Goal: Task Accomplishment & Management: Manage account settings

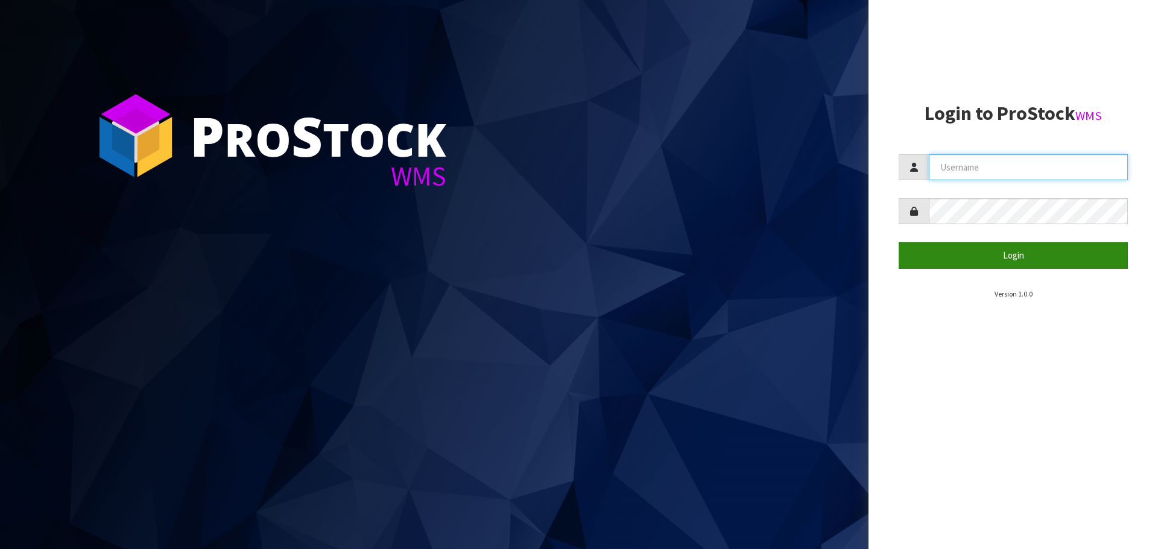
type input "salehaben@cwl.co.nz"
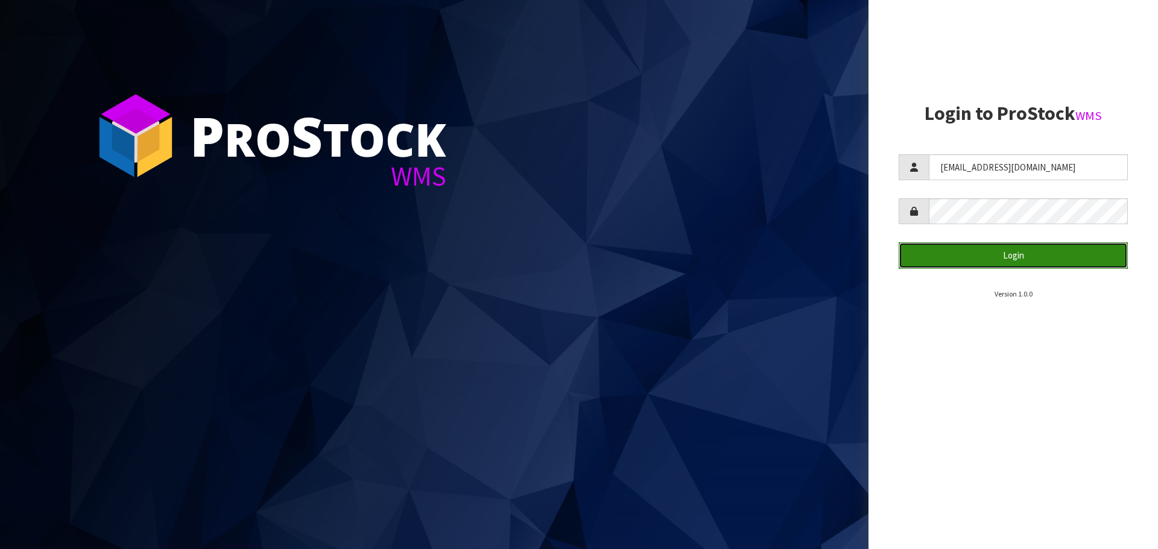
click at [1001, 250] on button "Login" at bounding box center [1012, 255] width 229 height 26
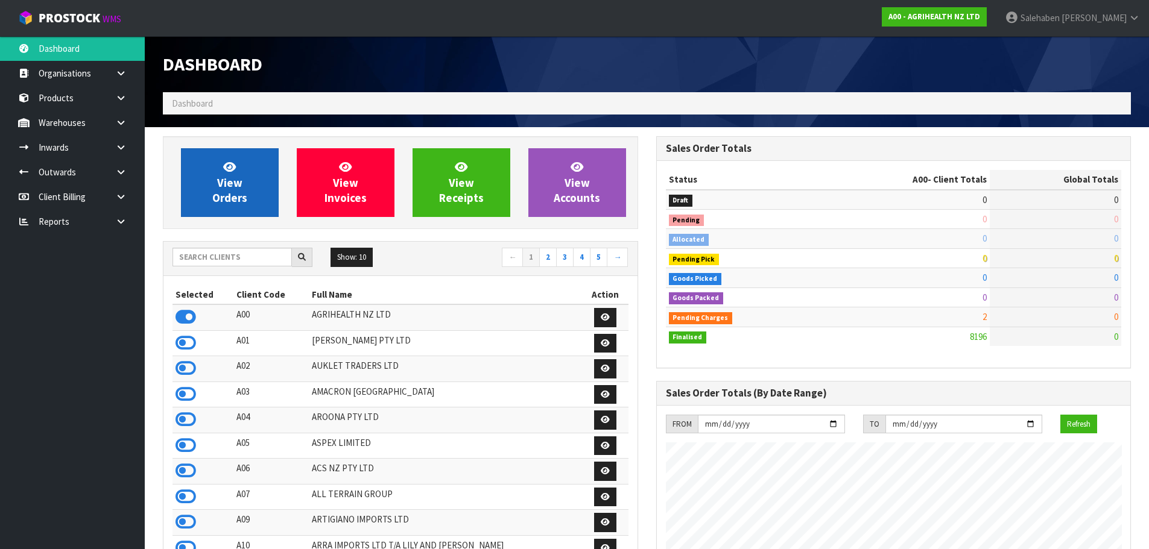
scroll to position [913, 493]
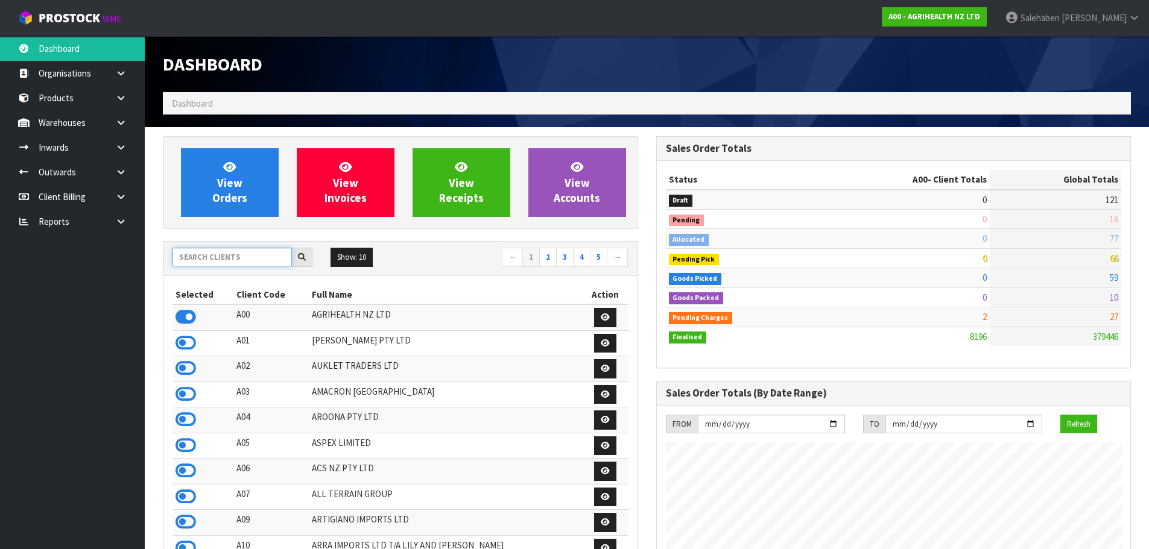
click at [212, 260] on input "text" at bounding box center [231, 257] width 119 height 19
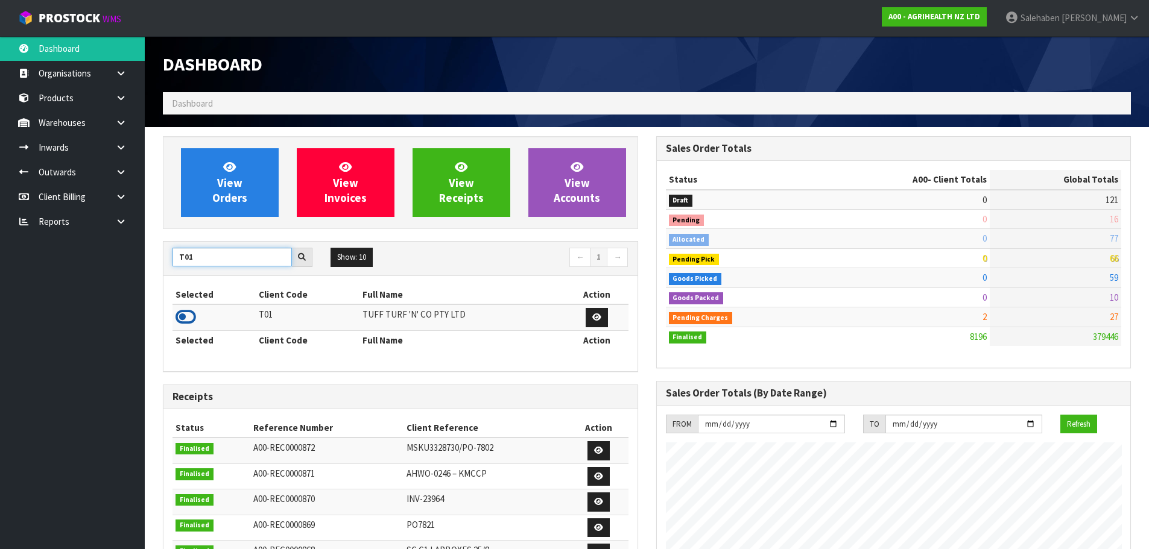
type input "T01"
click at [179, 321] on icon at bounding box center [185, 317] width 20 height 18
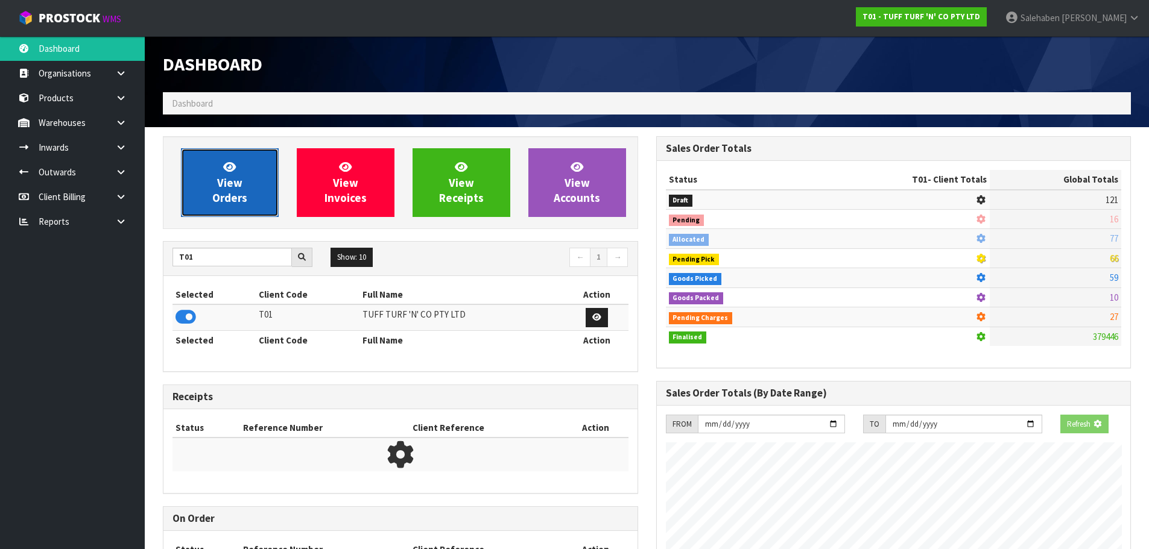
click at [221, 208] on link "View Orders" at bounding box center [230, 182] width 98 height 69
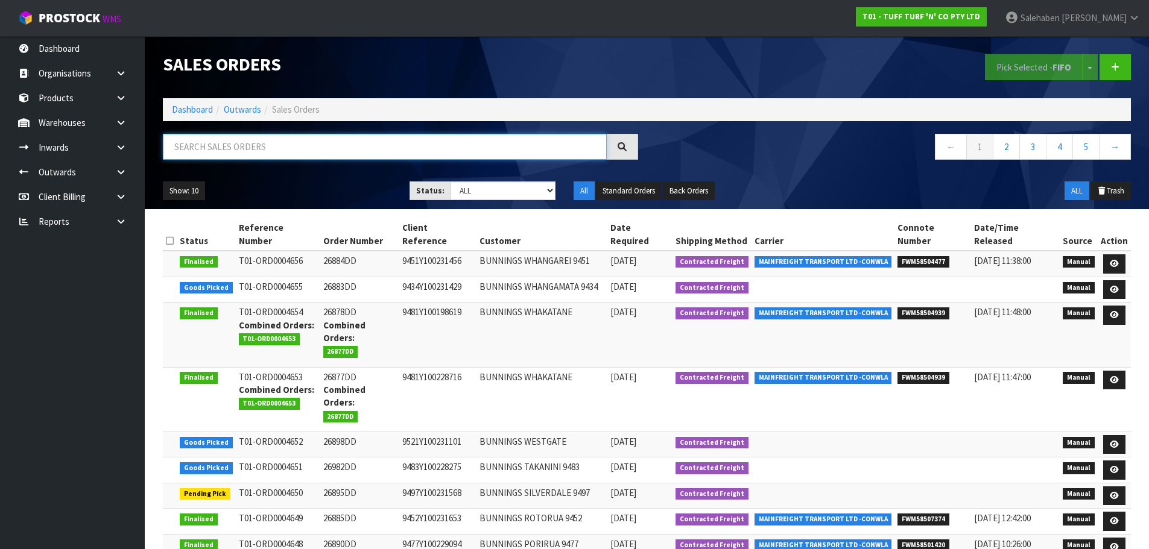
click at [297, 145] on input "text" at bounding box center [385, 147] width 444 height 26
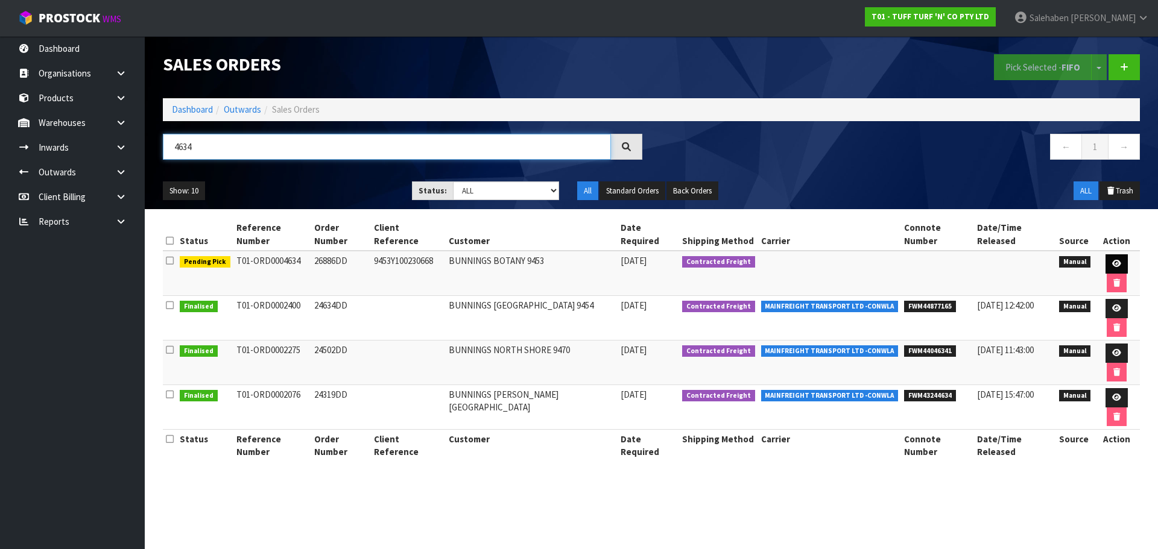
type input "4634"
click at [1112, 260] on icon at bounding box center [1116, 264] width 9 height 8
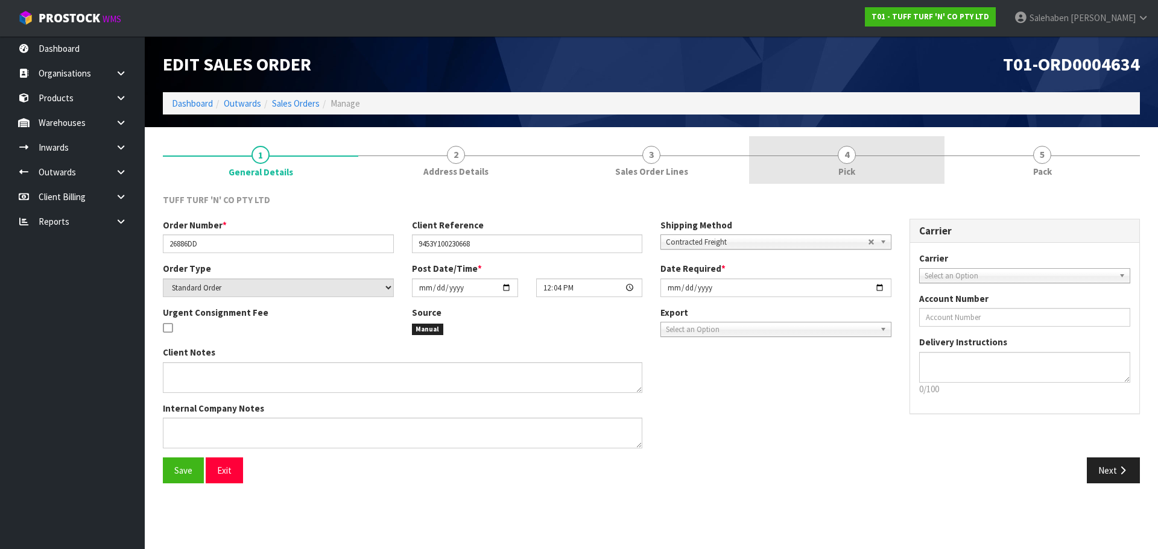
click at [846, 159] on span "4" at bounding box center [846, 155] width 18 height 18
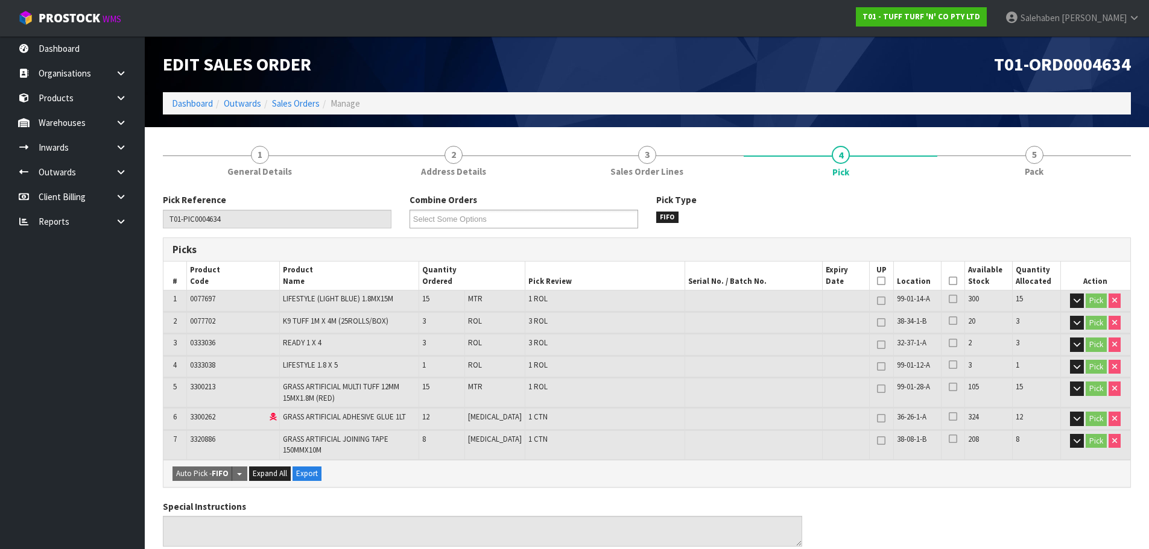
click at [948, 282] on icon at bounding box center [952, 281] width 8 height 1
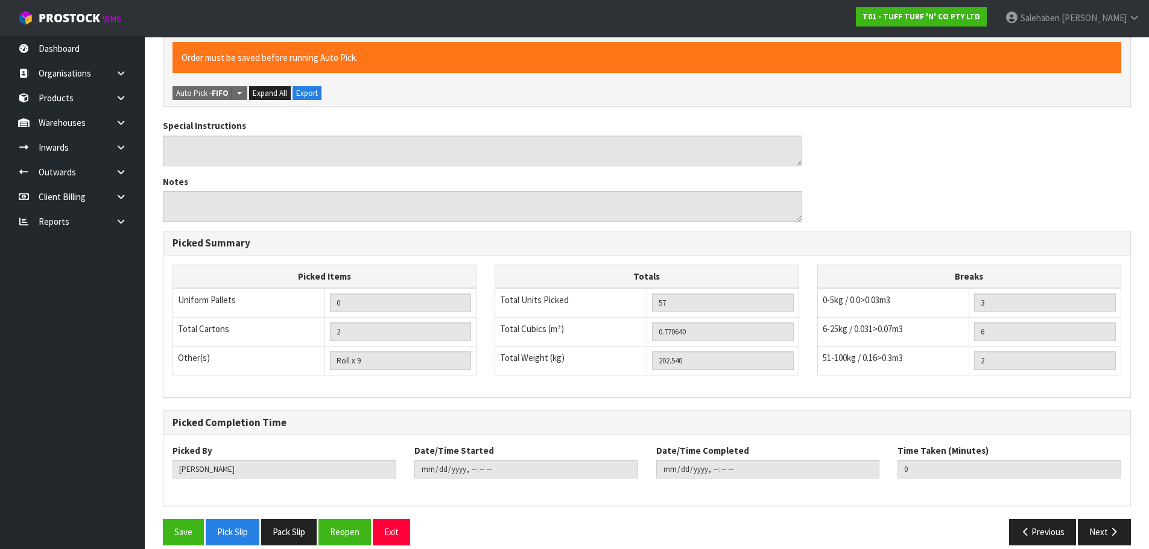
scroll to position [439, 0]
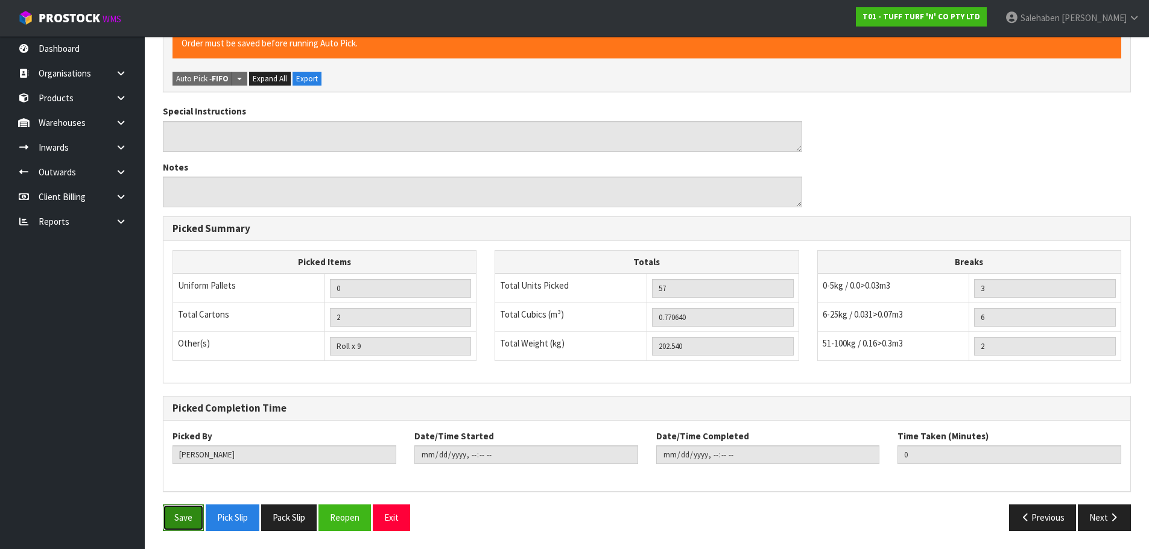
click at [183, 516] on button "Save" at bounding box center [183, 518] width 41 height 26
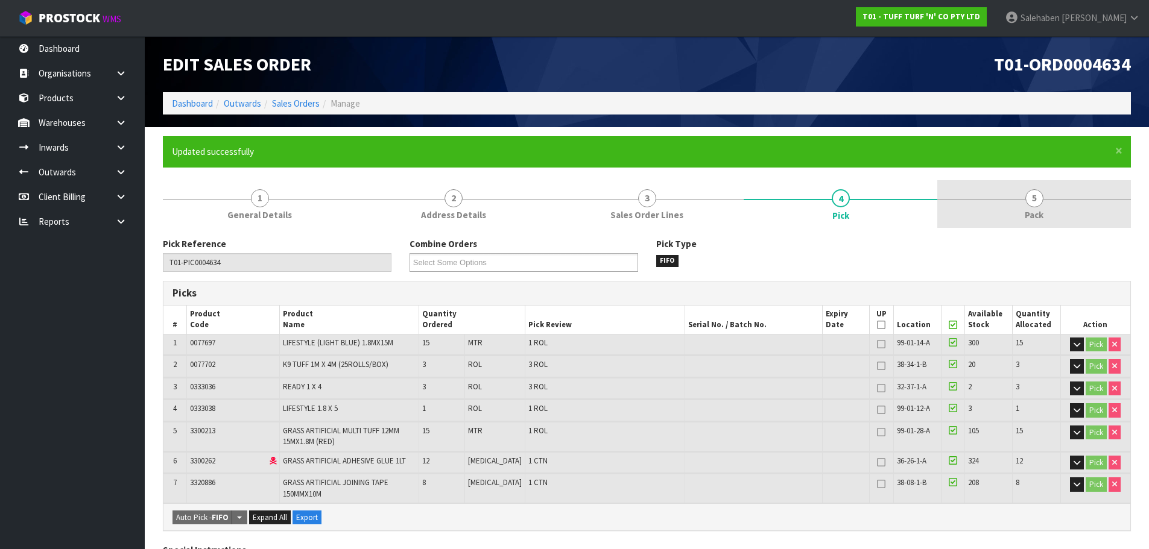
click at [1034, 210] on span "Pack" at bounding box center [1033, 215] width 19 height 13
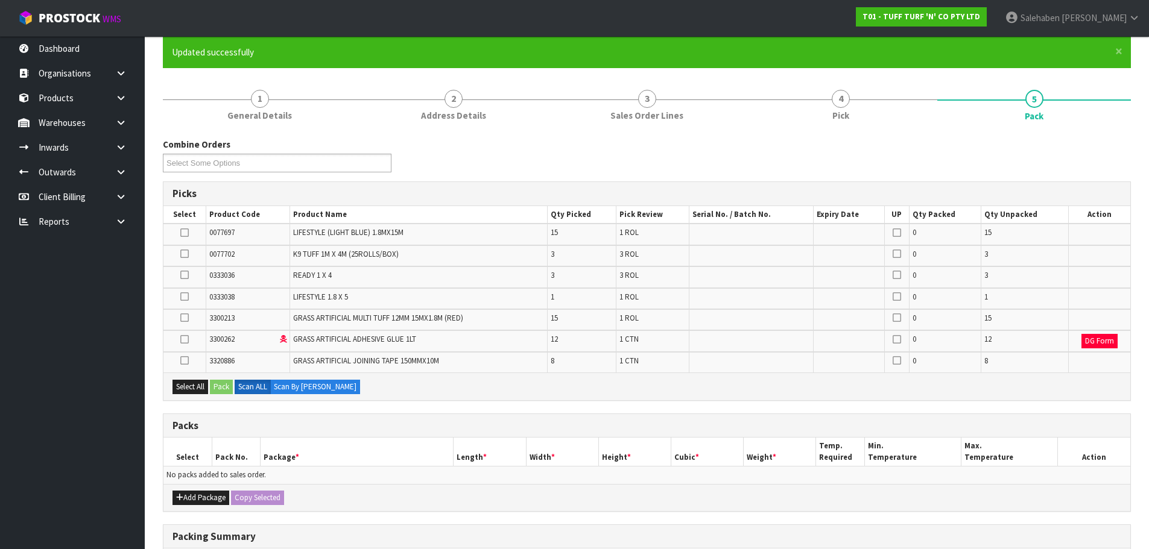
scroll to position [121, 0]
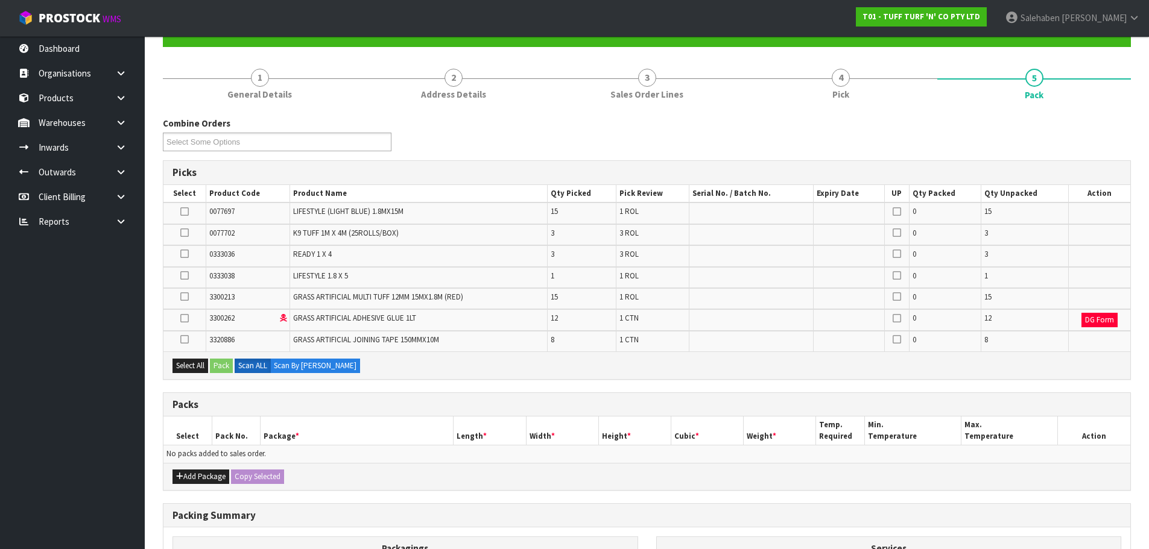
click at [213, 484] on div "Add Package Copy Selected" at bounding box center [646, 476] width 966 height 27
click at [215, 473] on button "Add Package" at bounding box center [200, 477] width 57 height 14
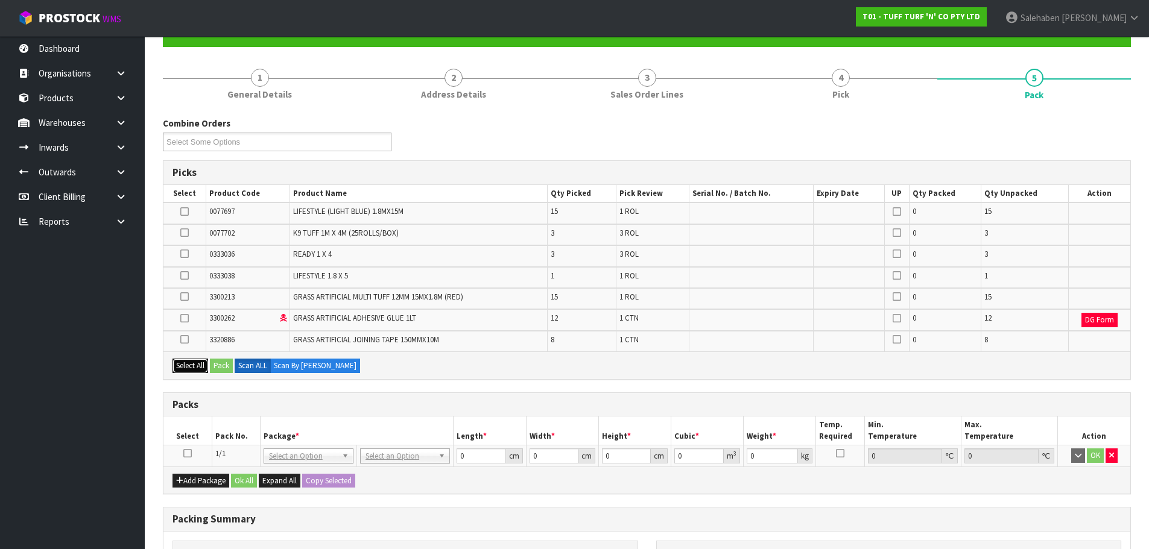
click at [189, 364] on button "Select All" at bounding box center [190, 366] width 36 height 14
click at [222, 367] on button "Pack" at bounding box center [221, 366] width 23 height 14
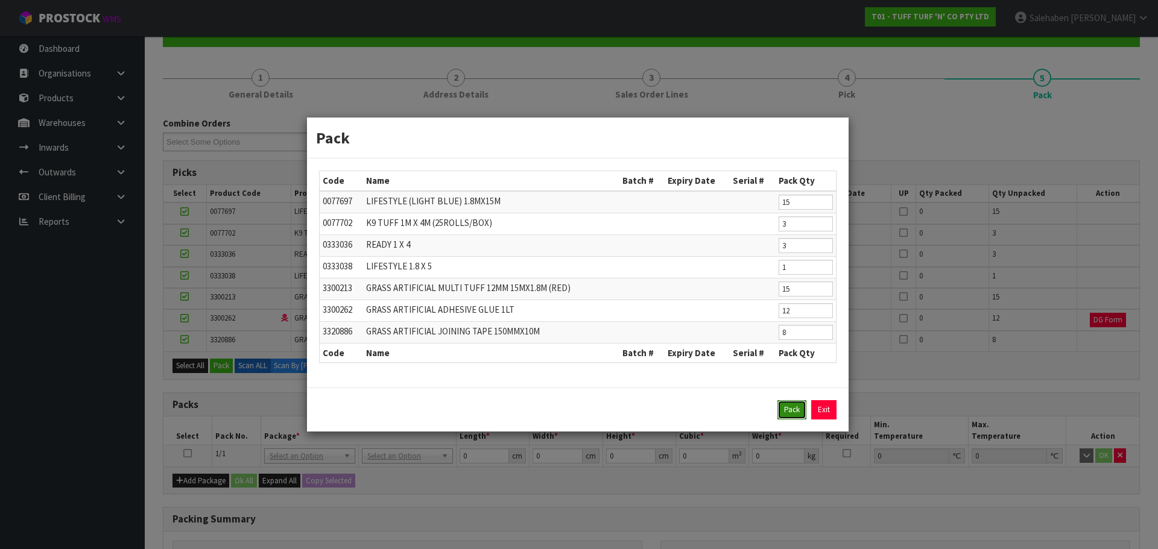
click at [792, 413] on button "Pack" at bounding box center [791, 409] width 29 height 19
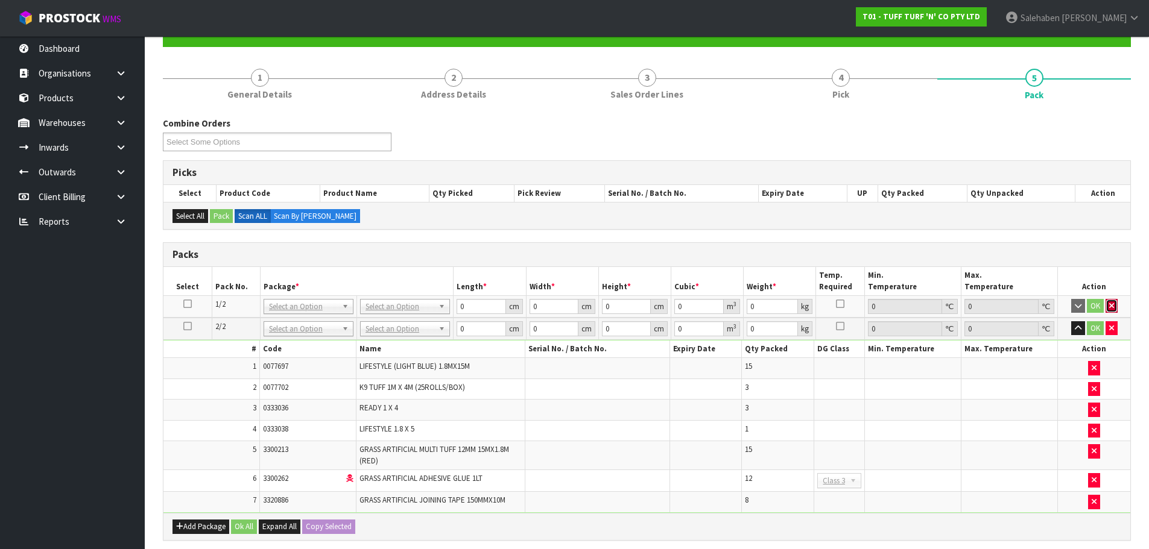
click at [1109, 304] on icon "button" at bounding box center [1111, 306] width 5 height 8
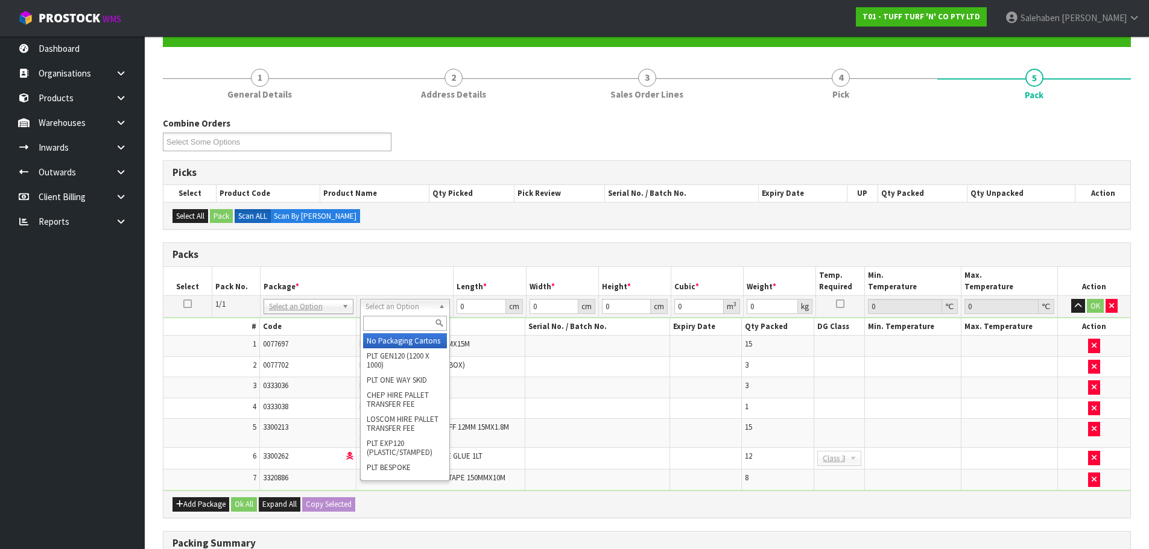
click at [397, 323] on input "text" at bounding box center [405, 323] width 84 height 15
type input "gen"
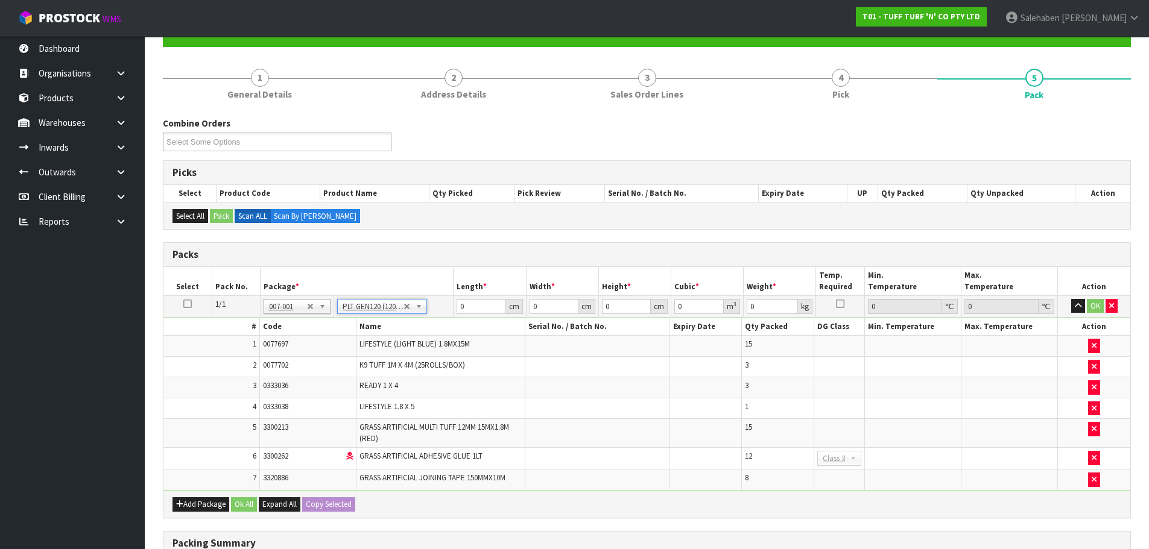
type input "120"
type input "100"
type input "202.54"
drag, startPoint x: 612, startPoint y: 306, endPoint x: 583, endPoint y: 310, distance: 29.2
click at [583, 310] on tr "1/1 NONE 007-001 007-002 007-004 007-009 007-013 007-014 007-015 007-017 007-01…" at bounding box center [646, 306] width 966 height 22
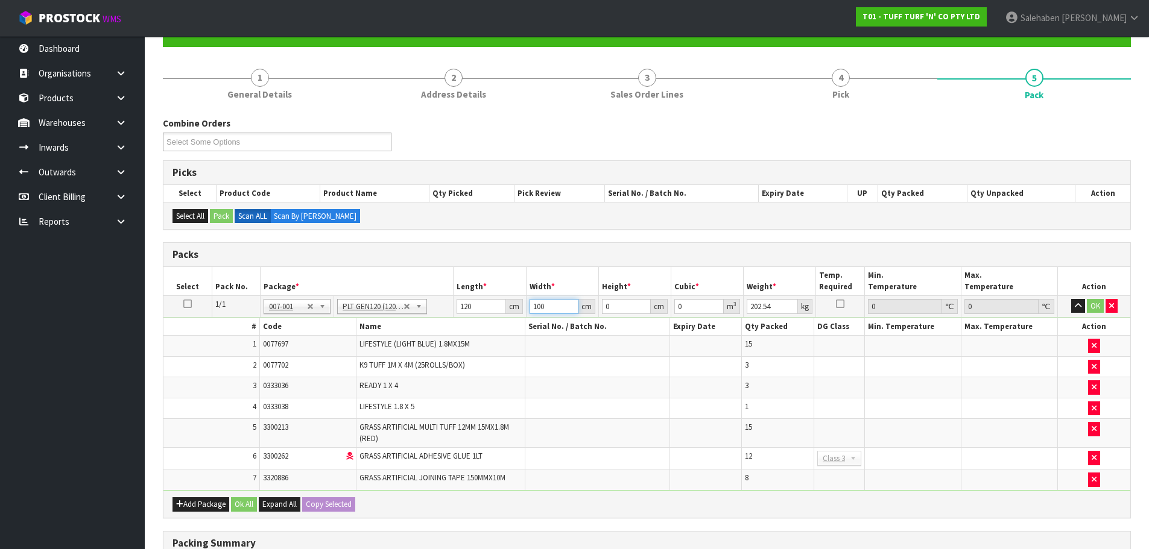
drag, startPoint x: 549, startPoint y: 302, endPoint x: 528, endPoint y: 306, distance: 20.9
click at [528, 306] on td "100 cm" at bounding box center [562, 306] width 72 height 22
type input "180"
drag, startPoint x: 567, startPoint y: 318, endPoint x: 553, endPoint y: 323, distance: 15.3
click at [553, 322] on tbody "1/1 NONE 007-001 007-002 007-004 007-009 007-013 007-014 007-015 007-017 007-01…" at bounding box center [646, 392] width 966 height 195
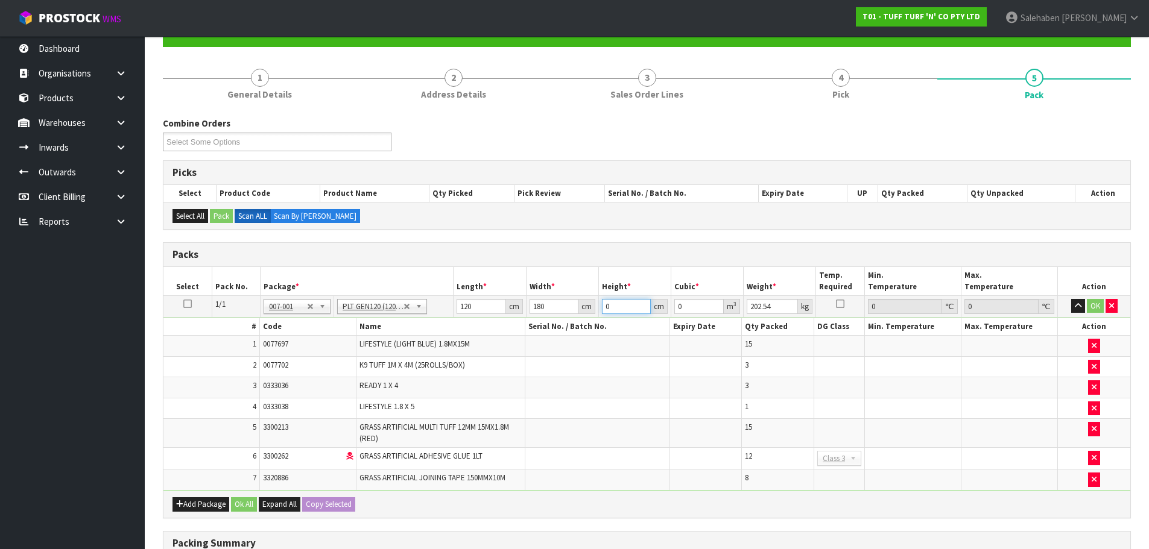
type input "6"
type input "0.1296"
type input "65"
type input "1.404"
type input "65"
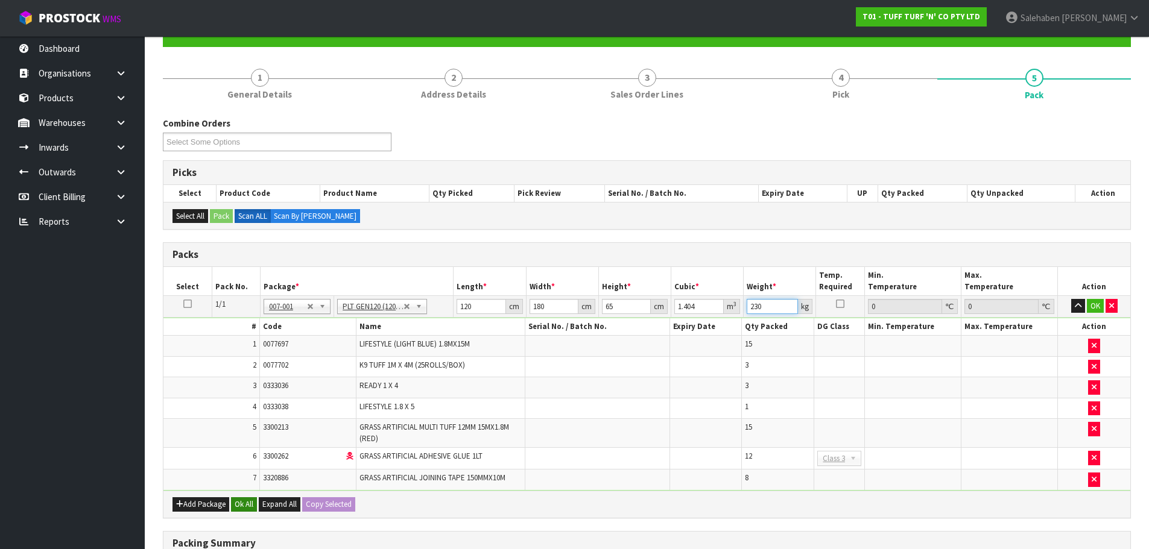
type input "230"
click at [242, 504] on button "Ok All" at bounding box center [244, 504] width 26 height 14
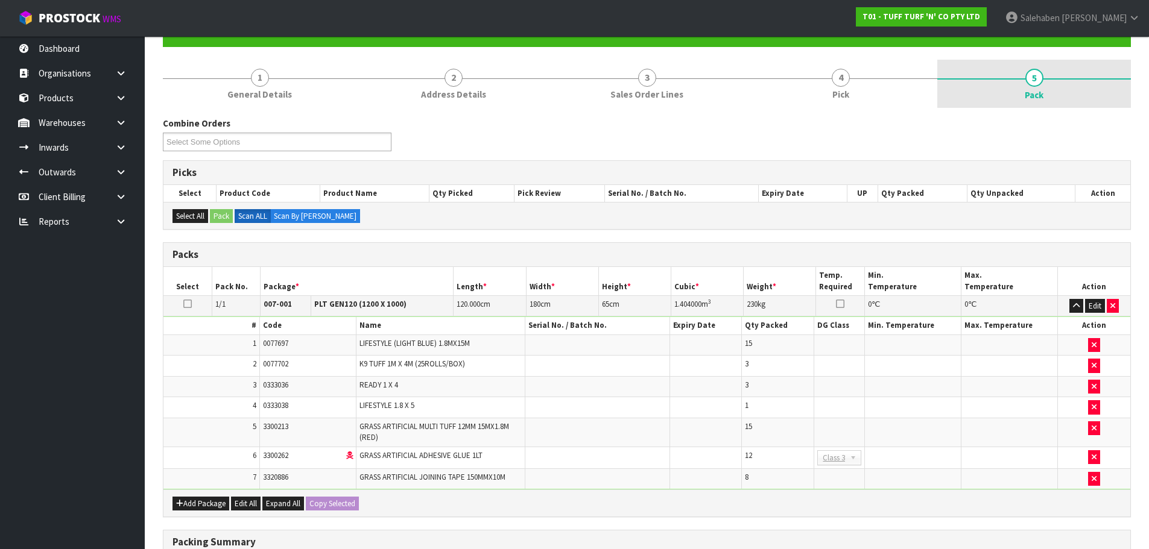
drag, startPoint x: 1038, startPoint y: 89, endPoint x: 1029, endPoint y: 89, distance: 9.0
click at [1037, 89] on span "Pack" at bounding box center [1033, 95] width 19 height 13
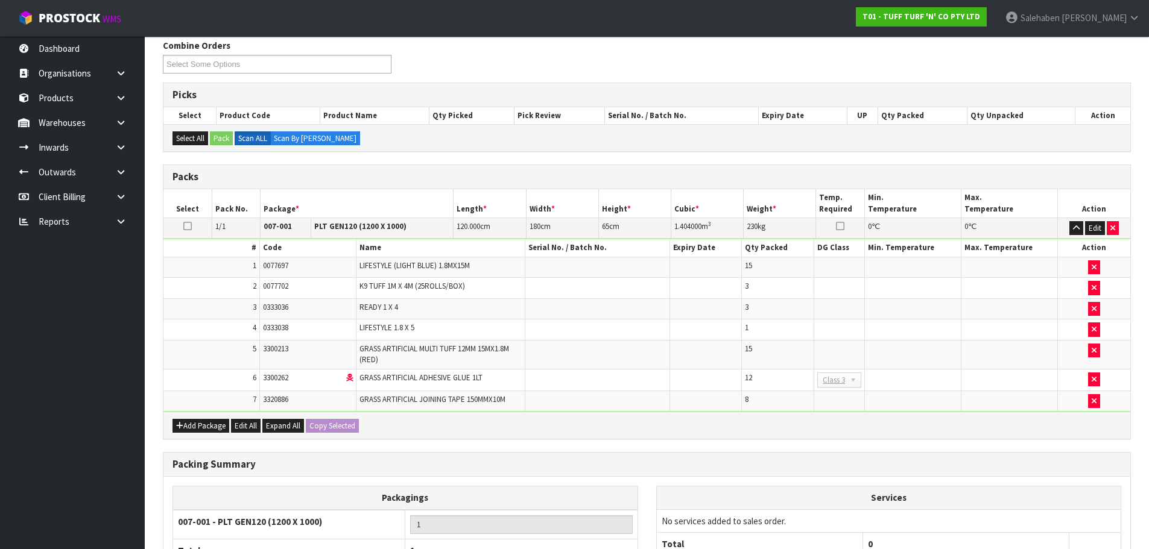
scroll to position [318, 0]
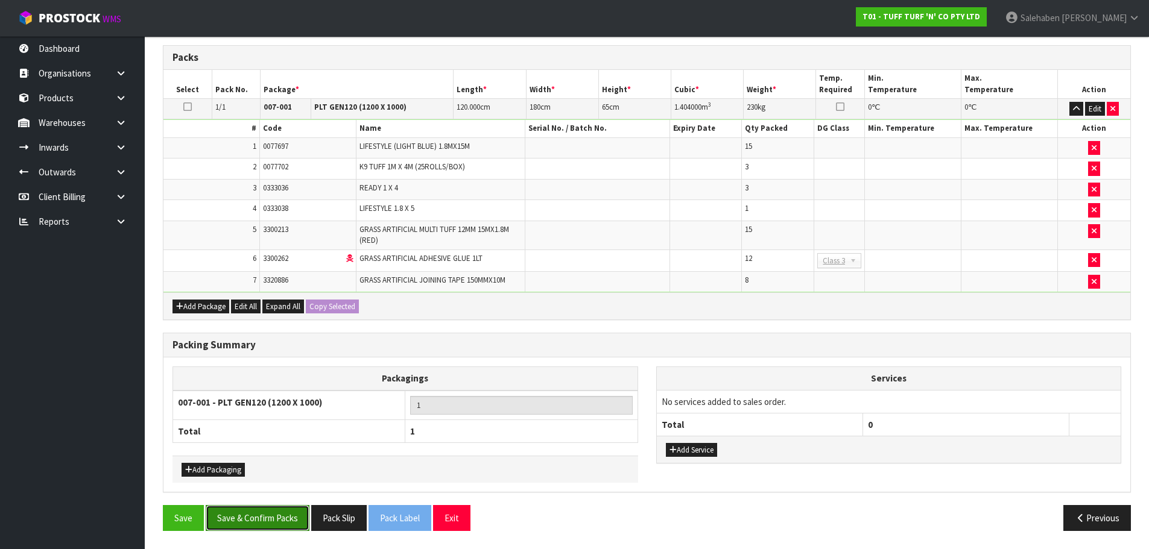
click at [269, 514] on button "Save & Confirm Packs" at bounding box center [258, 518] width 104 height 26
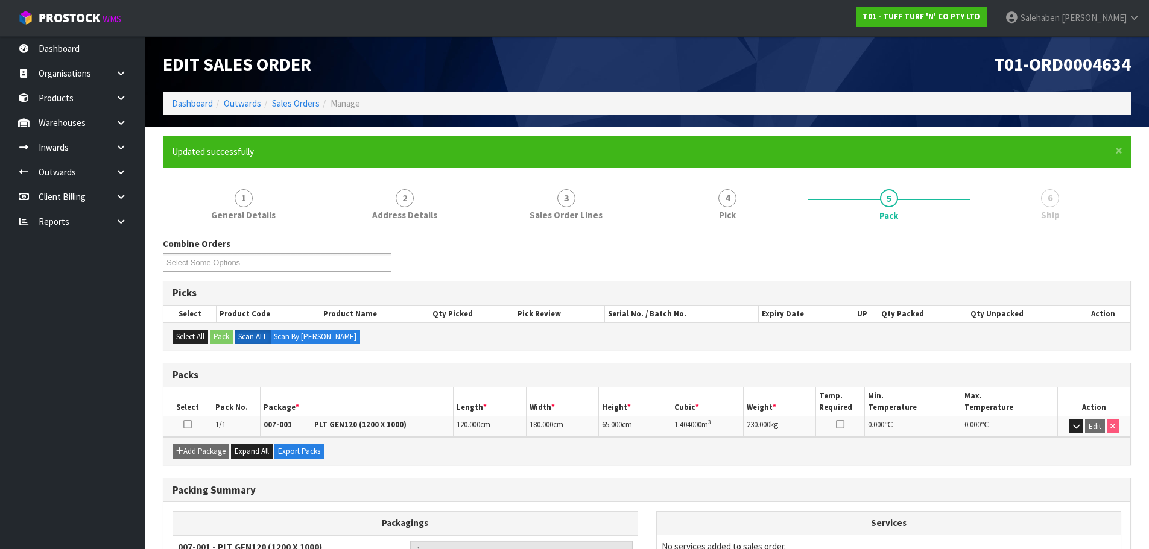
scroll to position [118, 0]
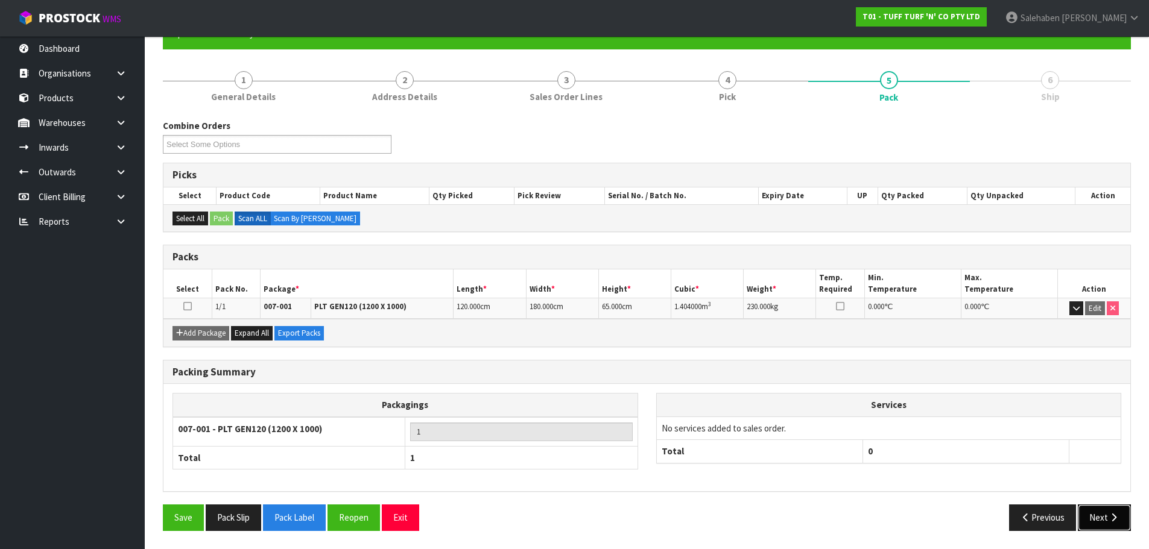
click at [1097, 523] on button "Next" at bounding box center [1103, 518] width 53 height 26
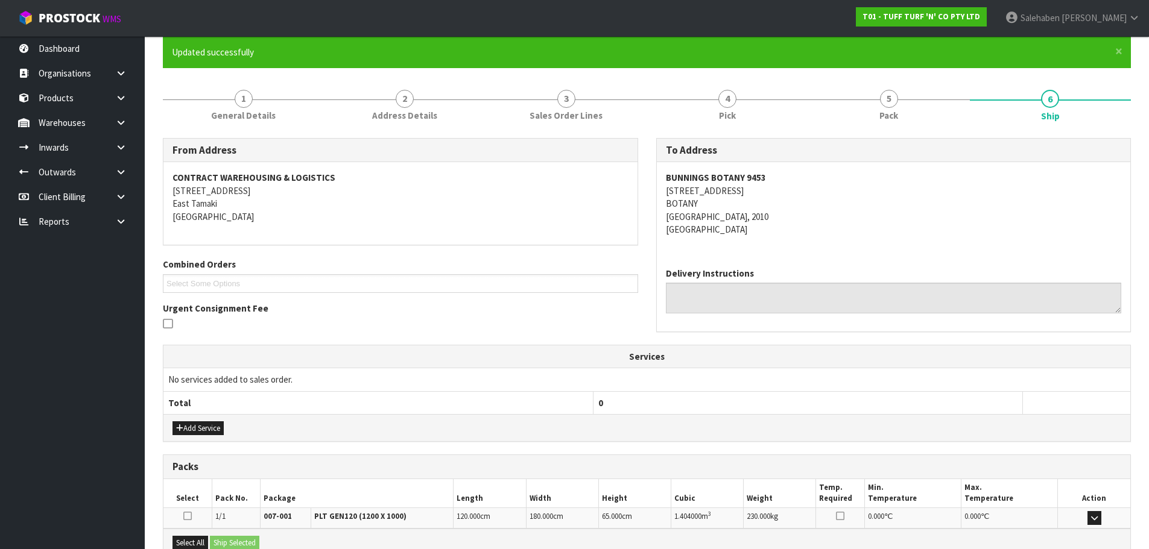
scroll to position [237, 0]
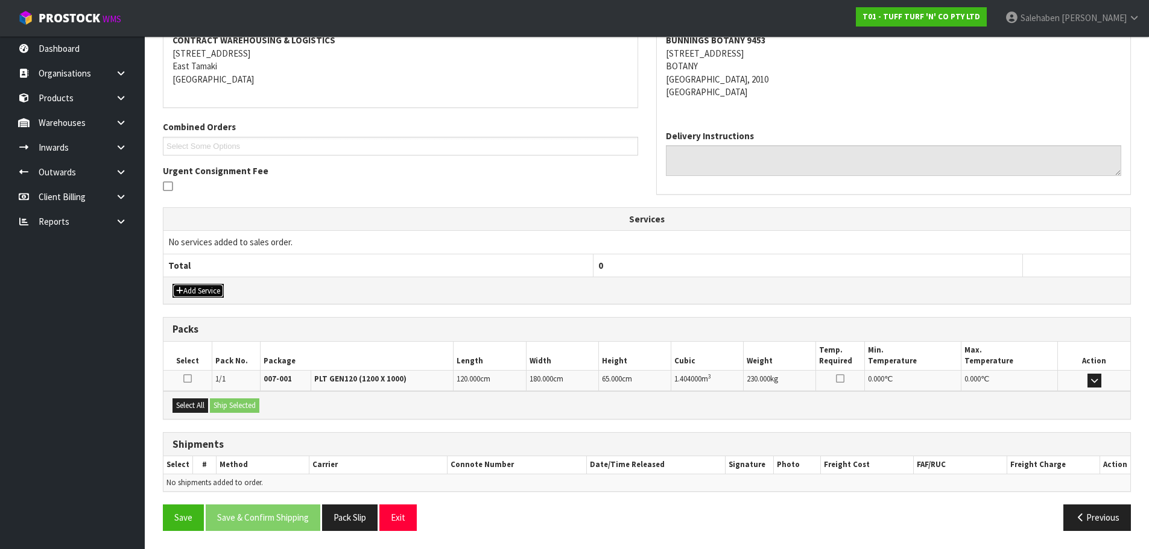
click at [215, 288] on button "Add Service" at bounding box center [197, 291] width 51 height 14
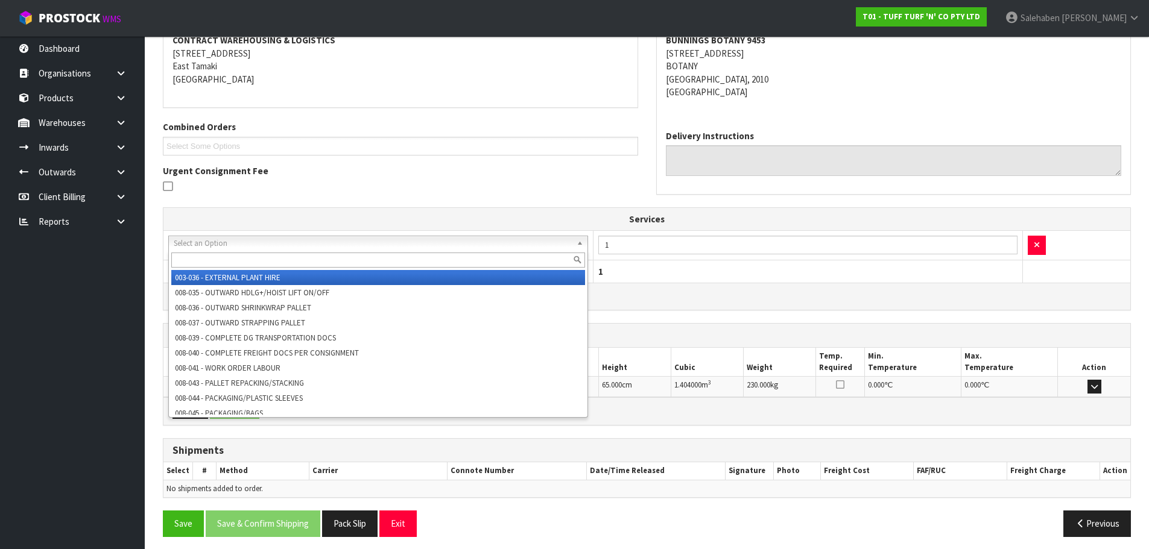
click at [298, 256] on input "text" at bounding box center [378, 260] width 414 height 15
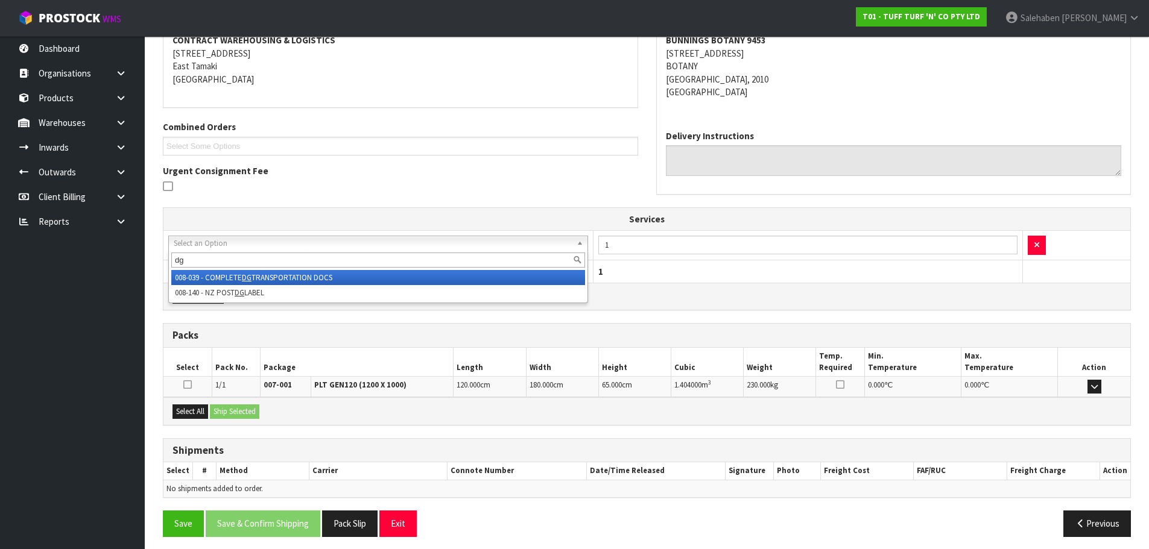
type input "dg"
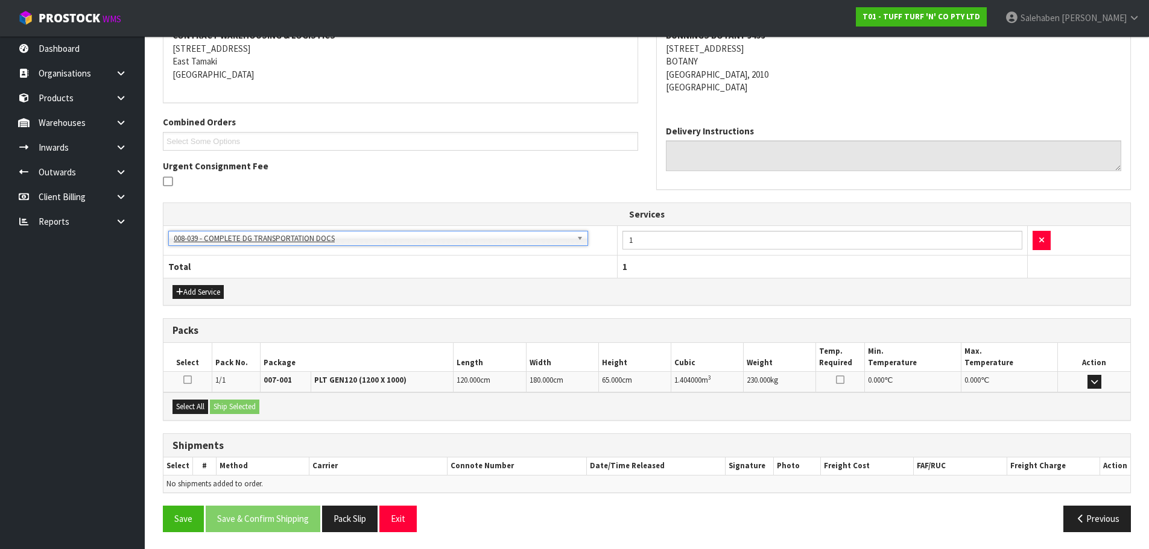
scroll to position [243, 0]
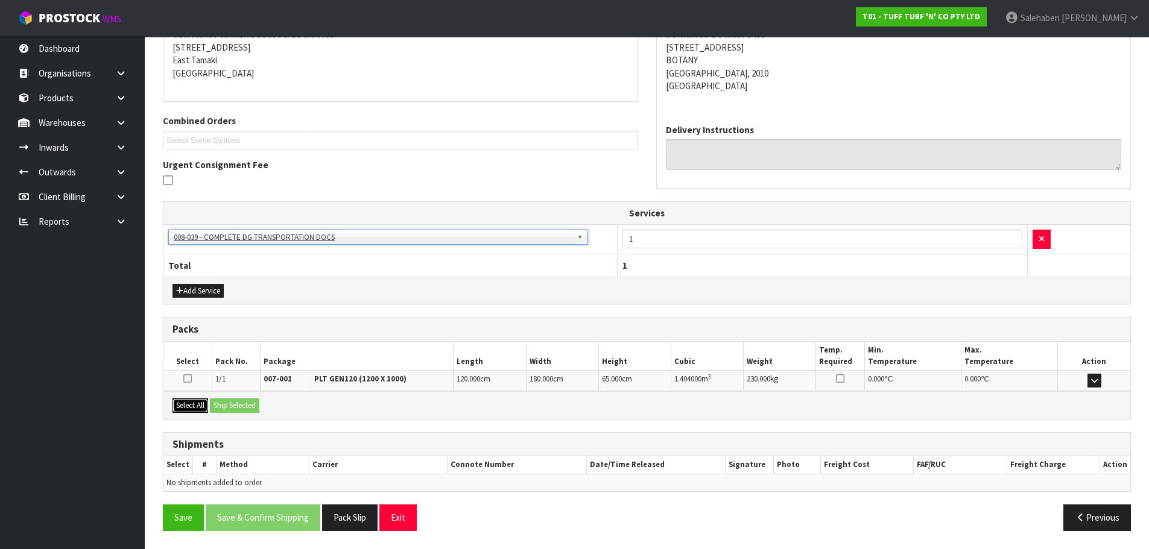
click at [183, 405] on button "Select All" at bounding box center [190, 406] width 36 height 14
click at [235, 402] on button "Ship Selected" at bounding box center [234, 406] width 49 height 14
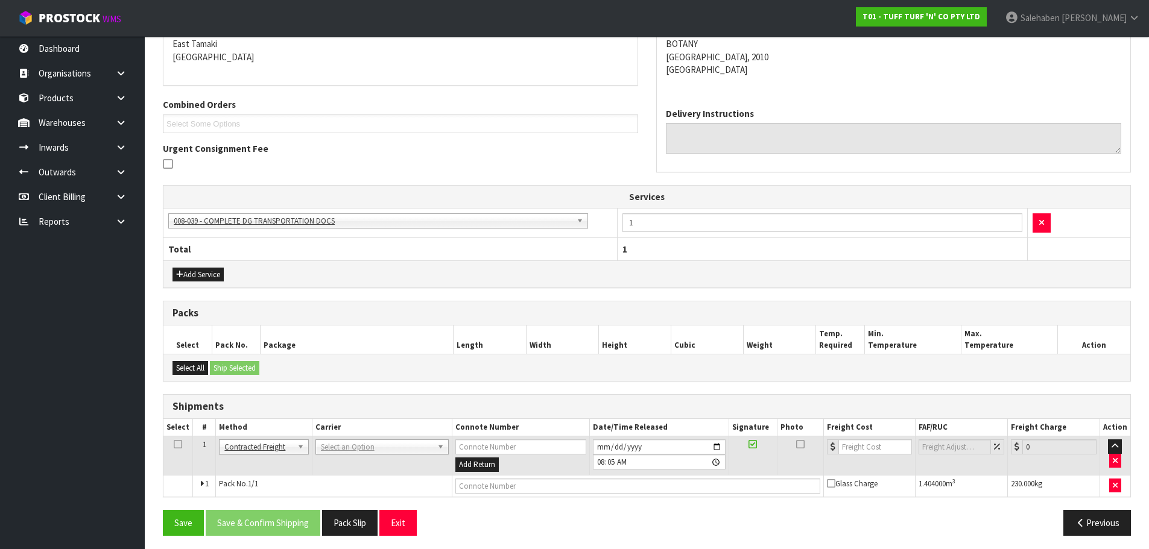
scroll to position [264, 0]
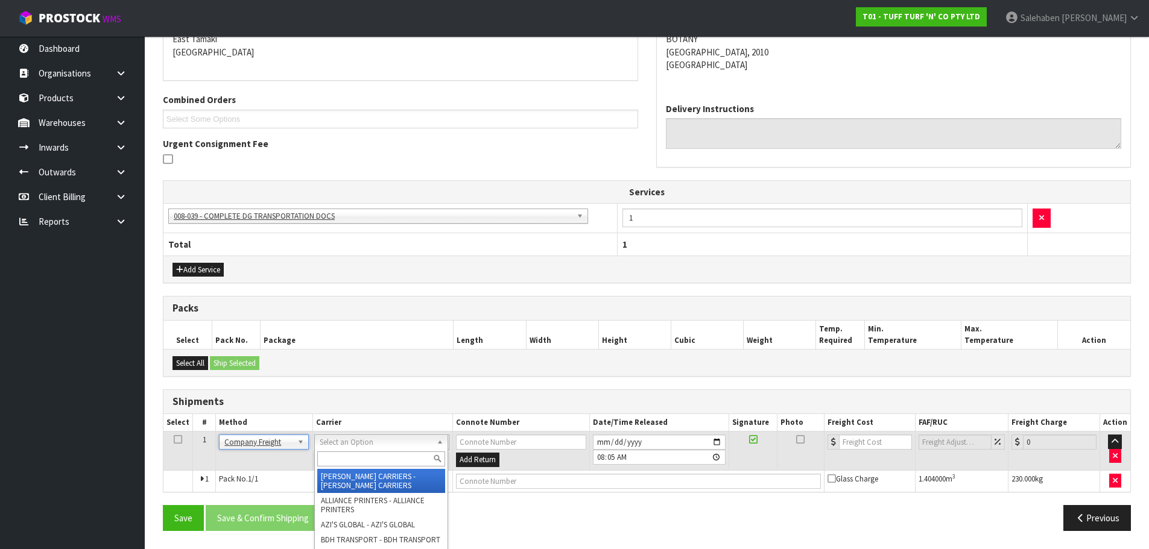
click at [332, 458] on input "text" at bounding box center [381, 459] width 128 height 15
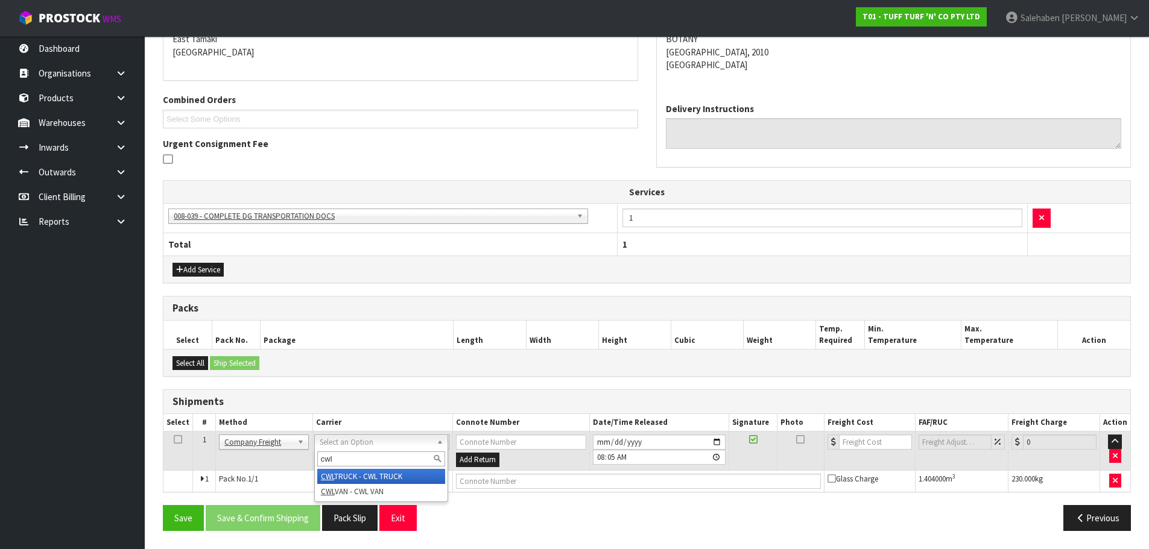
type input "cwl"
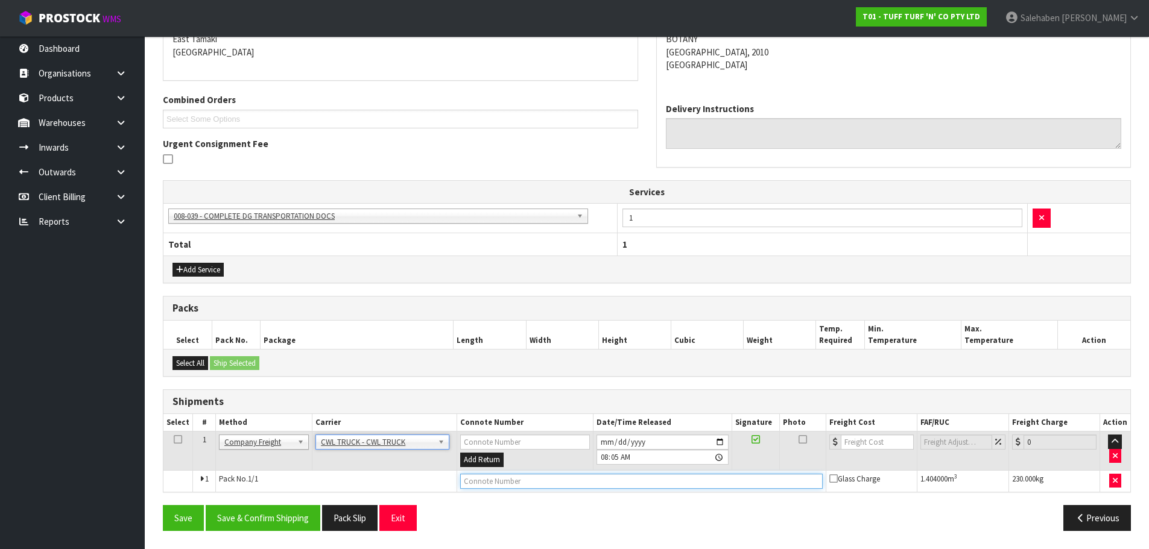
click at [493, 485] on input "text" at bounding box center [641, 481] width 362 height 15
type input "CWL TRUCK DELIVERY"
click at [262, 514] on button "Save & Confirm Shipping" at bounding box center [263, 518] width 115 height 26
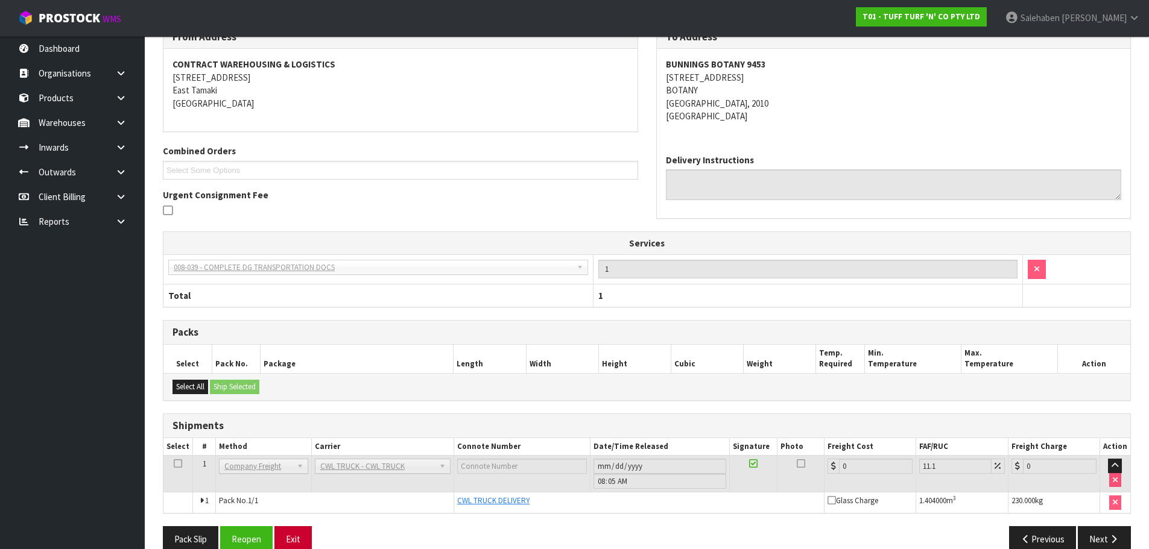
scroll to position [234, 0]
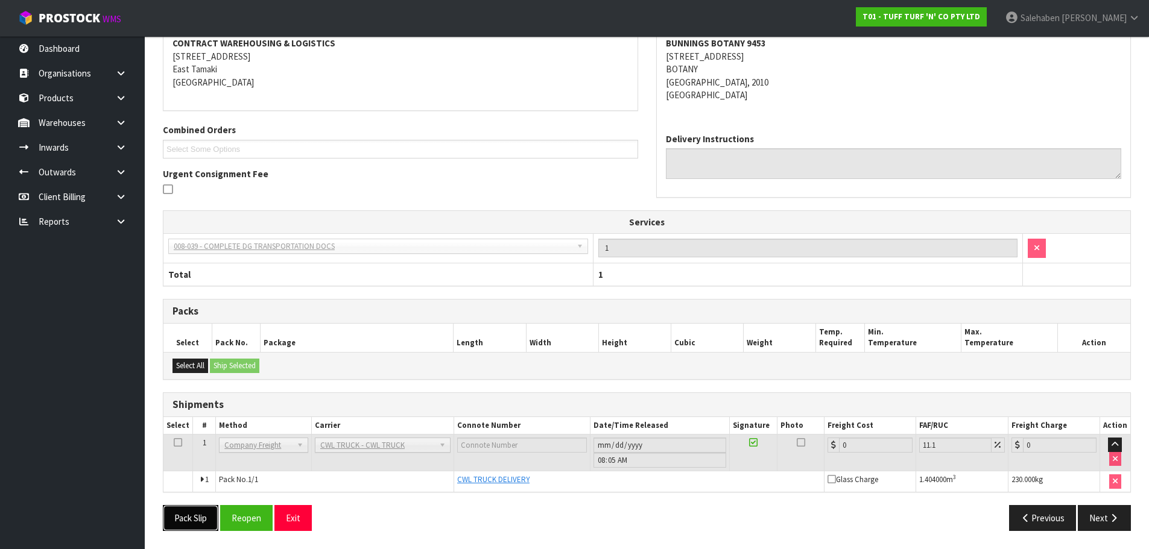
click at [186, 526] on button "Pack Slip" at bounding box center [190, 518] width 55 height 26
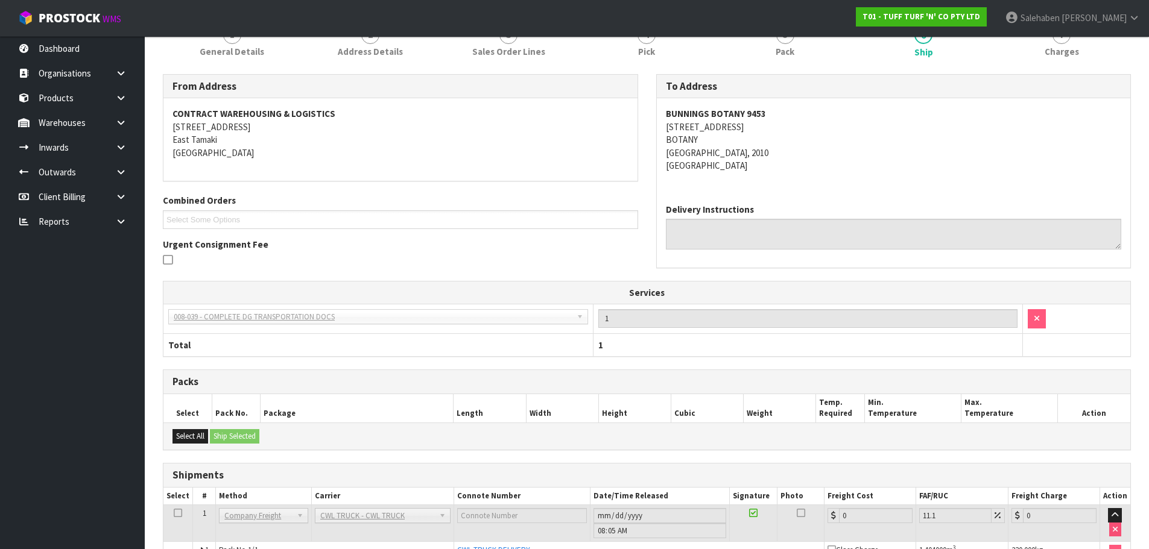
scroll to position [0, 0]
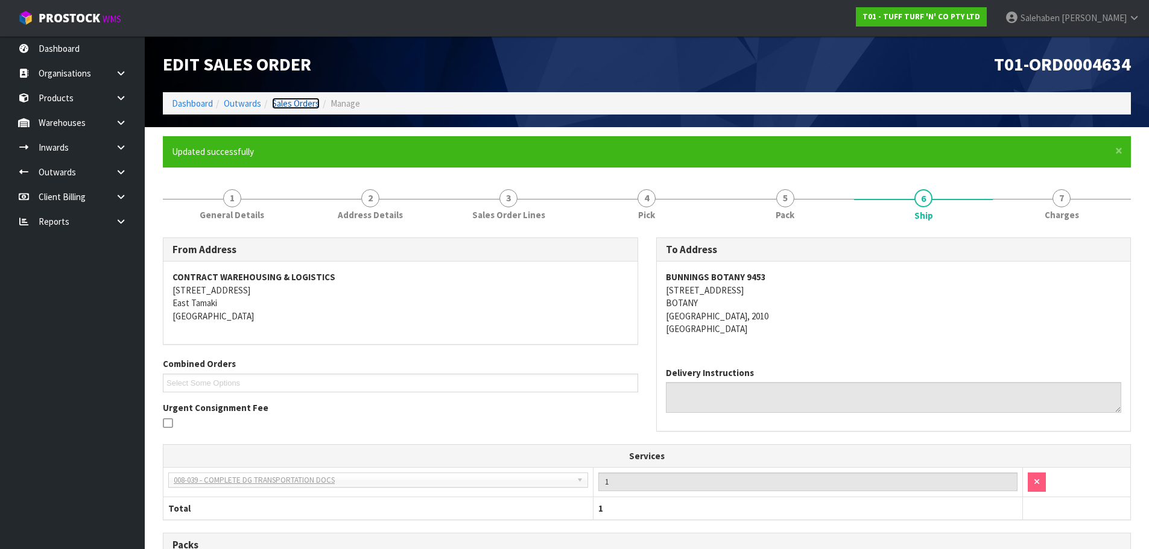
click at [295, 109] on link "Sales Orders" at bounding box center [296, 103] width 48 height 11
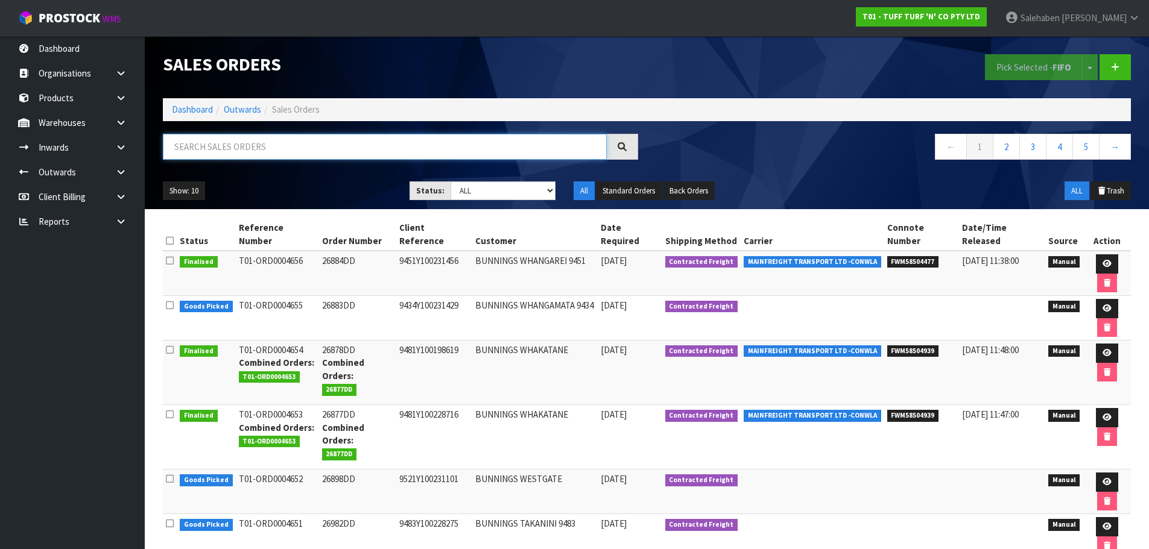
click at [354, 150] on input "text" at bounding box center [385, 147] width 444 height 26
click at [522, 189] on select "Draft Pending Allocated Pending Pick Goods Picked Goods Packed Pending Charges …" at bounding box center [502, 190] width 105 height 19
select select "string:4"
click at [450, 181] on select "Draft Pending Allocated Pending Pick Goods Picked Goods Packed Pending Charges …" at bounding box center [502, 190] width 105 height 19
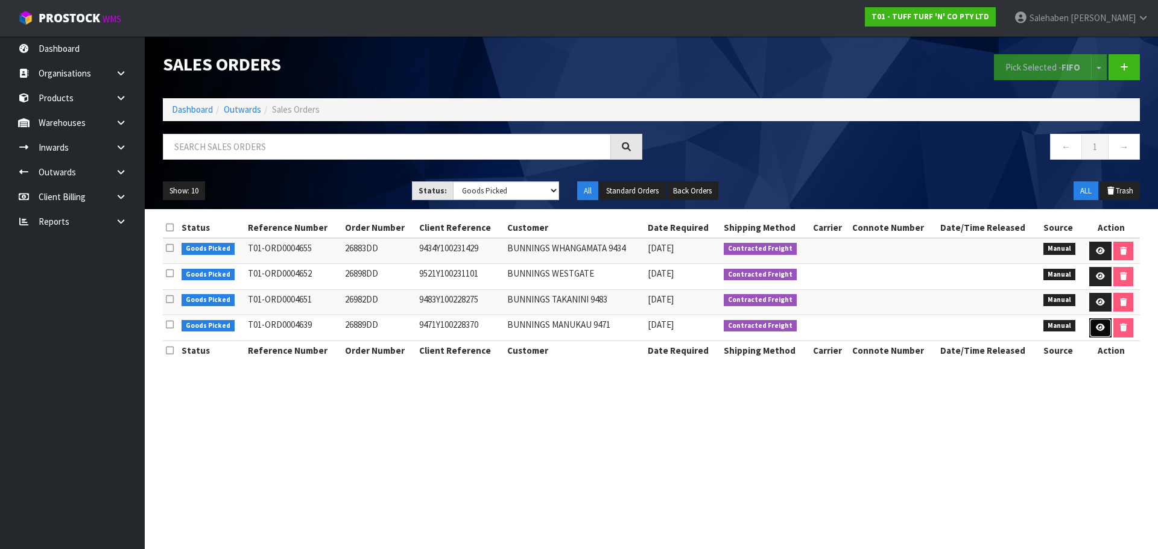
click at [1095, 329] on icon at bounding box center [1099, 328] width 9 height 8
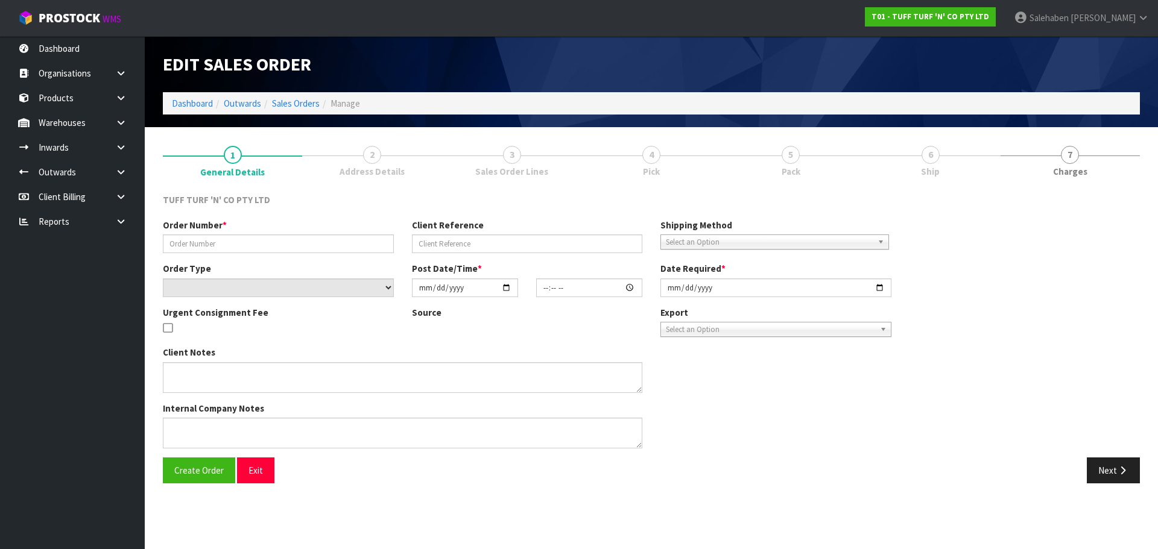
type input "26889DD"
type input "9471Y100228370"
select select "number:0"
type input "2025-09-01"
type input "12:21:00.000"
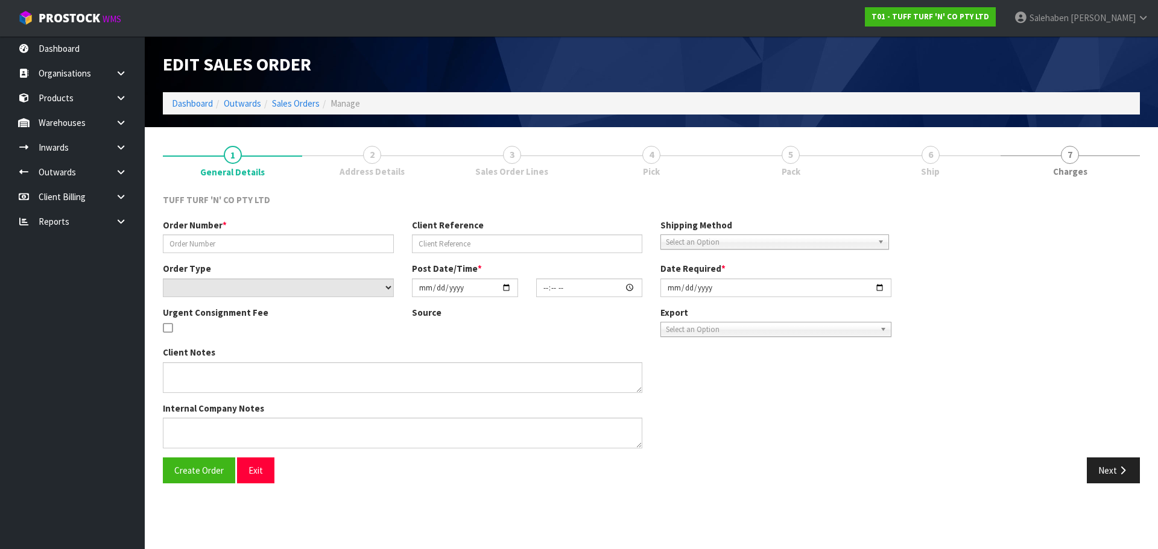
type input "2025-09-01"
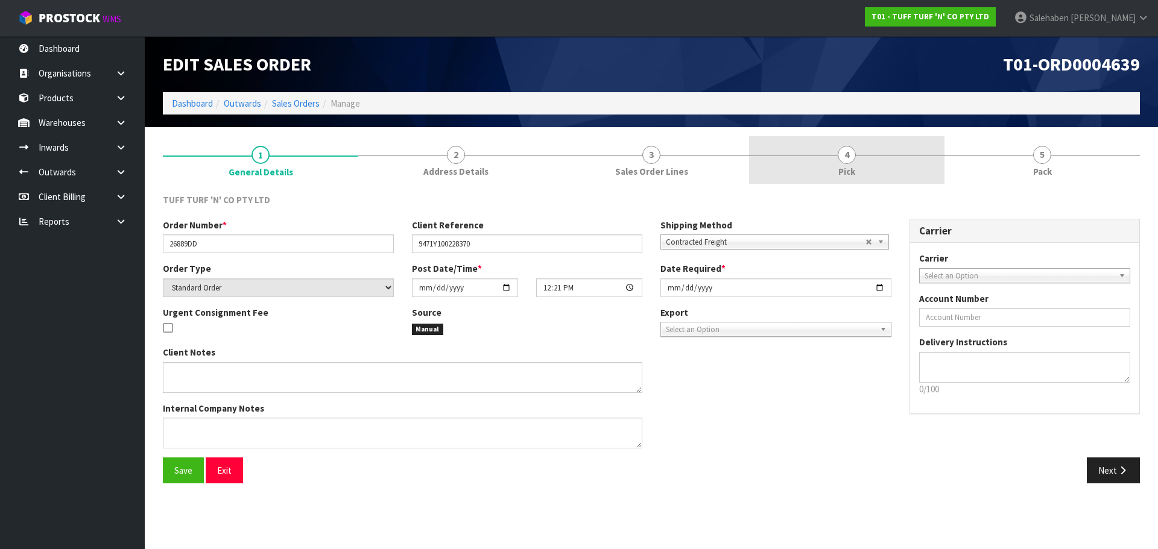
click at [845, 160] on span "4" at bounding box center [846, 155] width 18 height 18
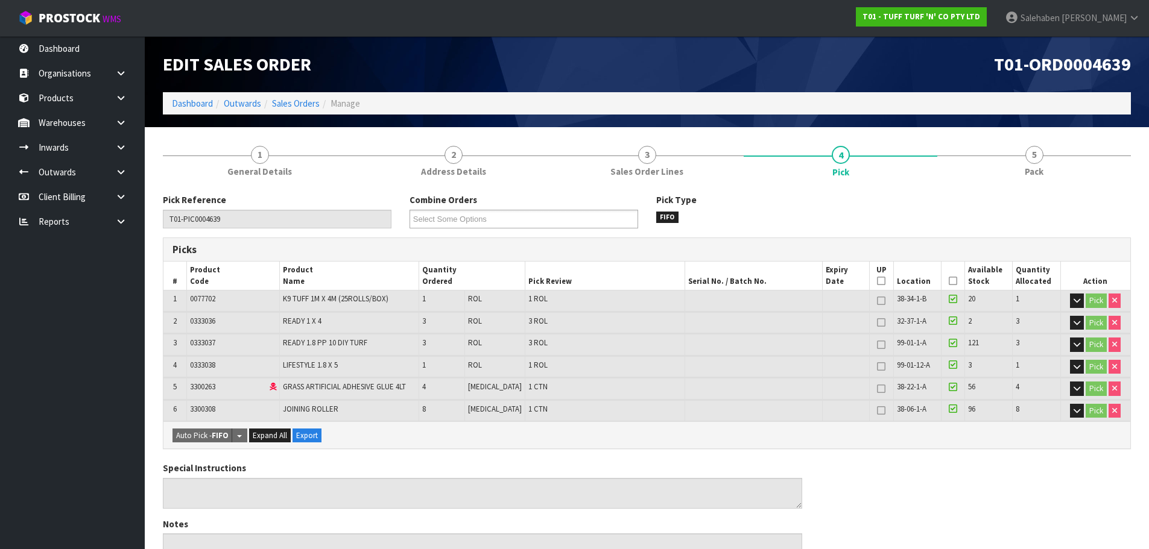
click at [948, 281] on icon at bounding box center [952, 281] width 8 height 1
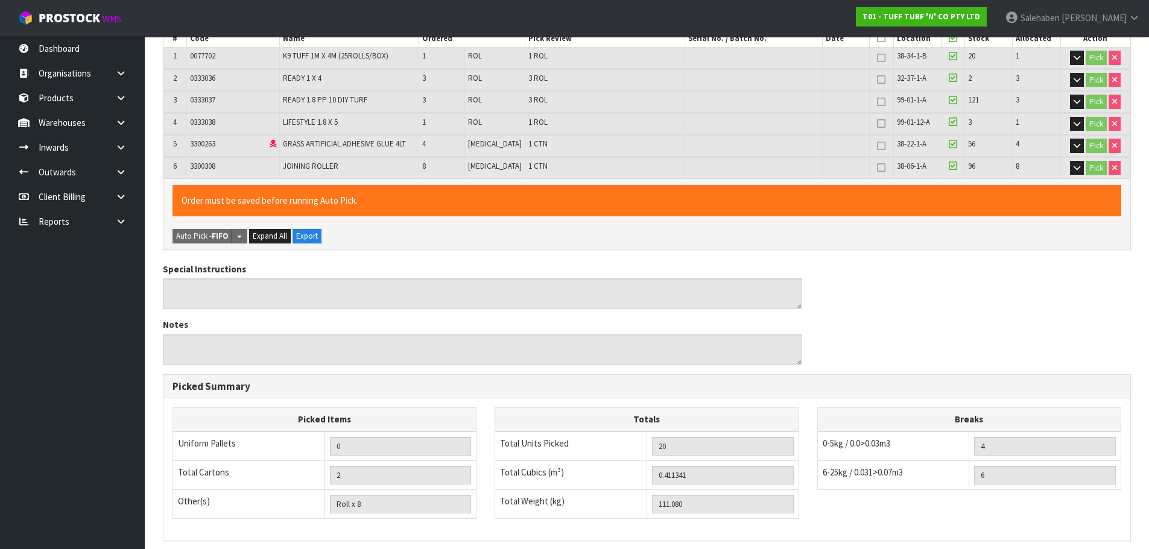
scroll to position [400, 0]
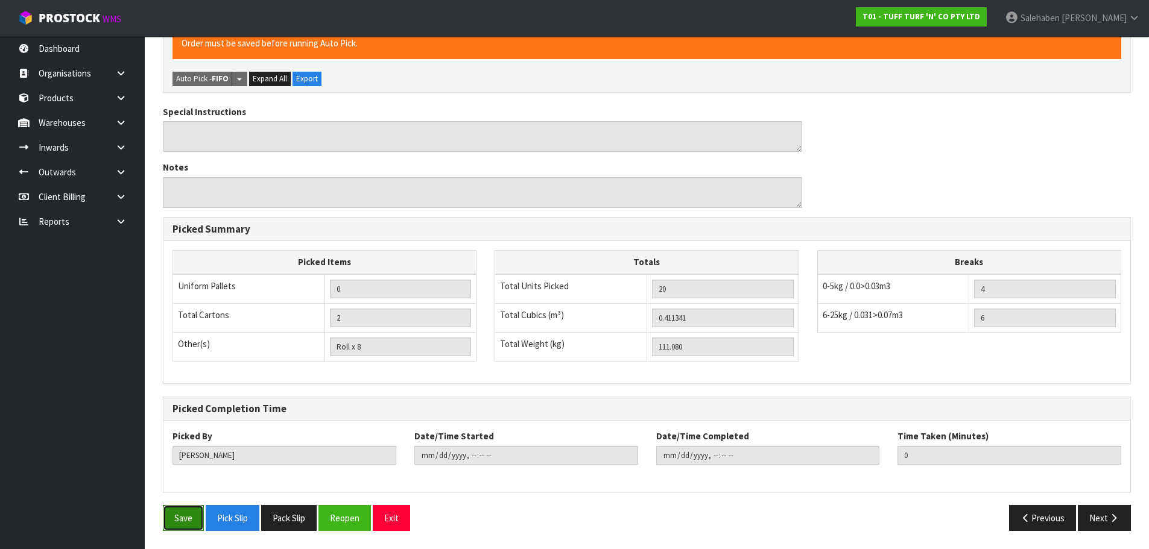
click at [179, 517] on button "Save" at bounding box center [183, 518] width 41 height 26
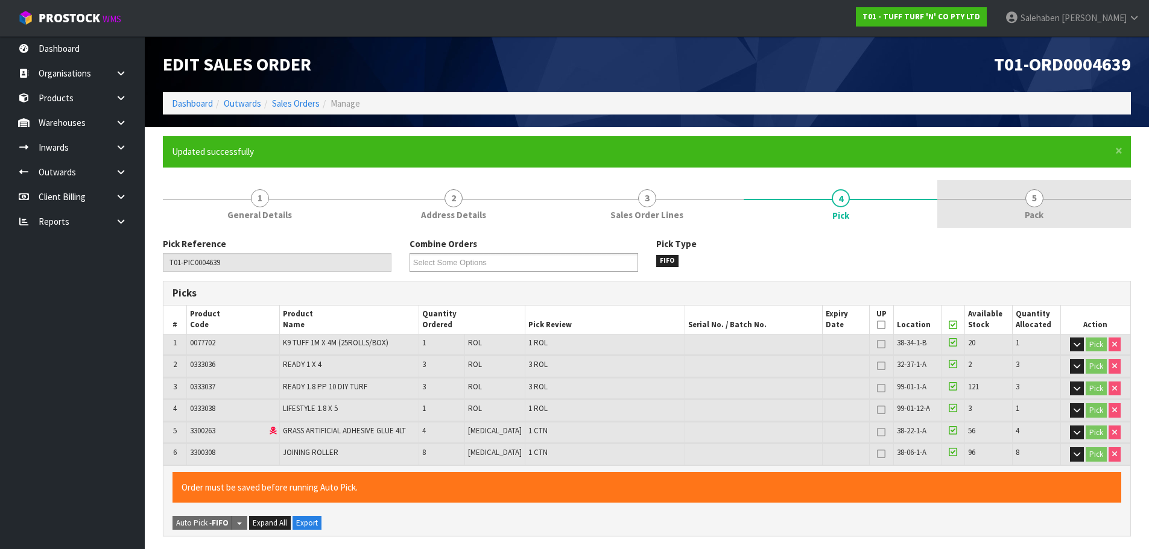
type input "2025-09-03T08:07:01"
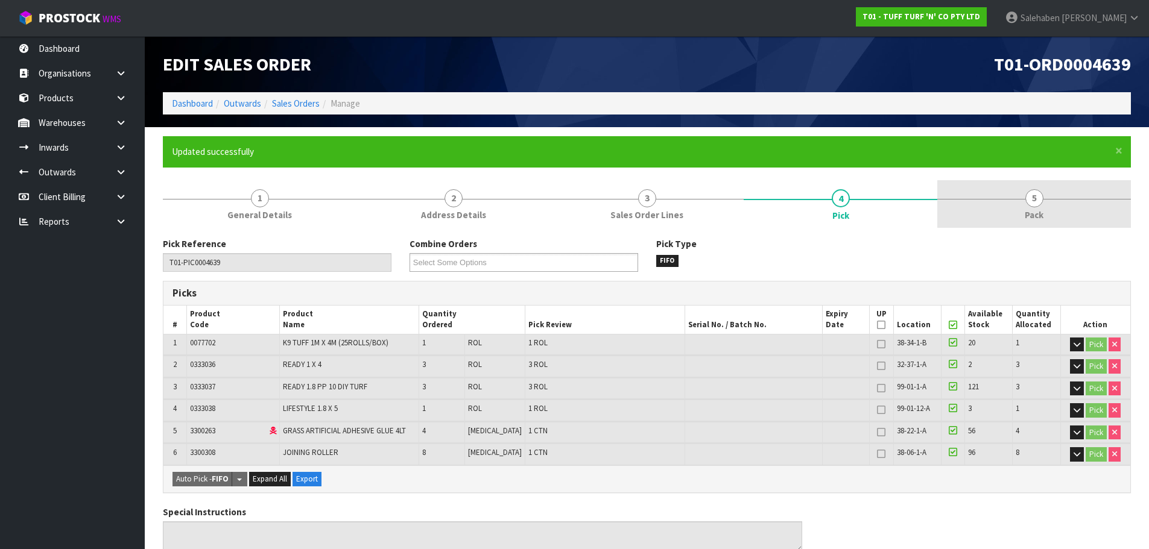
click at [1030, 206] on span "5" at bounding box center [1034, 198] width 18 height 18
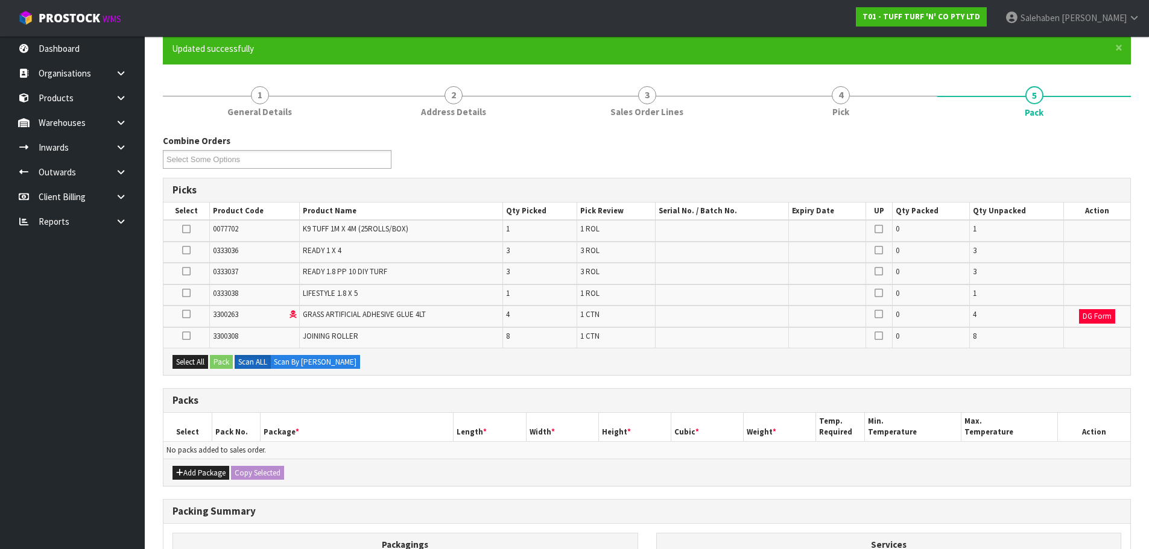
scroll to position [264, 0]
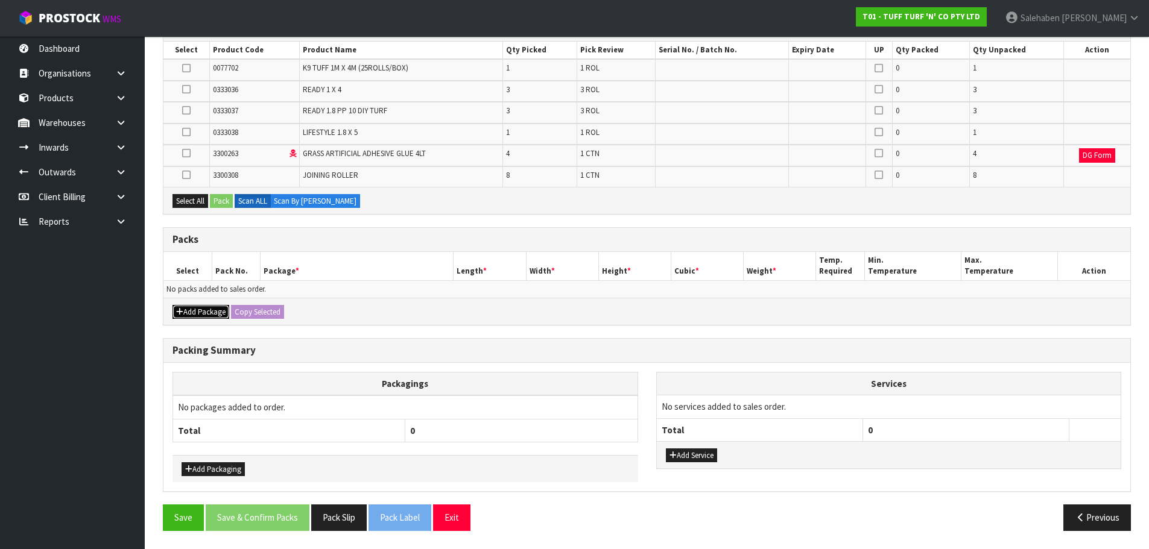
click at [213, 310] on button "Add Package" at bounding box center [200, 312] width 57 height 14
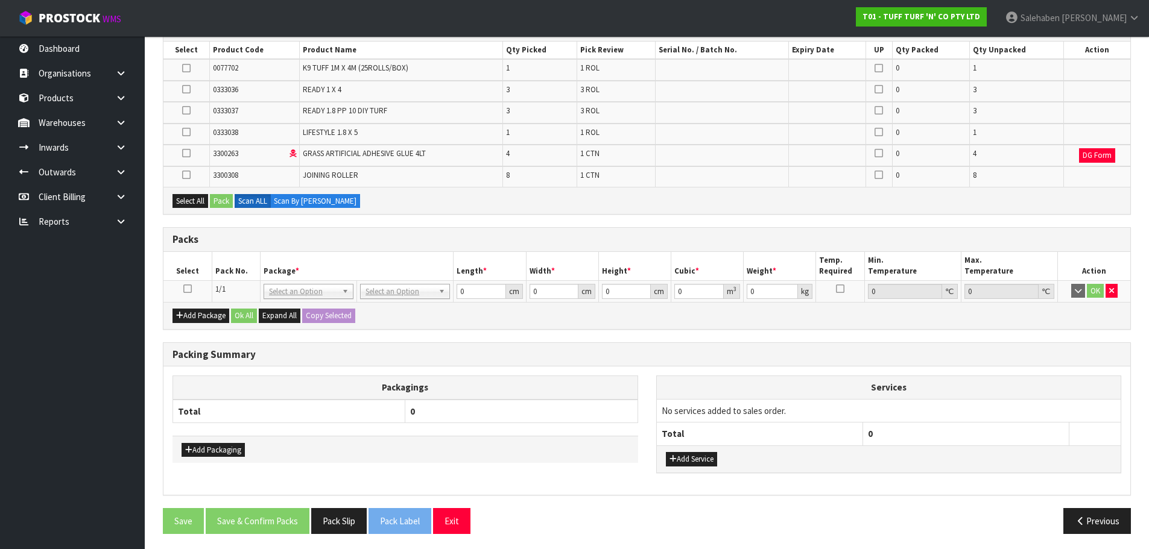
click at [189, 289] on icon at bounding box center [187, 289] width 8 height 1
click at [197, 204] on button "Select All" at bounding box center [190, 201] width 36 height 14
click at [220, 201] on button "Pack" at bounding box center [221, 201] width 23 height 14
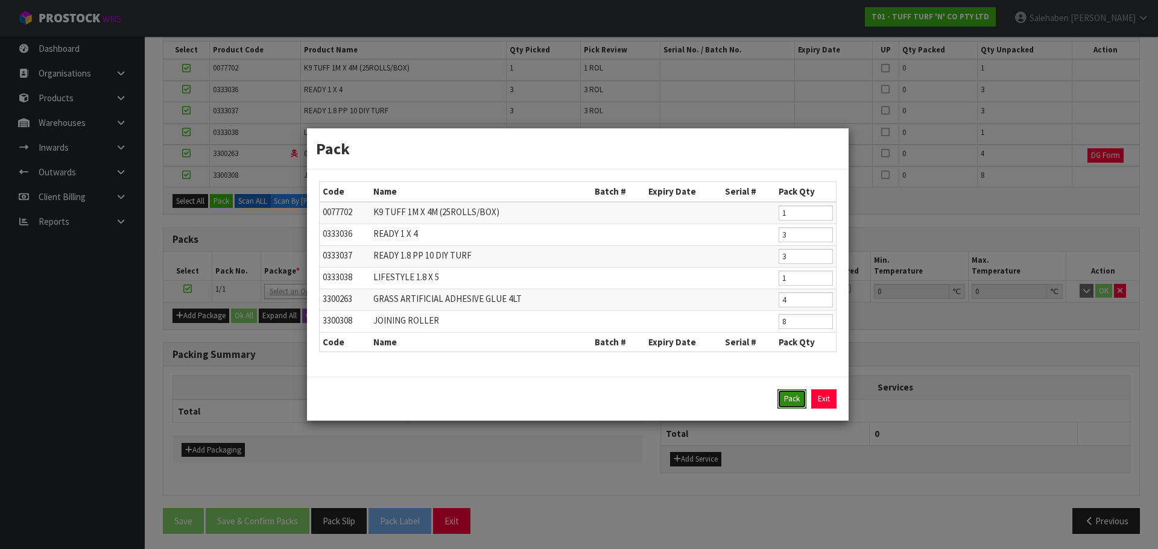
drag, startPoint x: 793, startPoint y: 401, endPoint x: 665, endPoint y: 384, distance: 129.5
click at [787, 395] on button "Pack" at bounding box center [791, 398] width 29 height 19
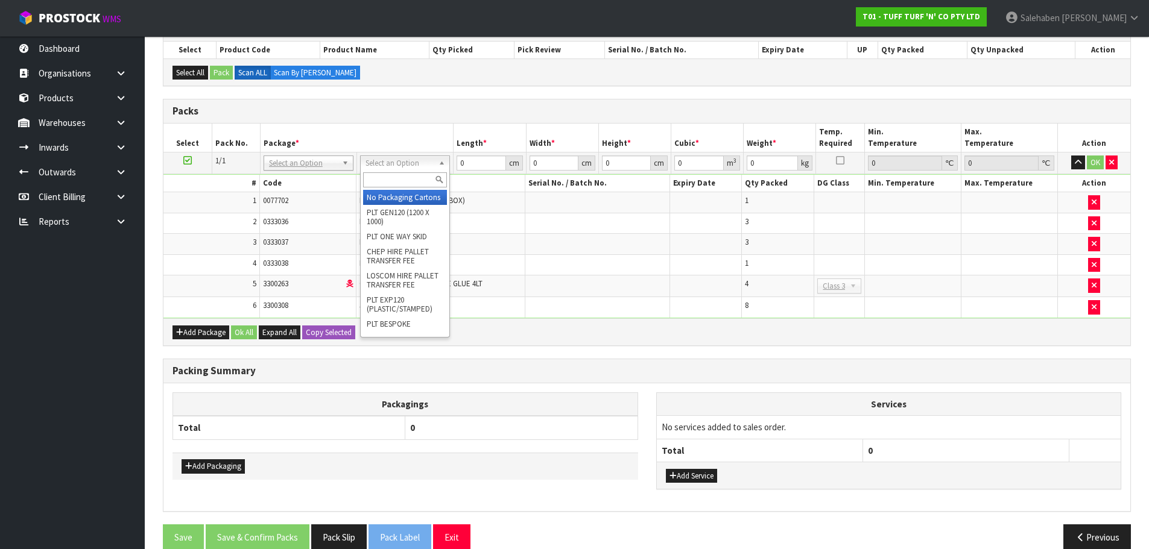
click at [418, 179] on input "text" at bounding box center [405, 179] width 84 height 15
type input "gen"
type input "120"
type input "100"
type input "111.08"
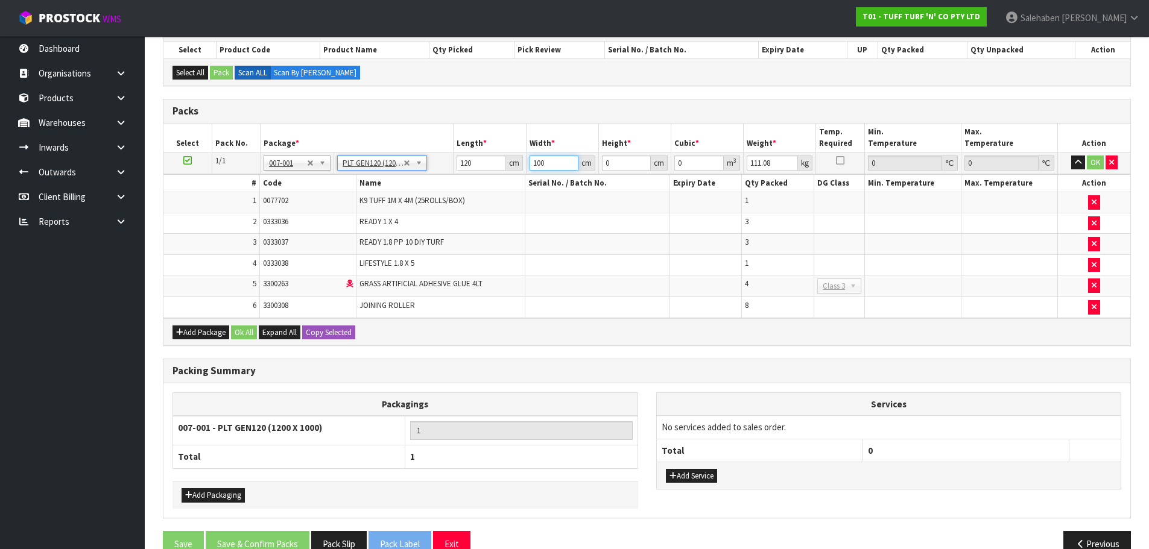
drag, startPoint x: 549, startPoint y: 160, endPoint x: 506, endPoint y: 162, distance: 42.9
click at [506, 162] on tr "1/1 NONE 007-001 007-002 007-004 007-009 007-013 007-014 007-015 007-017 007-01…" at bounding box center [646, 163] width 966 height 22
type input "230"
type input "6"
type input "0.1656"
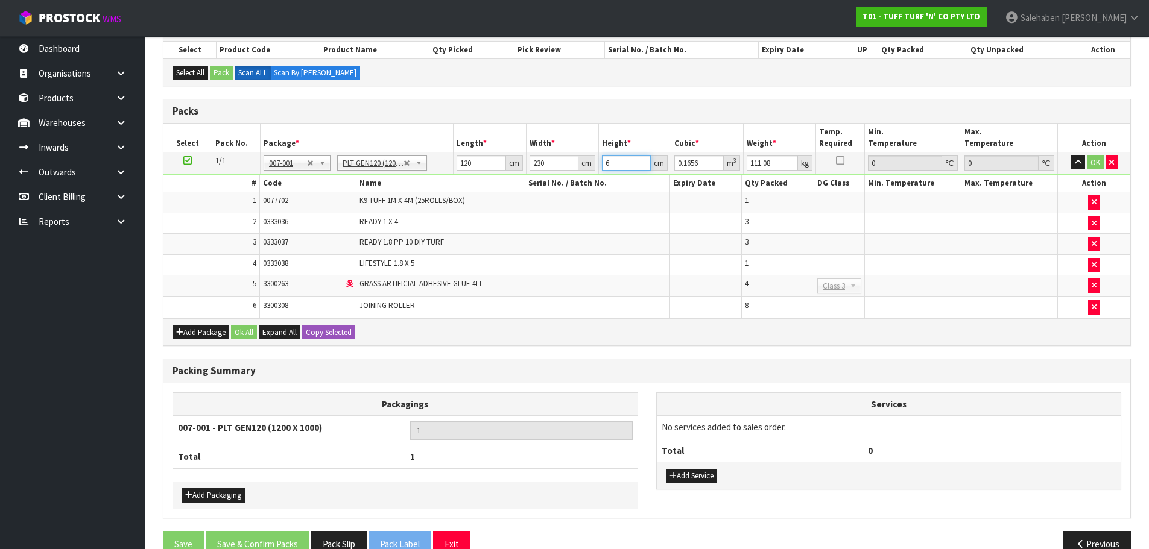
type input "65"
type input "1.794"
type input "65"
type input "125"
click at [242, 333] on button "Ok All" at bounding box center [244, 333] width 26 height 14
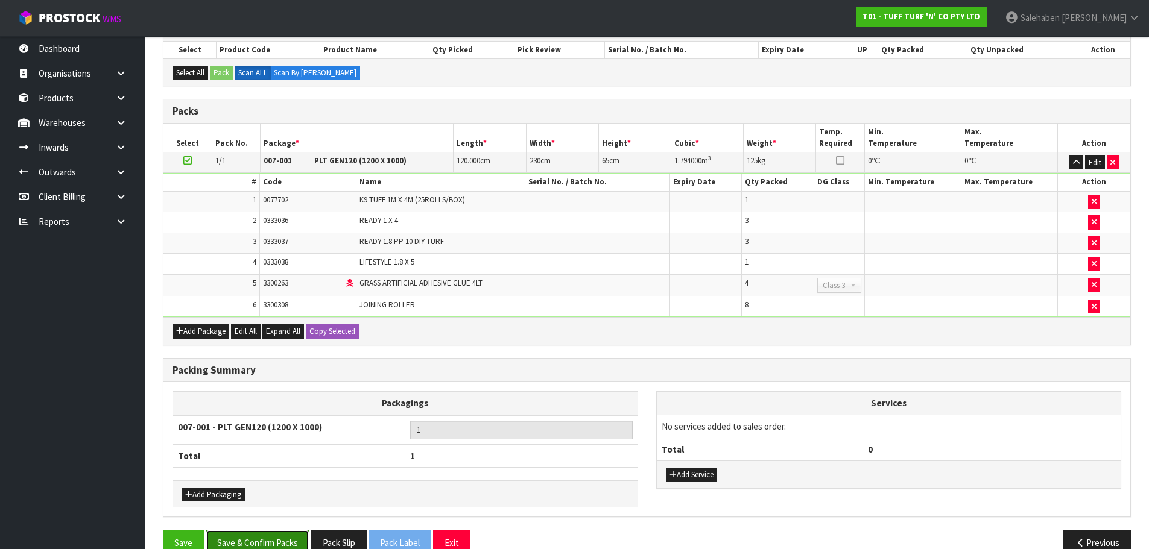
click at [274, 540] on button "Save & Confirm Packs" at bounding box center [258, 543] width 104 height 26
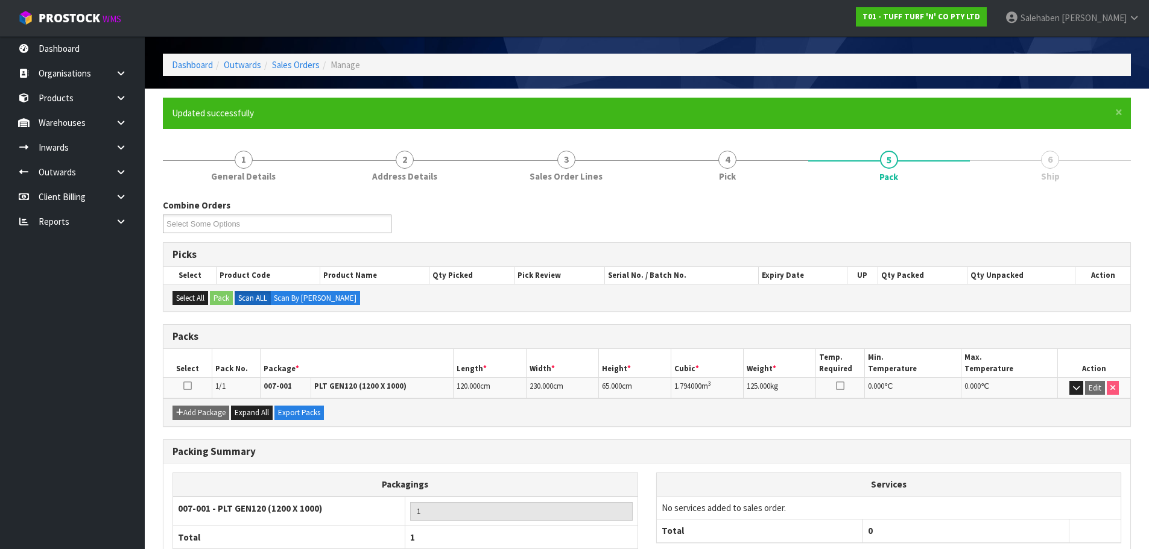
scroll to position [118, 0]
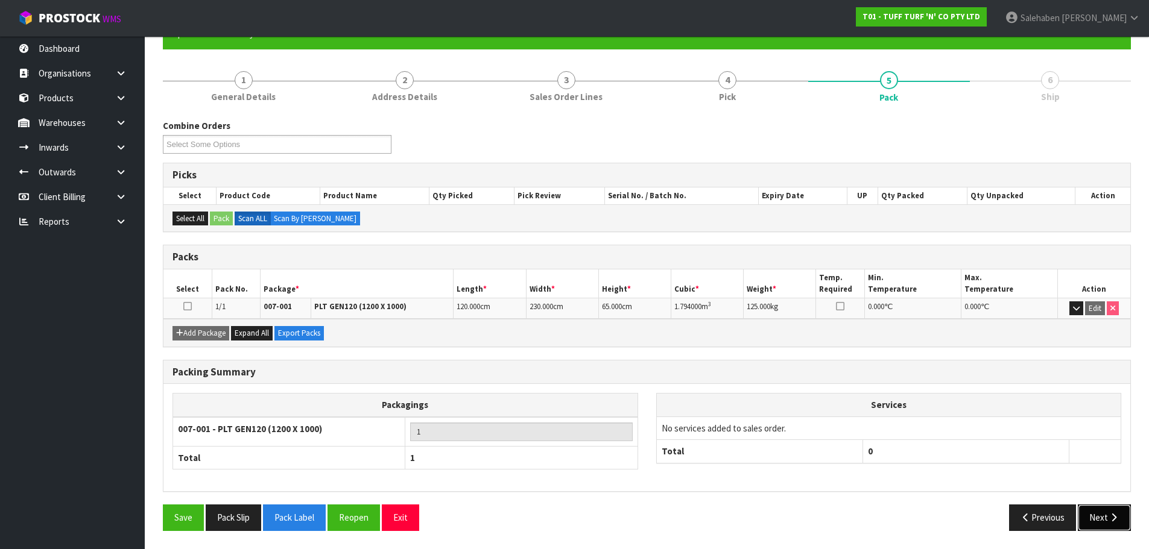
click at [1091, 515] on button "Next" at bounding box center [1103, 518] width 53 height 26
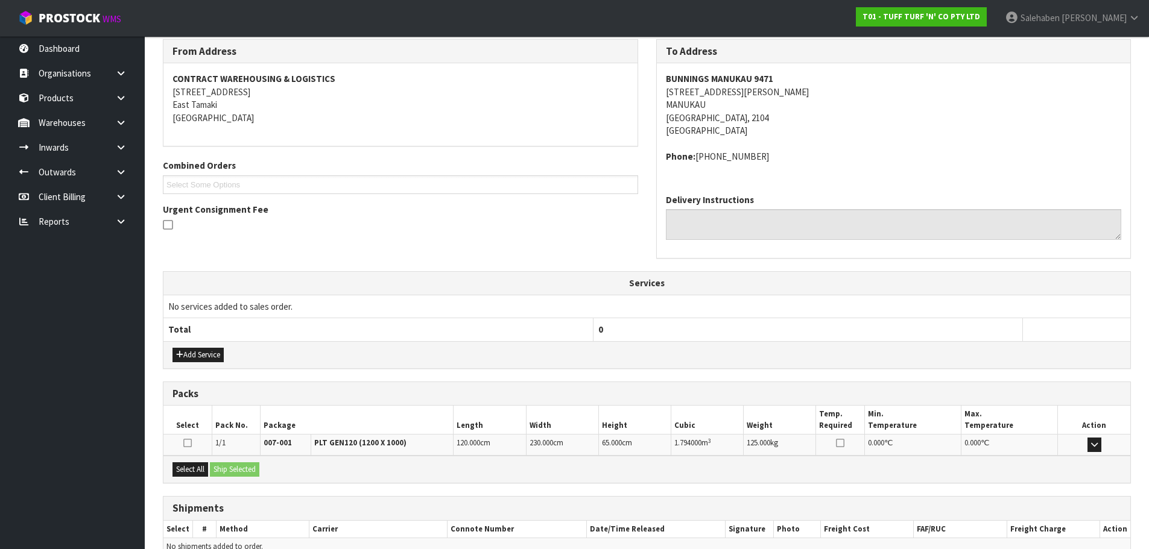
scroll to position [262, 0]
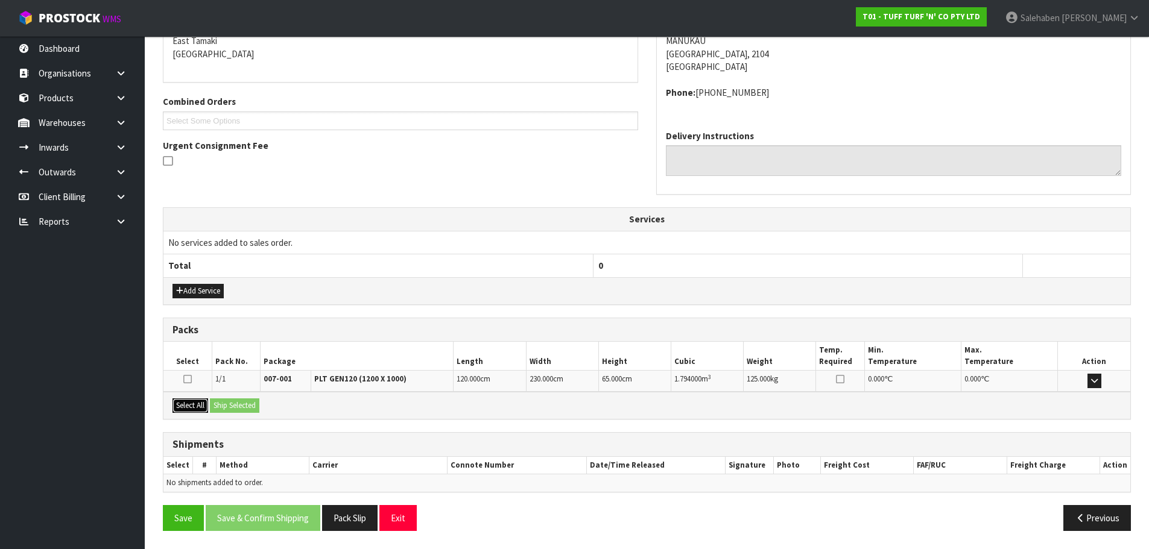
click at [197, 406] on button "Select All" at bounding box center [190, 406] width 36 height 14
click at [232, 407] on button "Ship Selected" at bounding box center [234, 406] width 49 height 14
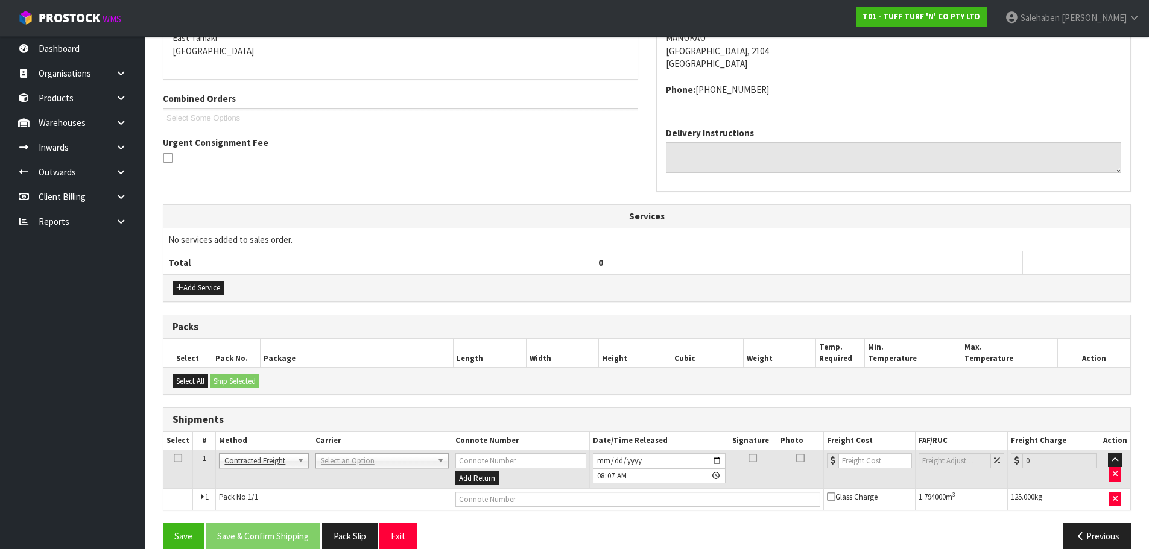
scroll to position [283, 0]
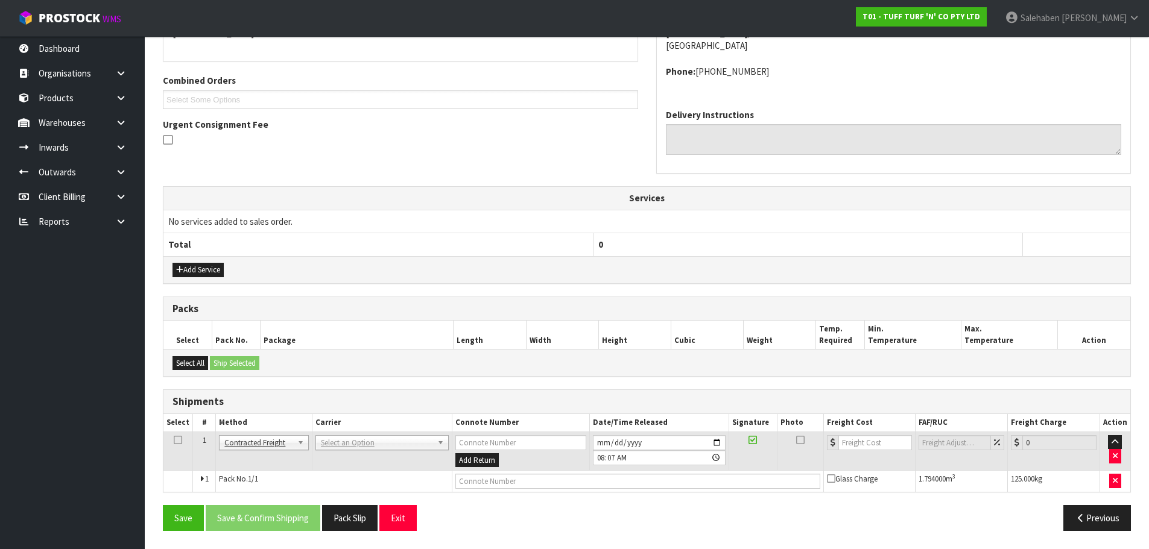
drag, startPoint x: 272, startPoint y: 444, endPoint x: 268, endPoint y: 452, distance: 9.2
drag, startPoint x: 254, startPoint y: 508, endPoint x: 318, endPoint y: 452, distance: 84.6
click at [339, 454] on td "AJ TUTILL CARRIERS - AJ TUTILL CARRIERS ALLIANCE PRINTERS - ALLIANCE PRINTERS A…" at bounding box center [382, 451] width 140 height 39
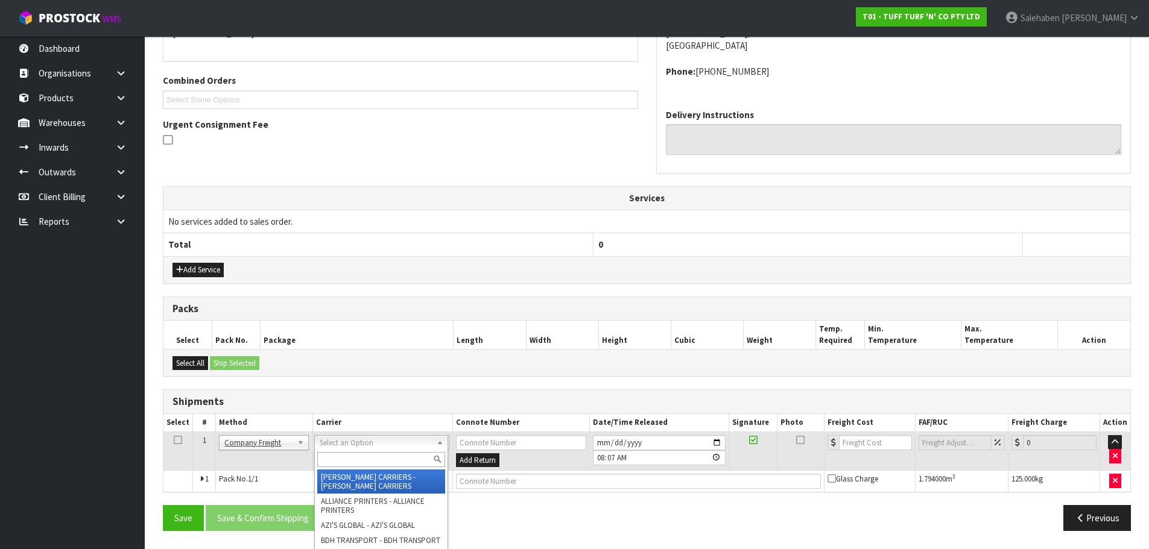
click at [338, 468] on div at bounding box center [381, 460] width 133 height 20
click at [353, 464] on input "text" at bounding box center [381, 459] width 128 height 15
type input "cwl"
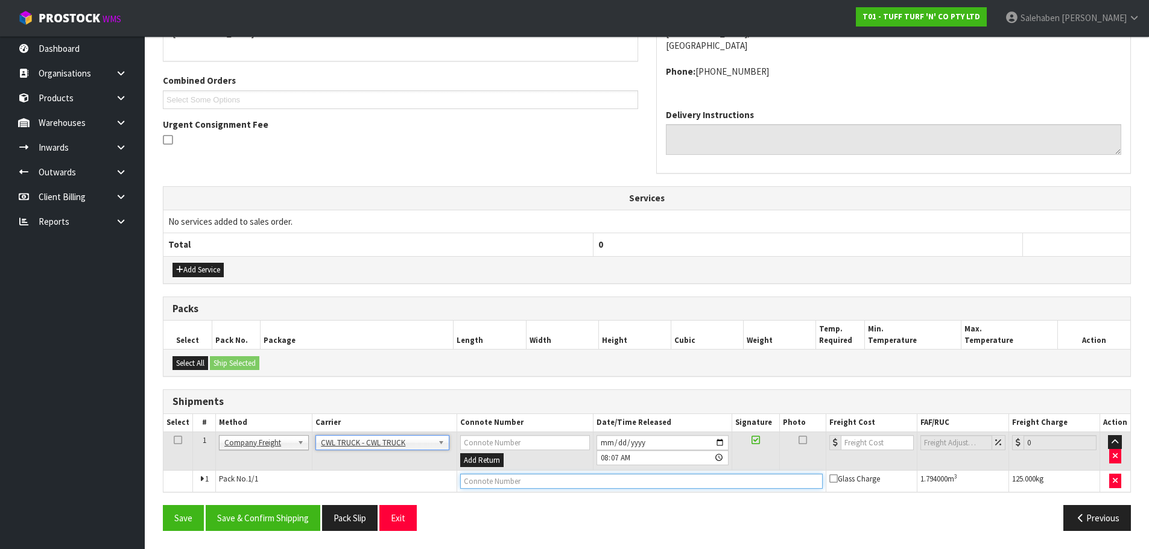
click at [471, 484] on input "text" at bounding box center [641, 481] width 362 height 15
type input "CWL TRUCK DELIVERY"
drag, startPoint x: 290, startPoint y: 516, endPoint x: 307, endPoint y: 520, distance: 18.0
click at [287, 515] on button "Save & Confirm Shipping" at bounding box center [263, 518] width 115 height 26
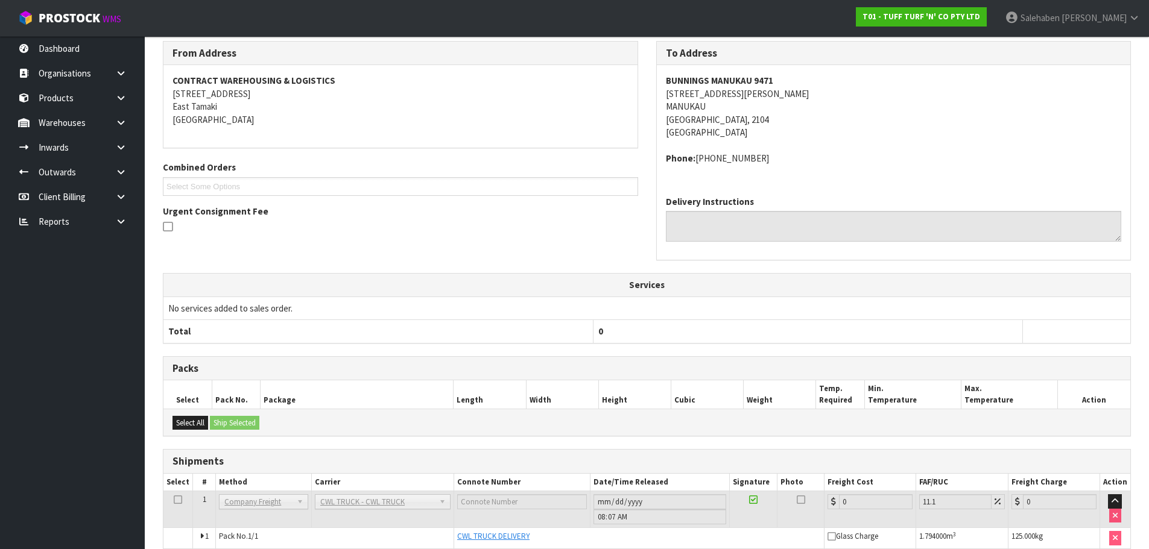
scroll to position [253, 0]
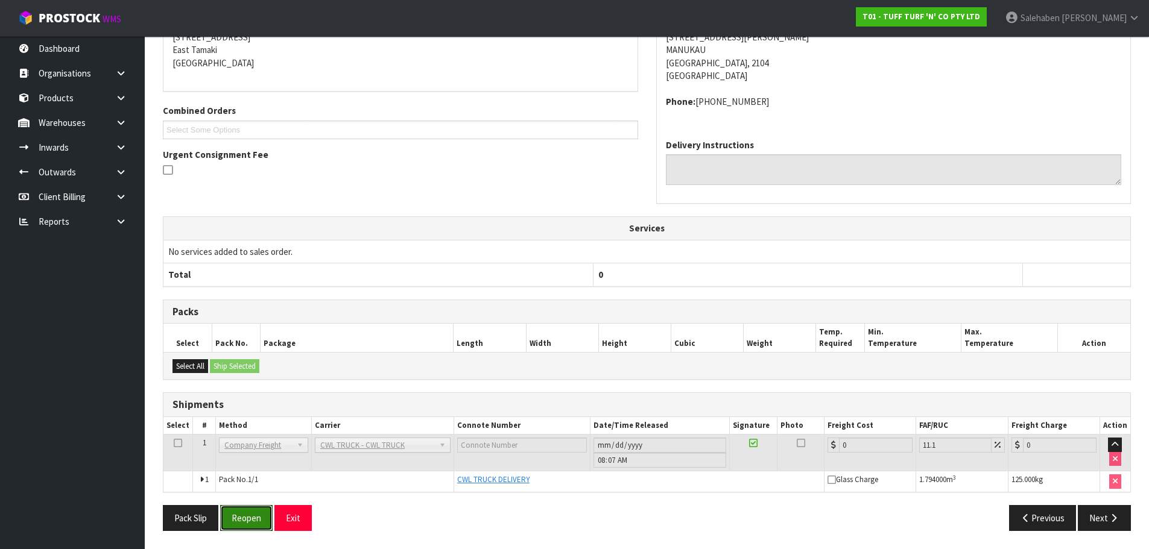
drag, startPoint x: 256, startPoint y: 519, endPoint x: 247, endPoint y: 485, distance: 35.5
click at [255, 519] on button "Reopen" at bounding box center [246, 518] width 52 height 26
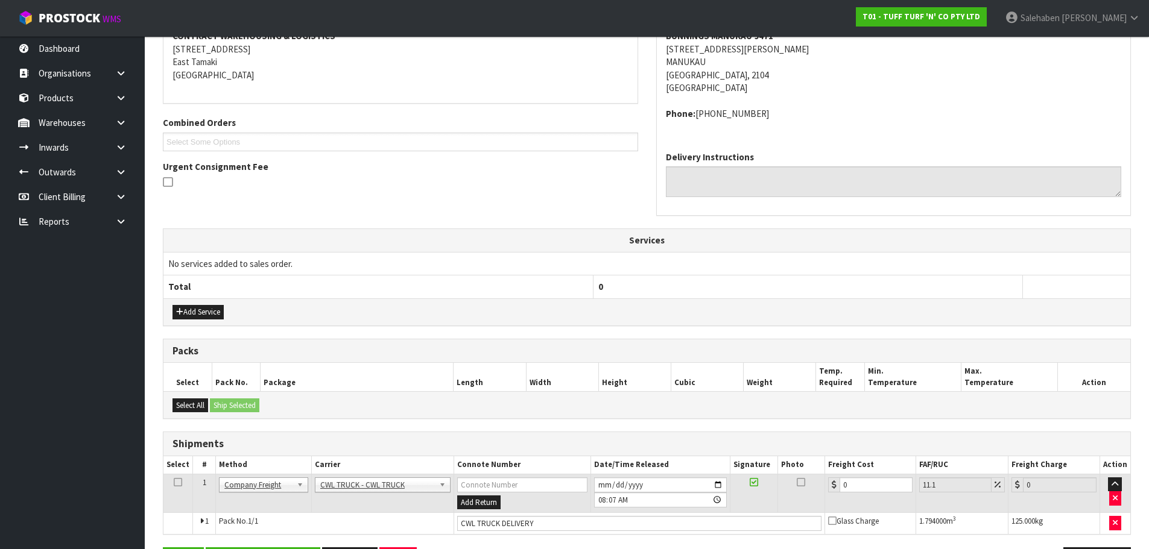
scroll to position [283, 0]
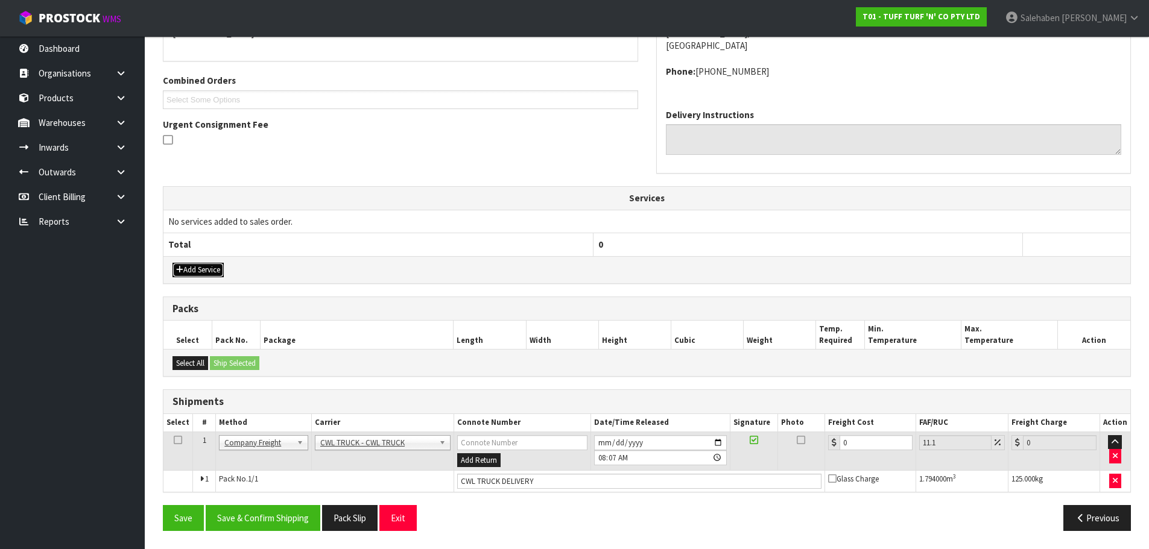
drag, startPoint x: 199, startPoint y: 274, endPoint x: 210, endPoint y: 263, distance: 14.9
click at [200, 274] on button "Add Service" at bounding box center [197, 270] width 51 height 14
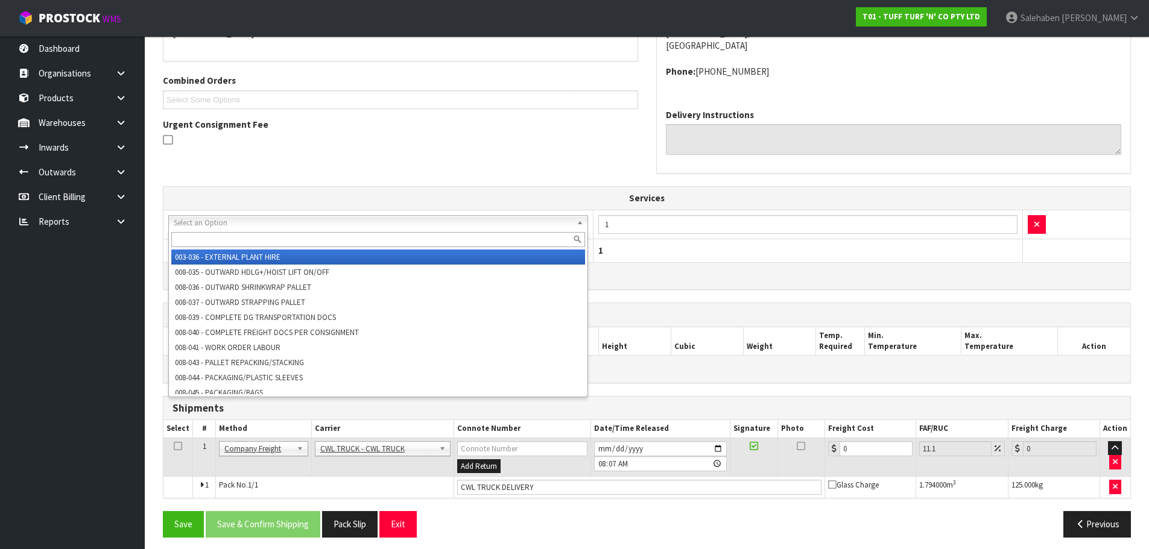
click at [251, 236] on input "text" at bounding box center [378, 239] width 414 height 15
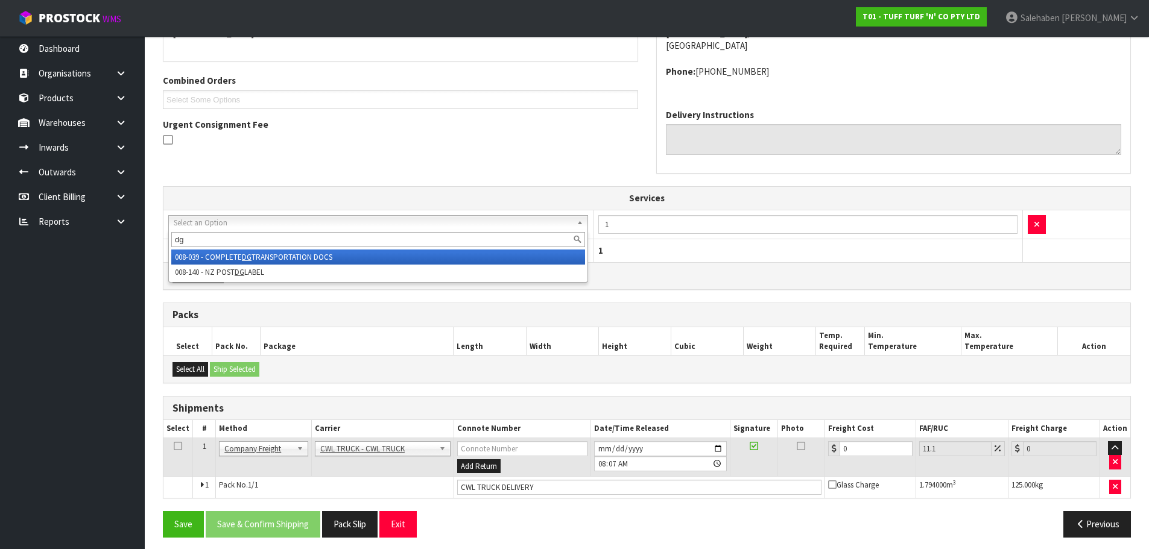
type input "dg"
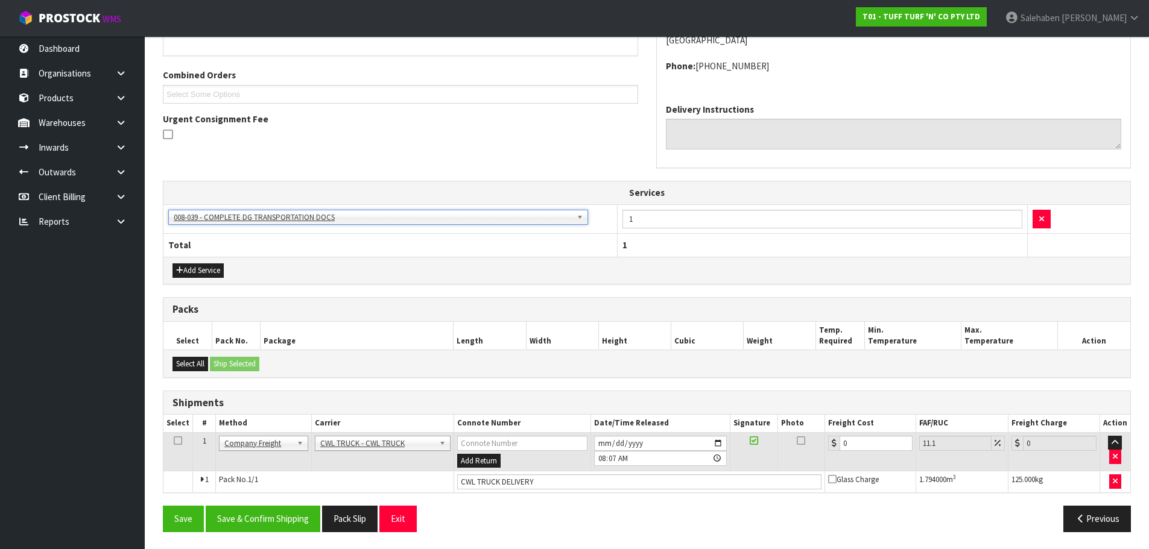
scroll to position [290, 0]
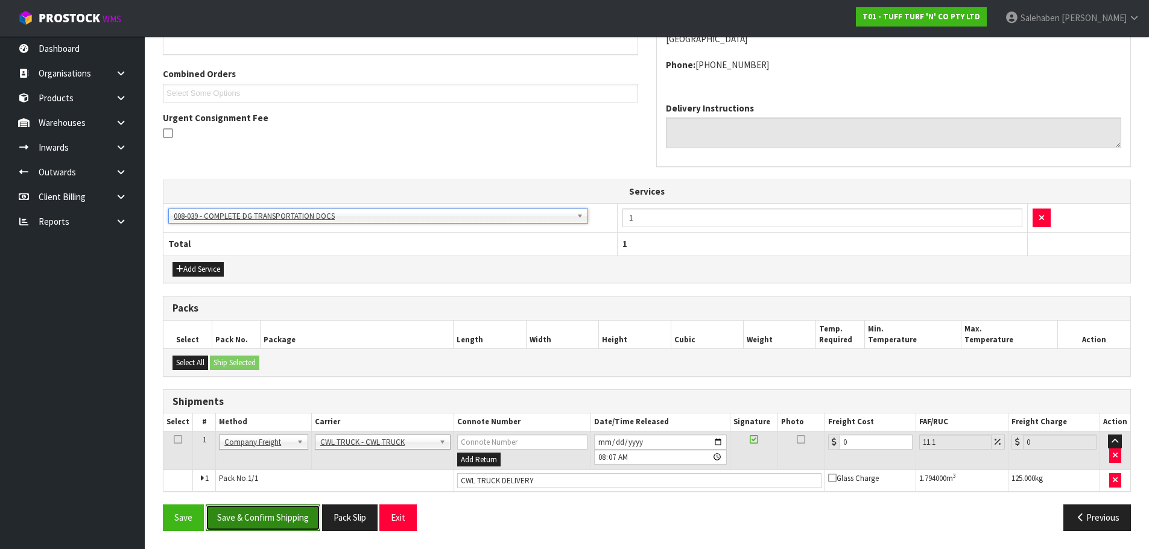
click at [282, 515] on button "Save & Confirm Shipping" at bounding box center [263, 518] width 115 height 26
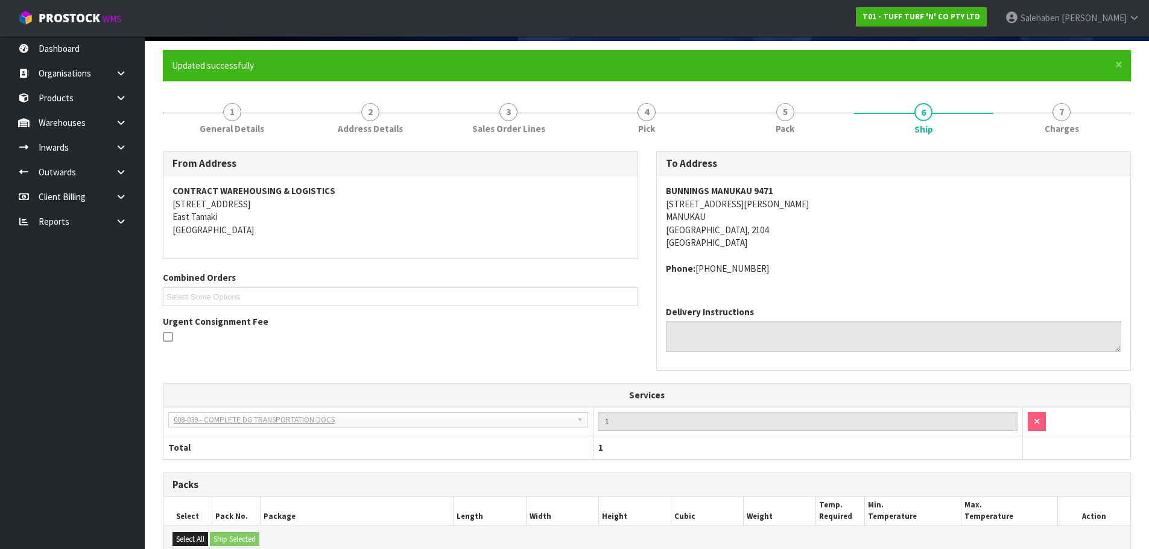
scroll to position [259, 0]
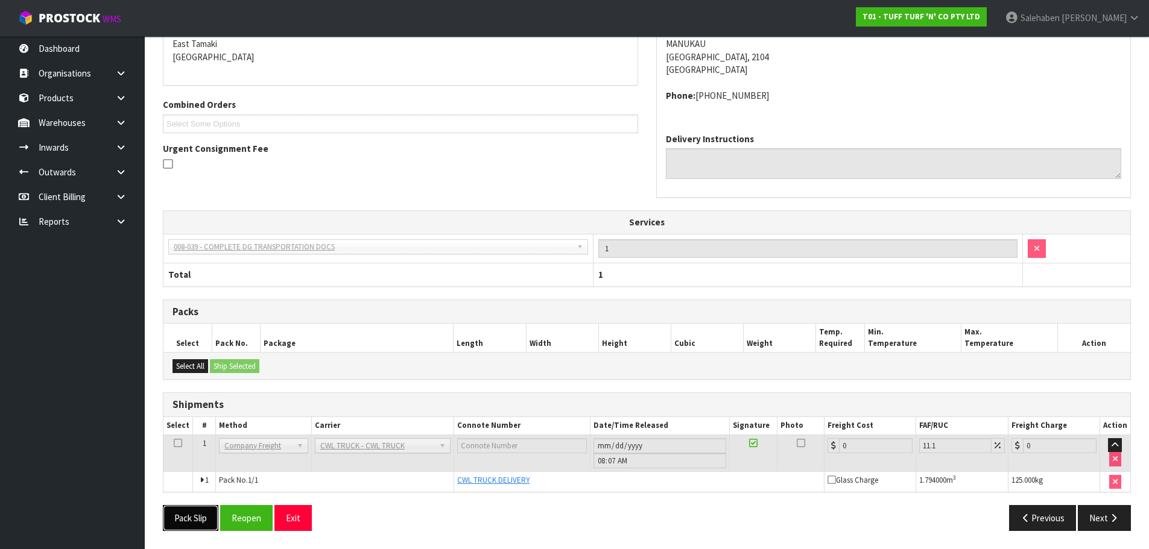
click at [203, 517] on button "Pack Slip" at bounding box center [190, 518] width 55 height 26
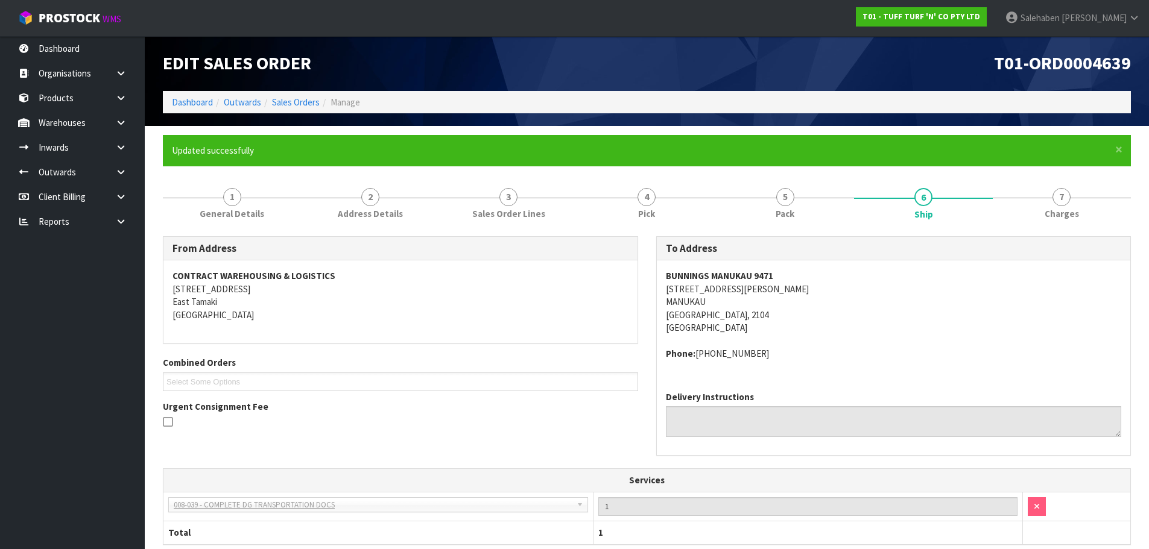
scroll to position [0, 0]
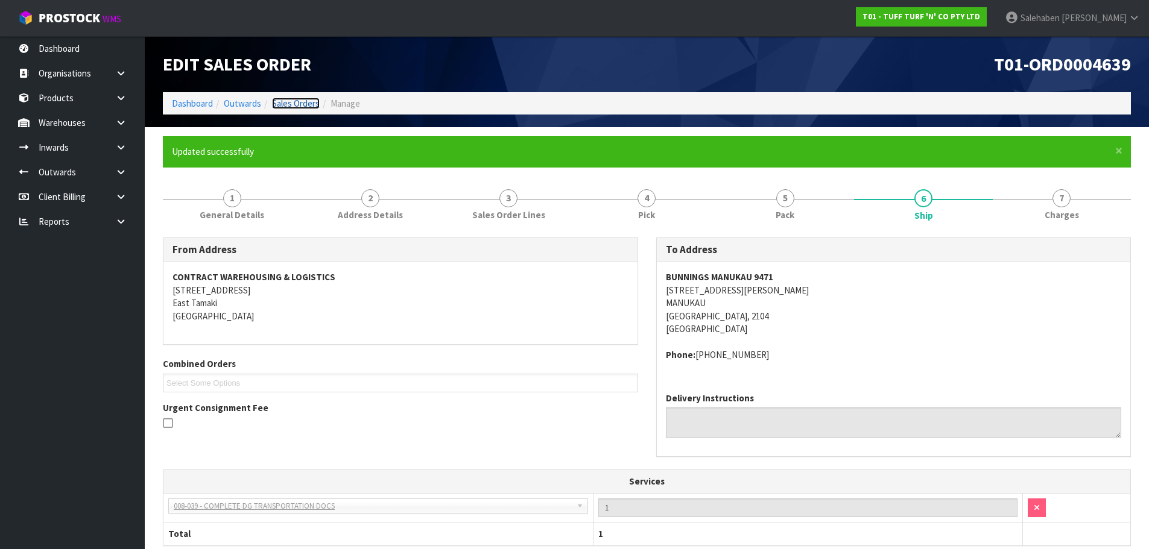
click at [300, 104] on link "Sales Orders" at bounding box center [296, 103] width 48 height 11
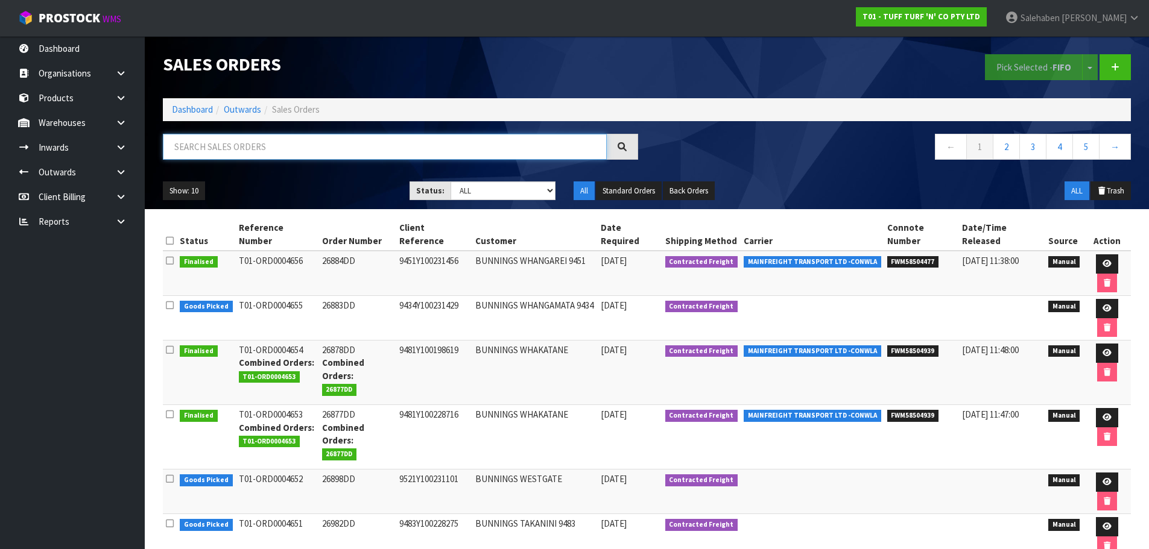
click at [218, 150] on input "text" at bounding box center [385, 147] width 444 height 26
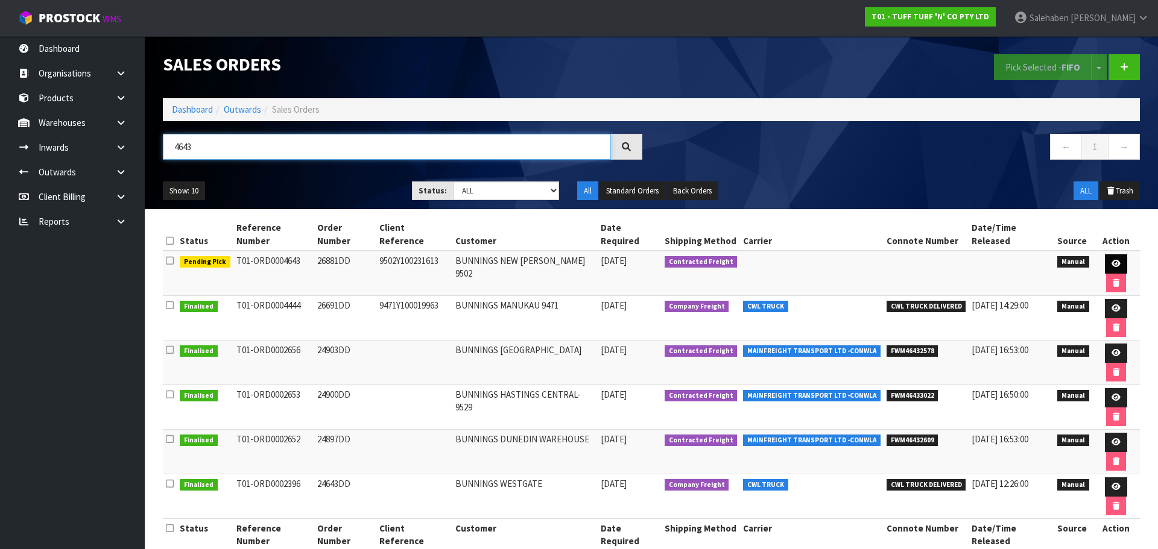
type input "4643"
click at [1111, 260] on icon at bounding box center [1115, 264] width 9 height 8
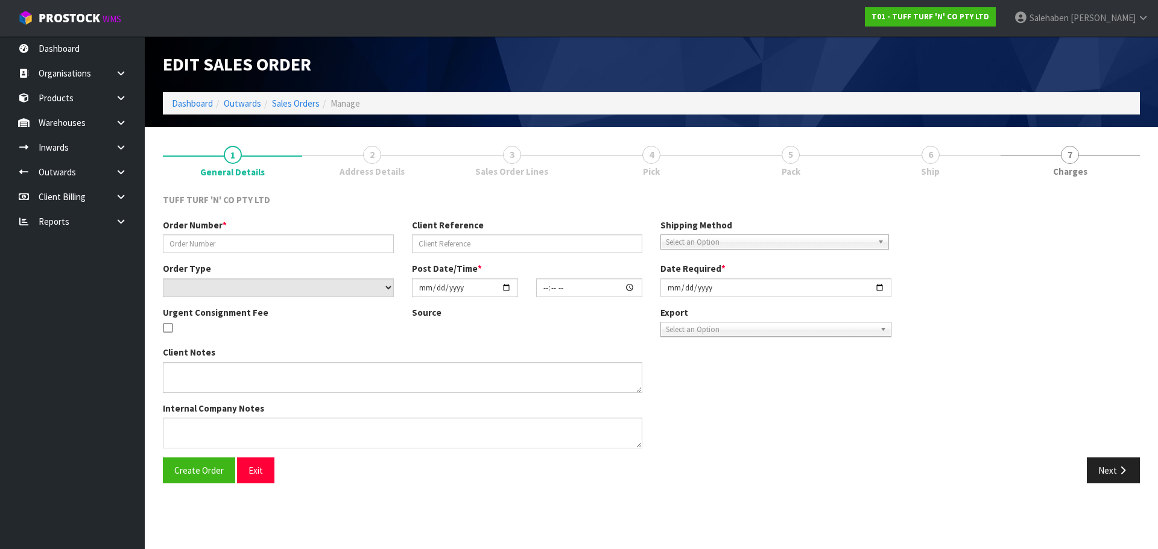
type input "26881DD"
type input "9502Y100231613"
select select "number:0"
type input "2025-09-01"
type input "12:42:00.000"
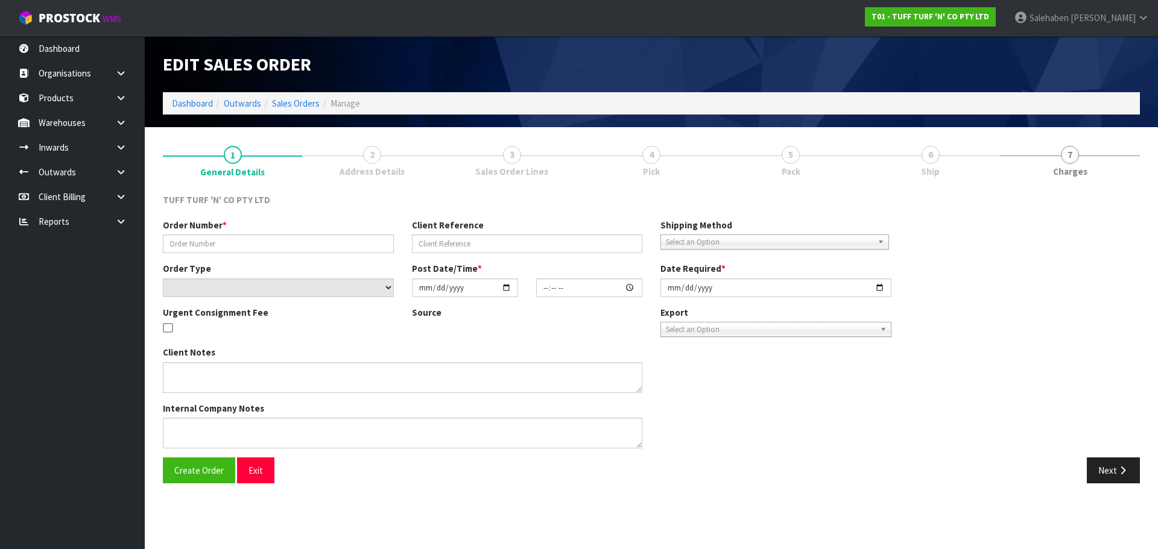
type input "2025-09-01"
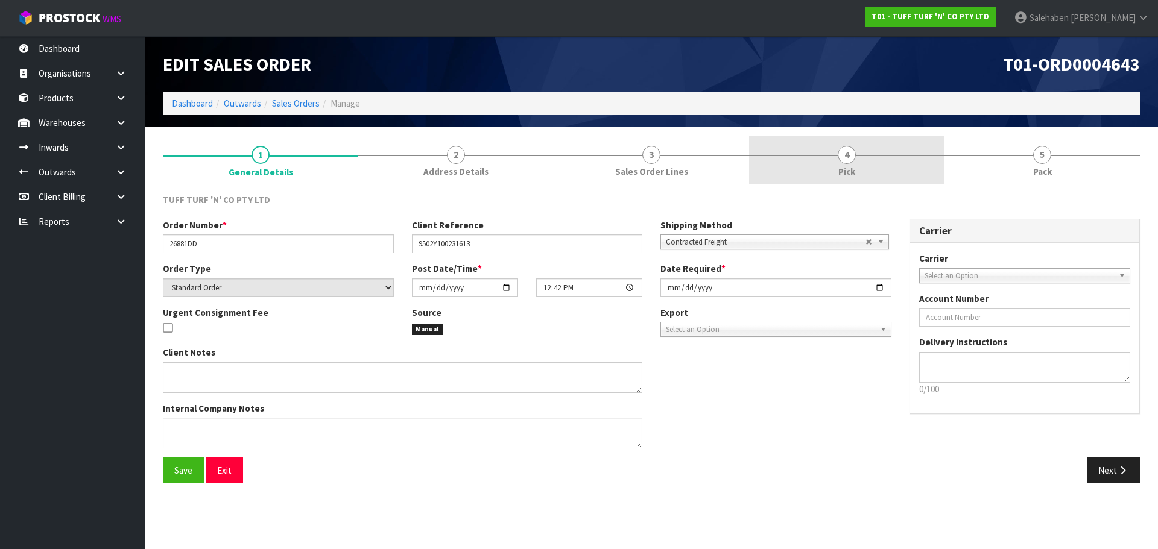
click at [846, 163] on span "4" at bounding box center [846, 155] width 18 height 18
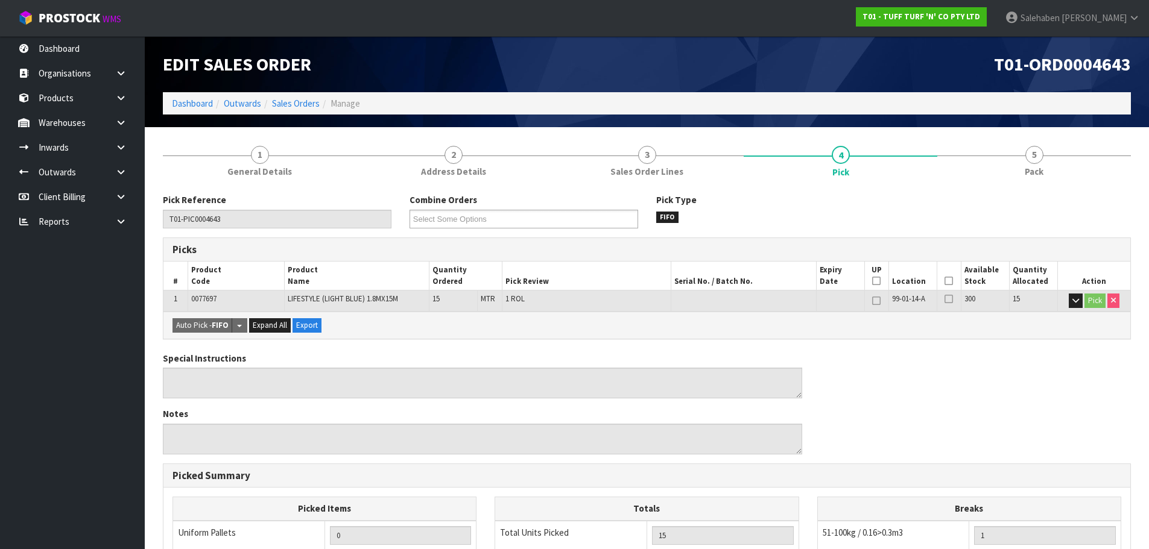
click at [949, 281] on icon at bounding box center [948, 281] width 8 height 1
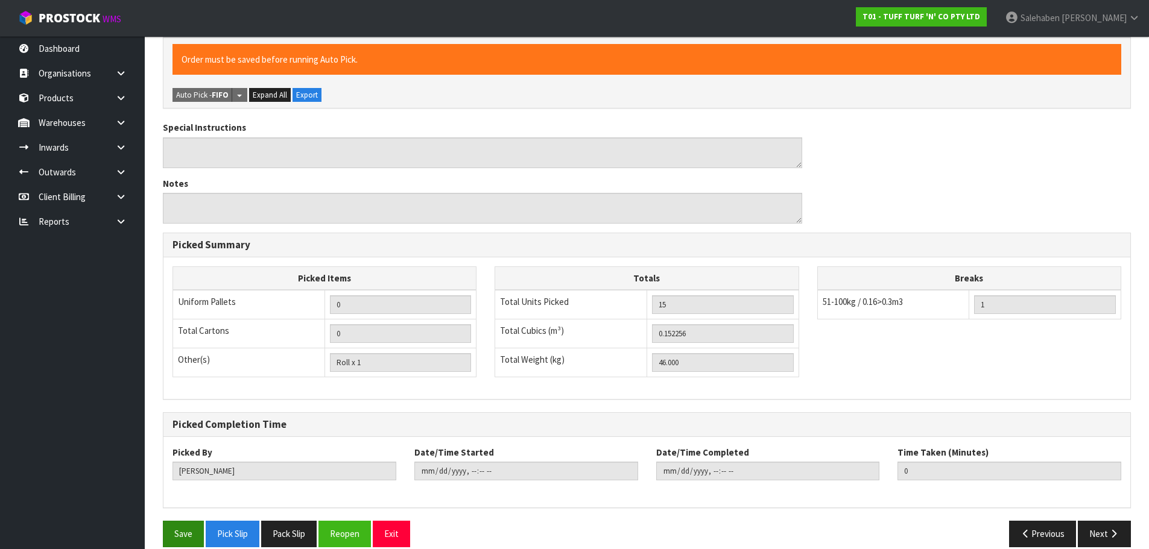
scroll to position [291, 0]
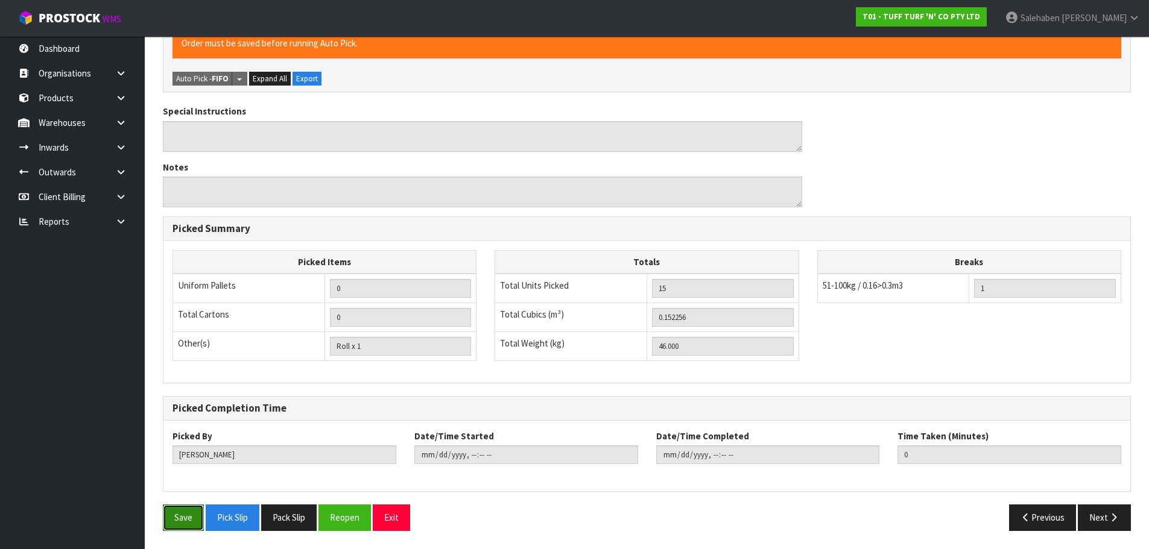
click at [185, 518] on button "Save" at bounding box center [183, 518] width 41 height 26
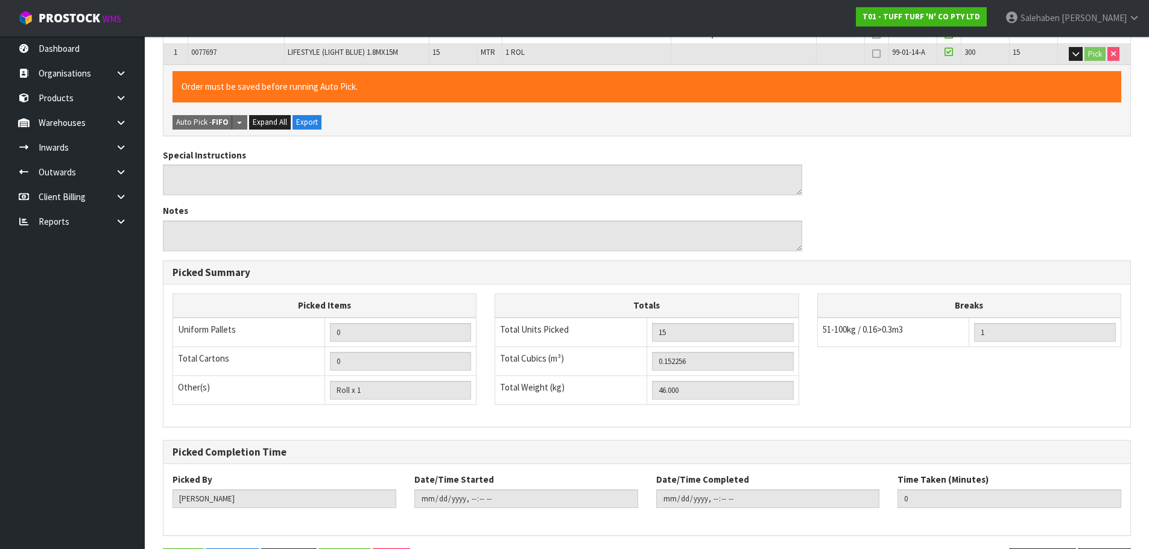
scroll to position [0, 0]
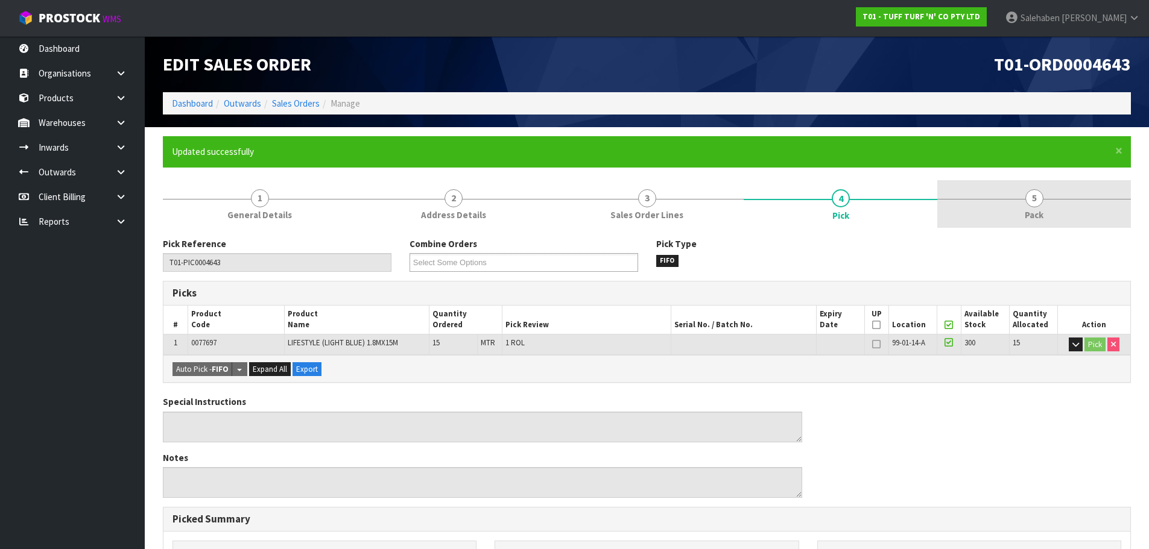
click at [1036, 207] on link "5 Pack" at bounding box center [1034, 204] width 194 height 48
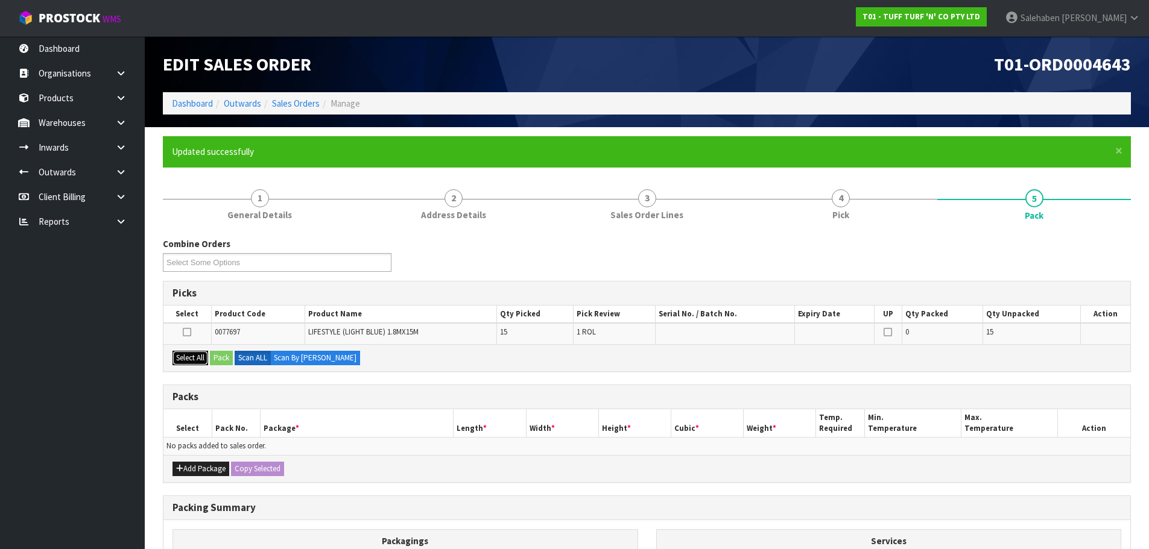
click at [185, 357] on button "Select All" at bounding box center [190, 358] width 36 height 14
click at [225, 358] on button "Pack" at bounding box center [221, 358] width 23 height 14
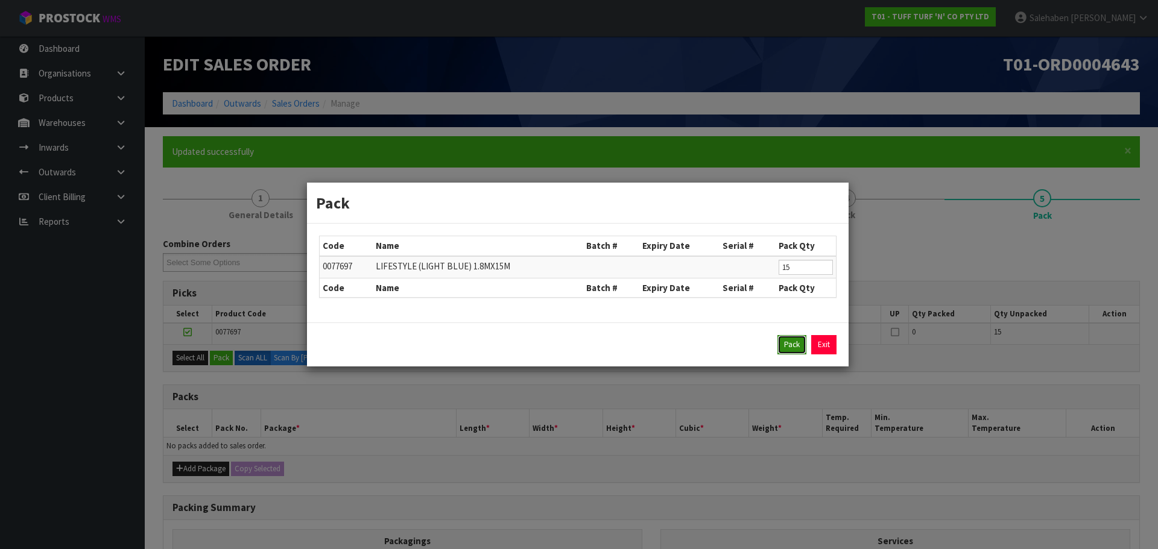
click at [798, 345] on button "Pack" at bounding box center [791, 344] width 29 height 19
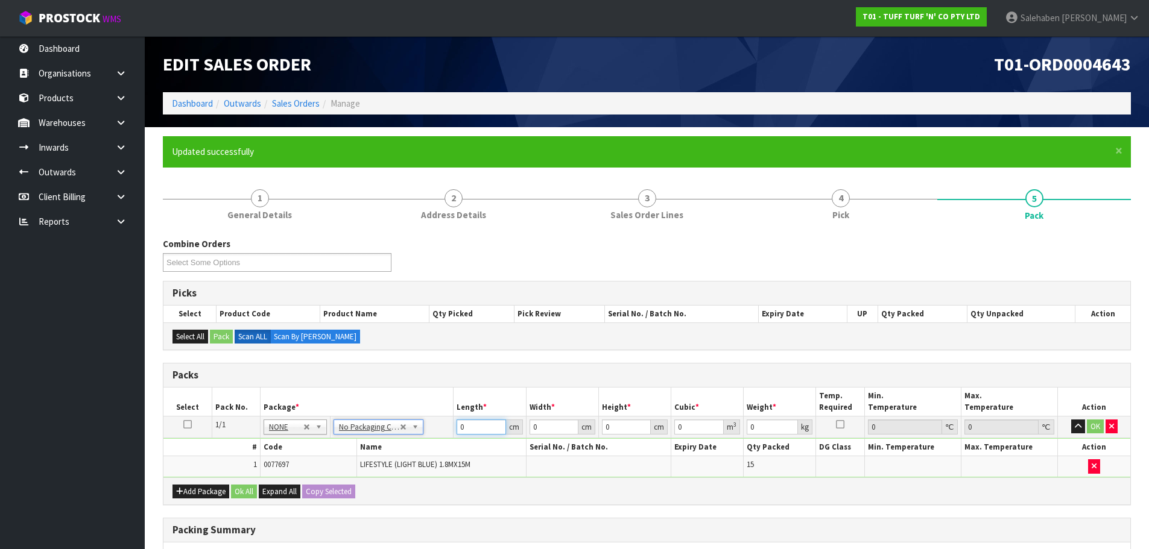
drag, startPoint x: 439, startPoint y: 430, endPoint x: 406, endPoint y: 436, distance: 33.0
click at [415, 434] on tr "1/1 NONE 007-001 007-002 007-004 007-009 007-013 007-014 007-015 007-017 007-01…" at bounding box center [646, 427] width 966 height 22
type input "120"
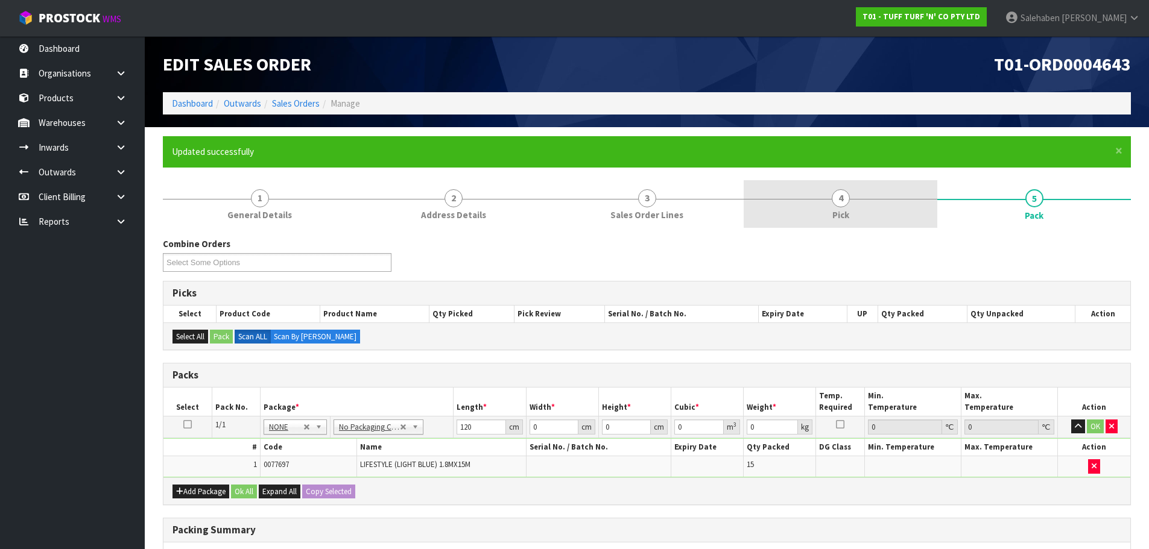
click at [850, 198] on link "4 Pick" at bounding box center [840, 204] width 194 height 48
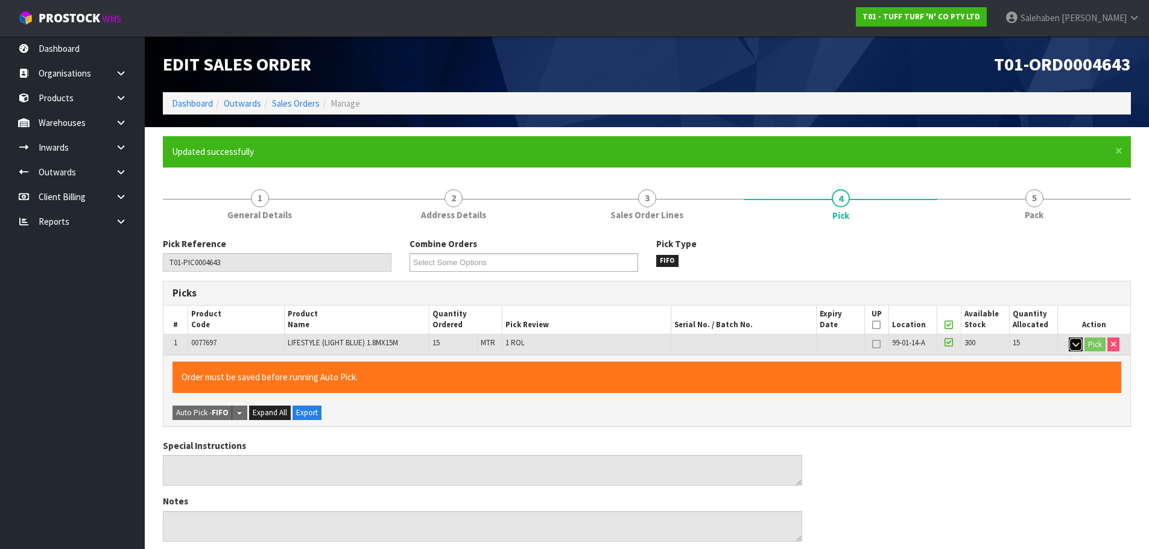
click at [1076, 345] on icon "button" at bounding box center [1075, 345] width 7 height 8
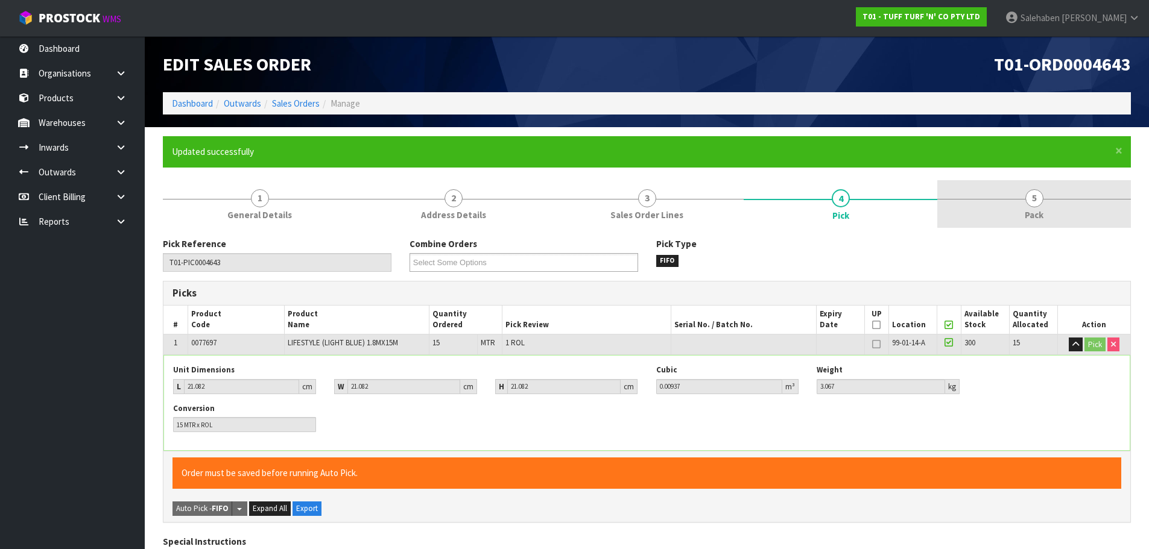
click at [1032, 218] on span "Pack" at bounding box center [1033, 215] width 19 height 13
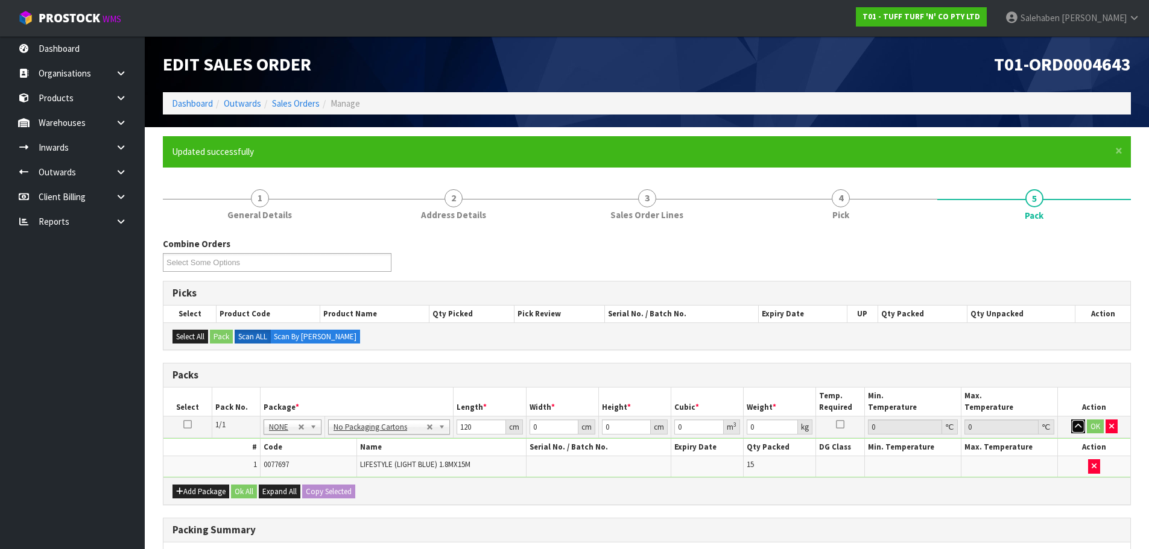
click at [1076, 429] on icon "button" at bounding box center [1077, 427] width 7 height 8
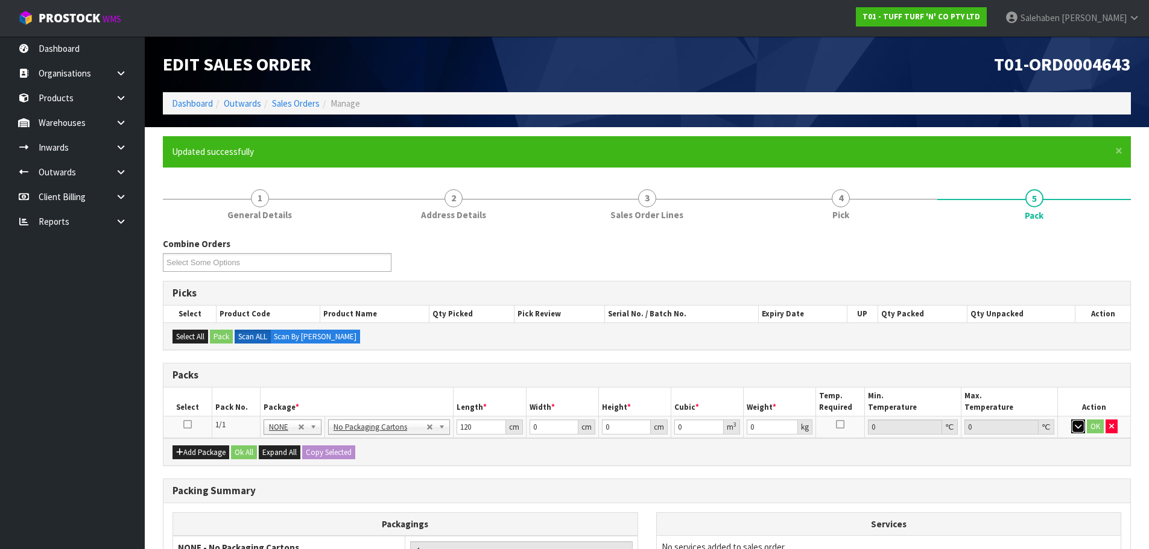
click at [1075, 429] on icon "button" at bounding box center [1077, 427] width 7 height 8
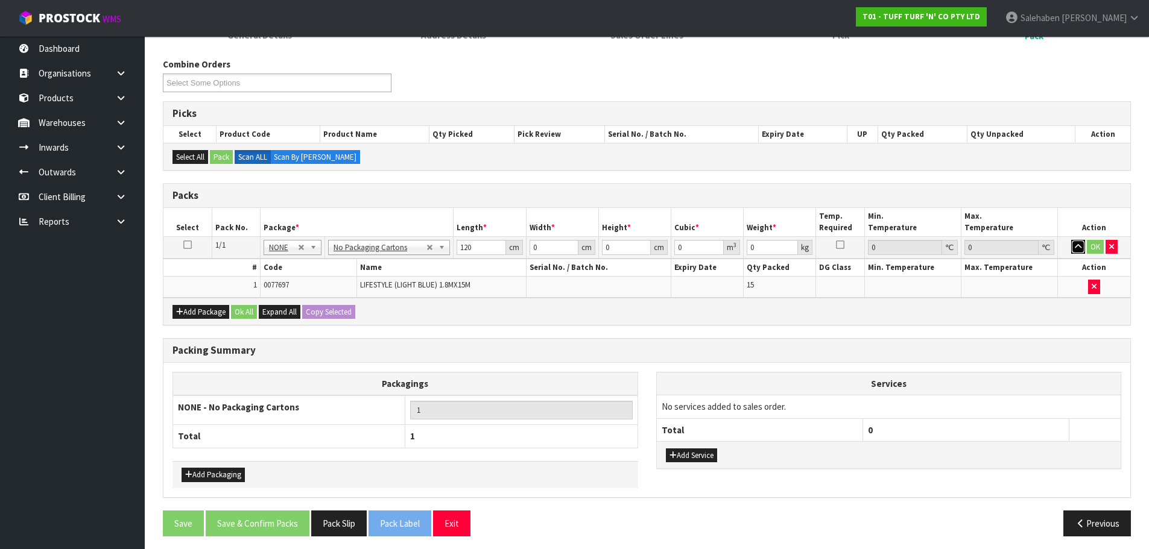
scroll to position [181, 0]
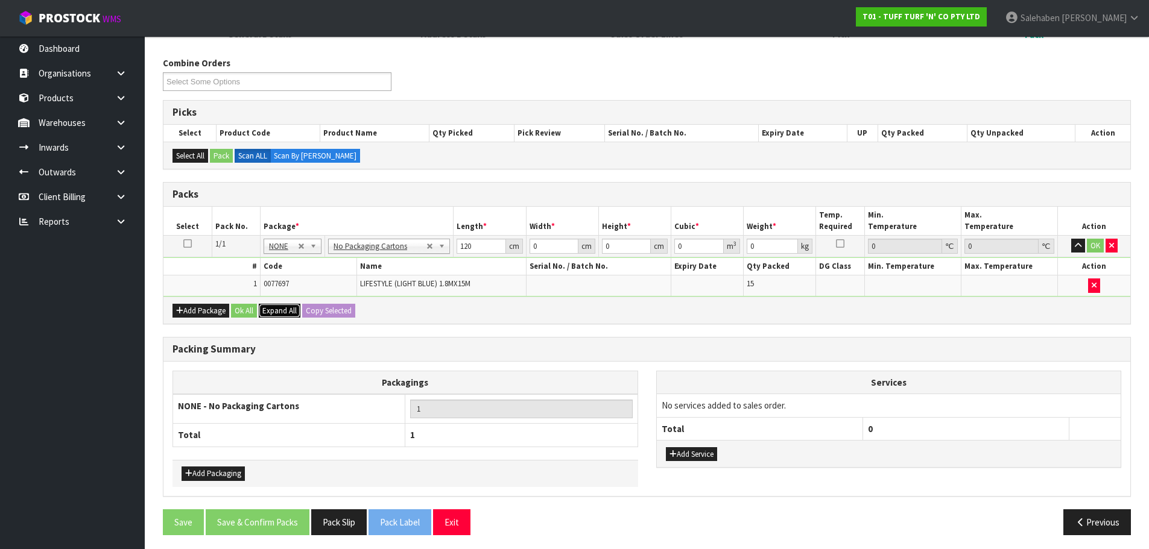
click at [284, 310] on span "Expand All" at bounding box center [279, 311] width 34 height 10
click at [279, 309] on span "Collapse All" at bounding box center [281, 311] width 38 height 10
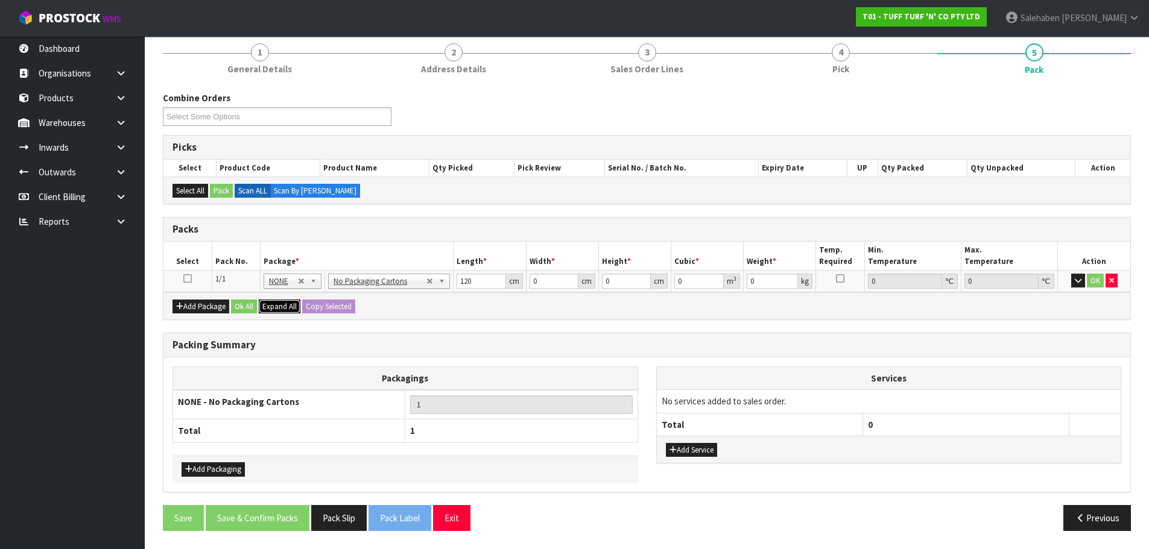
click at [279, 308] on span "Expand All" at bounding box center [279, 306] width 34 height 10
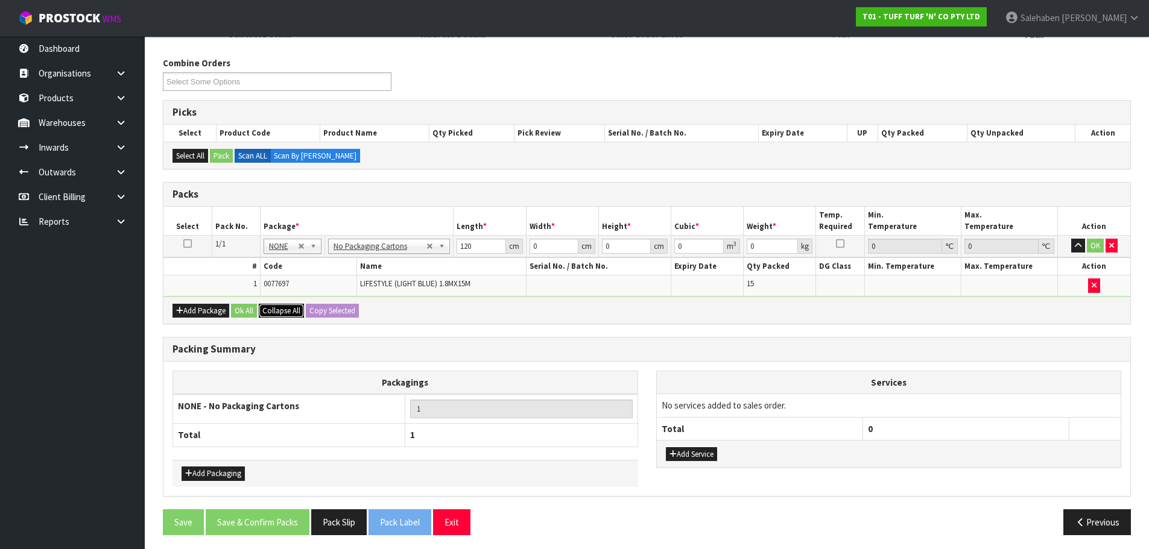
scroll to position [0, 0]
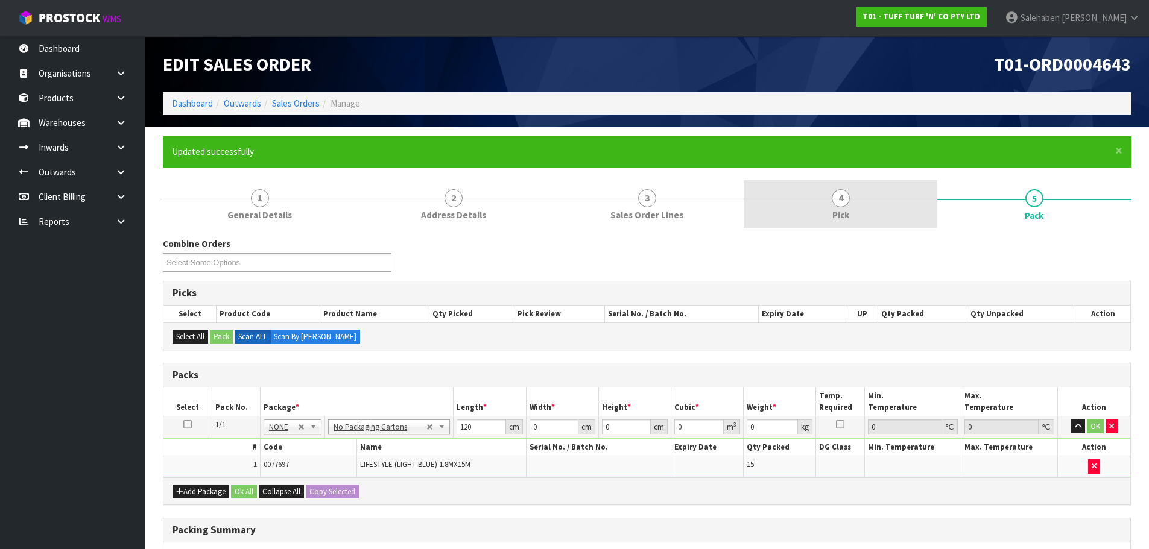
click at [845, 197] on span "4" at bounding box center [840, 198] width 18 height 18
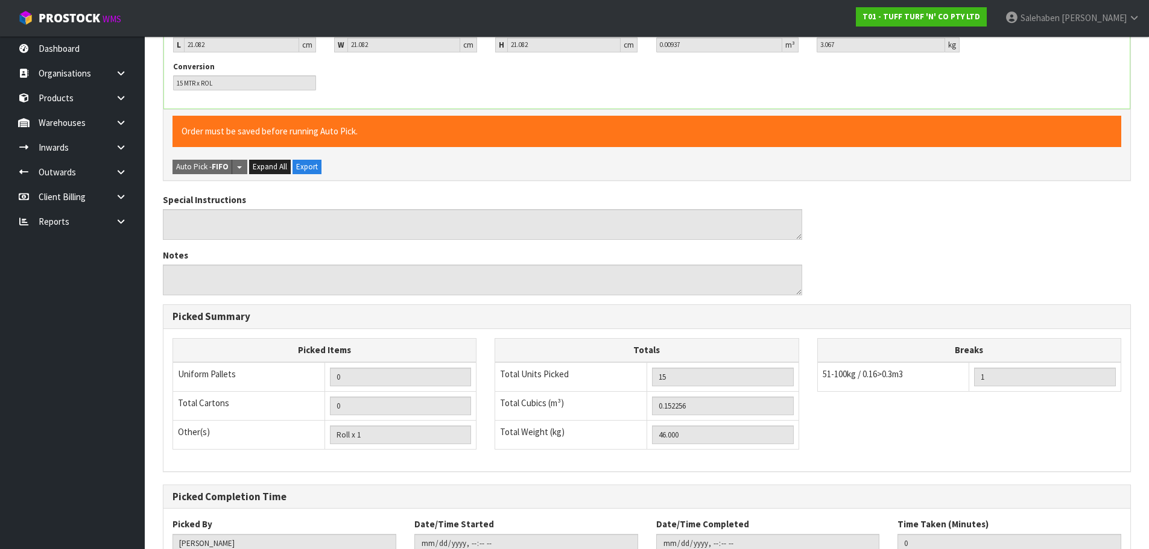
scroll to position [430, 0]
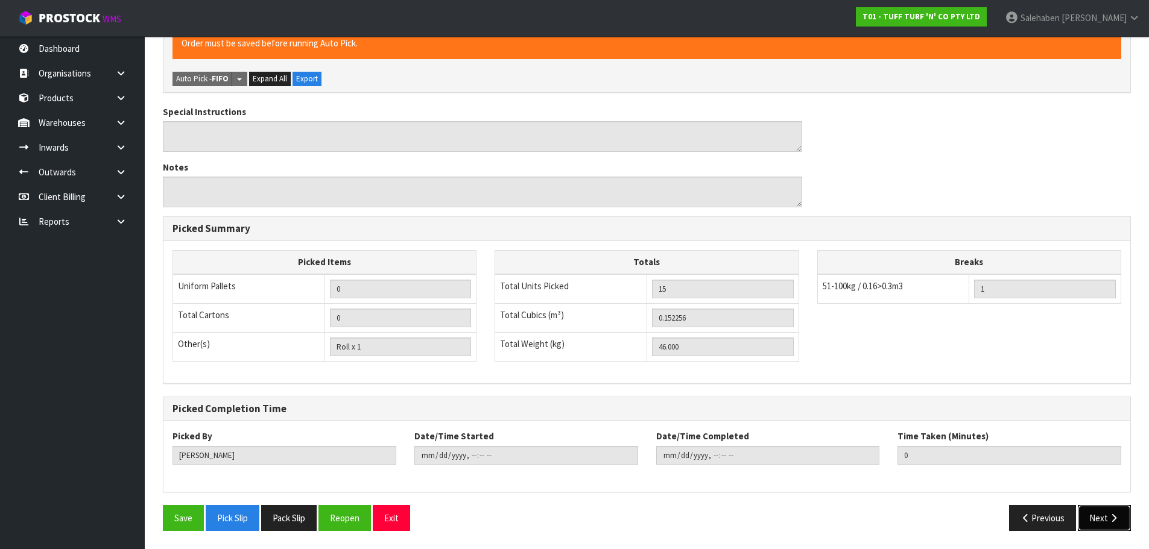
click at [1106, 517] on button "Next" at bounding box center [1103, 518] width 53 height 26
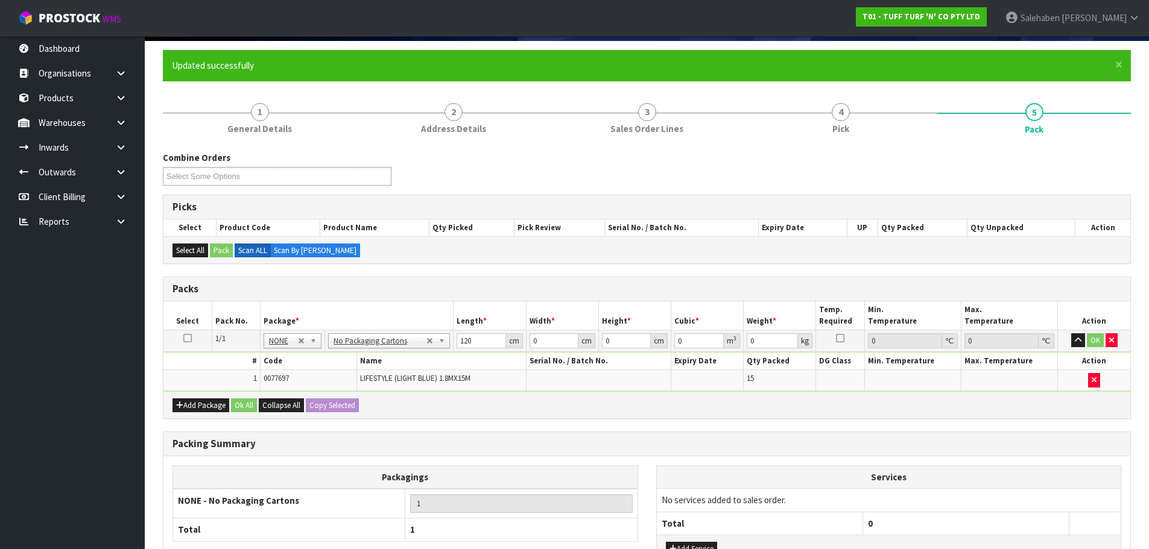
scroll to position [185, 0]
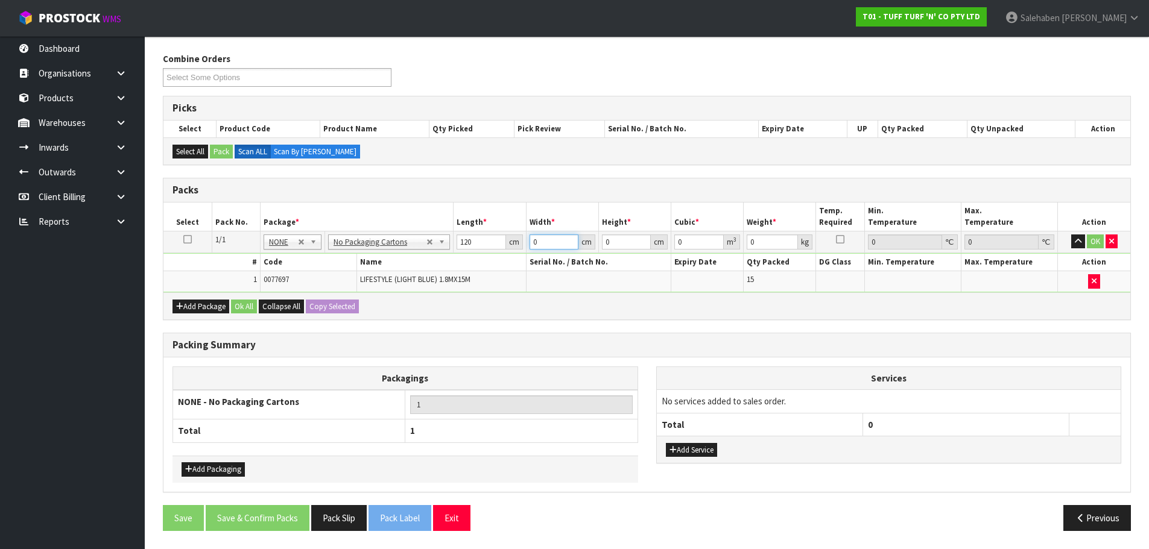
drag, startPoint x: 541, startPoint y: 240, endPoint x: 509, endPoint y: 242, distance: 32.0
click at [510, 242] on tr "1/1 NONE 007-001 007-002 007-004 007-009 007-013 007-014 007-015 007-017 007-01…" at bounding box center [646, 242] width 966 height 22
drag, startPoint x: 455, startPoint y: 243, endPoint x: 453, endPoint y: 249, distance: 6.3
click at [446, 246] on tr "1/1 NONE 007-001 007-002 007-004 007-009 007-013 007-014 007-015 007-017 007-01…" at bounding box center [646, 242] width 966 height 22
click at [477, 239] on input "120" at bounding box center [480, 242] width 49 height 15
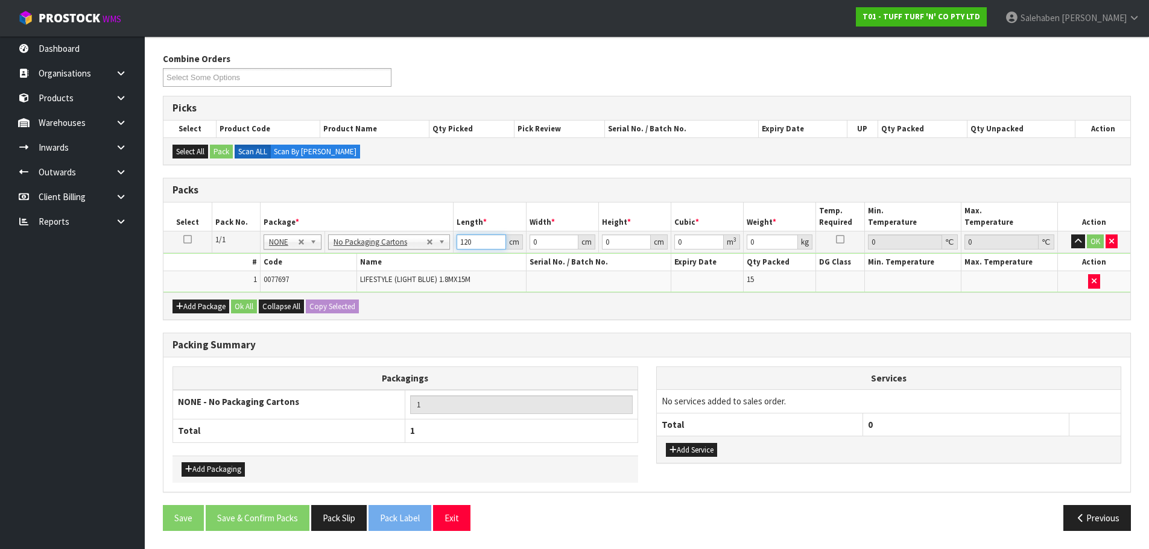
drag, startPoint x: 477, startPoint y: 239, endPoint x: 449, endPoint y: 241, distance: 27.8
click at [449, 241] on tr "1/1 NONE 007-001 007-002 007-004 007-009 007-013 007-014 007-015 007-017 007-01…" at bounding box center [646, 242] width 966 height 22
drag, startPoint x: 487, startPoint y: 241, endPoint x: 444, endPoint y: 249, distance: 43.5
click at [444, 249] on tr "1/1 NONE 007-001 007-002 007-004 007-009 007-013 007-014 007-015 007-017 007-01…" at bounding box center [646, 242] width 966 height 22
type input "185"
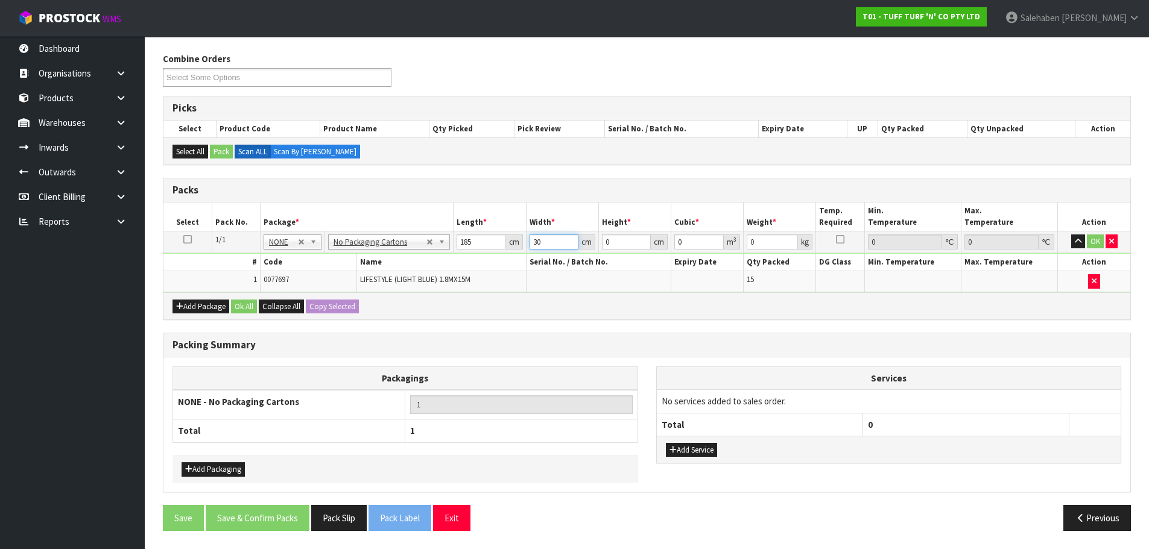
type input "30"
type input "3"
type input "0.01665"
type input "30"
type input "0.1665"
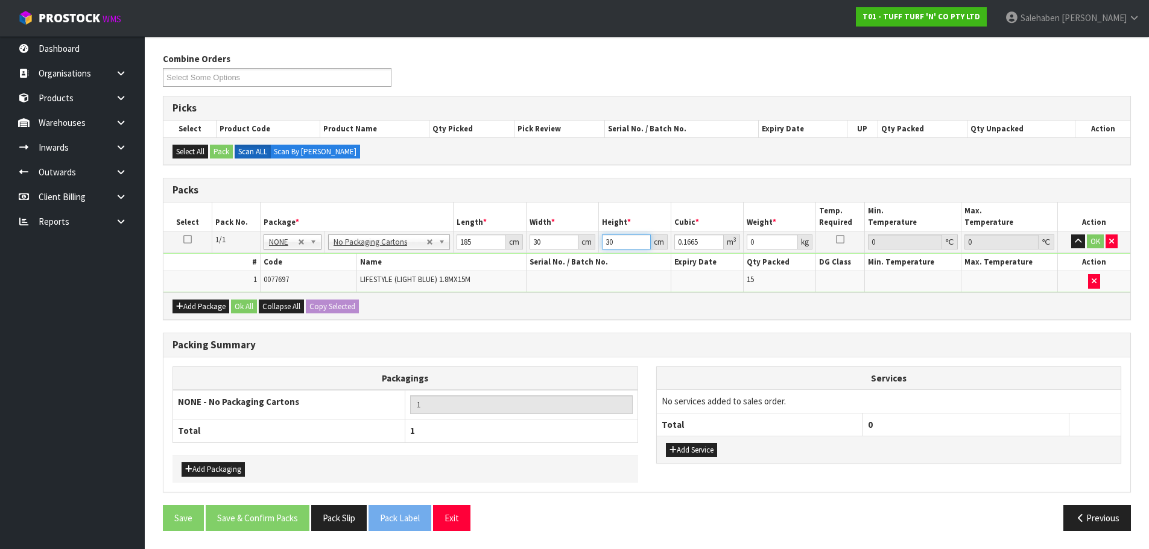
type input "30"
type input "4"
drag, startPoint x: 614, startPoint y: 242, endPoint x: 597, endPoint y: 245, distance: 16.7
click at [599, 244] on td "30 cm" at bounding box center [634, 242] width 72 height 22
type input "3"
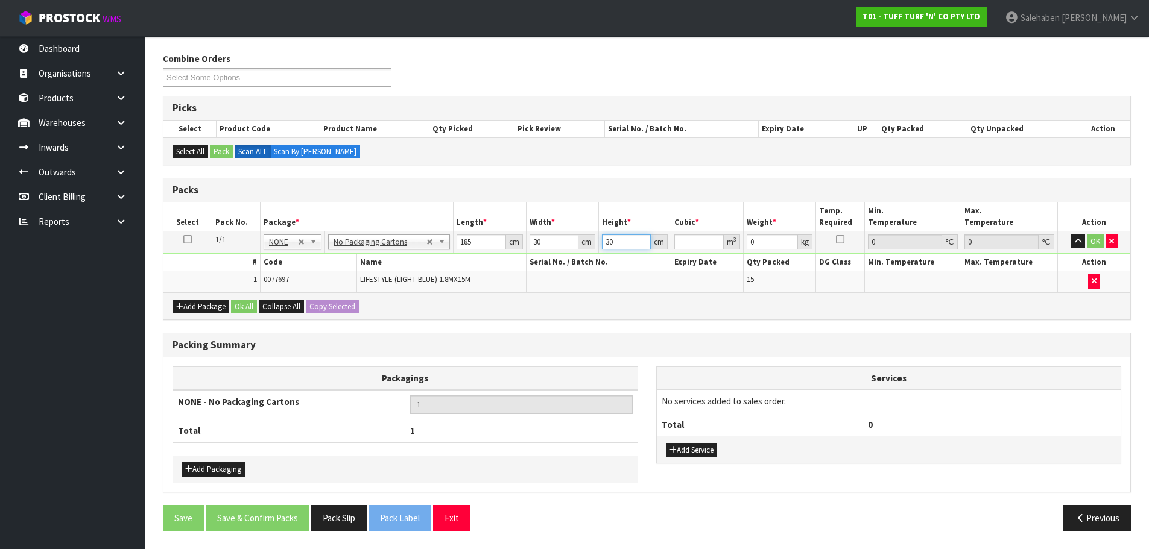
type input "0.01665"
type input "30"
type input "0.1665"
type input "46"
click at [1096, 240] on button "OK" at bounding box center [1094, 242] width 17 height 14
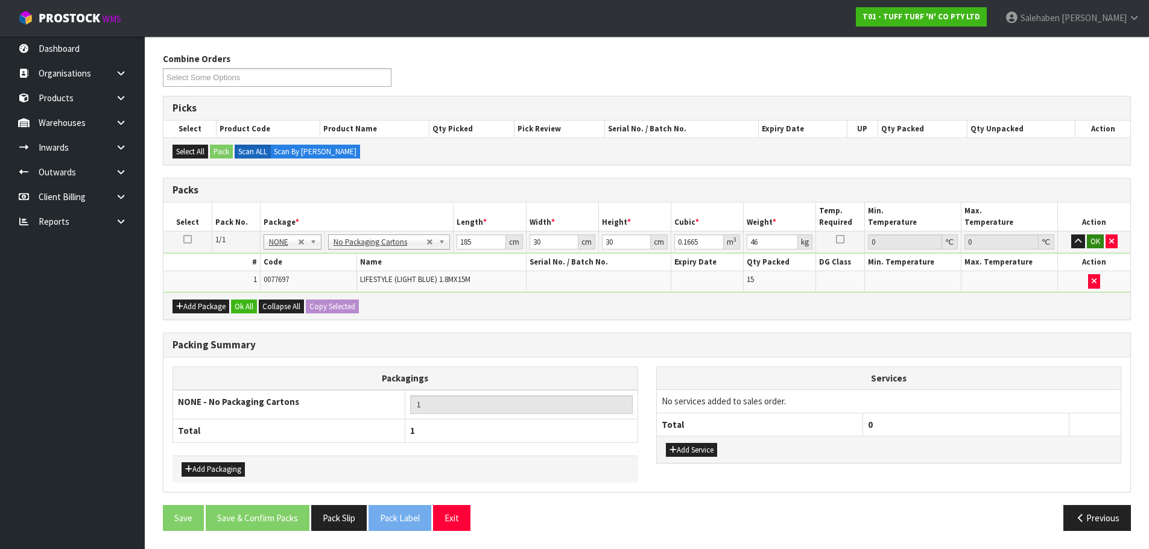
scroll to position [184, 0]
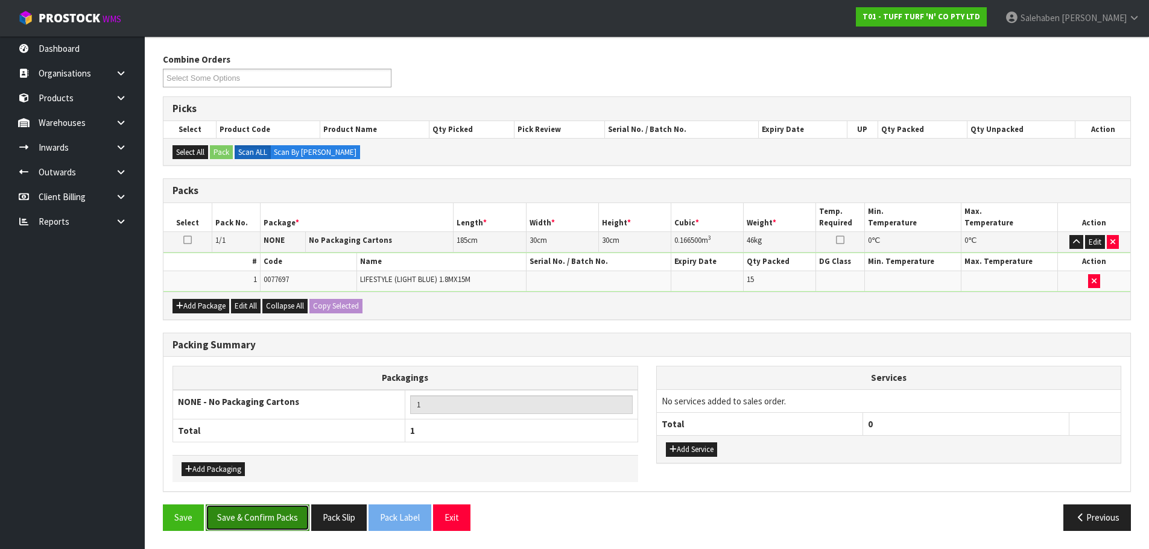
click at [293, 511] on button "Save & Confirm Packs" at bounding box center [258, 518] width 104 height 26
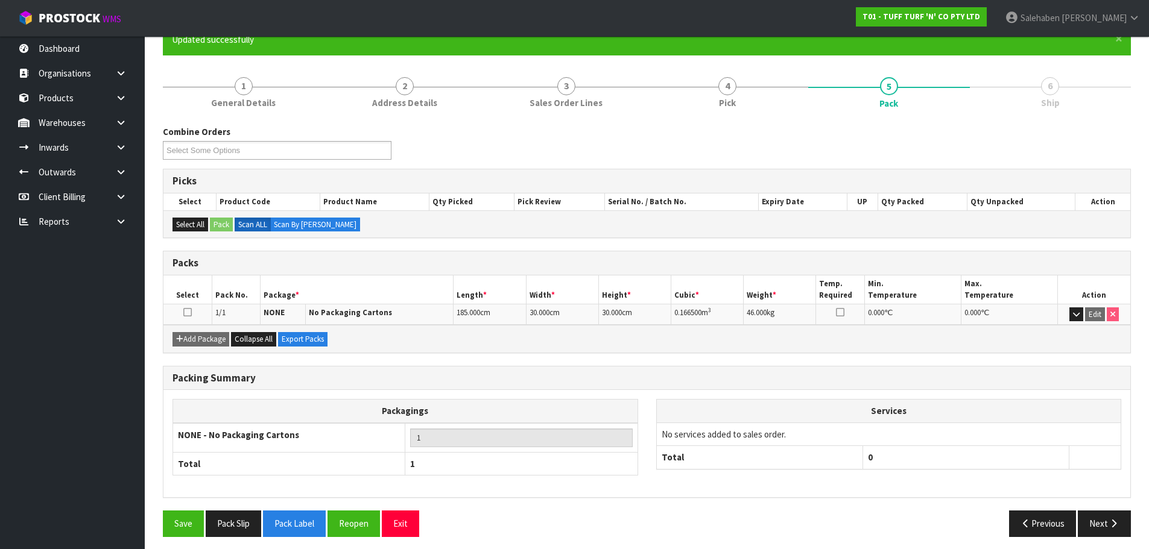
scroll to position [118, 0]
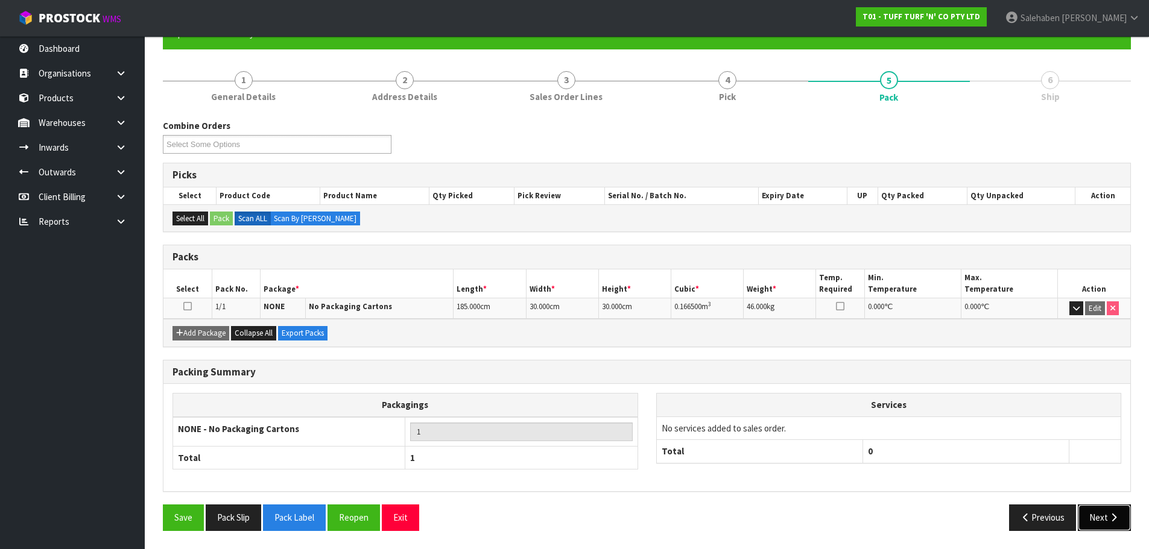
click at [1092, 517] on button "Next" at bounding box center [1103, 518] width 53 height 26
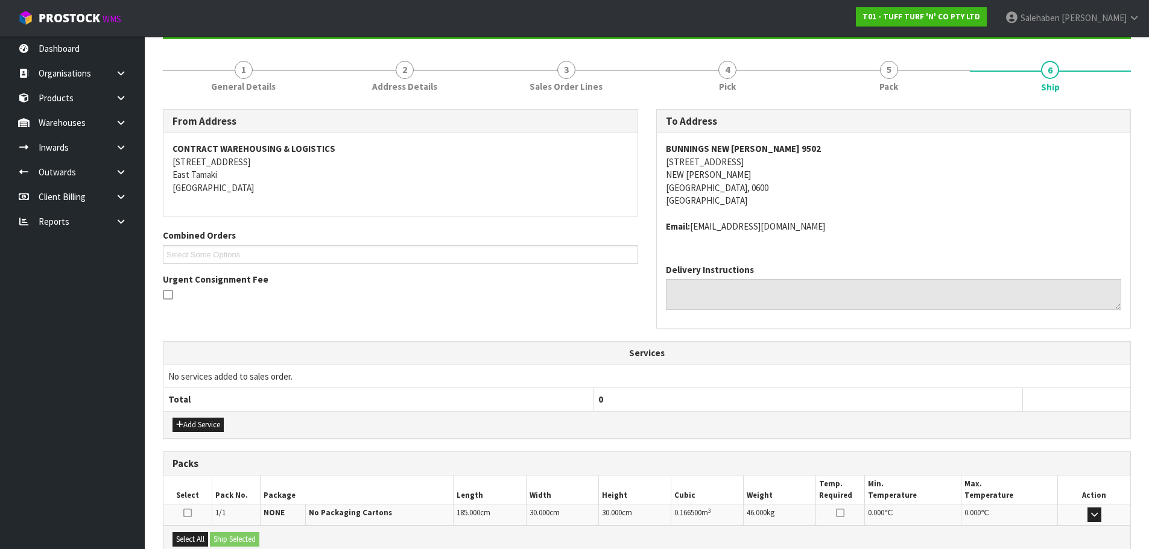
scroll to position [0, 0]
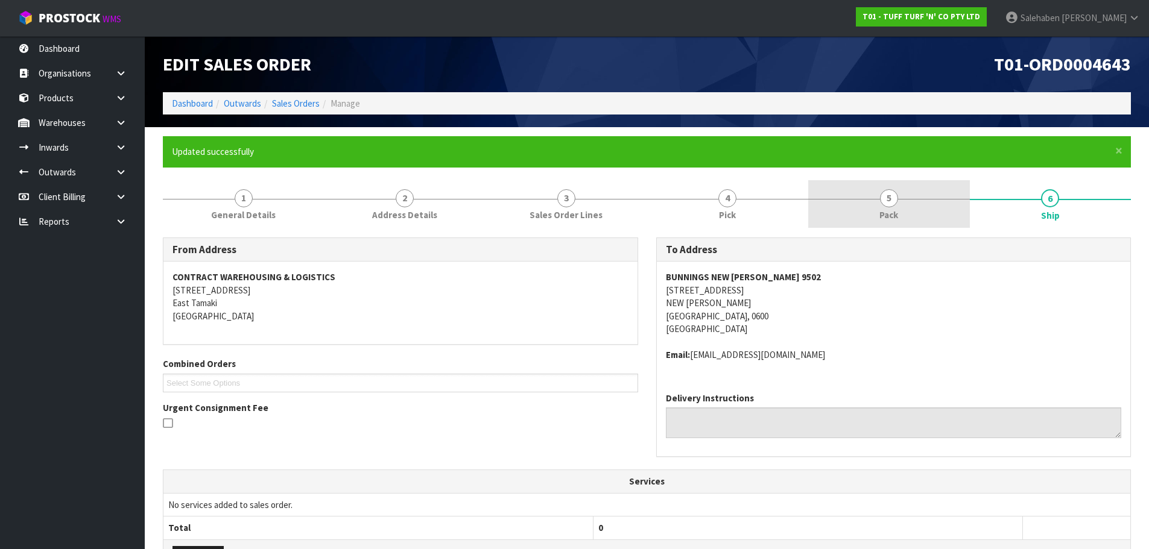
click at [880, 206] on link "5 Pack" at bounding box center [889, 204] width 162 height 48
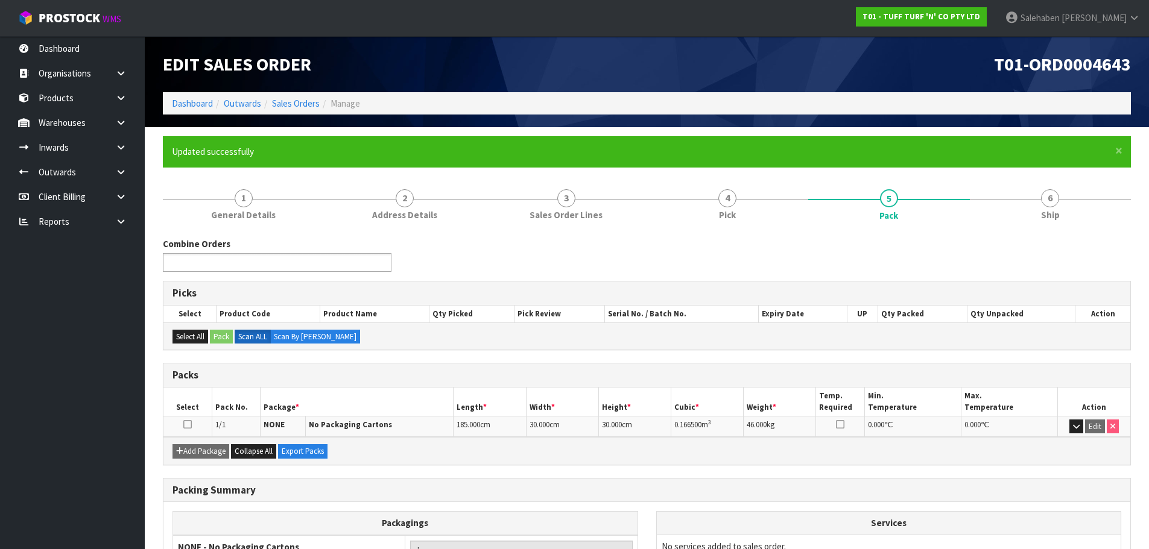
click at [235, 263] on input "text" at bounding box center [210, 262] width 89 height 15
type input "4644"
click at [206, 281] on li "T01-ORD000 4644" at bounding box center [276, 279] width 227 height 15
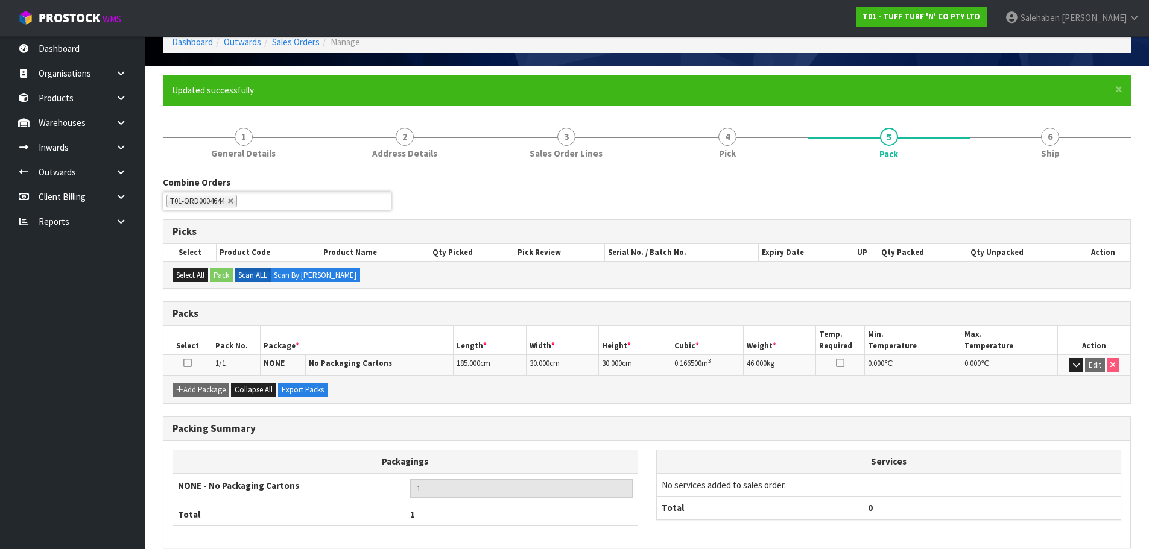
scroll to position [118, 0]
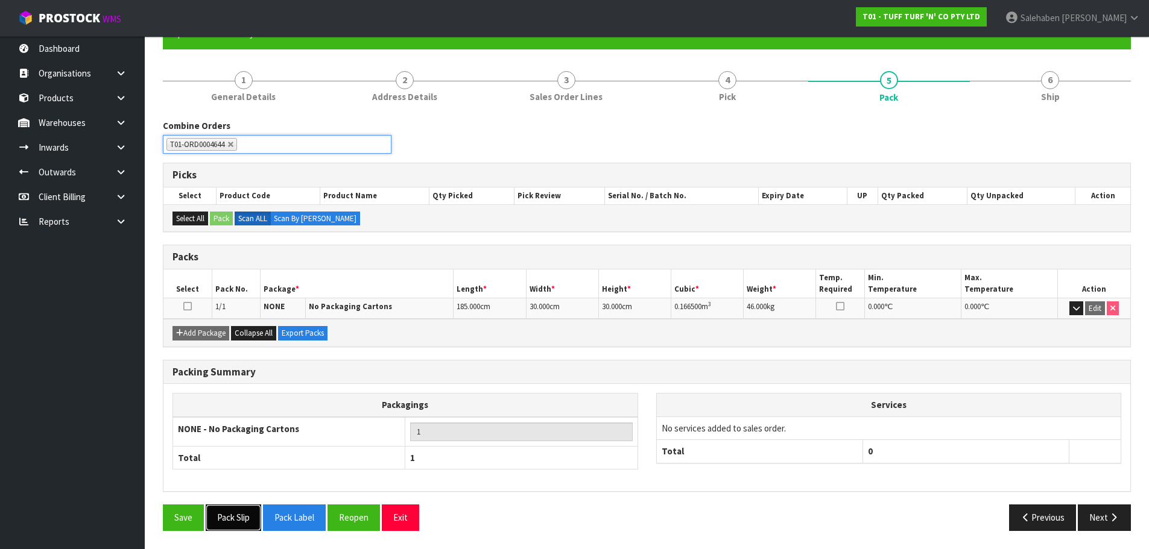
click at [244, 520] on button "Pack Slip" at bounding box center [233, 518] width 55 height 26
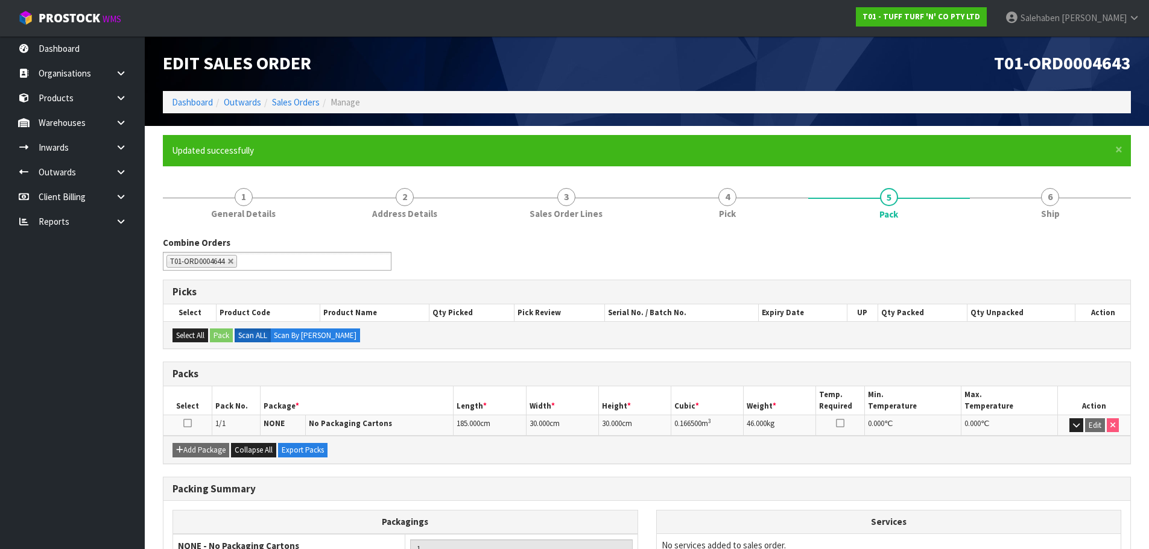
scroll to position [0, 0]
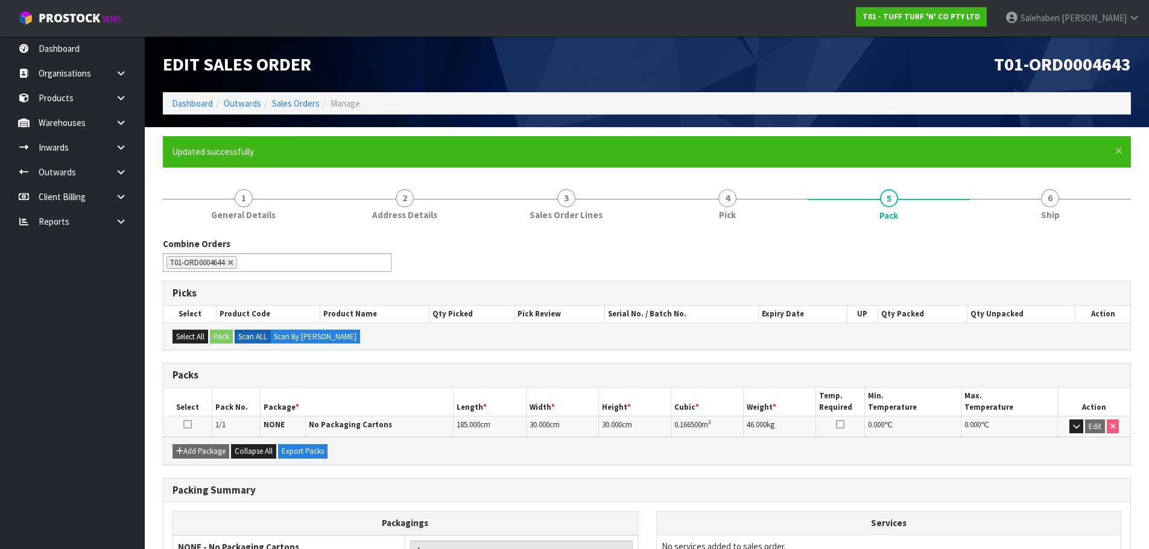
click at [287, 97] on li "Sales Orders" at bounding box center [290, 103] width 58 height 13
click at [298, 99] on link "Sales Orders" at bounding box center [296, 103] width 48 height 11
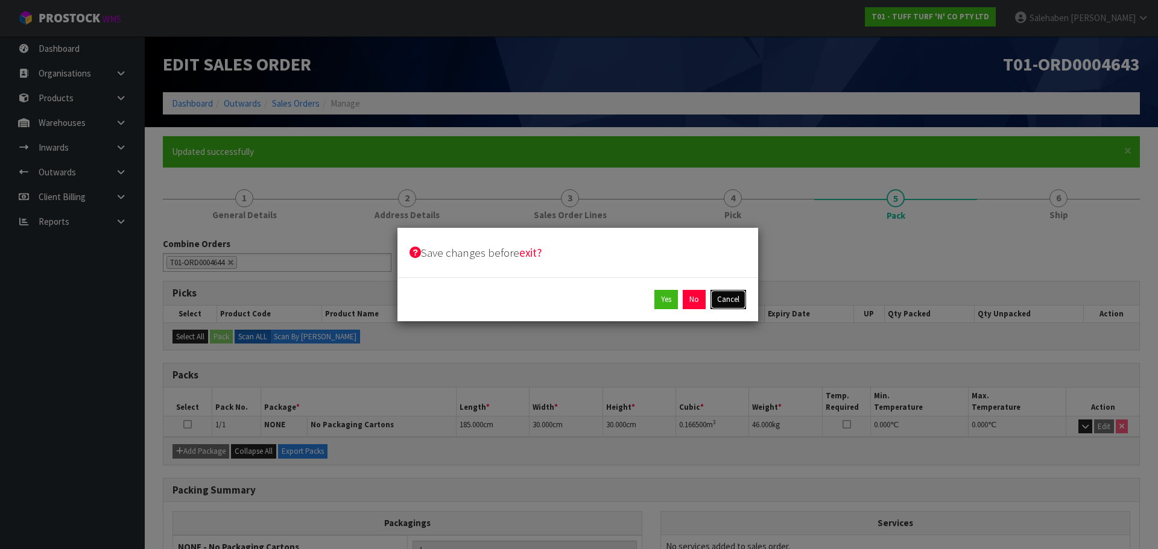
click at [734, 299] on button "Cancel" at bounding box center [728, 299] width 36 height 19
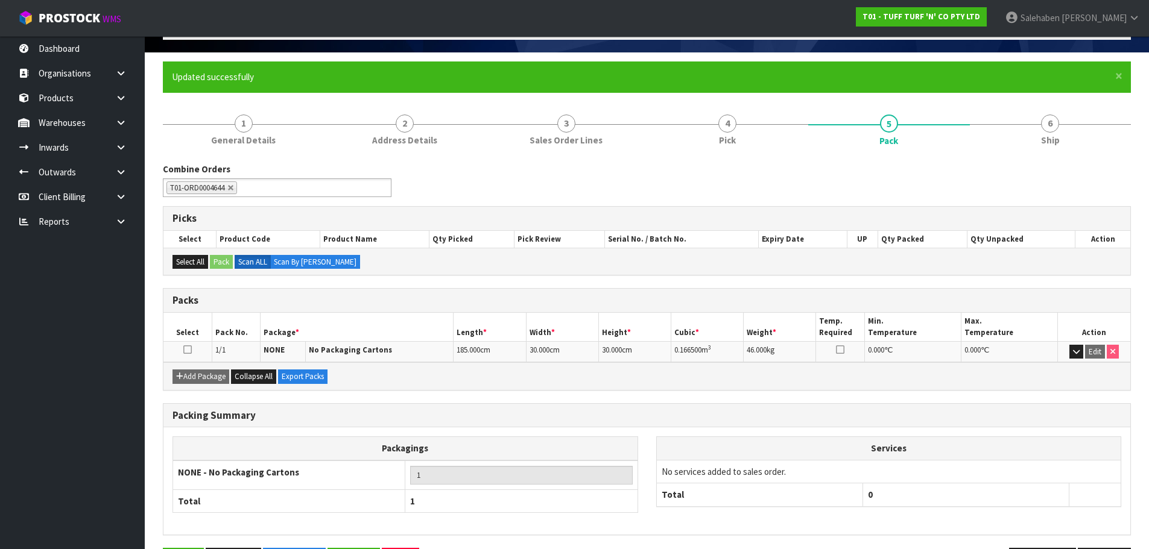
scroll to position [118, 0]
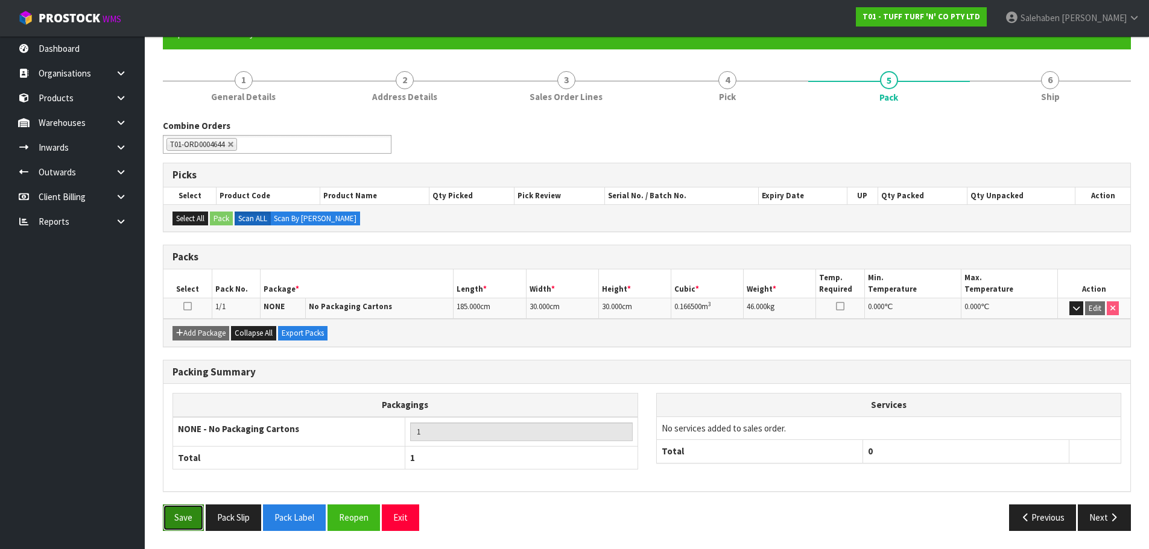
click at [188, 522] on button "Save" at bounding box center [183, 518] width 41 height 26
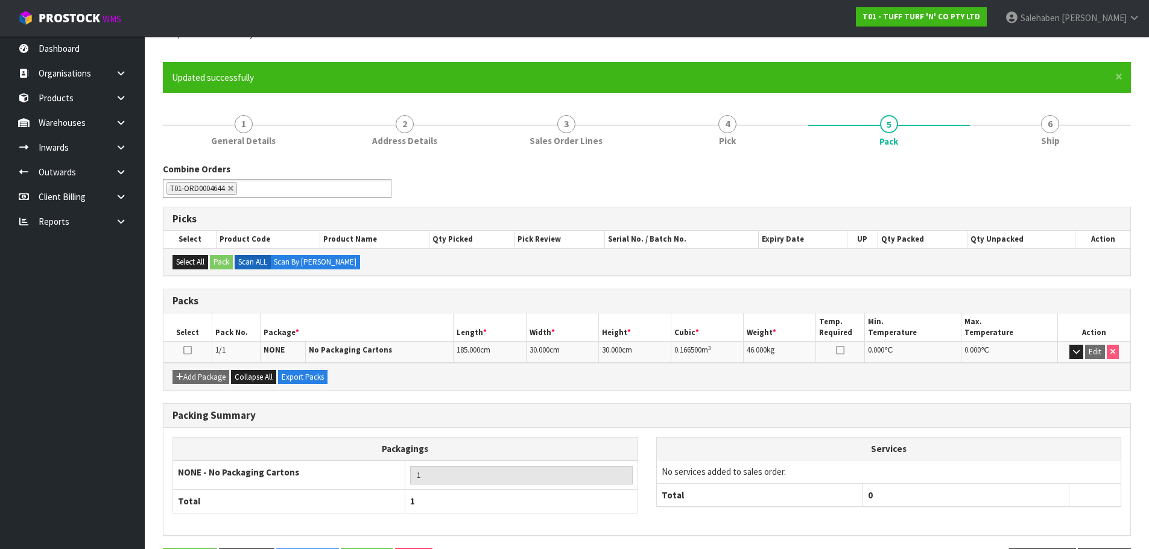
scroll to position [0, 0]
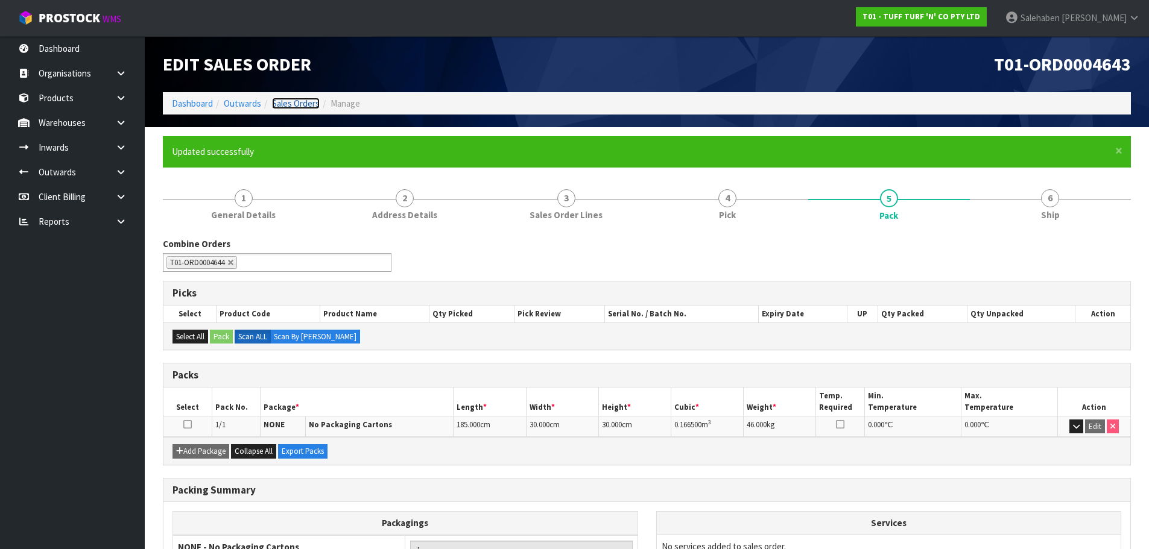
click at [293, 105] on link "Sales Orders" at bounding box center [296, 103] width 48 height 11
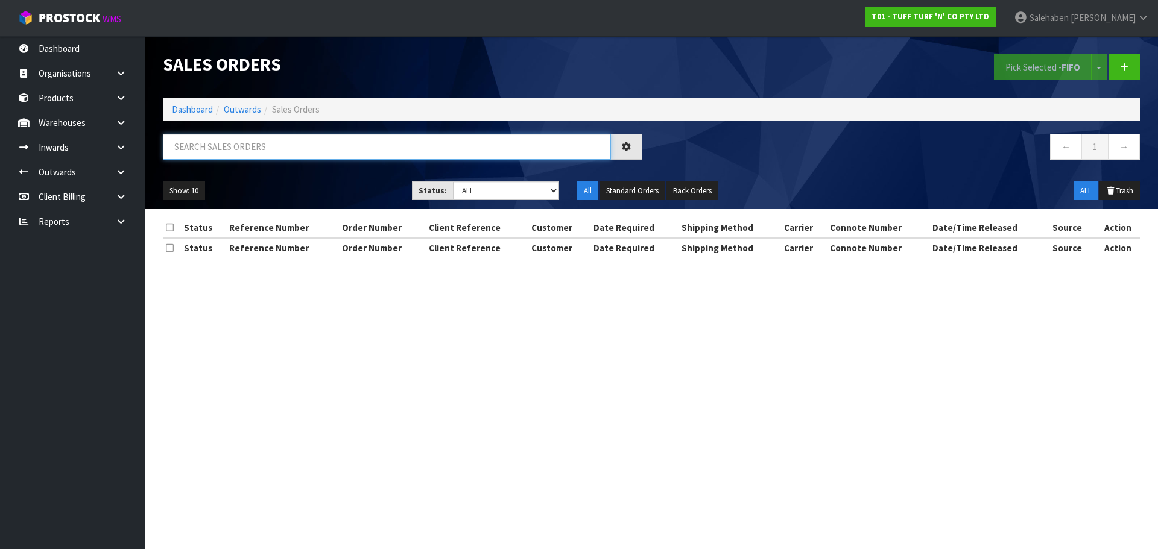
click at [344, 142] on input "text" at bounding box center [387, 147] width 448 height 26
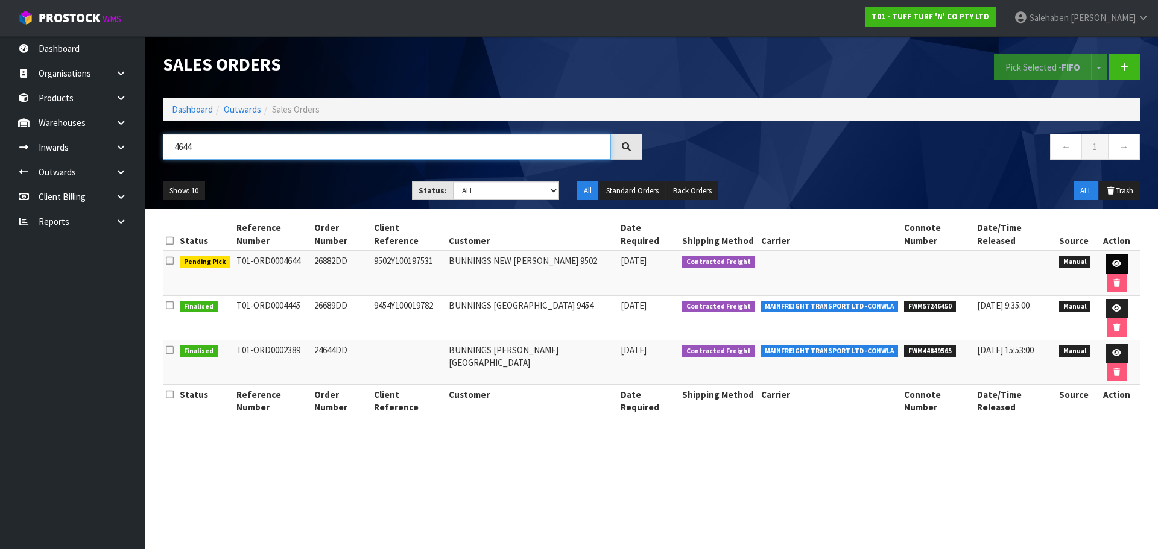
type input "4644"
click at [1105, 254] on link at bounding box center [1116, 263] width 22 height 19
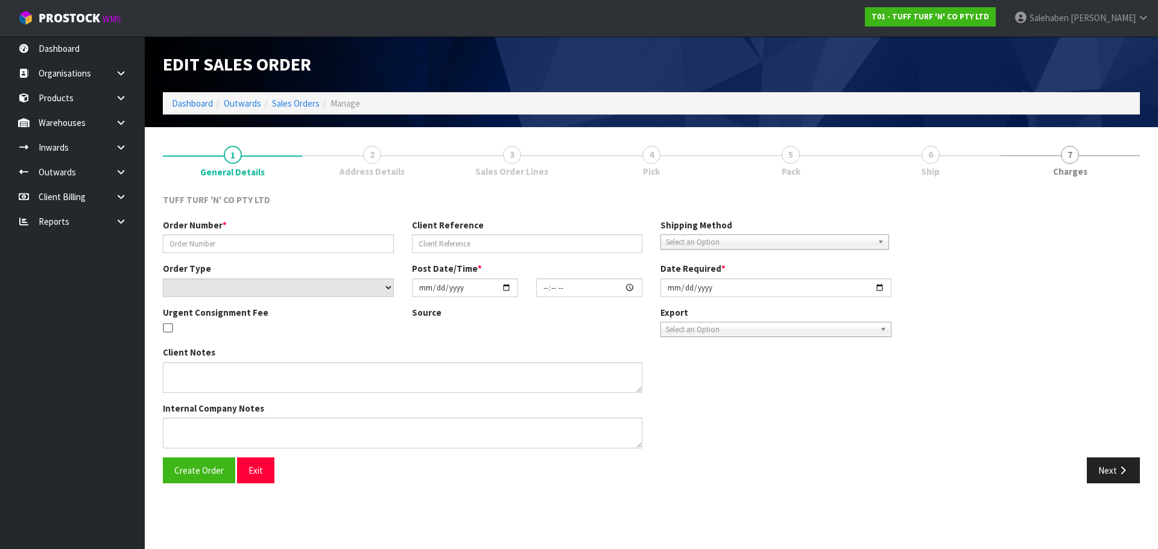
type input "26882DD"
type input "9502Y100197531"
select select "number:0"
type input "2025-09-01"
type input "12:42:00.000"
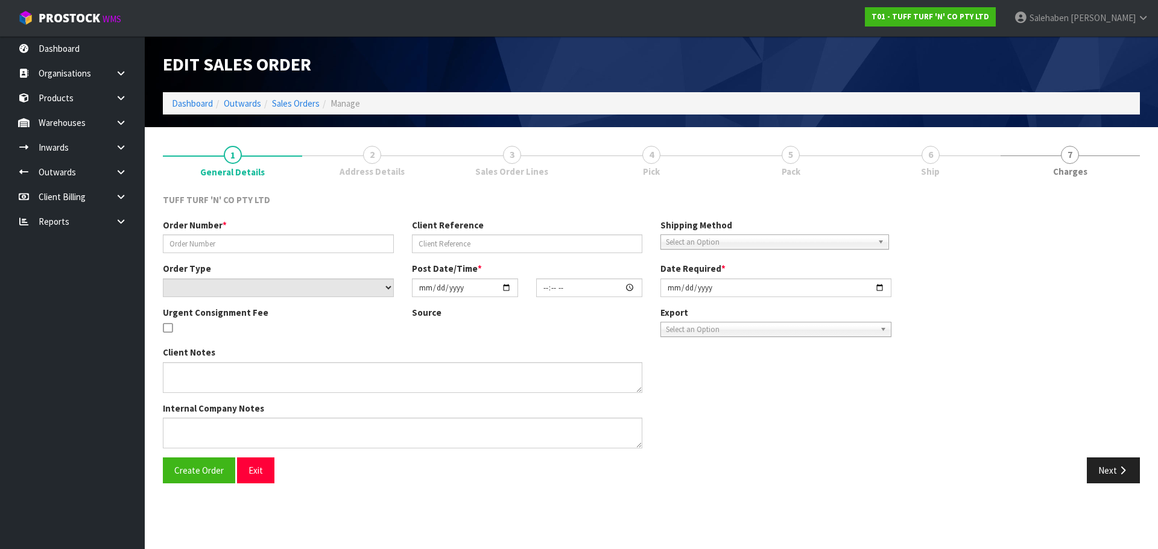
type input "2025-09-01"
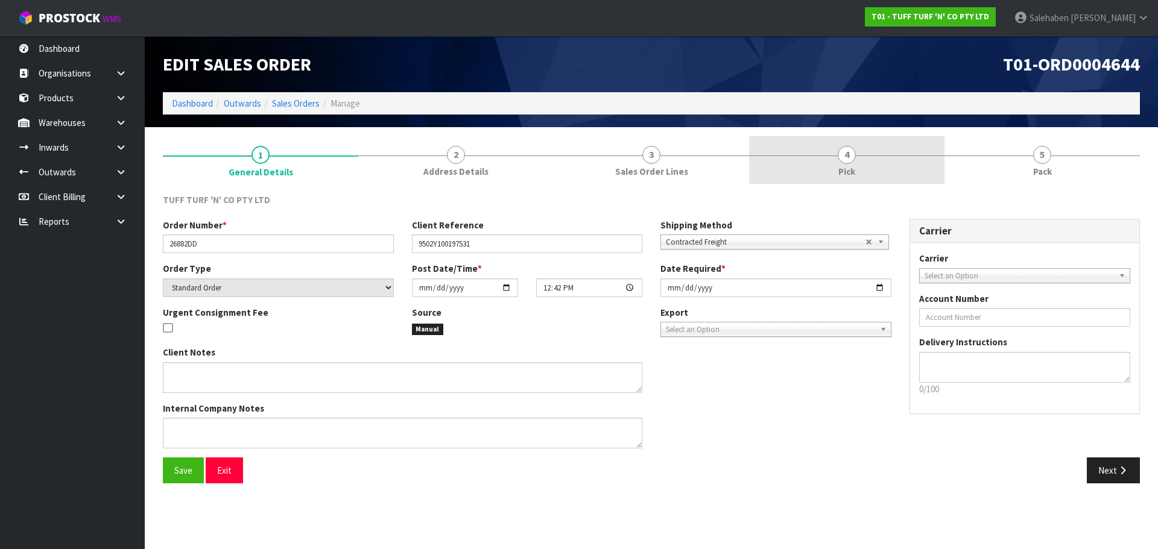
click at [846, 162] on span "4" at bounding box center [846, 155] width 18 height 18
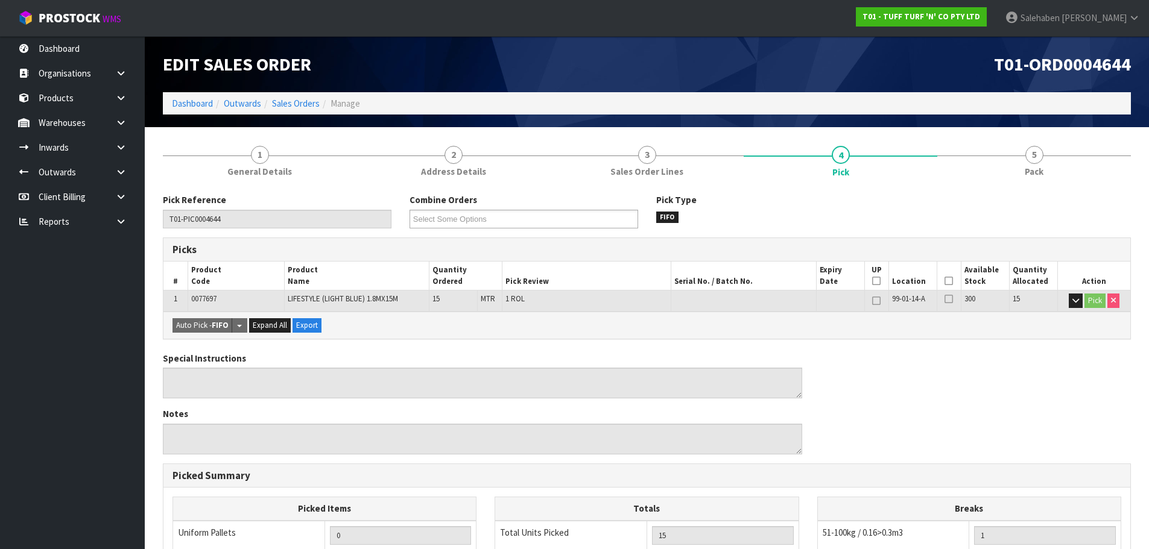
click at [947, 281] on icon at bounding box center [948, 281] width 8 height 1
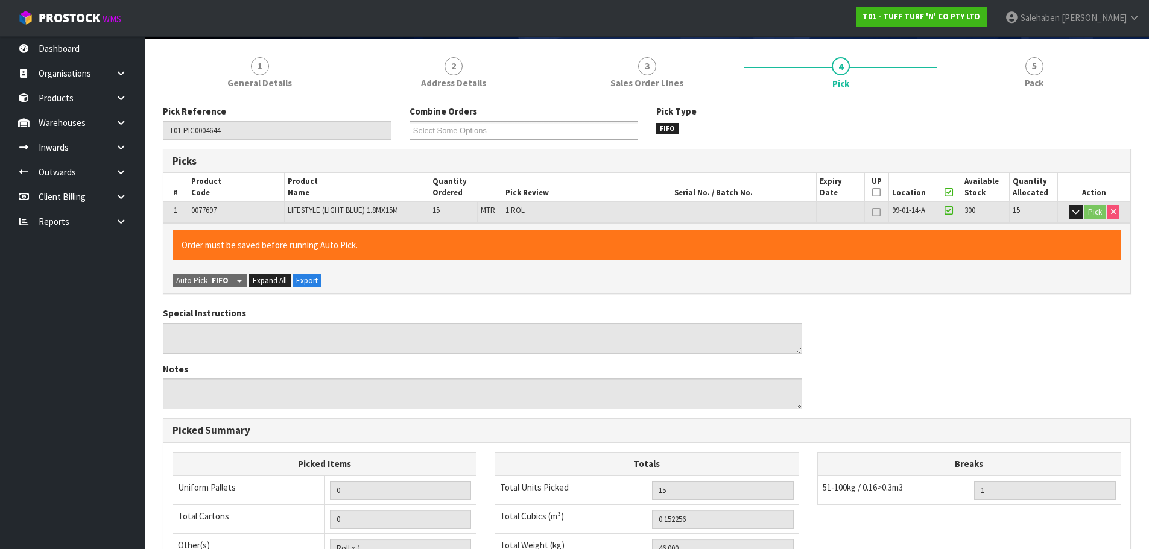
scroll to position [291, 0]
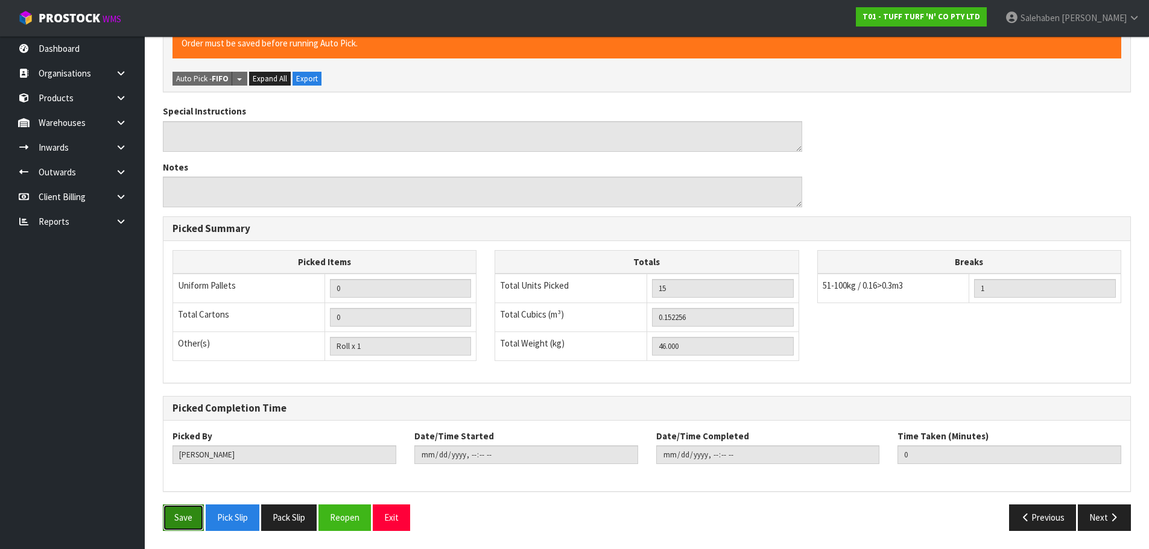
click at [184, 512] on button "Save" at bounding box center [183, 518] width 41 height 26
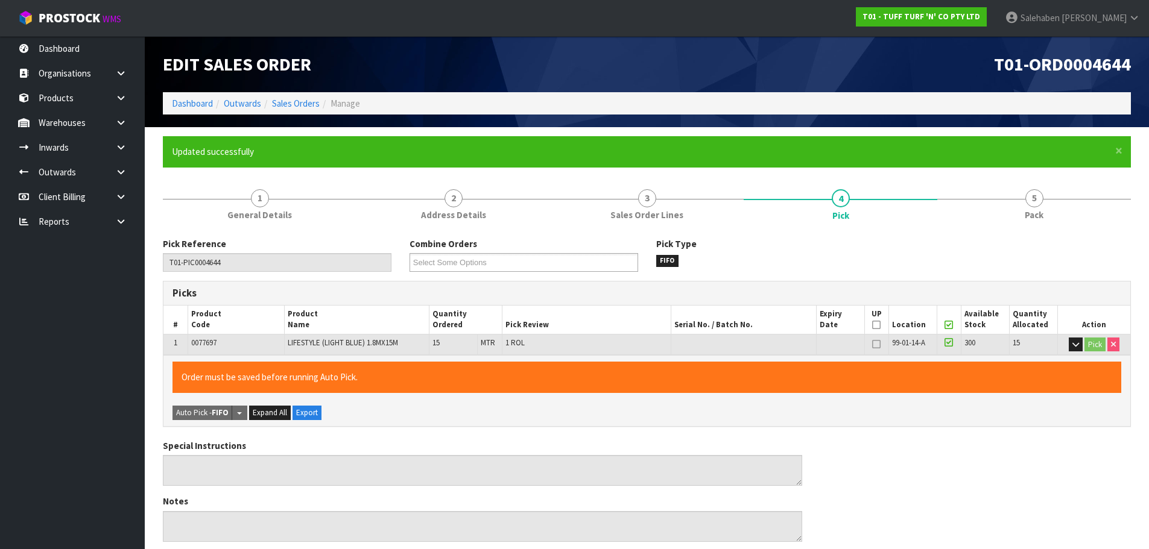
type input "Salehaben Patel"
type input "2025-09-03T08:12:44"
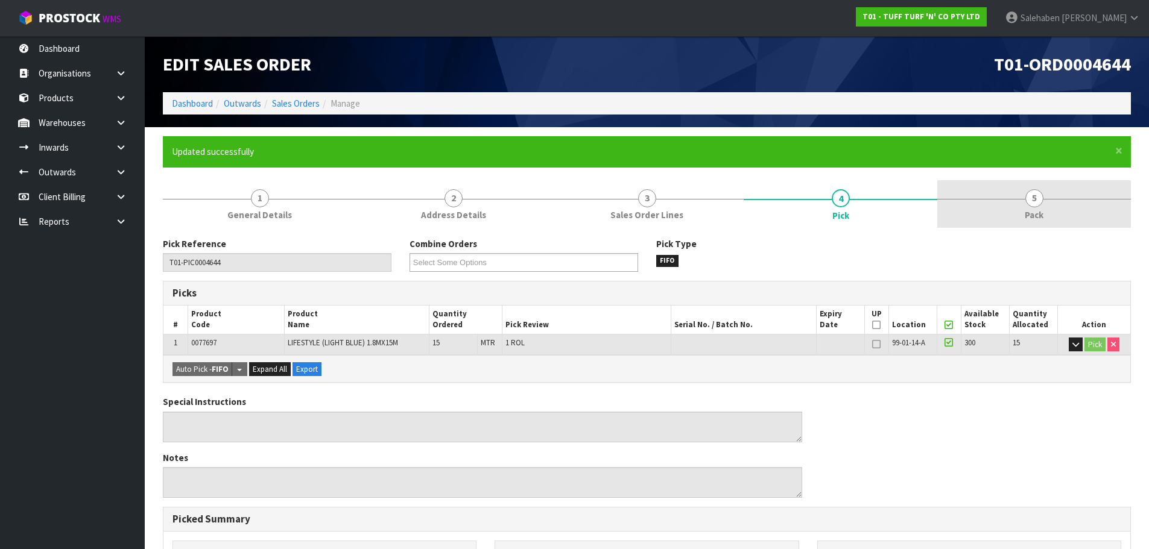
click at [1036, 206] on span "5" at bounding box center [1034, 198] width 18 height 18
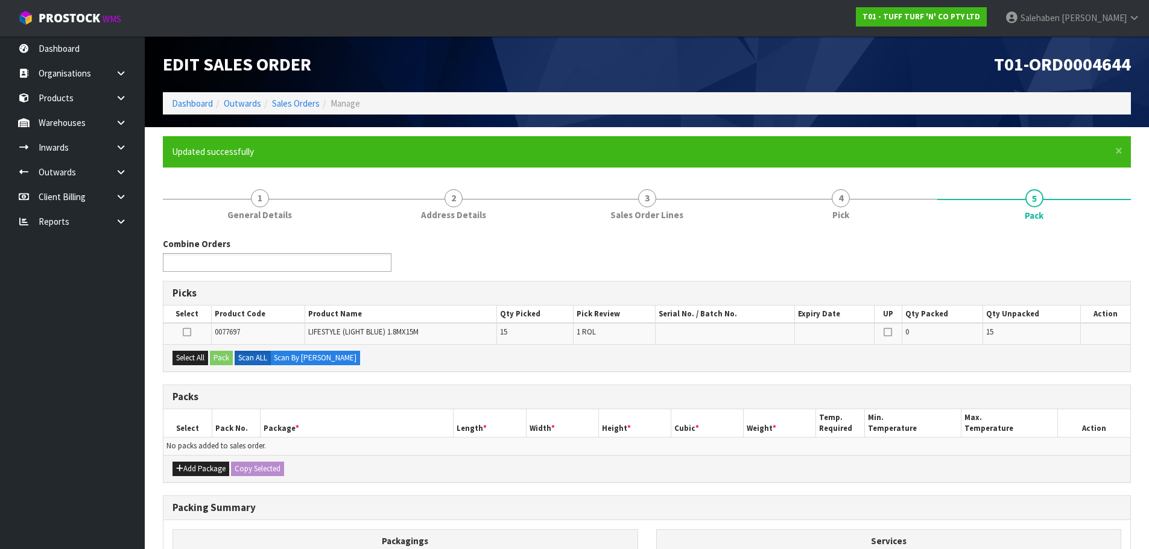
click at [291, 269] on ul at bounding box center [277, 262] width 228 height 19
type input "4643"
click at [194, 273] on li "T01-ORD000 4643" at bounding box center [276, 279] width 227 height 15
click at [186, 361] on button "Select All" at bounding box center [190, 358] width 36 height 14
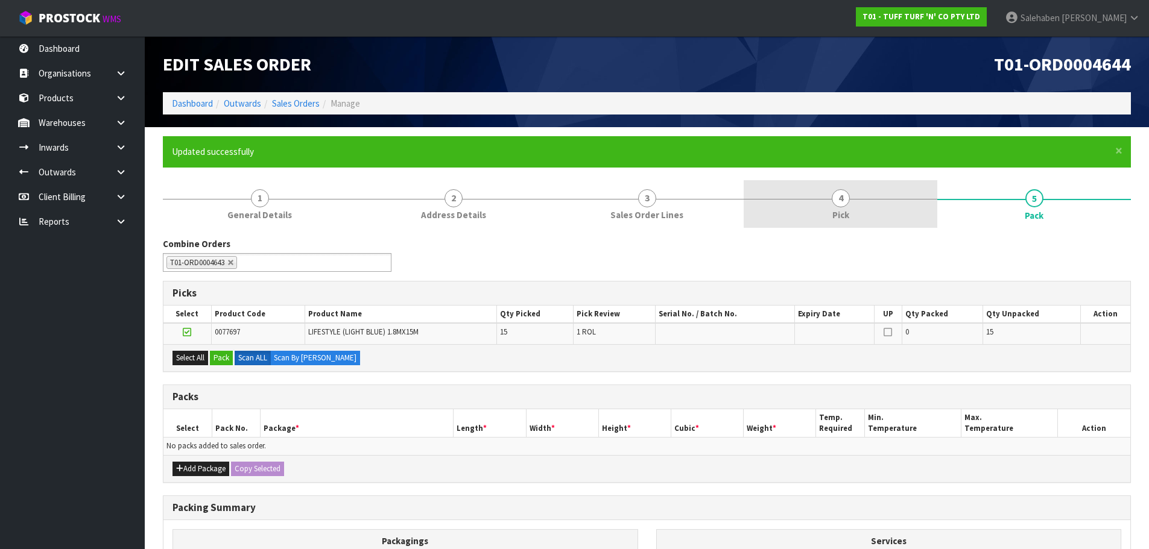
click at [849, 209] on link "4 Pick" at bounding box center [840, 204] width 194 height 48
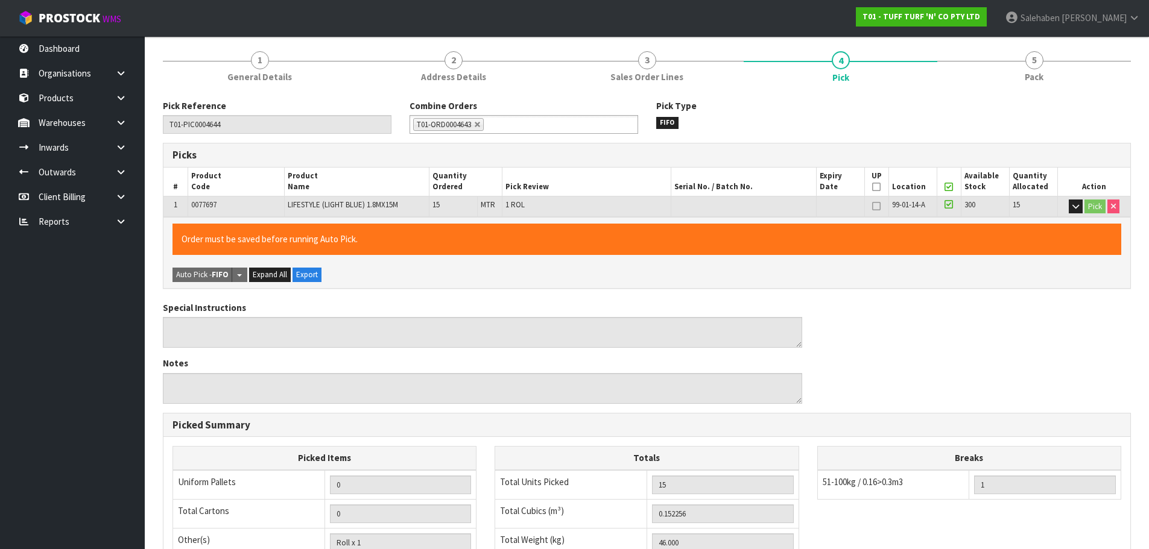
scroll to position [334, 0]
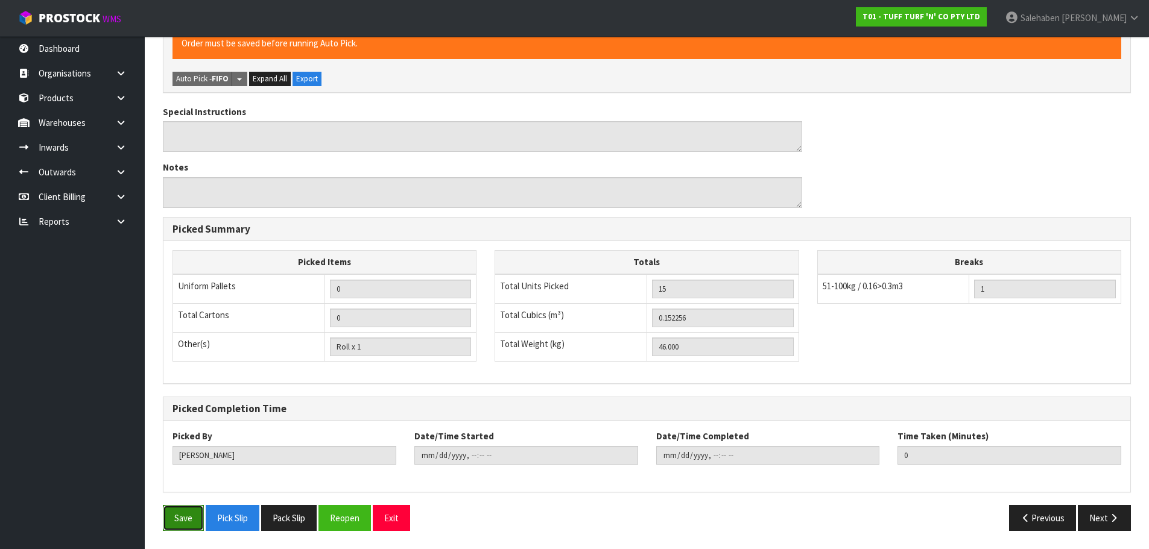
click at [186, 523] on button "Save" at bounding box center [183, 518] width 41 height 26
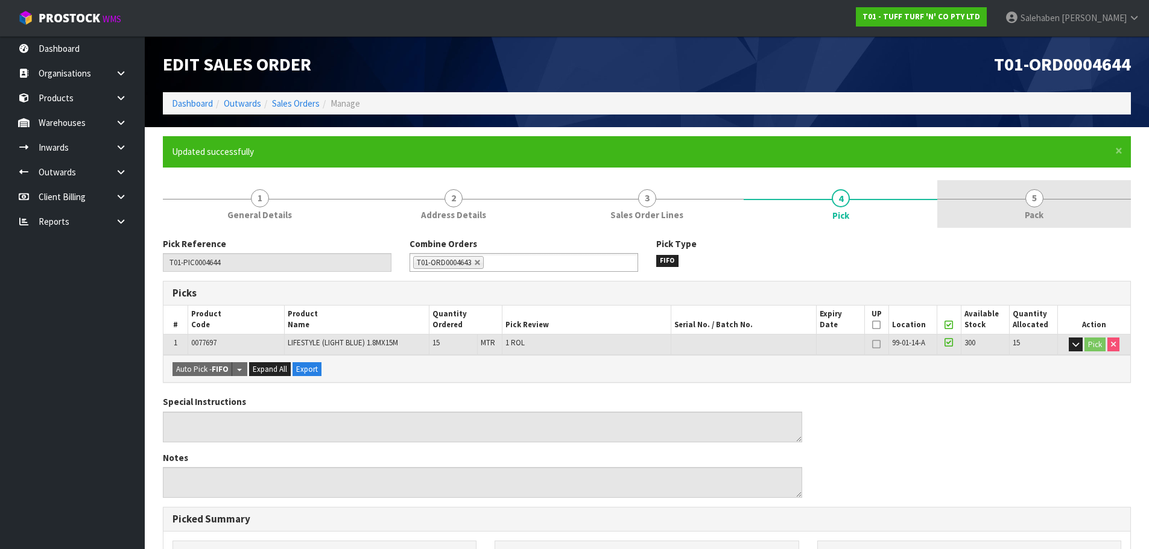
type input "2025-09-03T08:13"
click at [1035, 205] on span "5" at bounding box center [1034, 198] width 18 height 18
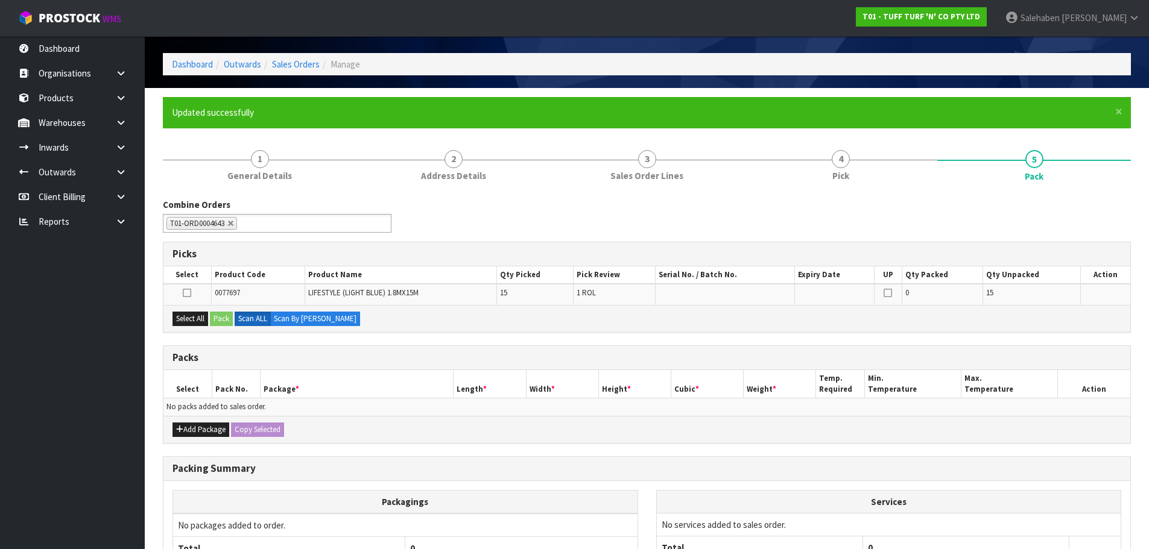
scroll to position [60, 0]
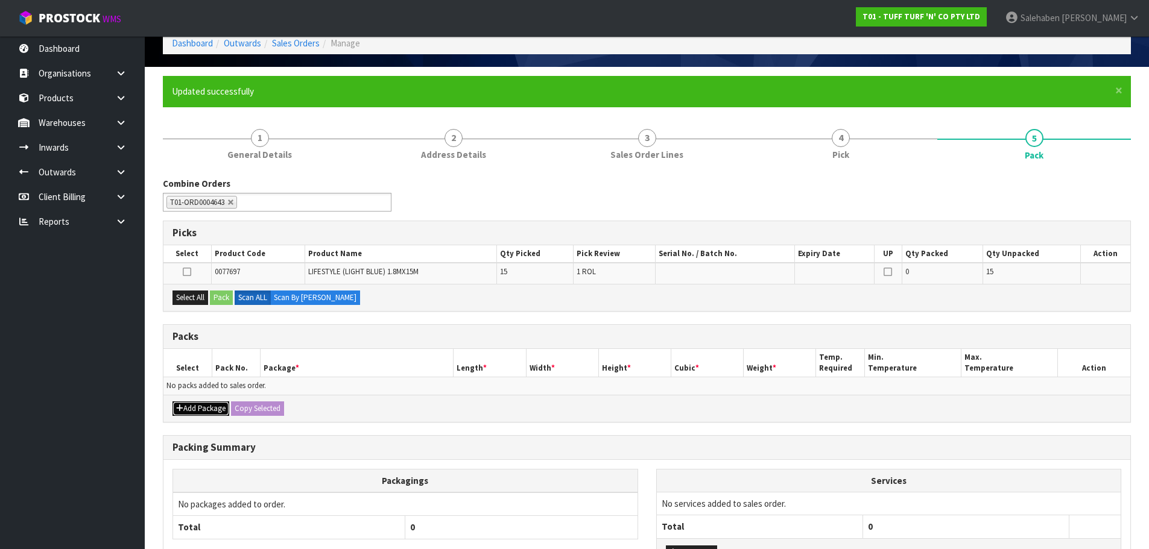
click at [212, 411] on button "Add Package" at bounding box center [200, 409] width 57 height 14
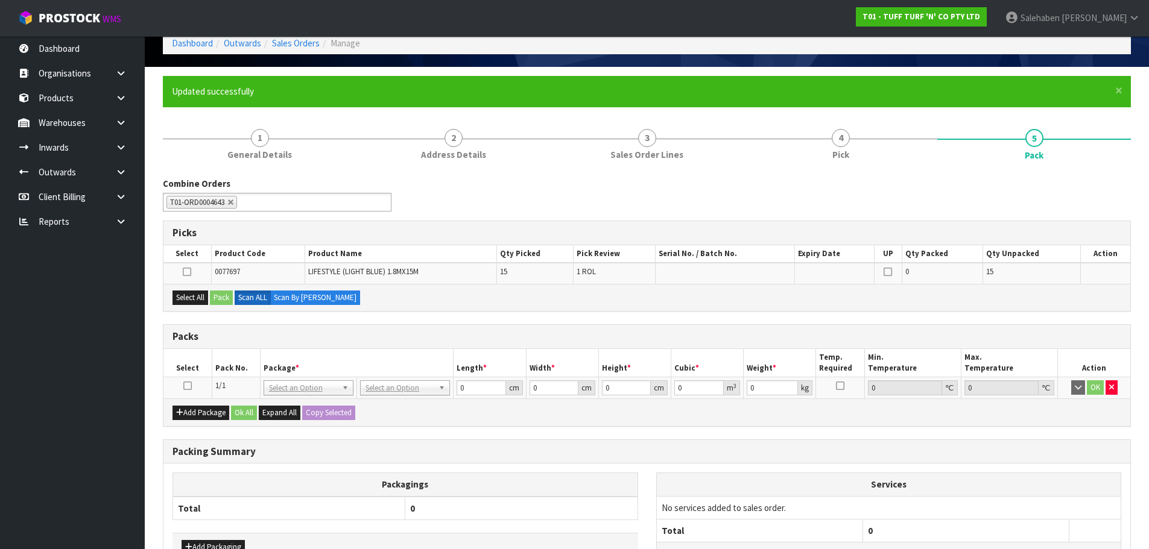
click at [183, 386] on icon at bounding box center [187, 386] width 8 height 1
click at [178, 304] on button "Select All" at bounding box center [190, 298] width 36 height 14
click at [222, 294] on button "Pack" at bounding box center [221, 298] width 23 height 14
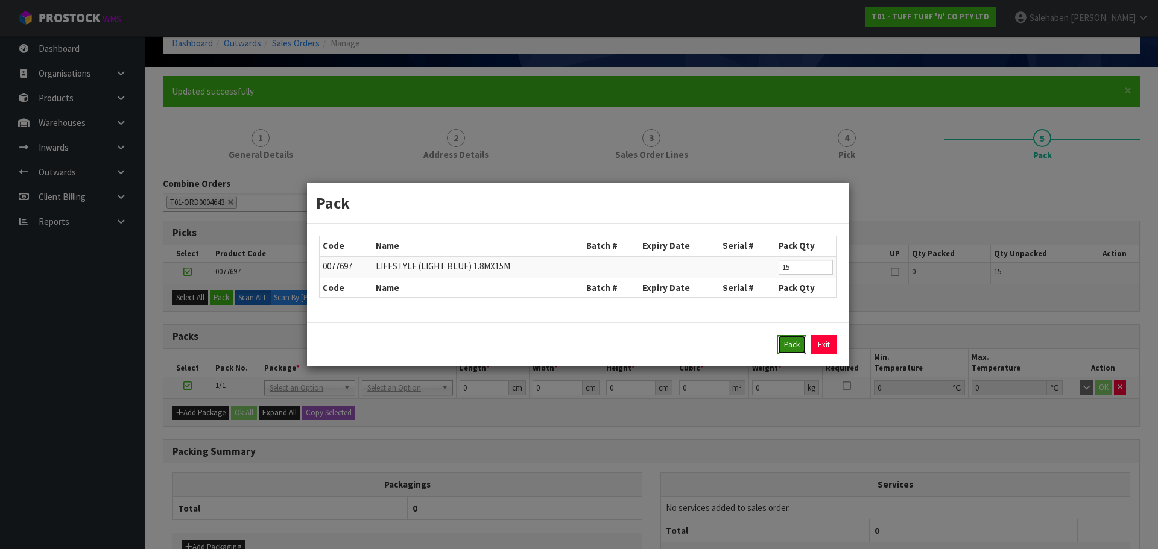
click at [789, 342] on button "Pack" at bounding box center [791, 344] width 29 height 19
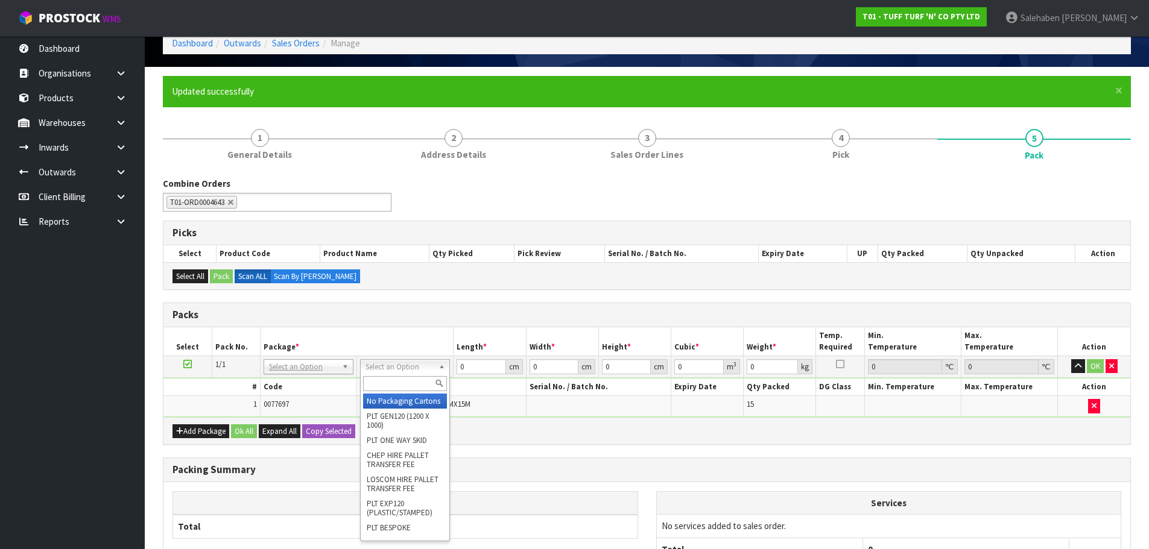
drag, startPoint x: 413, startPoint y: 365, endPoint x: 406, endPoint y: 376, distance: 13.0
click at [406, 379] on input "text" at bounding box center [405, 383] width 84 height 15
type input "SKID"
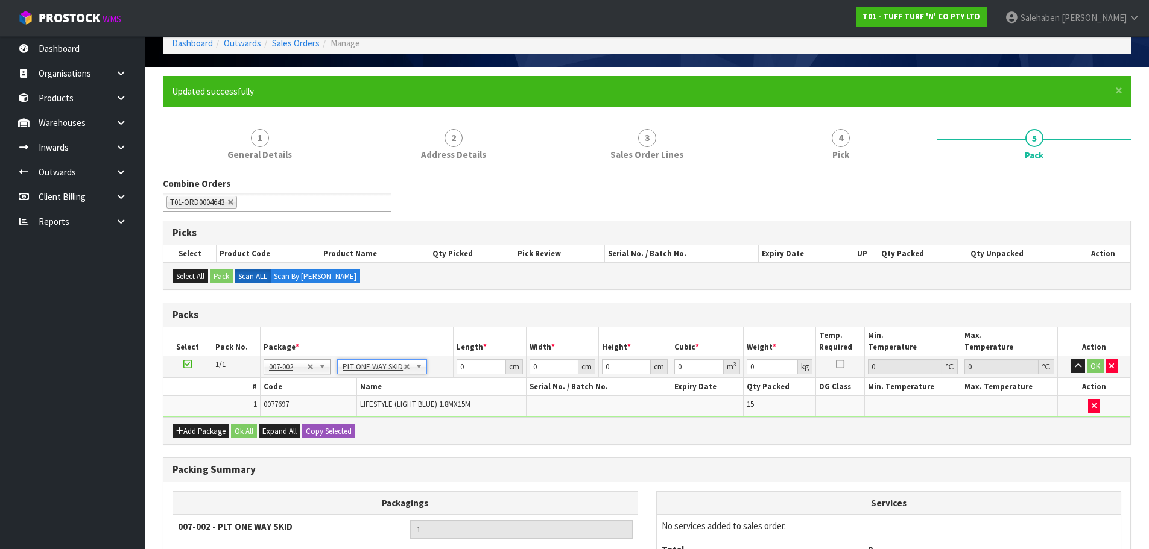
type input "46"
drag, startPoint x: 471, startPoint y: 362, endPoint x: 427, endPoint y: 371, distance: 44.3
click at [438, 370] on tr "1/1 NONE 007-001 007-002 007-004 007-009 007-013 007-014 007-015 007-017 007-01…" at bounding box center [646, 367] width 966 height 22
type input "185"
type input "45"
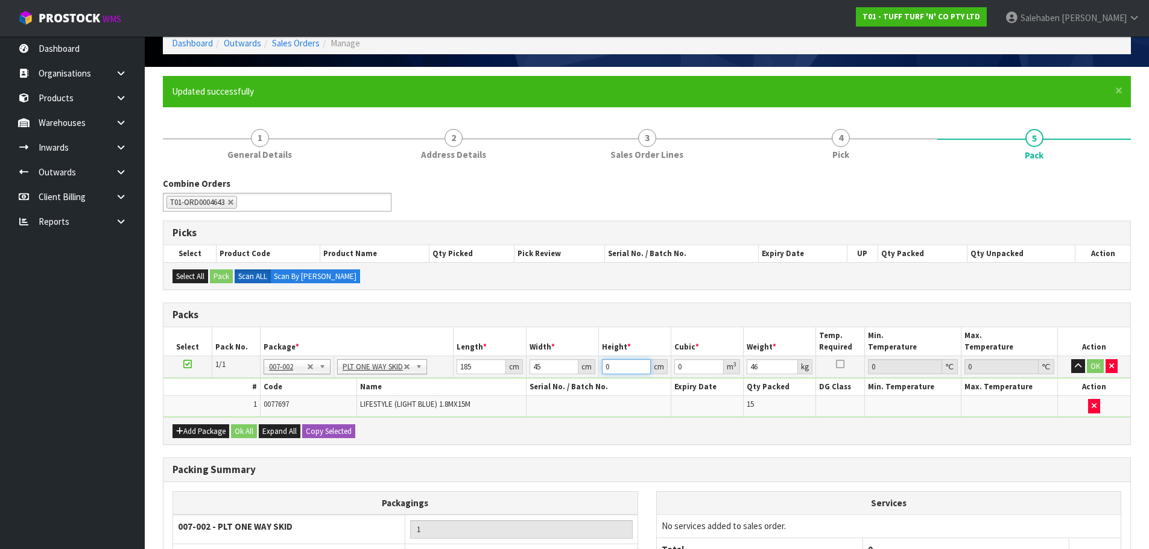
type input "4"
type input "0.0333"
type input "45"
type input "0.374625"
type input "45"
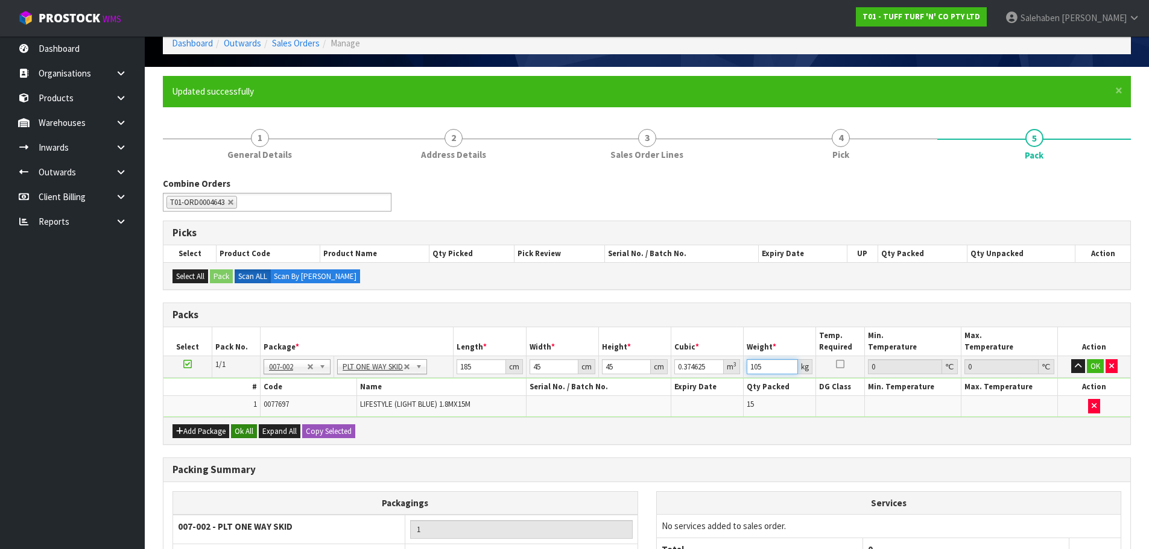
type input "105"
click at [244, 434] on button "Ok All" at bounding box center [244, 431] width 26 height 14
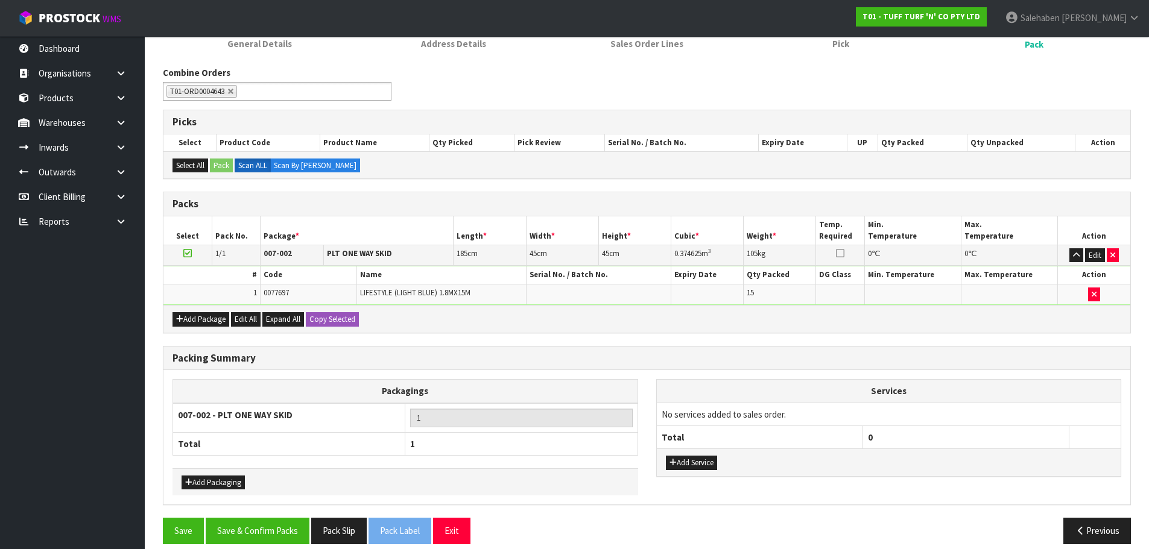
scroll to position [184, 0]
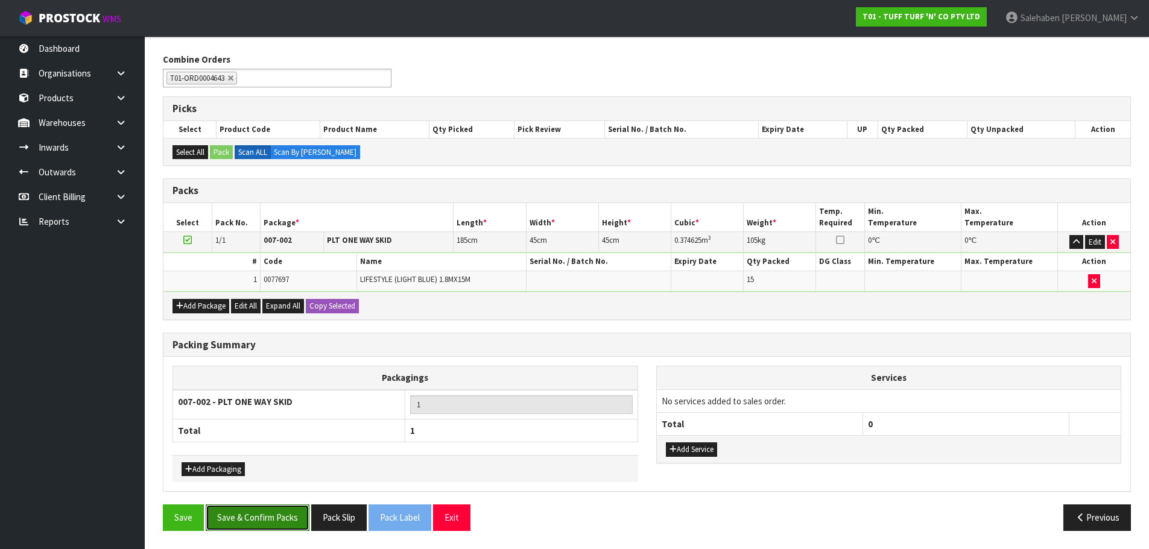
click at [266, 524] on button "Save & Confirm Packs" at bounding box center [258, 518] width 104 height 26
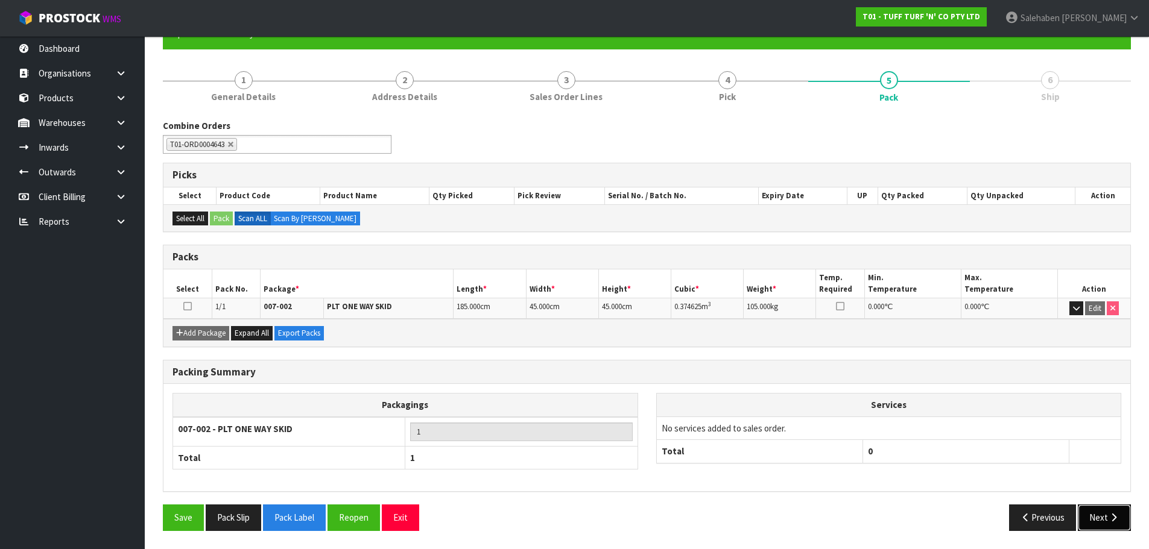
click at [1102, 514] on button "Next" at bounding box center [1103, 518] width 53 height 26
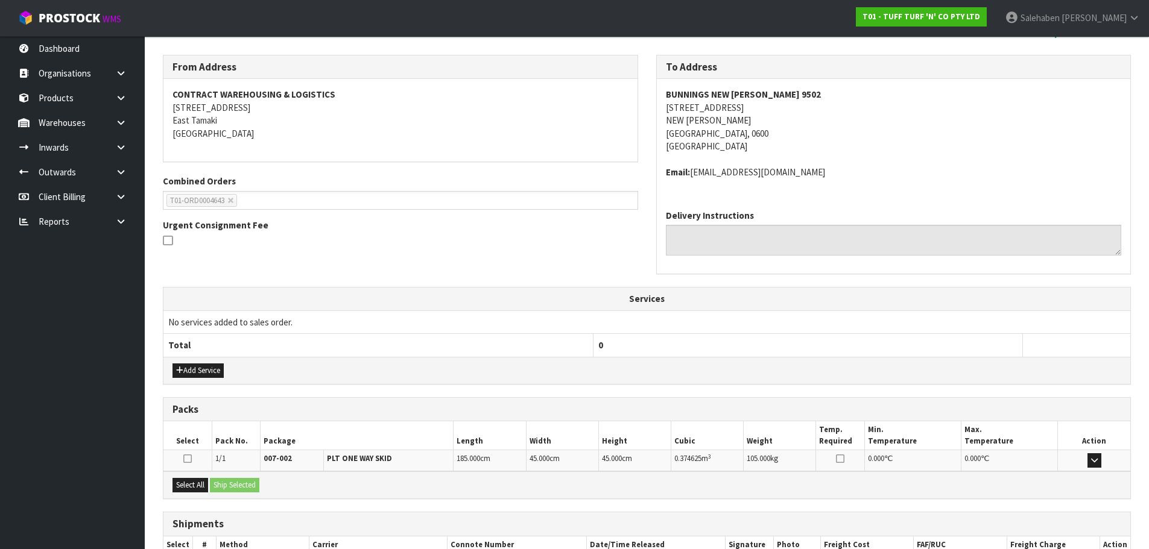
scroll to position [262, 0]
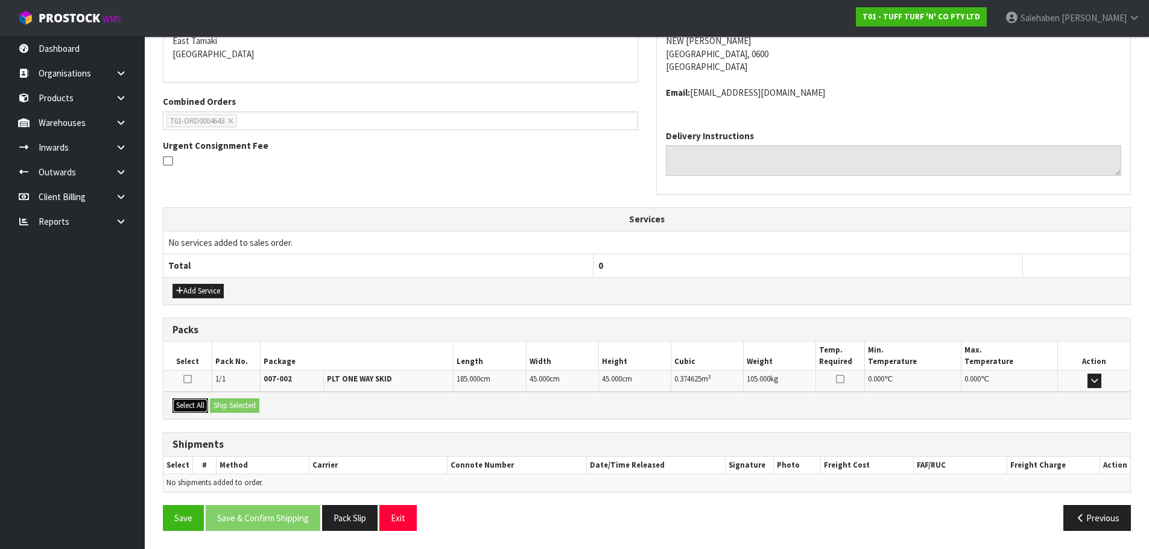
click at [200, 403] on button "Select All" at bounding box center [190, 406] width 36 height 14
click at [239, 405] on button "Ship Selected" at bounding box center [234, 406] width 49 height 14
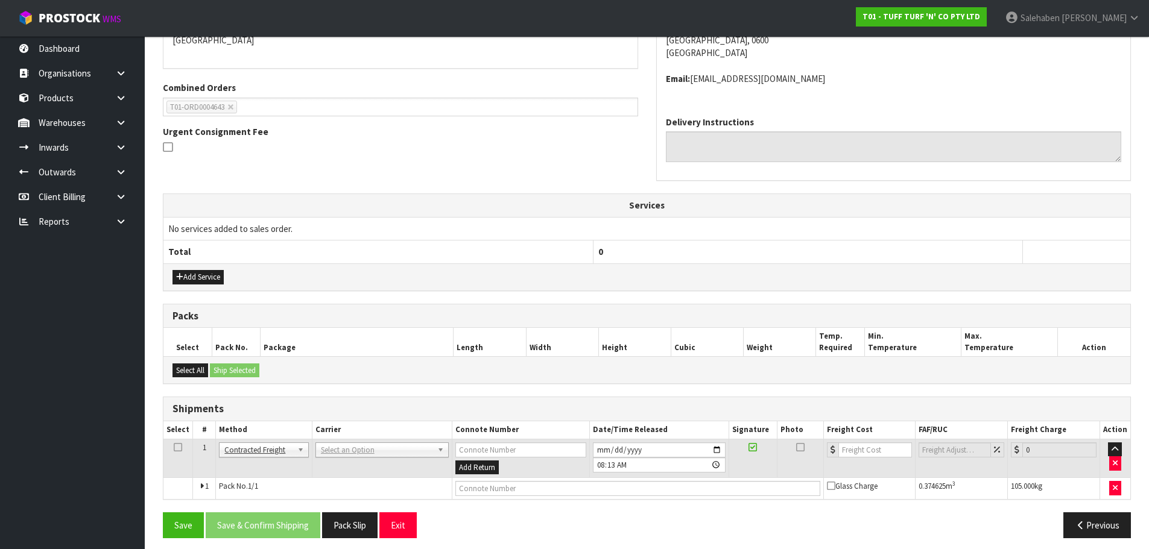
scroll to position [283, 0]
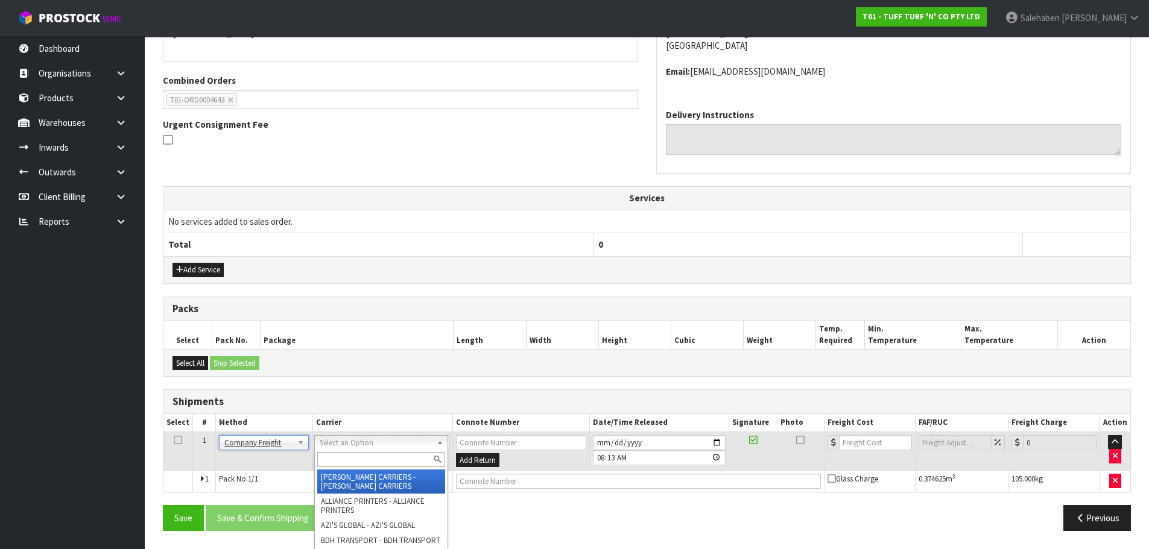
click at [336, 458] on input "text" at bounding box center [381, 459] width 128 height 15
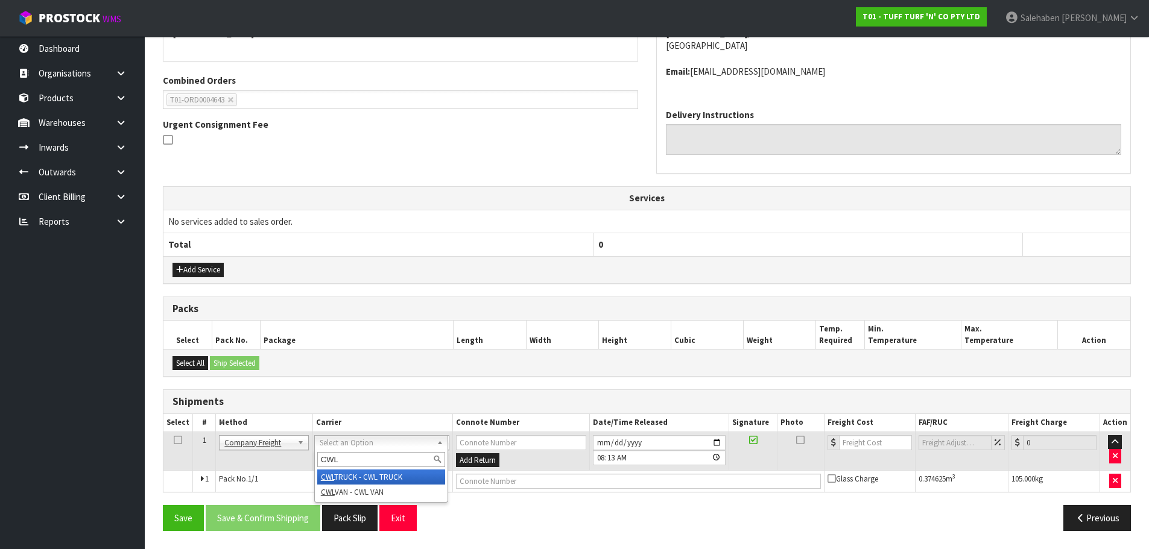
type input "CWL"
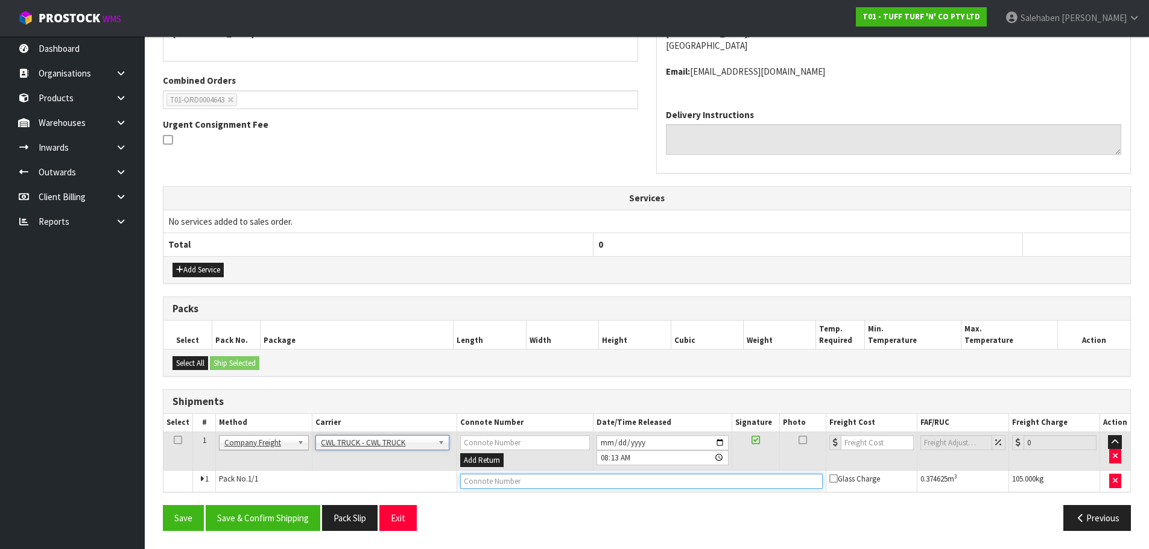
click at [490, 479] on input "text" at bounding box center [641, 481] width 362 height 15
type input "CWL TRUCK DELIVERY"
click at [250, 523] on button "Save & Confirm Shipping" at bounding box center [263, 518] width 115 height 26
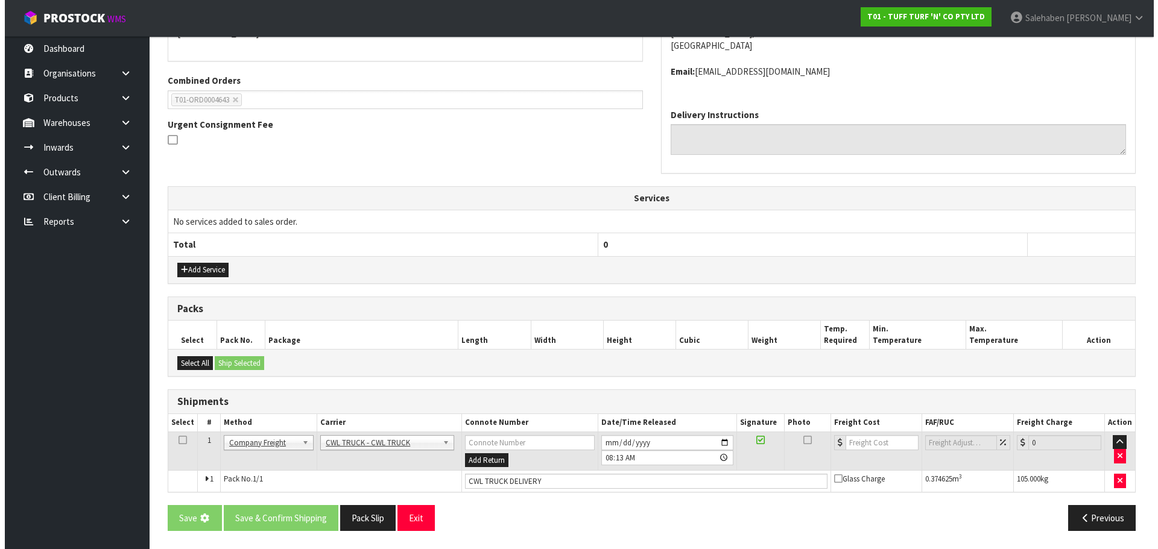
scroll to position [0, 0]
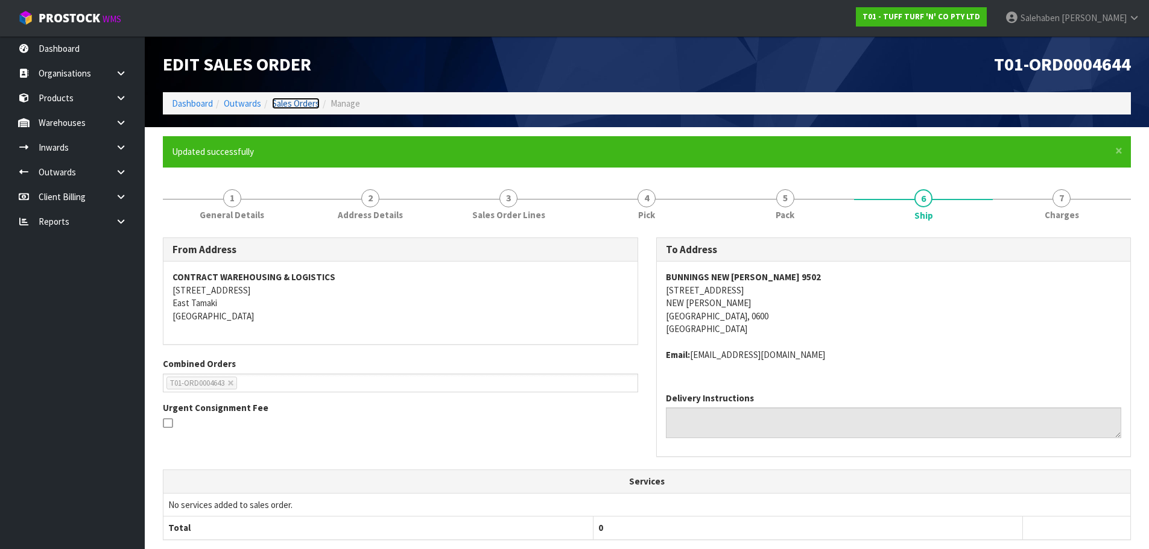
click at [294, 106] on link "Sales Orders" at bounding box center [296, 103] width 48 height 11
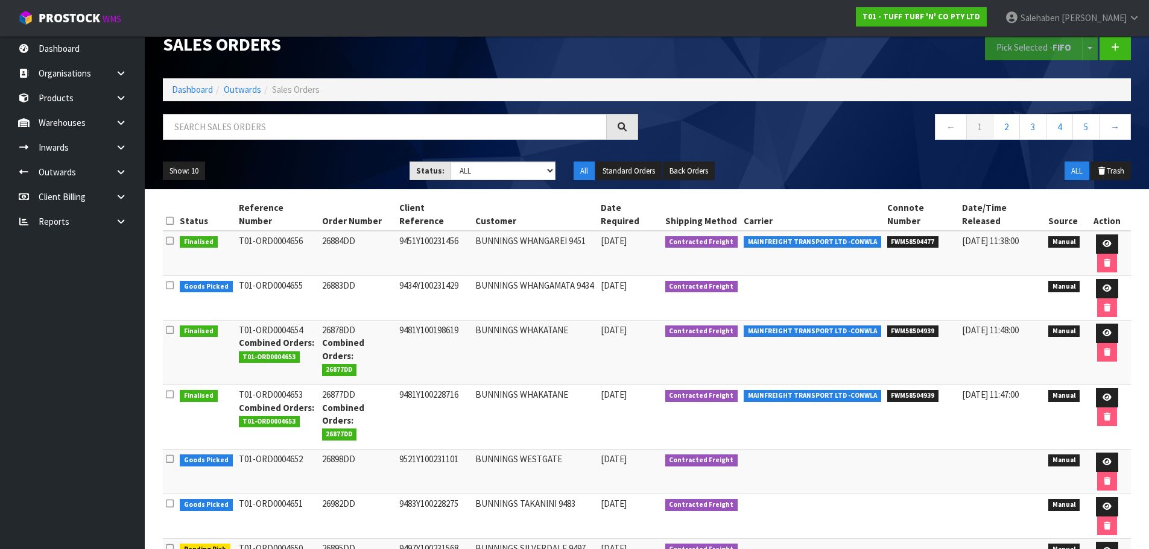
scroll to position [39, 0]
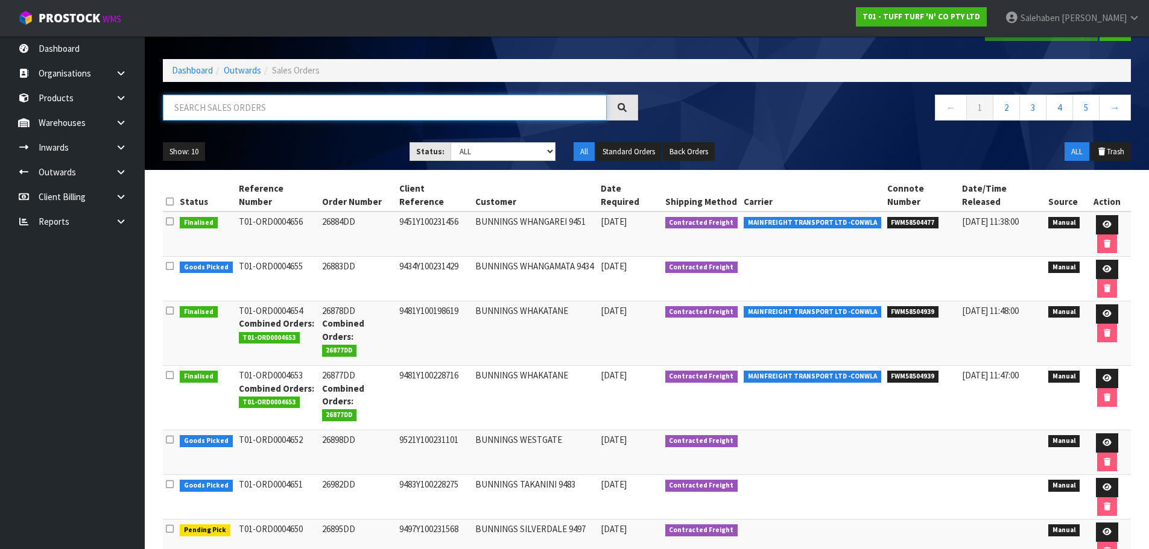
click at [336, 109] on input "text" at bounding box center [385, 108] width 444 height 26
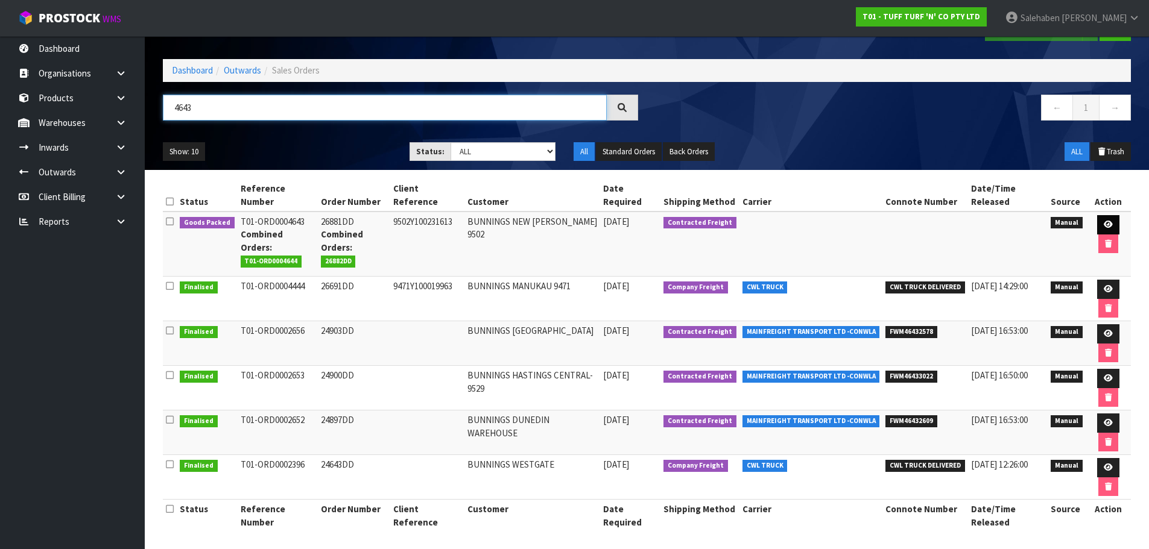
type input "4643"
click at [1098, 222] on link at bounding box center [1108, 224] width 22 height 19
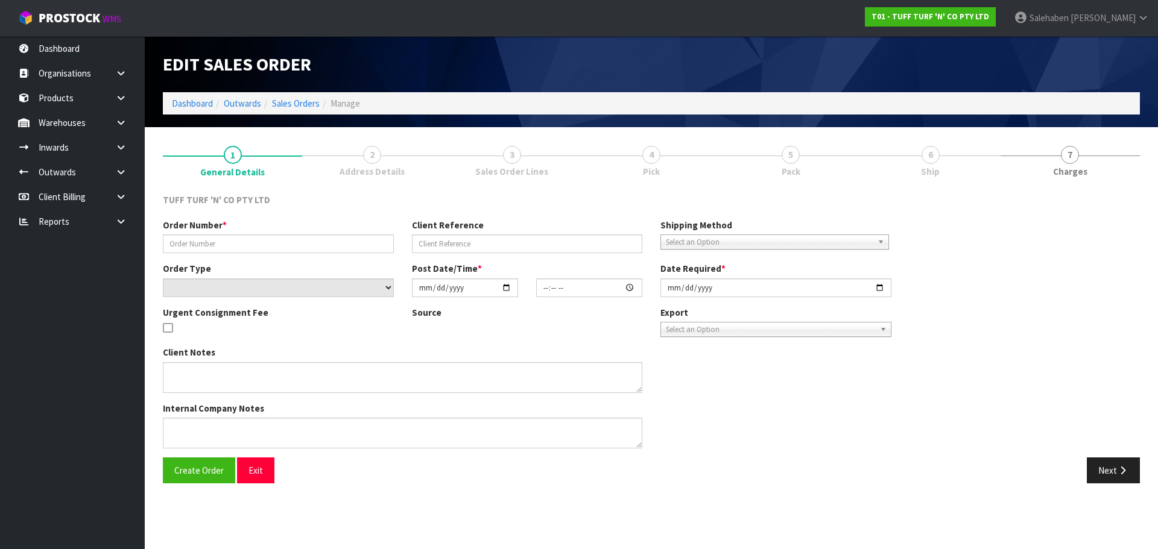
type input "26881DD"
type input "9502Y100231613"
select select "number:0"
type input "2025-09-01"
type input "12:42:00.000"
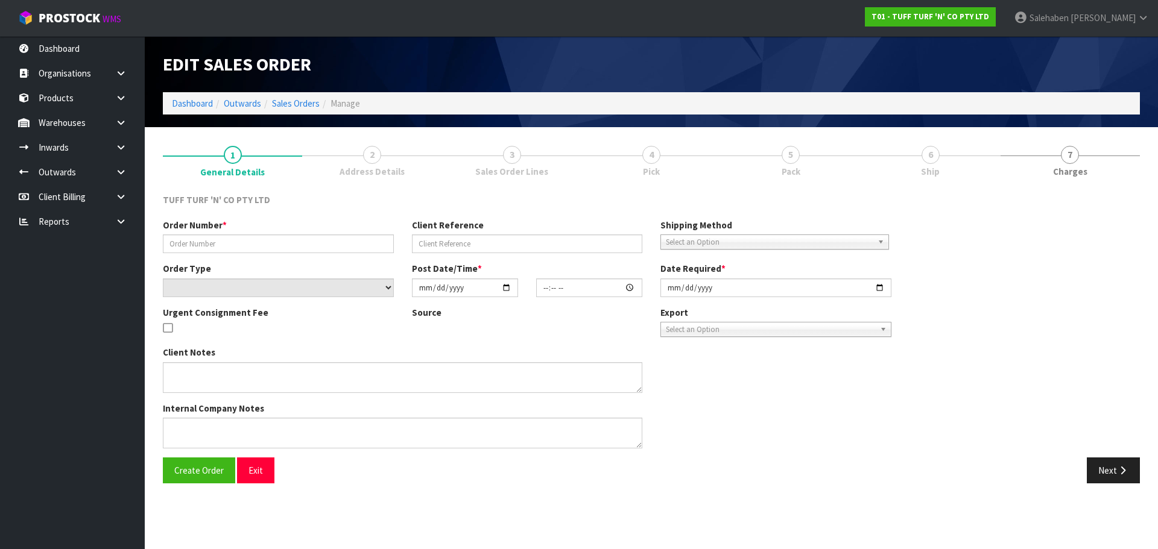
type input "2025-09-01"
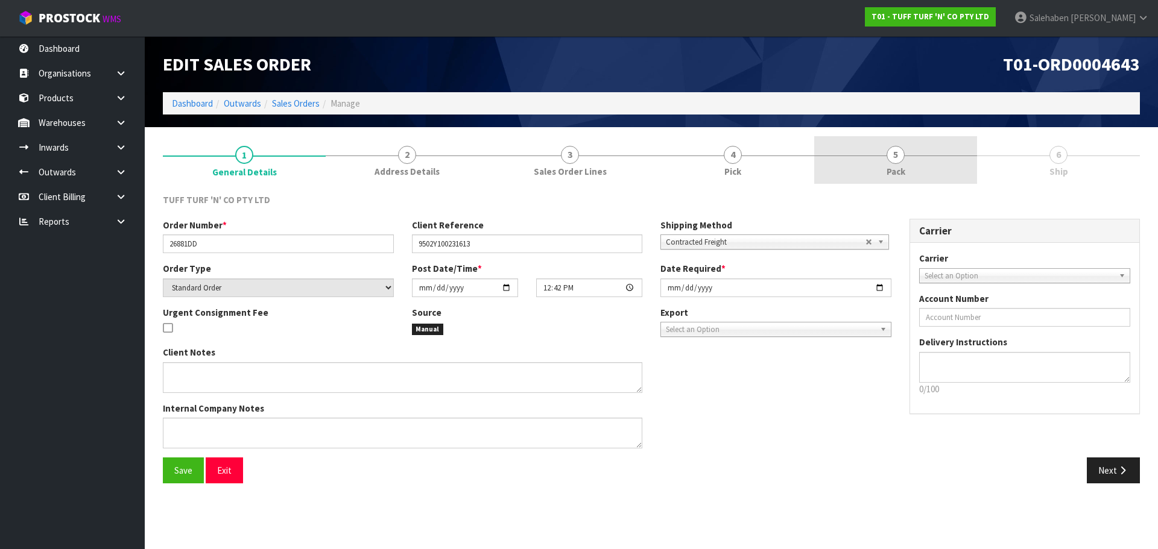
click at [894, 165] on span "Pack" at bounding box center [895, 171] width 19 height 13
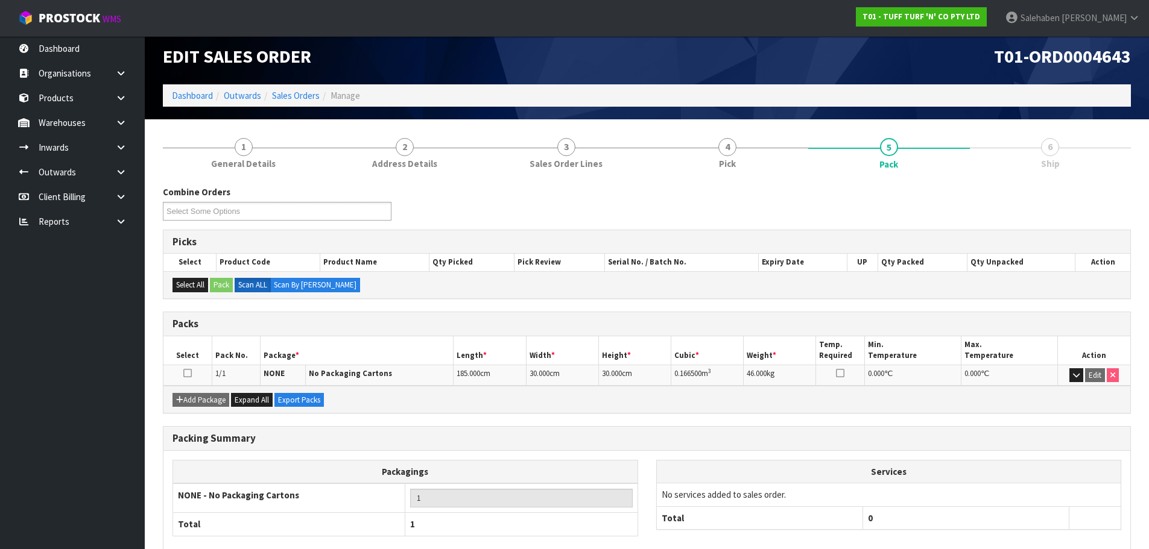
scroll to position [74, 0]
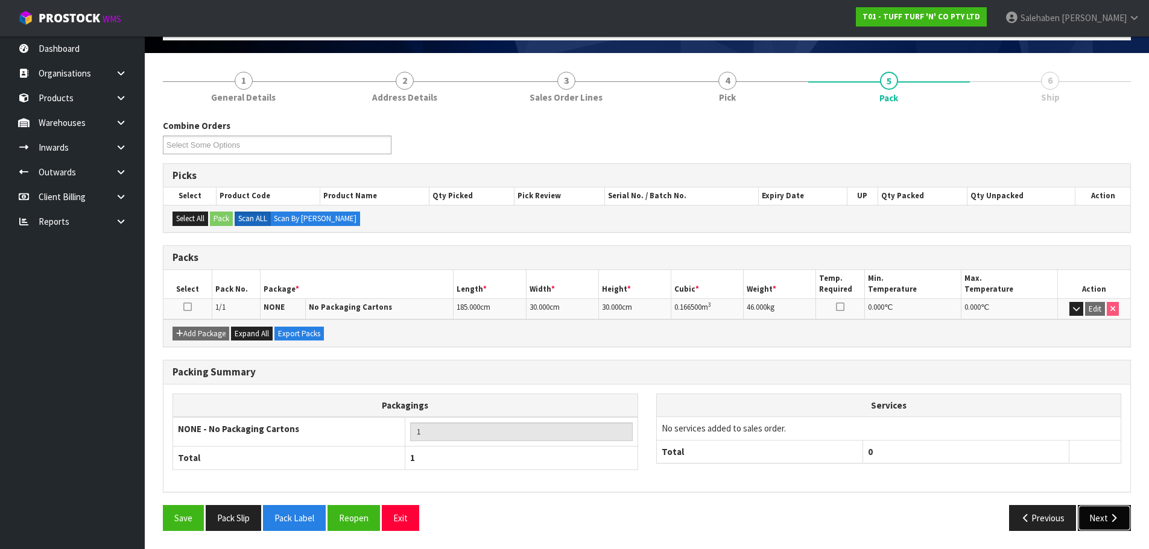
click at [1098, 509] on button "Next" at bounding box center [1103, 518] width 53 height 26
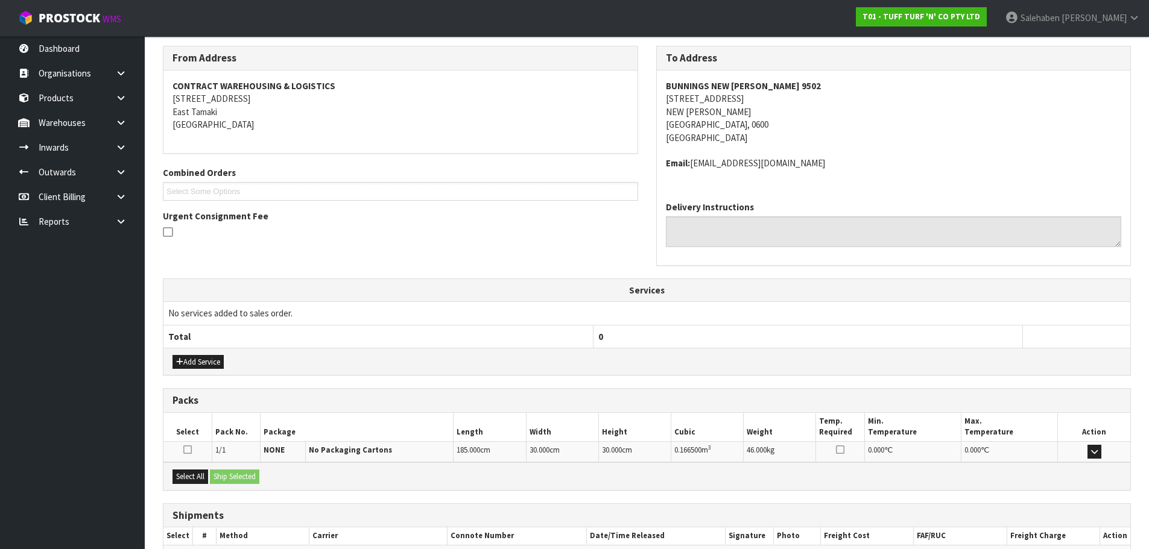
scroll to position [219, 0]
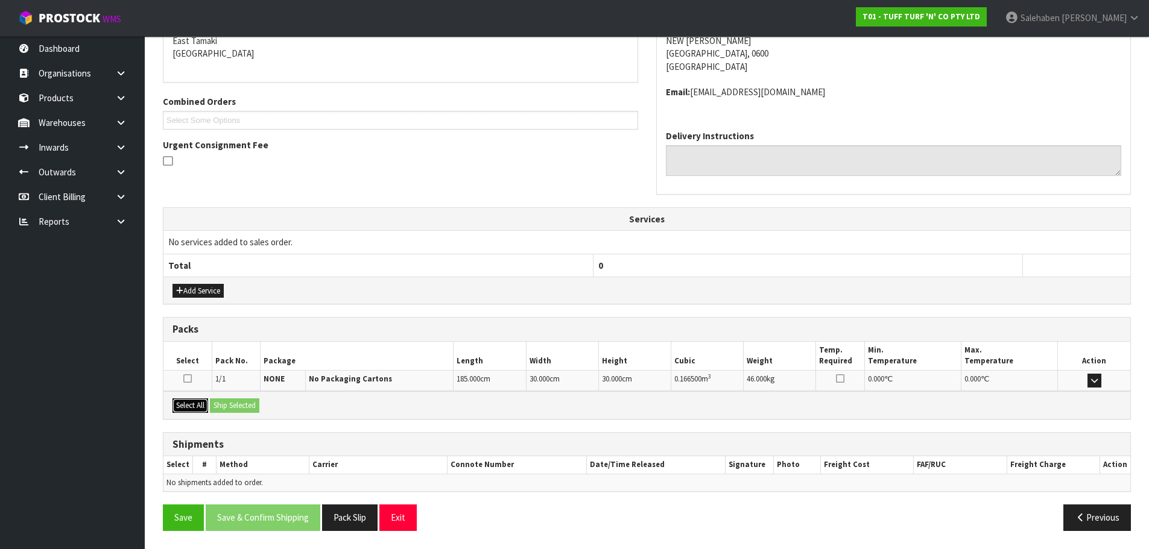
drag, startPoint x: 191, startPoint y: 405, endPoint x: 204, endPoint y: 405, distance: 13.3
click at [192, 404] on button "Select All" at bounding box center [190, 406] width 36 height 14
click at [230, 403] on button "Ship Selected" at bounding box center [234, 406] width 49 height 14
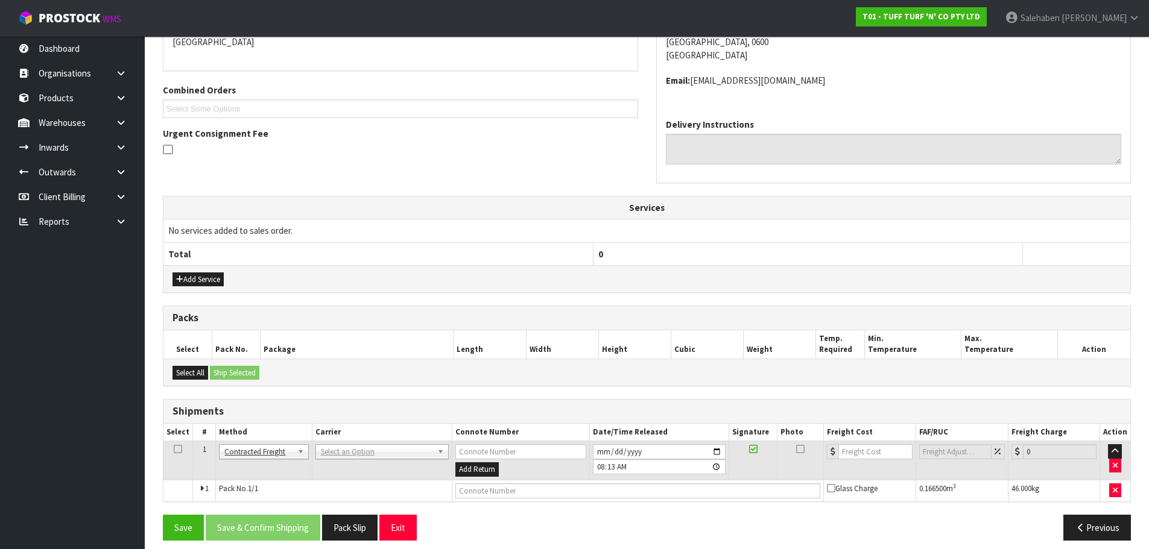
scroll to position [240, 0]
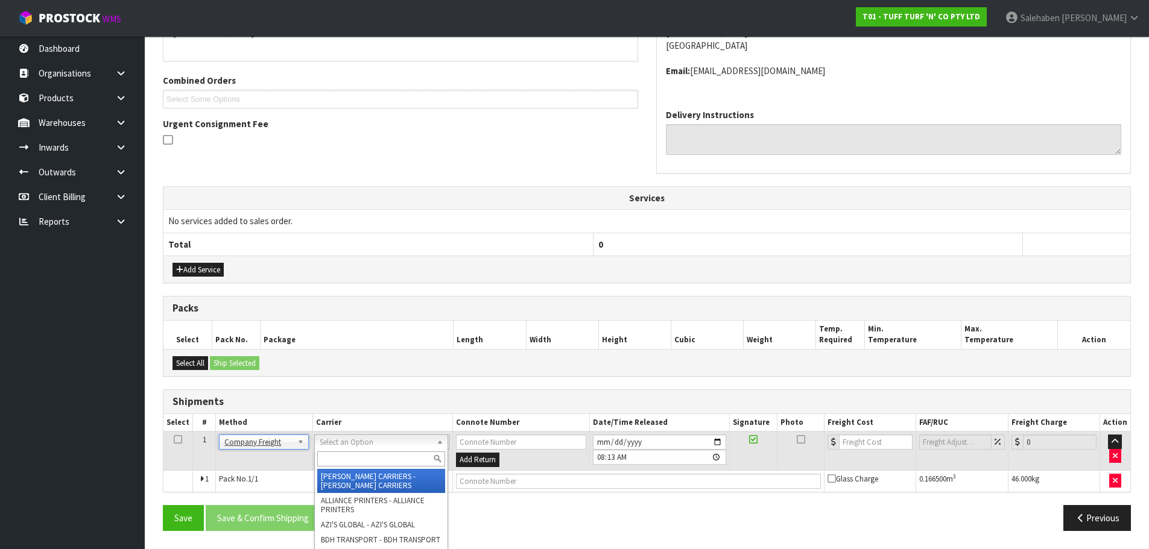
drag, startPoint x: 339, startPoint y: 443, endPoint x: 336, endPoint y: 457, distance: 14.9
click at [336, 461] on input "text" at bounding box center [381, 459] width 128 height 15
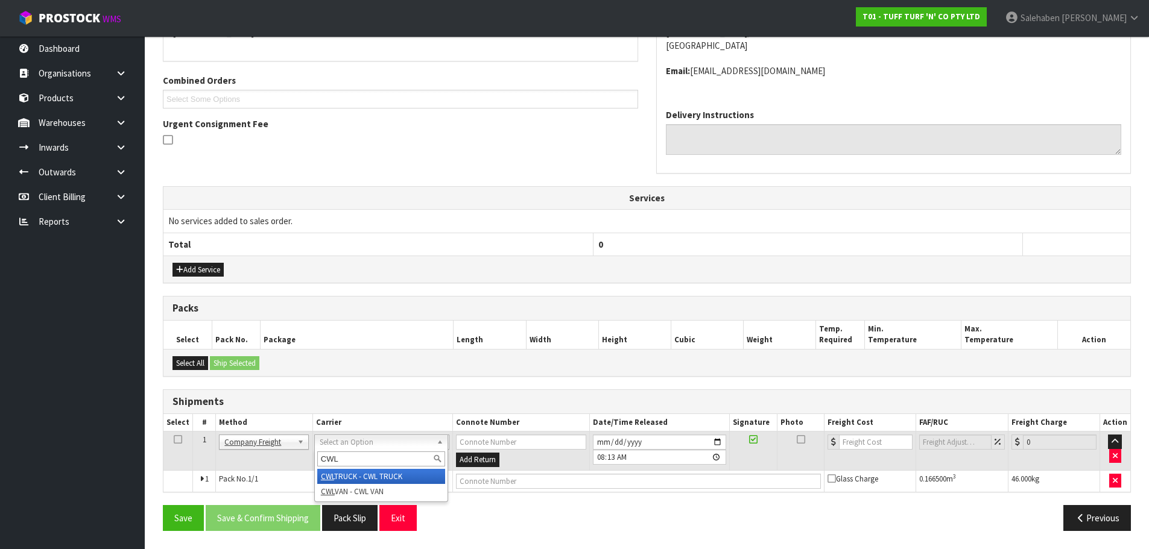
type input "CWL"
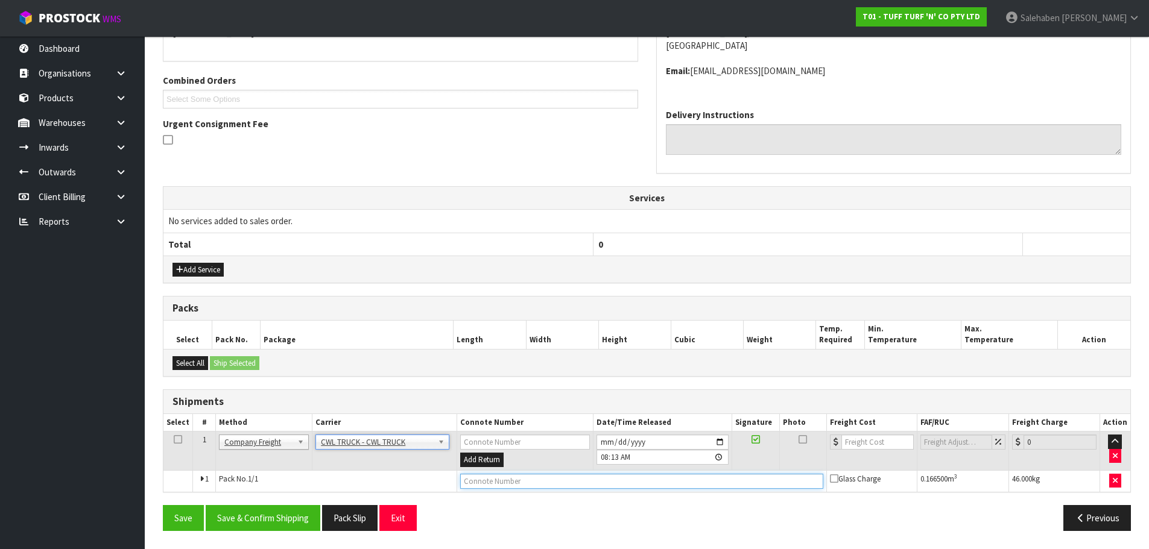
click at [478, 482] on input "text" at bounding box center [641, 481] width 362 height 15
type input "CWL TRUCK DELIVERY"
click at [293, 514] on button "Save & Confirm Shipping" at bounding box center [263, 518] width 115 height 26
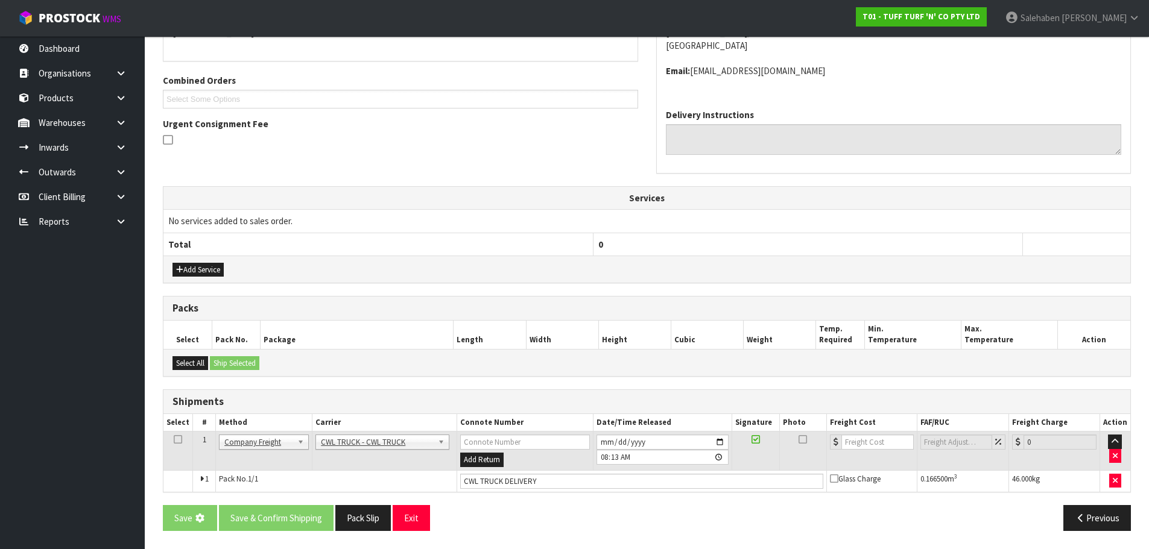
scroll to position [0, 0]
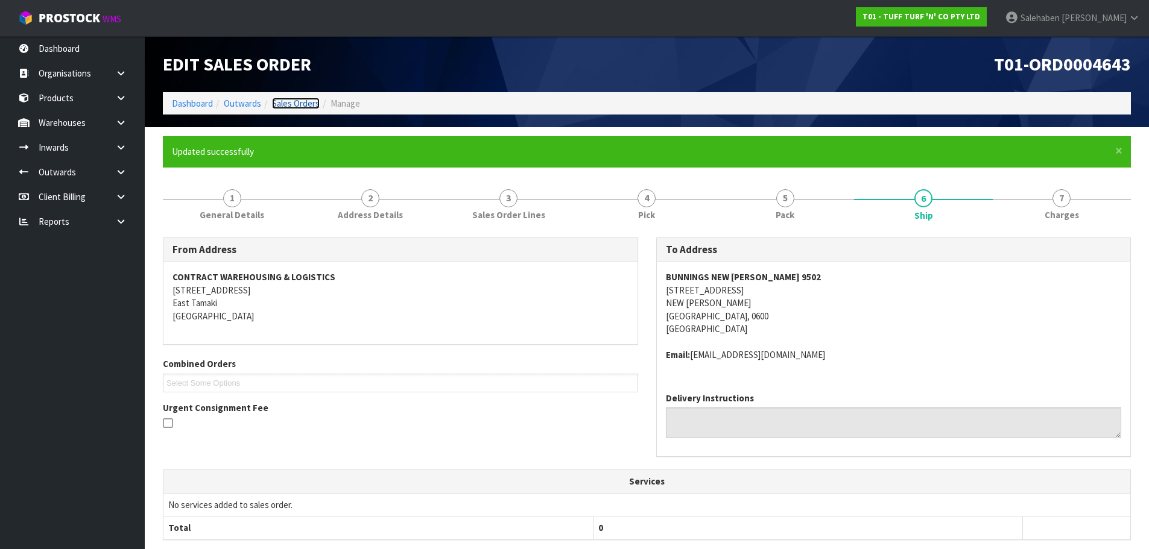
click at [292, 102] on link "Sales Orders" at bounding box center [296, 103] width 48 height 11
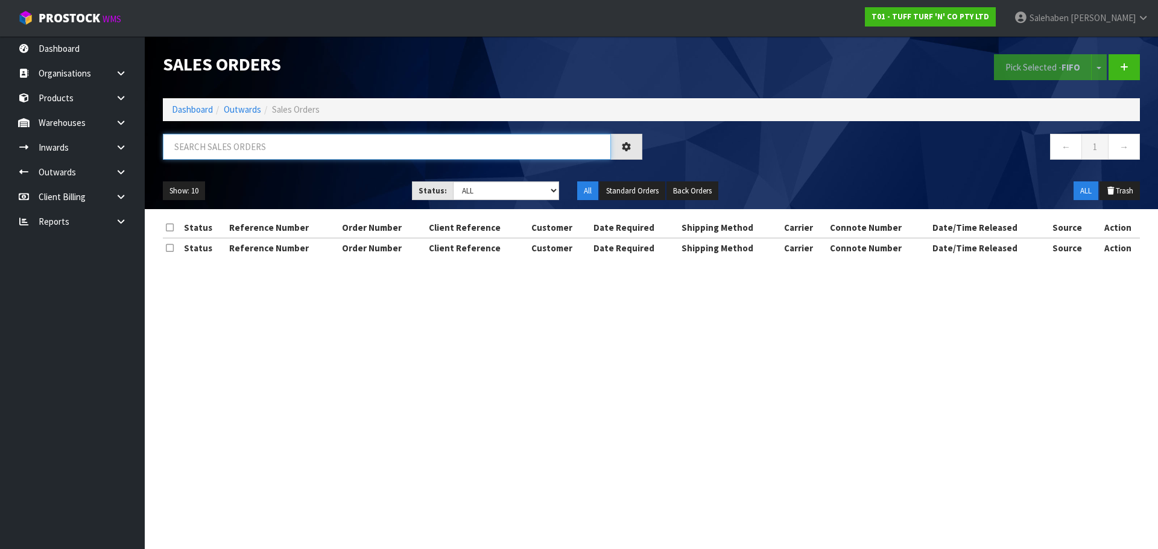
click at [323, 143] on input "text" at bounding box center [387, 147] width 448 height 26
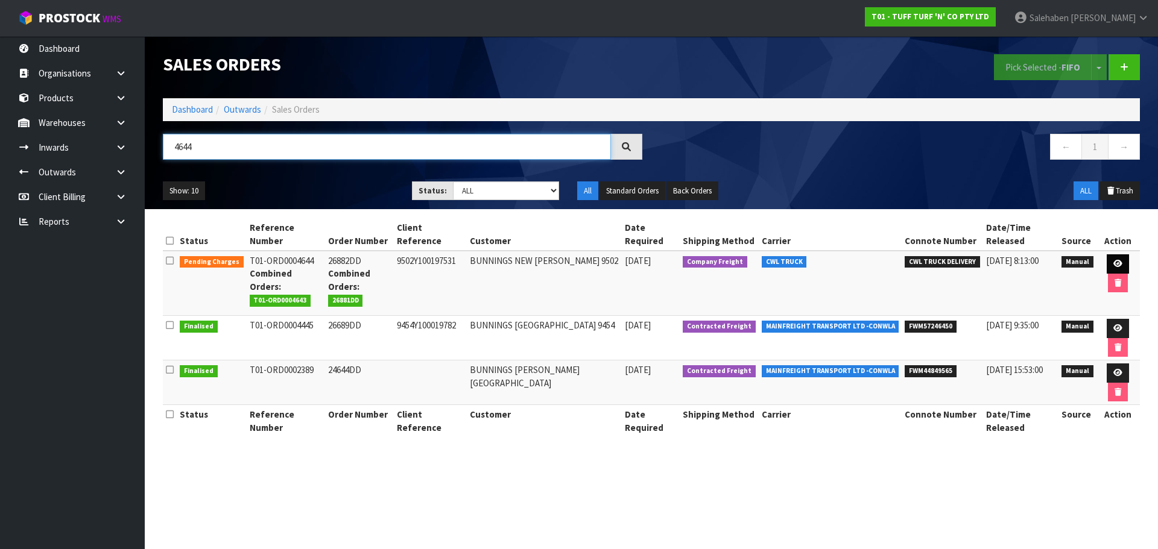
type input "4644"
click at [1117, 263] on icon at bounding box center [1117, 264] width 9 height 8
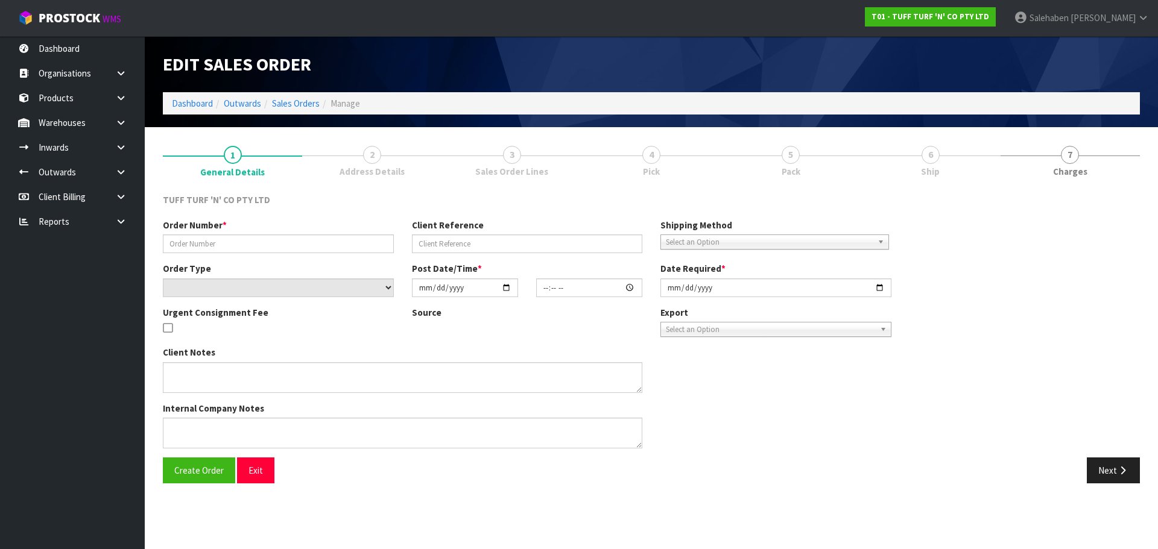
type input "26882DD"
type input "9502Y100197531"
select select "number:0"
type input "2025-09-01"
type input "12:42:00.000"
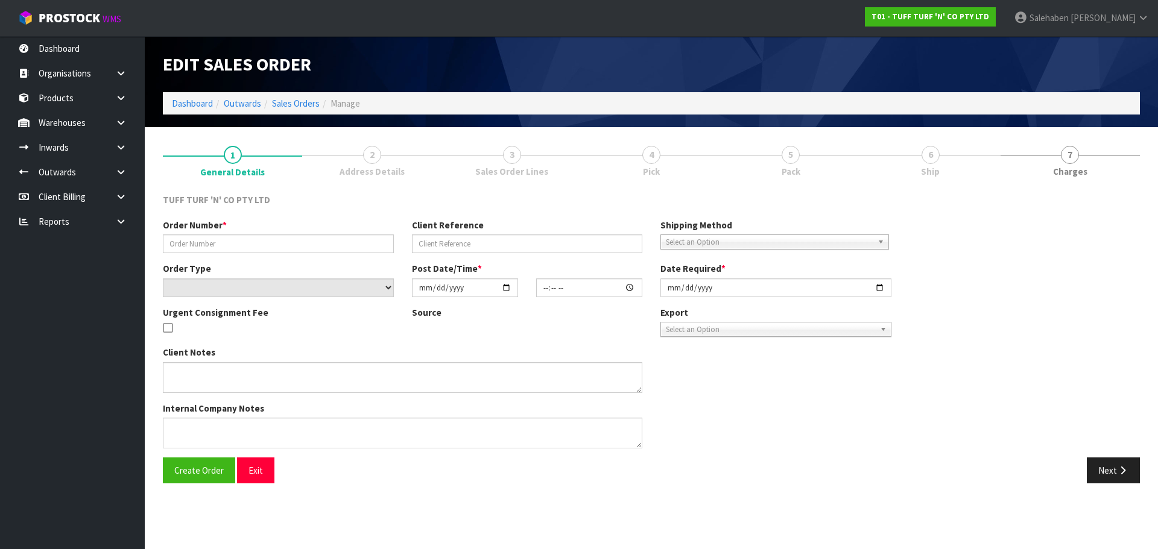
type input "2025-09-01"
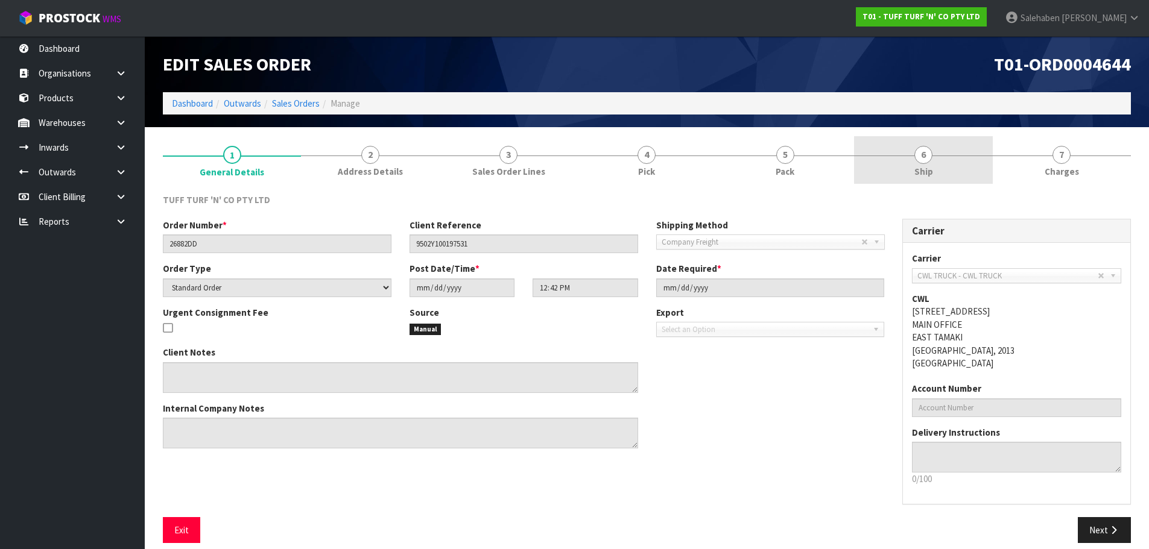
click at [928, 169] on span "Ship" at bounding box center [923, 171] width 19 height 13
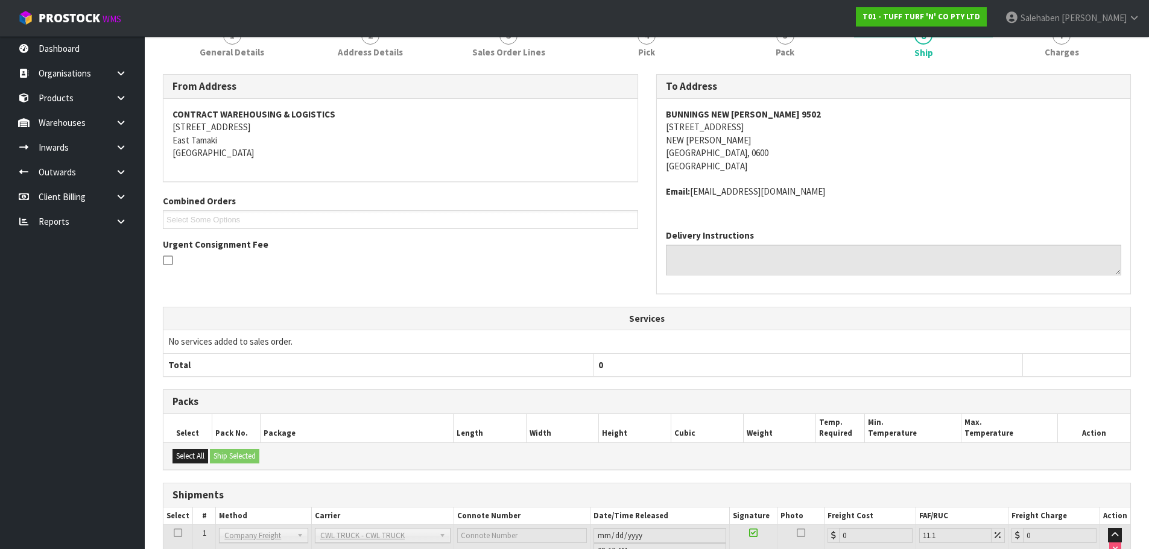
scroll to position [210, 0]
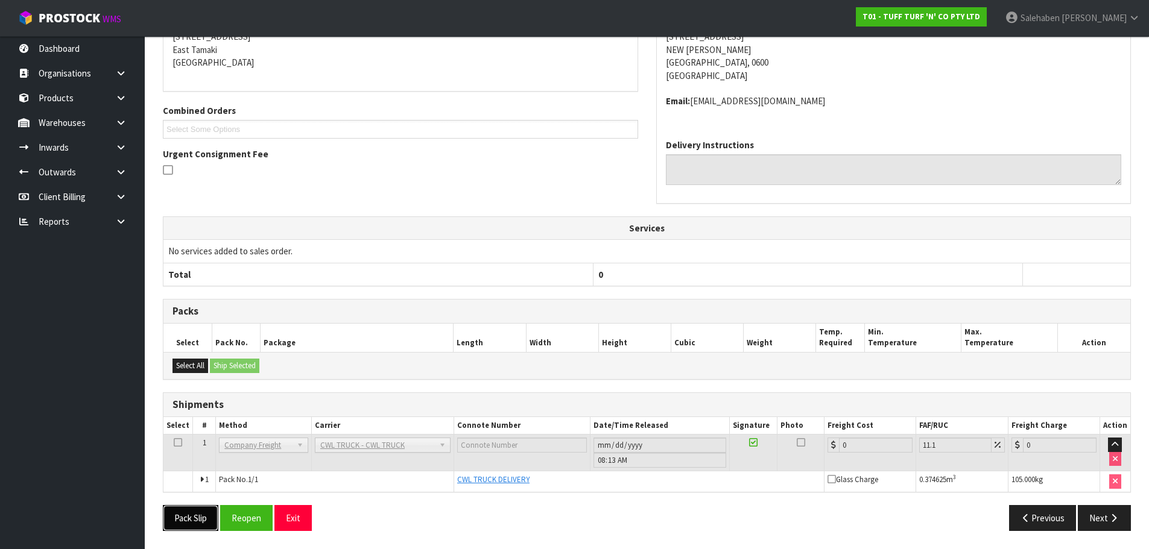
click at [184, 523] on button "Pack Slip" at bounding box center [190, 518] width 55 height 26
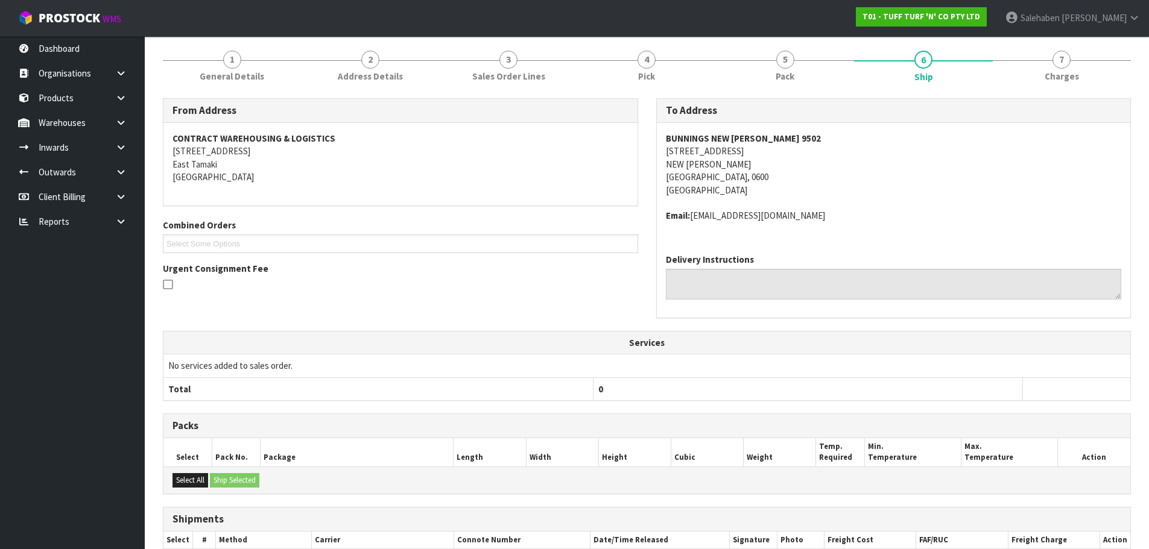
scroll to position [0, 0]
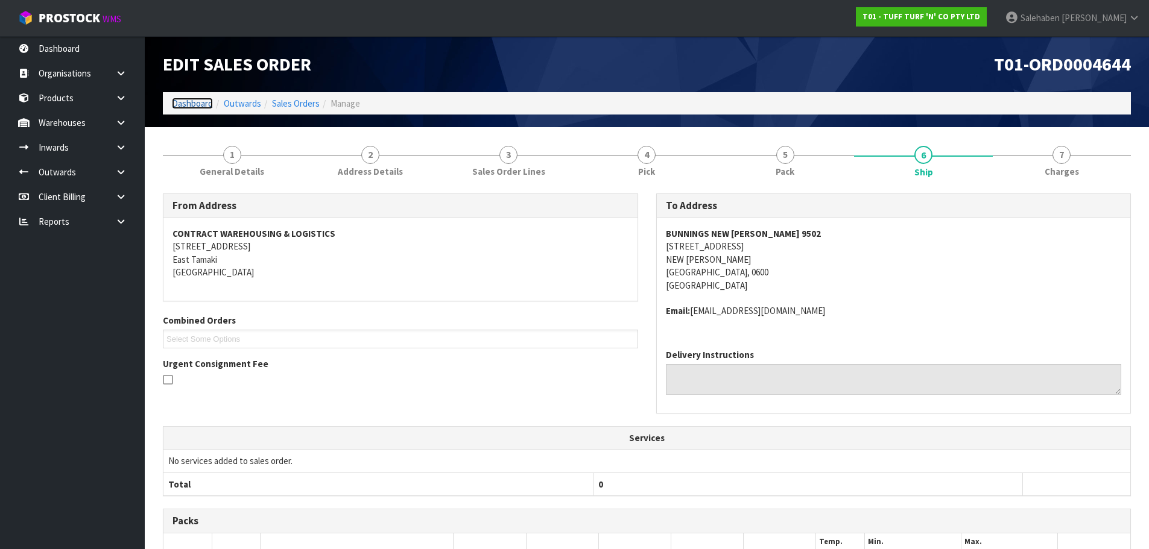
drag, startPoint x: 190, startPoint y: 105, endPoint x: 186, endPoint y: 90, distance: 15.5
click at [190, 105] on link "Dashboard" at bounding box center [192, 103] width 41 height 11
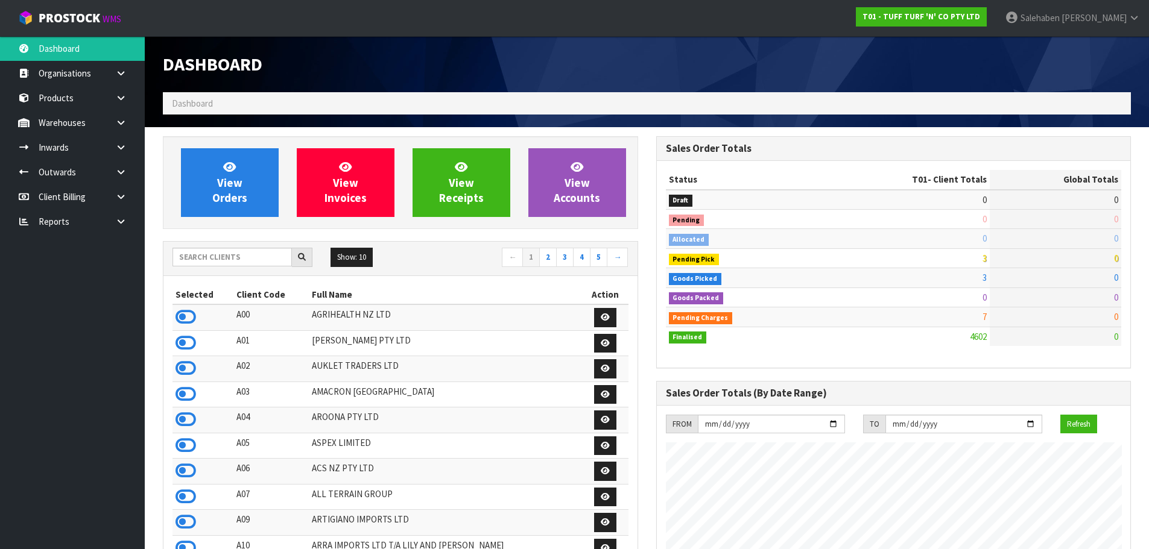
scroll to position [913, 493]
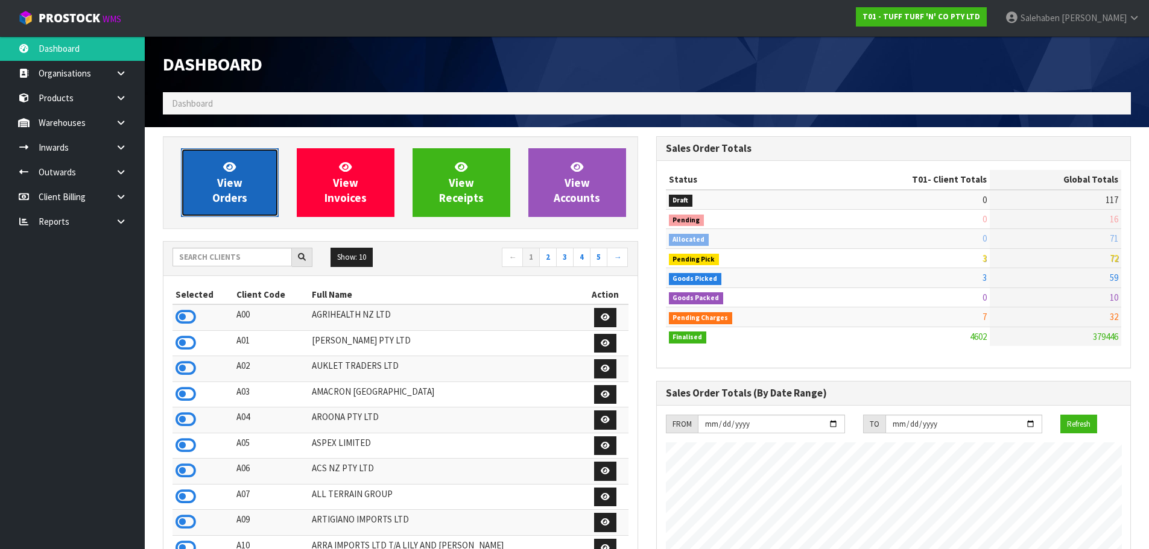
click at [230, 186] on span "View Orders" at bounding box center [229, 182] width 35 height 45
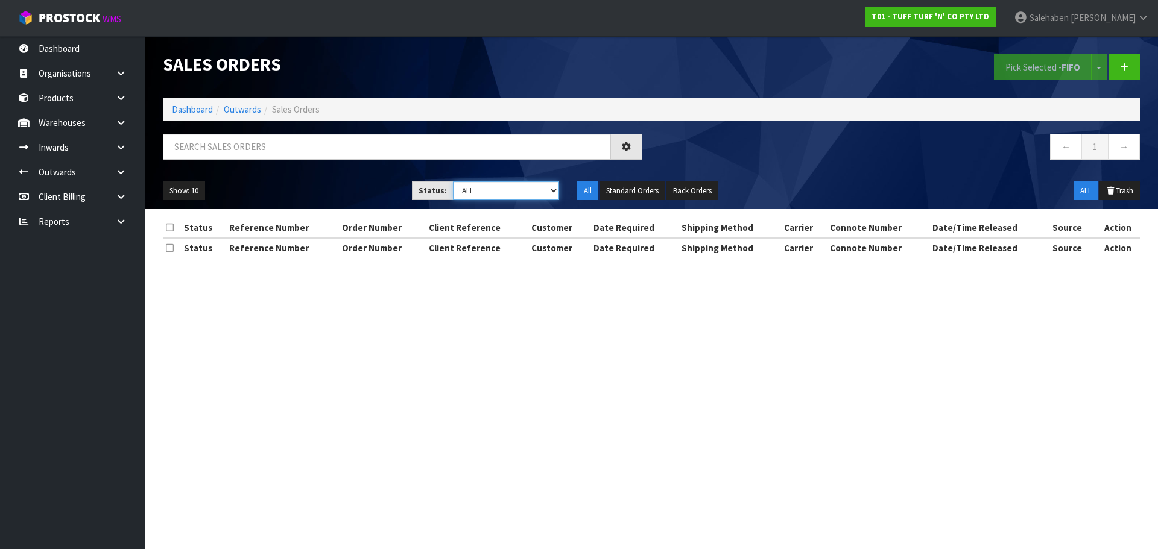
click at [474, 192] on select "Draft Pending Allocated Pending Pick Goods Picked Goods Packed Pending Charges …" at bounding box center [506, 190] width 107 height 19
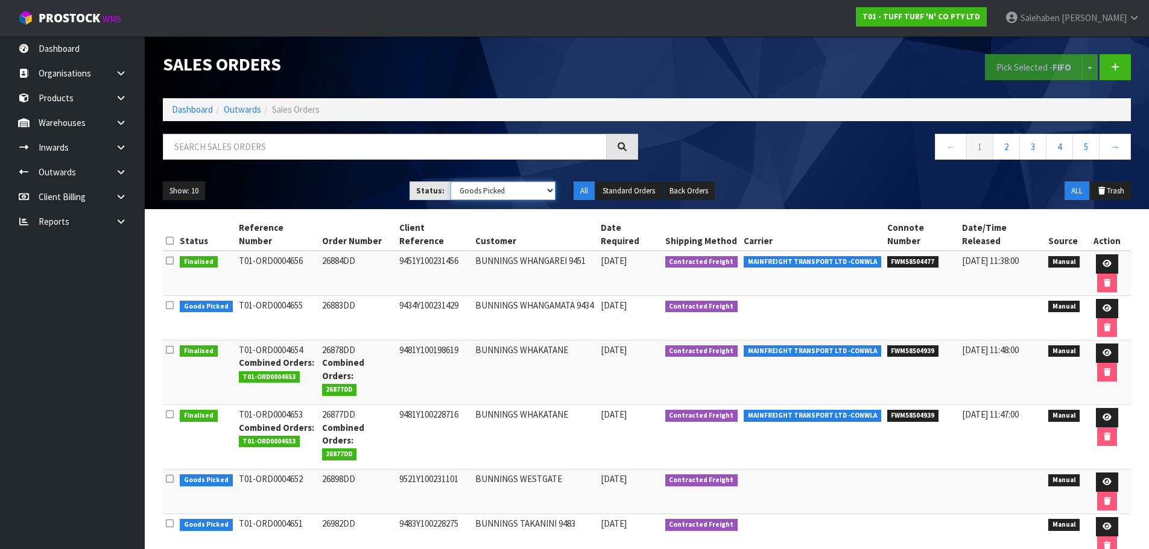
click at [450, 181] on select "Draft Pending Allocated Pending Pick Goods Picked Goods Packed Pending Charges …" at bounding box center [502, 190] width 105 height 19
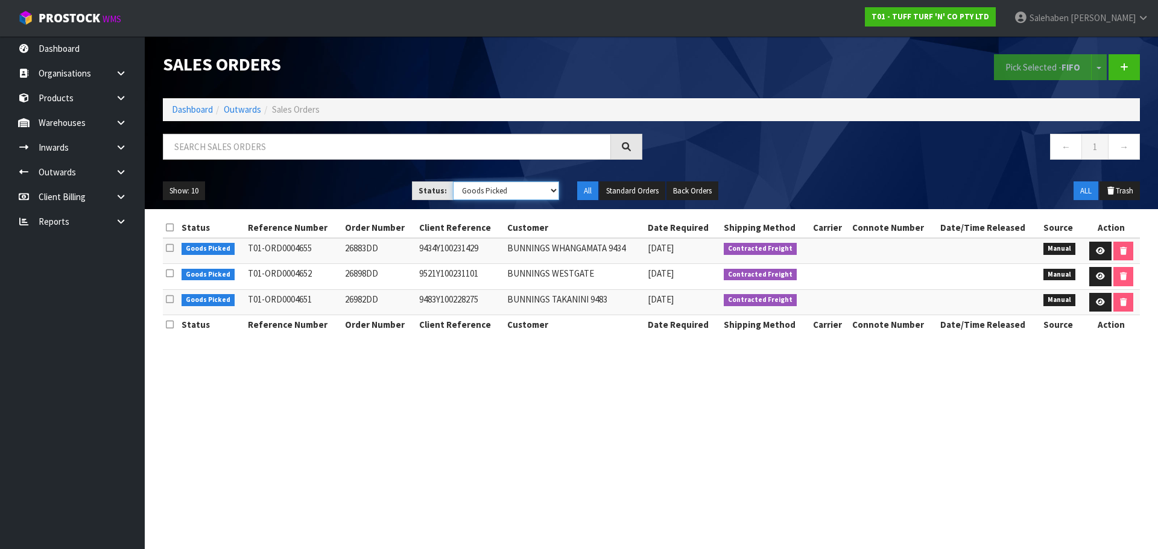
click at [487, 189] on select "Draft Pending Allocated Pending Pick Goods Picked Goods Packed Pending Charges …" at bounding box center [506, 190] width 107 height 19
click at [453, 181] on select "Draft Pending Allocated Pending Pick Goods Picked Goods Packed Pending Charges …" at bounding box center [506, 190] width 107 height 19
click at [490, 198] on select "Draft Pending Allocated Pending Pick Goods Picked Goods Packed Pending Charges …" at bounding box center [506, 190] width 107 height 19
select select "string:3"
click at [453, 181] on select "Draft Pending Allocated Pending Pick Goods Picked Goods Packed Pending Charges …" at bounding box center [506, 190] width 107 height 19
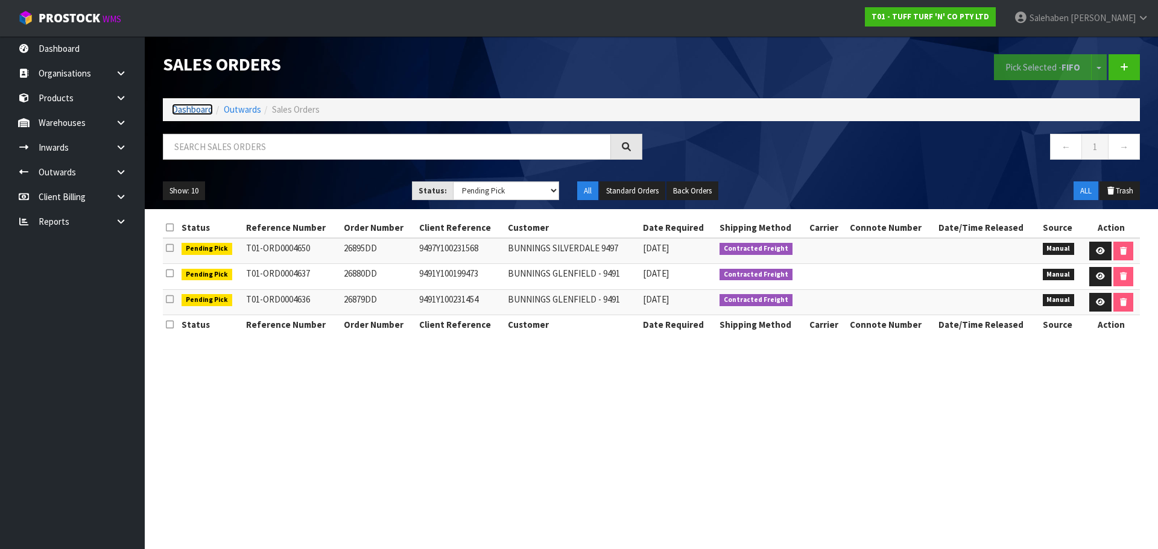
click at [184, 110] on link "Dashboard" at bounding box center [192, 109] width 41 height 11
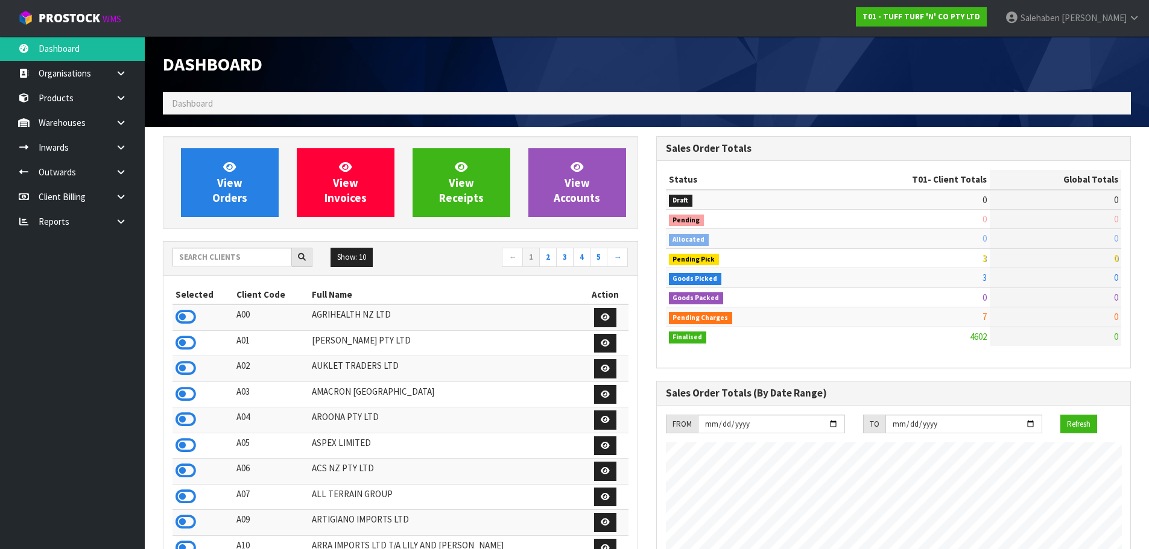
scroll to position [913, 493]
click at [272, 260] on input "text" at bounding box center [231, 257] width 119 height 19
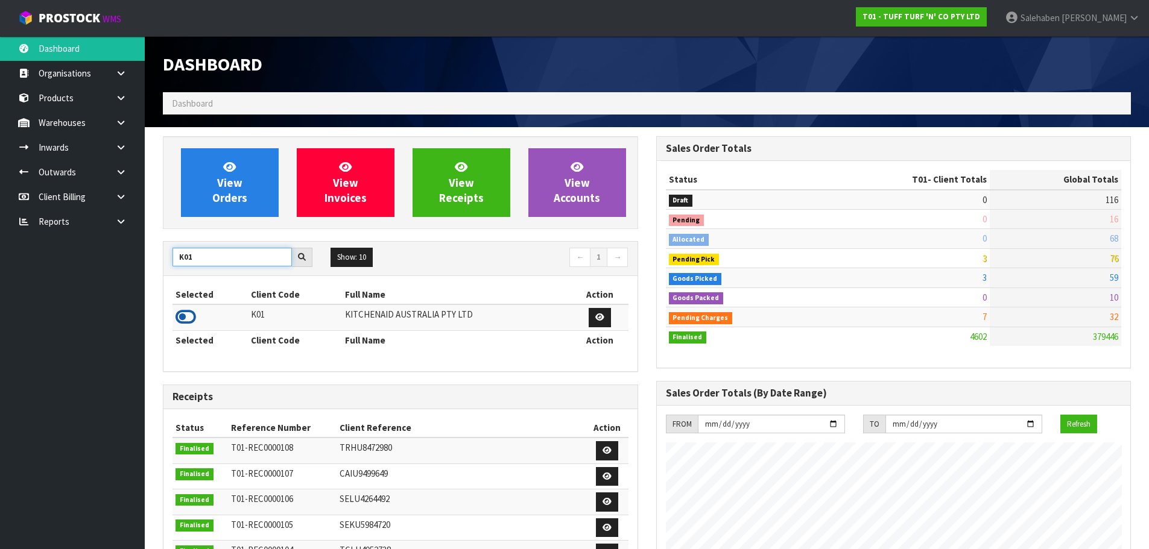
type input "K01"
click at [180, 326] on icon at bounding box center [185, 317] width 20 height 18
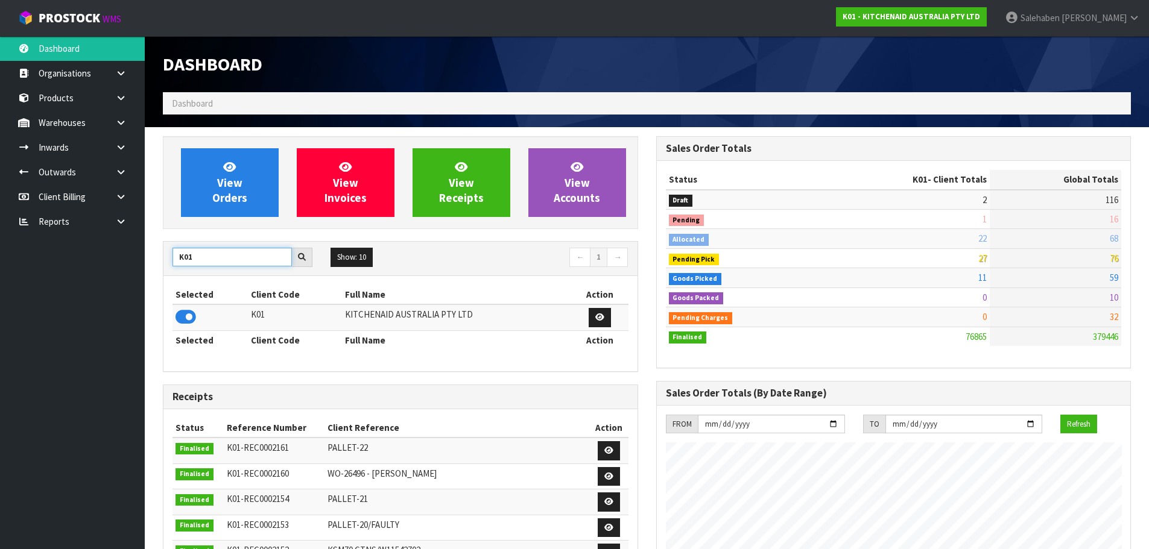
drag, startPoint x: 199, startPoint y: 263, endPoint x: 169, endPoint y: 271, distance: 31.1
click at [159, 259] on div "View Orders View Invoices View Receipts View Accounts K01 Show: 10 5 10 25 50 ←…" at bounding box center [400, 502] width 493 height 732
click at [191, 282] on div "Selected Client Code Full Name Action K01 KITCHENAID AUSTRALIA PTY LTD Selected…" at bounding box center [400, 323] width 474 height 95
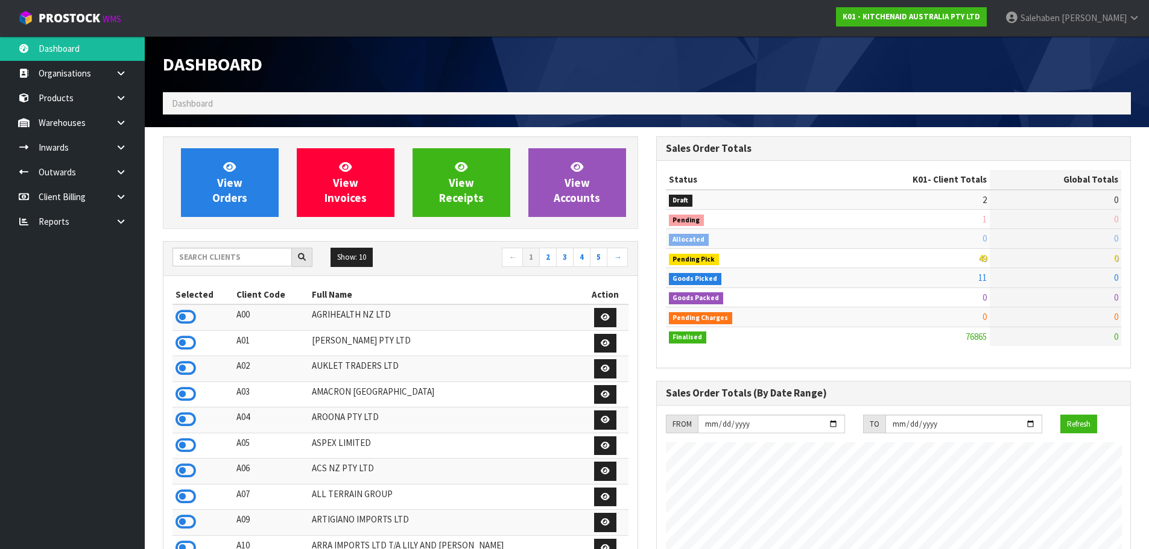
scroll to position [913, 493]
click at [235, 255] on input "text" at bounding box center [231, 257] width 119 height 19
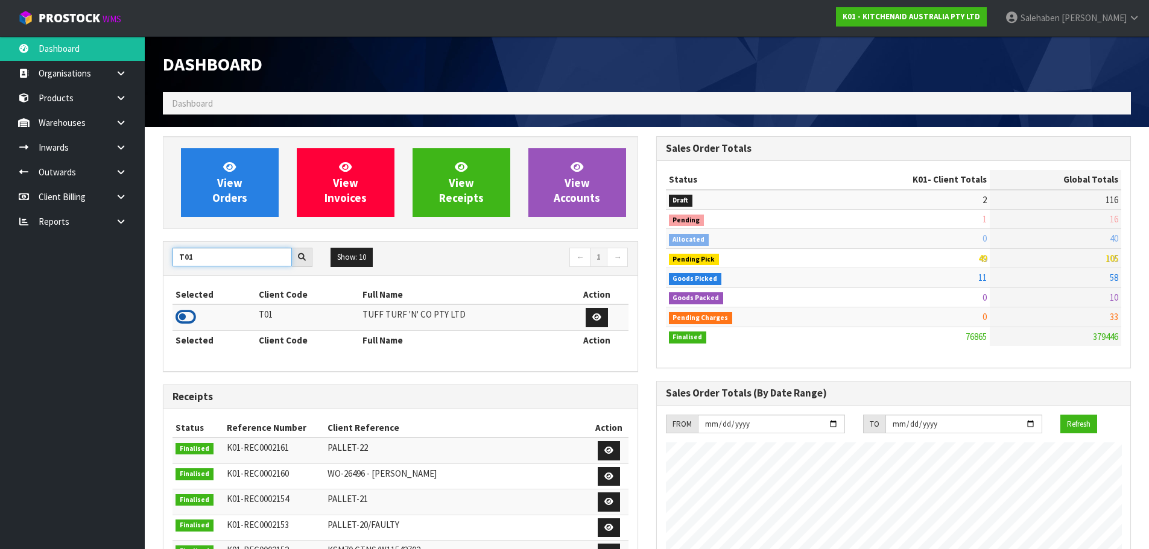
type input "T01"
click at [178, 317] on icon at bounding box center [185, 317] width 20 height 18
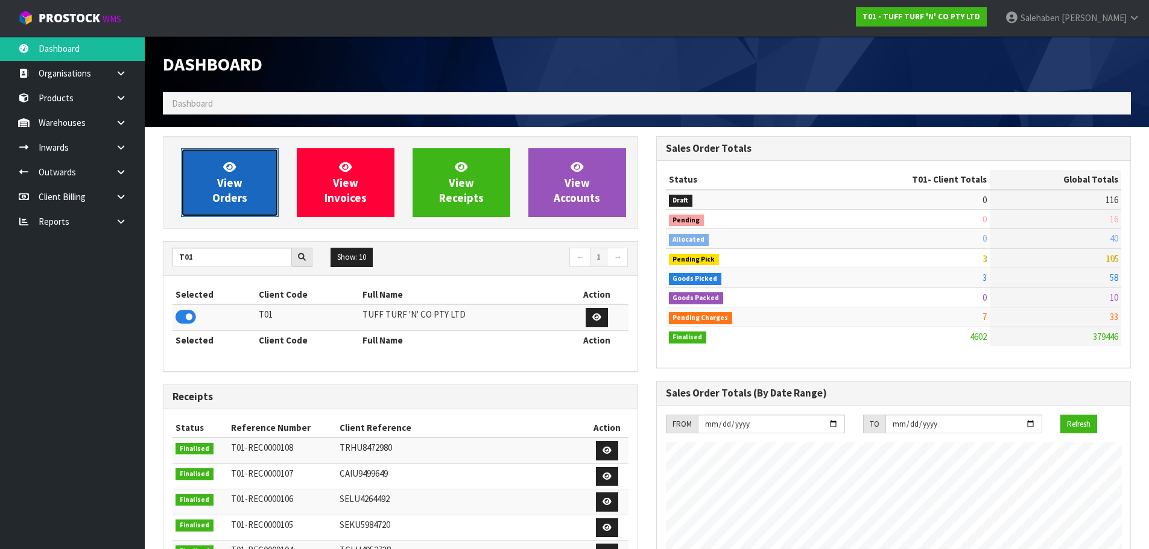
click at [250, 180] on link "View Orders" at bounding box center [230, 182] width 98 height 69
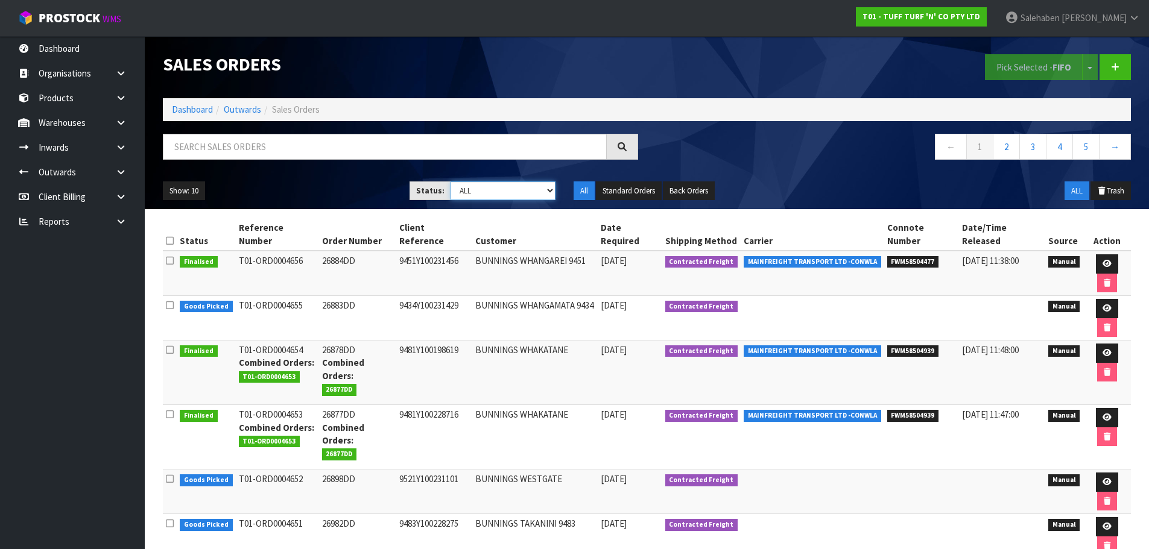
click at [520, 186] on select "Draft Pending Allocated Pending Pick Goods Picked Goods Packed Pending Charges …" at bounding box center [502, 190] width 105 height 19
select select "string:4"
click at [450, 181] on select "Draft Pending Allocated Pending Pick Goods Picked Goods Packed Pending Charges …" at bounding box center [502, 190] width 105 height 19
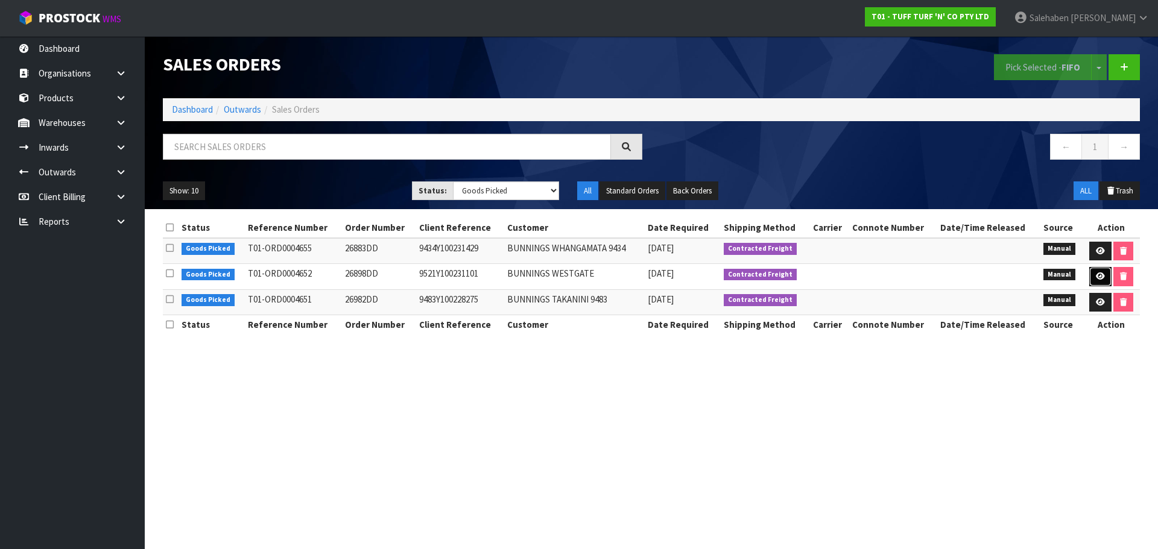
click at [1098, 280] on icon at bounding box center [1099, 277] width 9 height 8
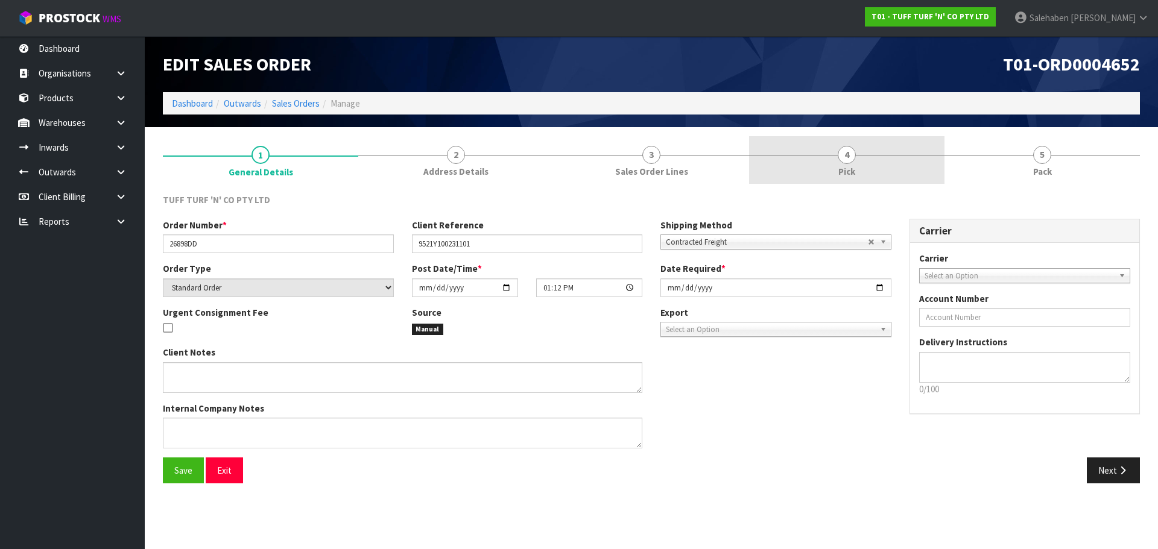
click at [840, 159] on span "4" at bounding box center [846, 155] width 18 height 18
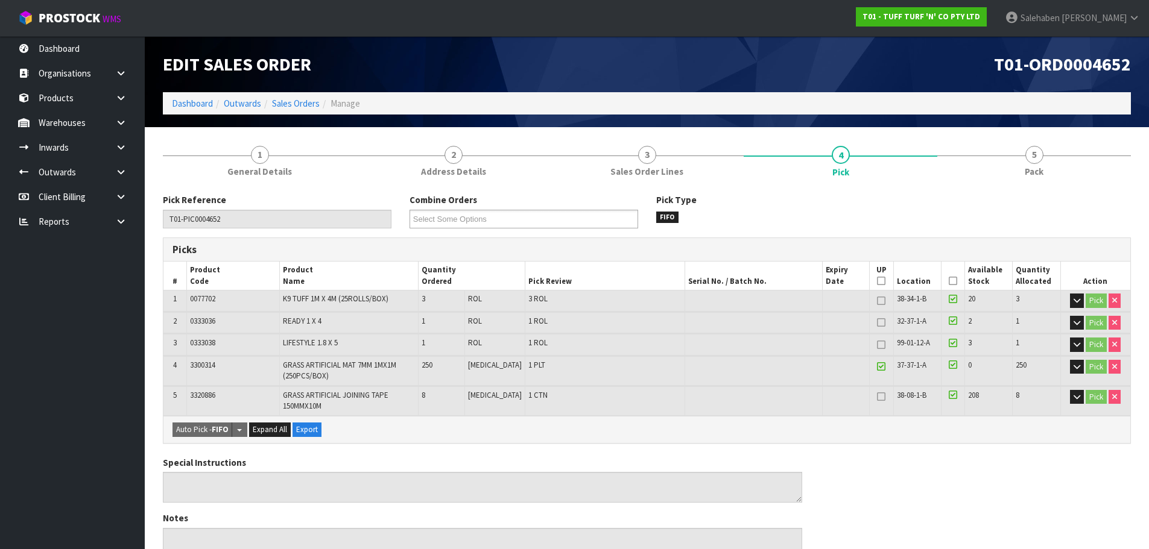
click at [948, 281] on icon at bounding box center [952, 281] width 8 height 1
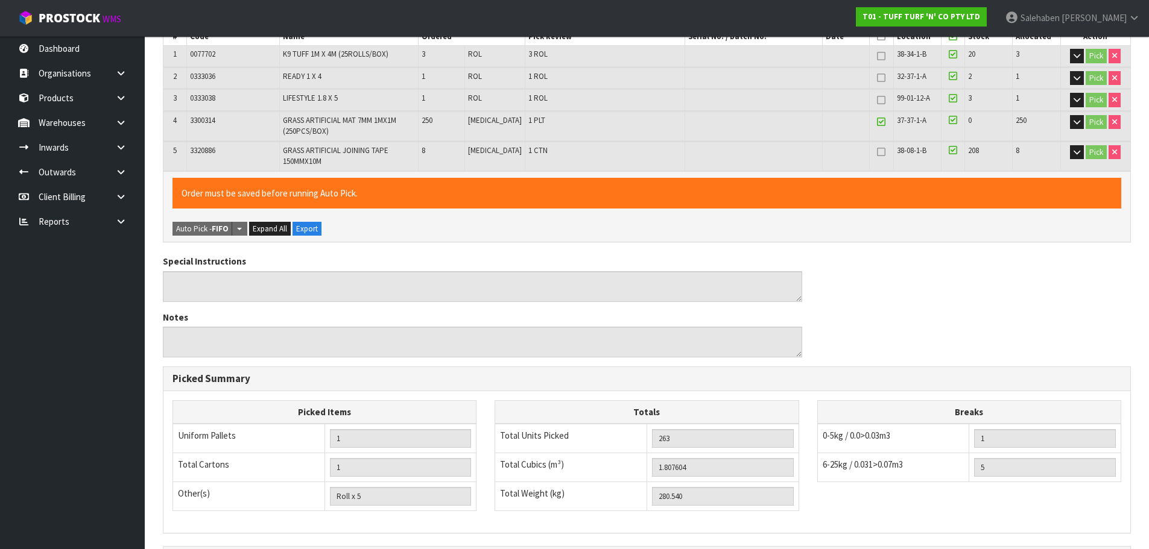
scroll to position [395, 0]
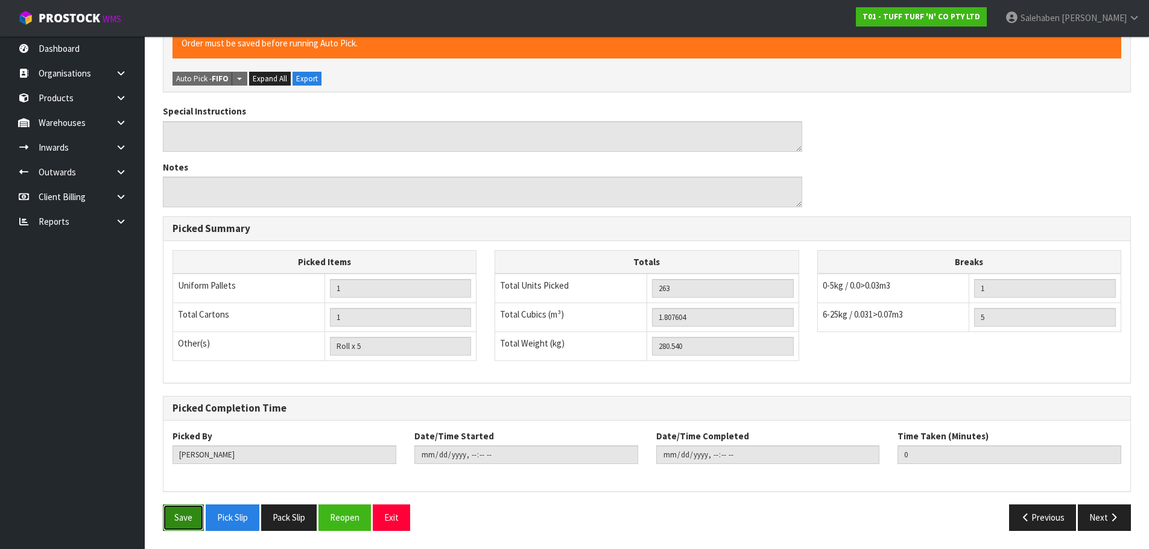
click at [192, 517] on button "Save" at bounding box center [183, 518] width 41 height 26
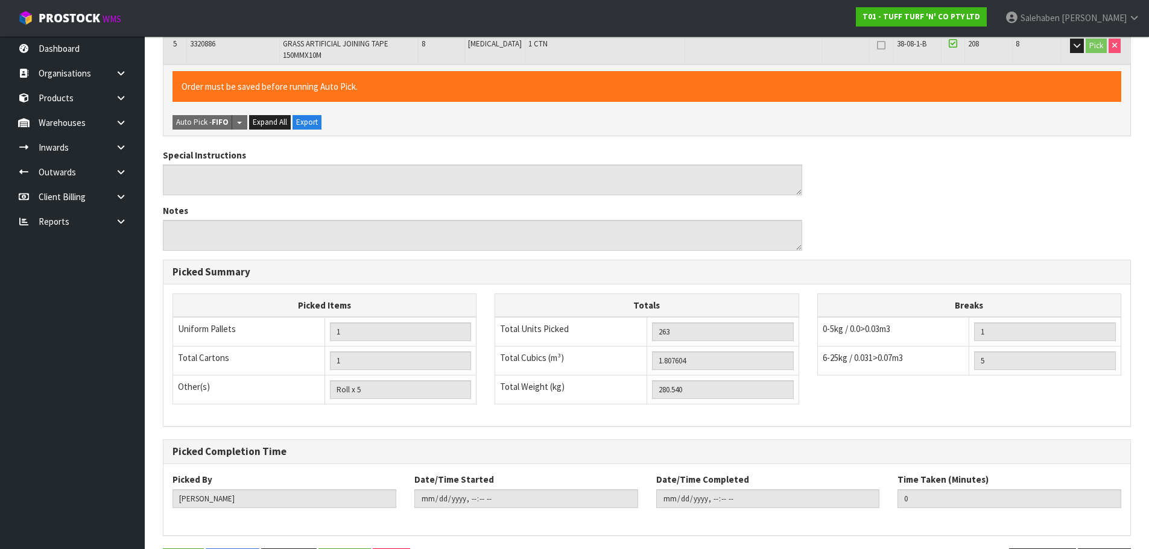
scroll to position [0, 0]
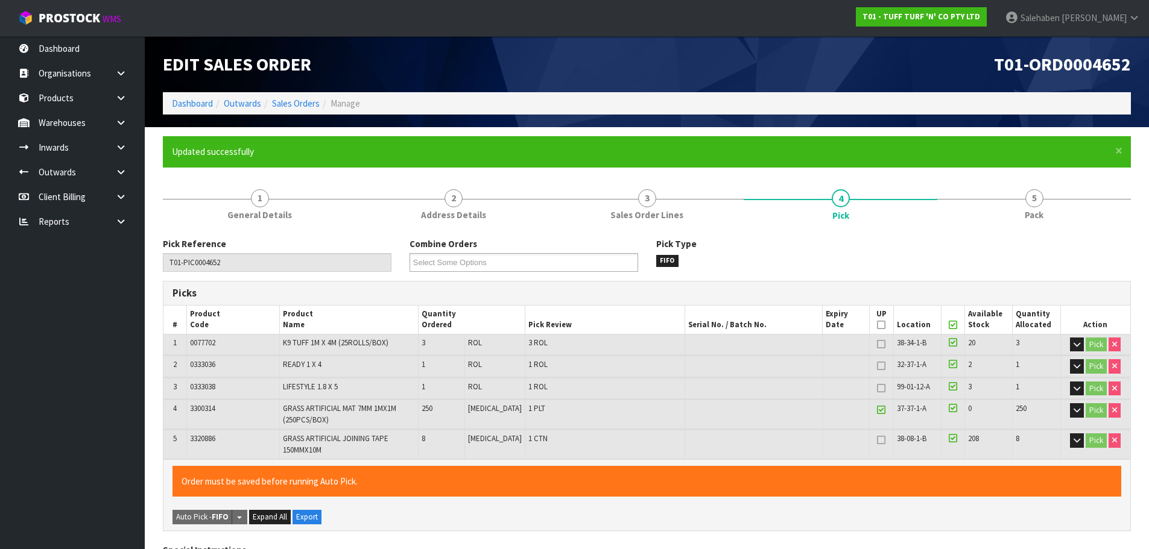
type input "2025-09-03T08:25:27"
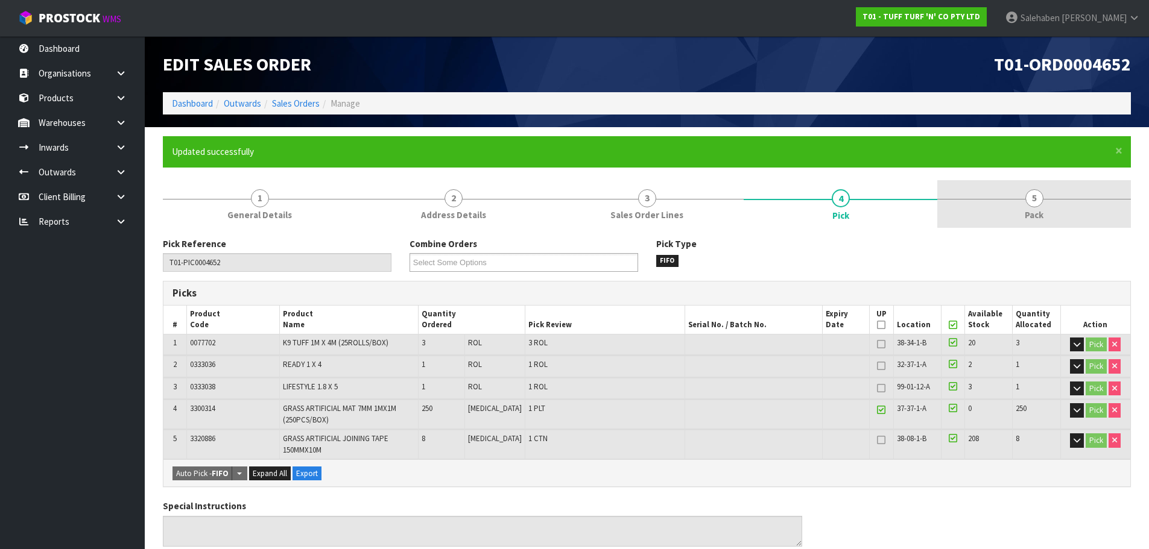
click at [1032, 207] on link "5 Pack" at bounding box center [1034, 204] width 194 height 48
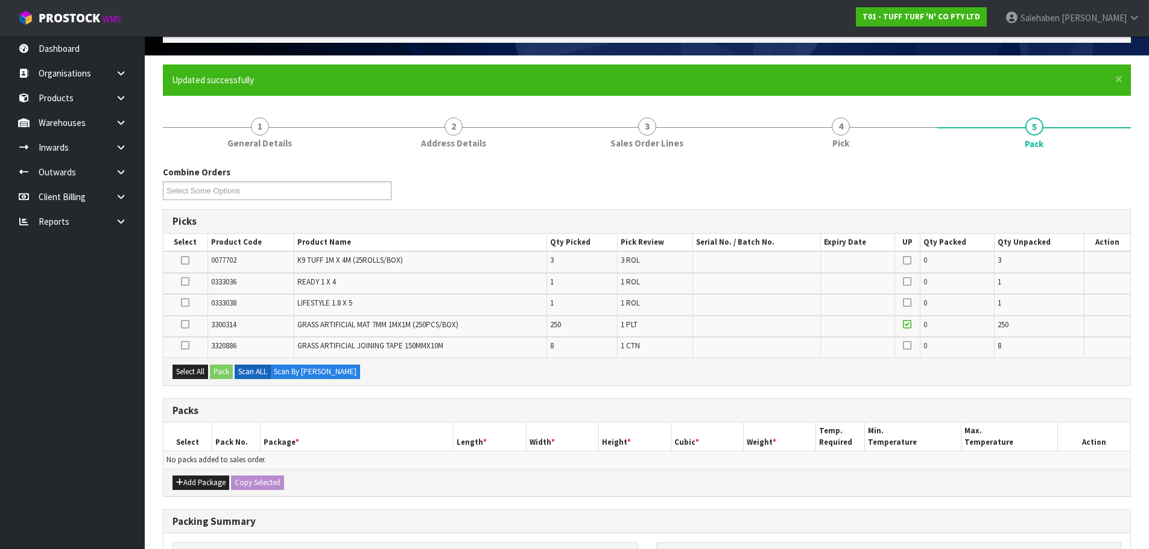
scroll to position [181, 0]
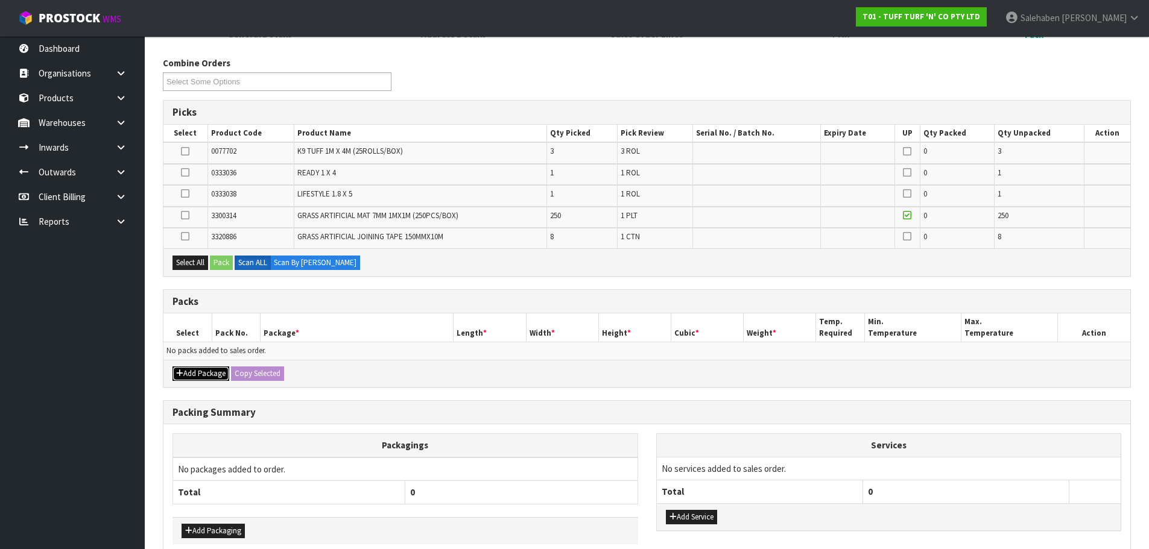
click at [200, 374] on button "Add Package" at bounding box center [200, 374] width 57 height 14
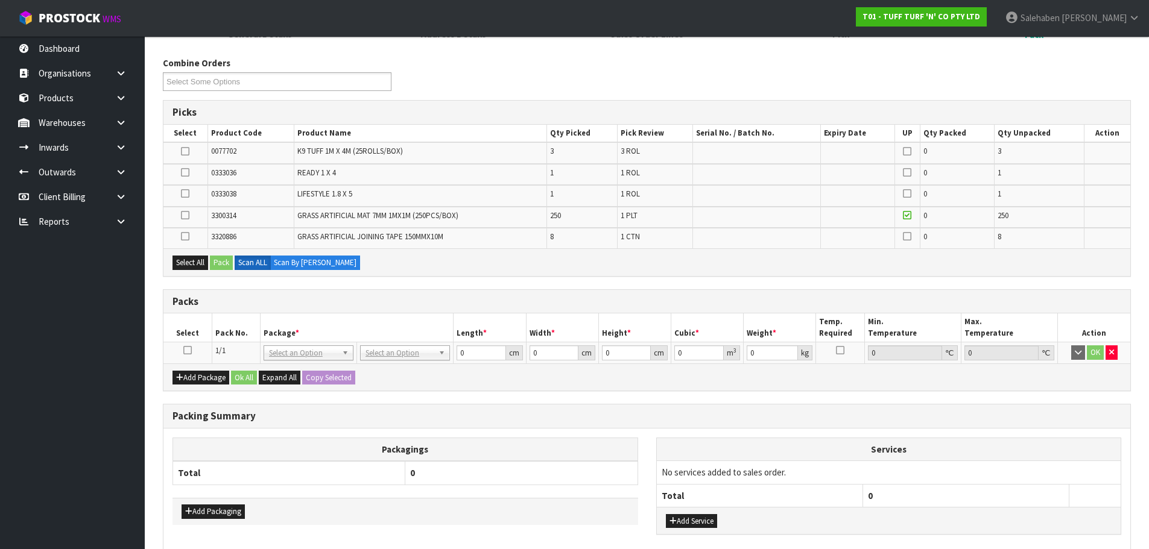
click at [187, 351] on icon at bounding box center [187, 350] width 8 height 1
click at [190, 260] on button "Select All" at bounding box center [190, 263] width 36 height 14
click at [220, 258] on button "Pack" at bounding box center [221, 263] width 23 height 14
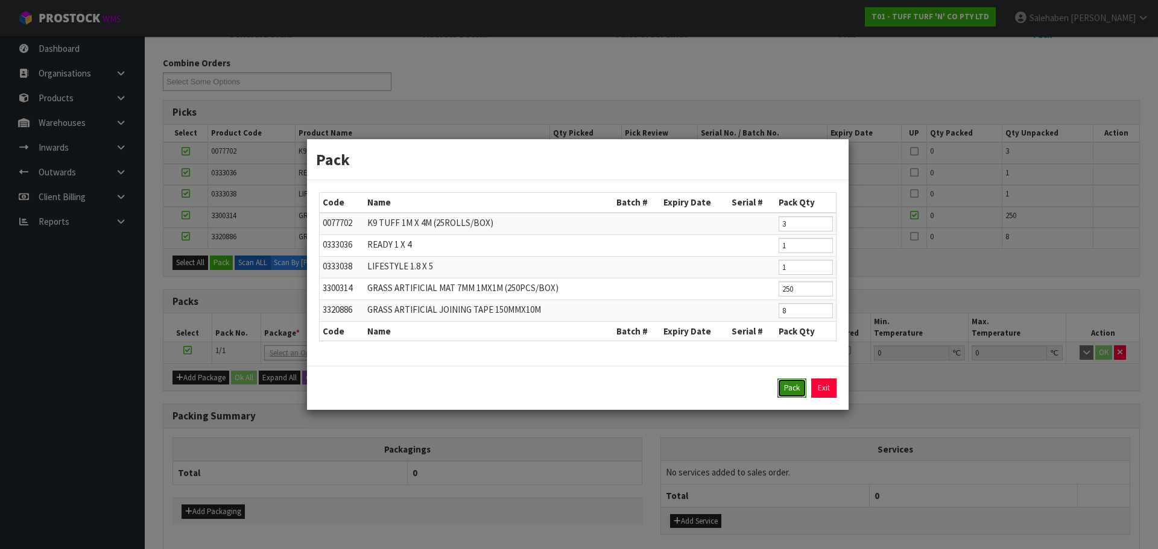
click at [789, 383] on button "Pack" at bounding box center [791, 388] width 29 height 19
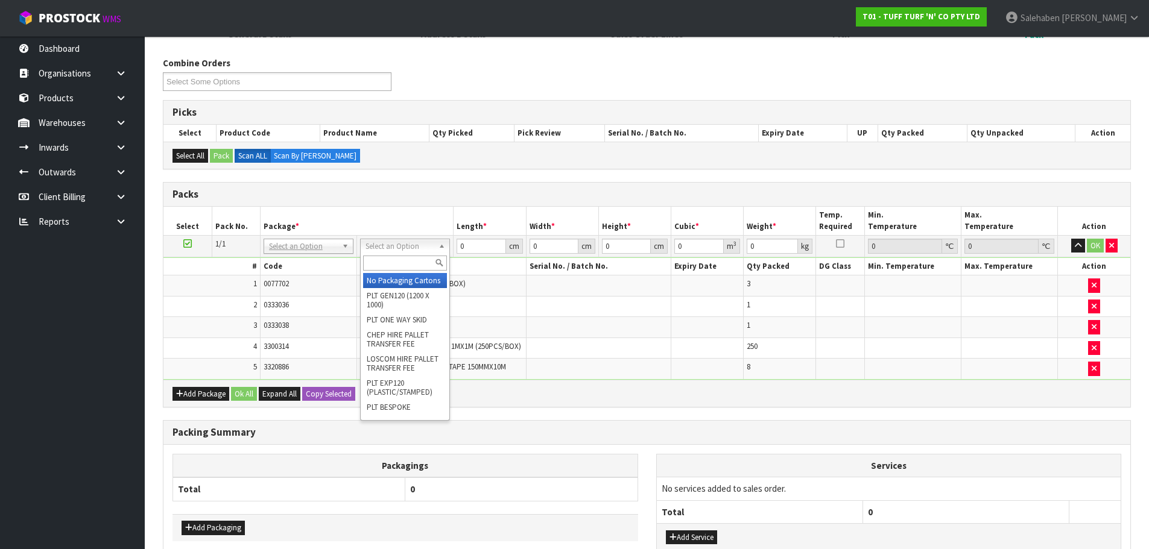
drag, startPoint x: 420, startPoint y: 242, endPoint x: 424, endPoint y: 252, distance: 10.5
click at [424, 259] on input "text" at bounding box center [405, 263] width 84 height 15
type input "UNI"
type input "280.54"
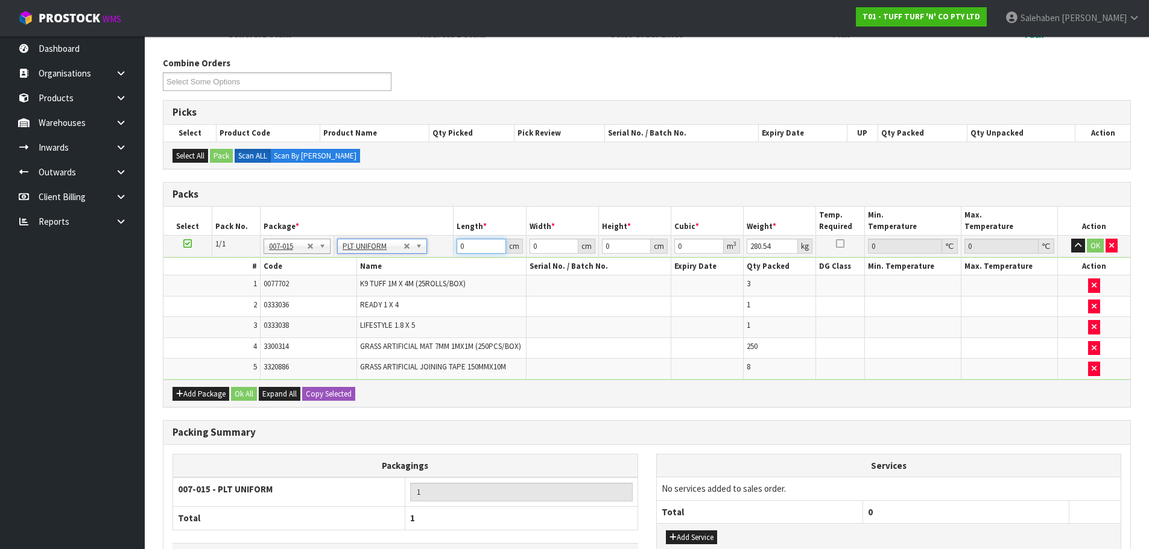
drag, startPoint x: 464, startPoint y: 244, endPoint x: 425, endPoint y: 253, distance: 40.1
click at [426, 252] on tr "1/1 NONE 007-001 007-002 007-004 007-009 007-013 007-014 007-015 007-017 007-01…" at bounding box center [646, 246] width 966 height 22
type input "185"
drag, startPoint x: 542, startPoint y: 249, endPoint x: 524, endPoint y: 252, distance: 18.3
click at [524, 252] on tr "1/1 NONE 007-001 007-002 007-004 007-009 007-013 007-014 007-015 007-017 007-01…" at bounding box center [646, 246] width 966 height 22
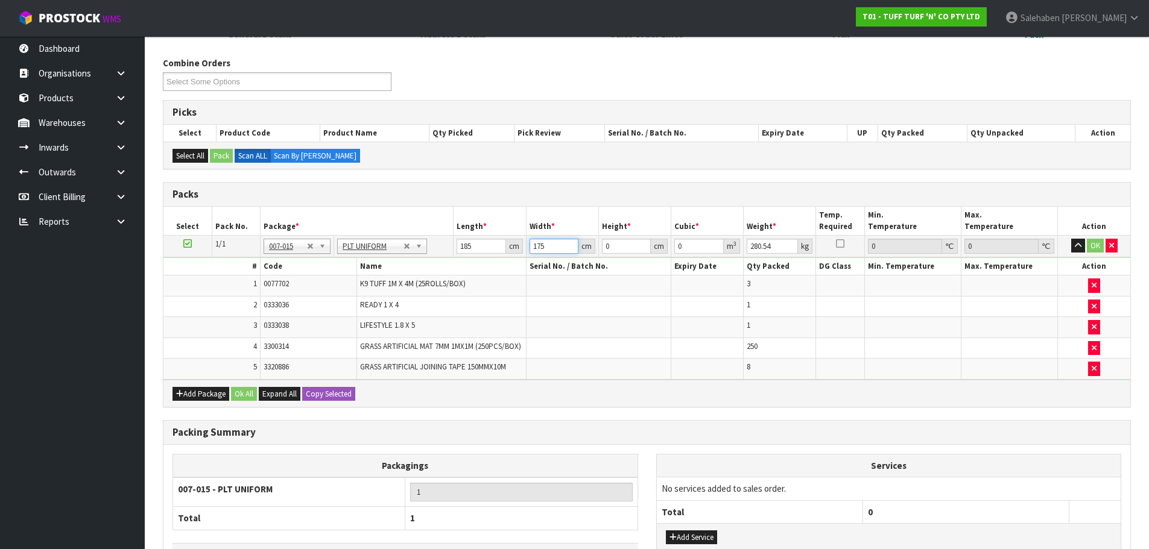
drag, startPoint x: 544, startPoint y: 246, endPoint x: 528, endPoint y: 250, distance: 16.8
click at [529, 250] on input "175" at bounding box center [553, 246] width 49 height 15
type input "125"
type input "1"
type input "0.023125"
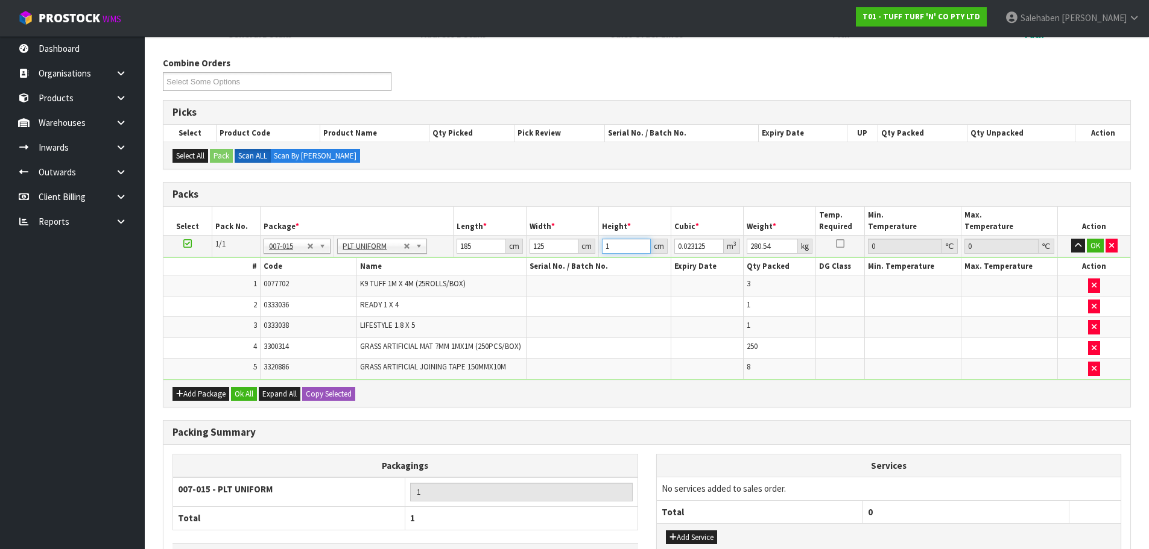
type input "17"
type input "0.393125"
type input "175"
type input "4.046875"
type input "175"
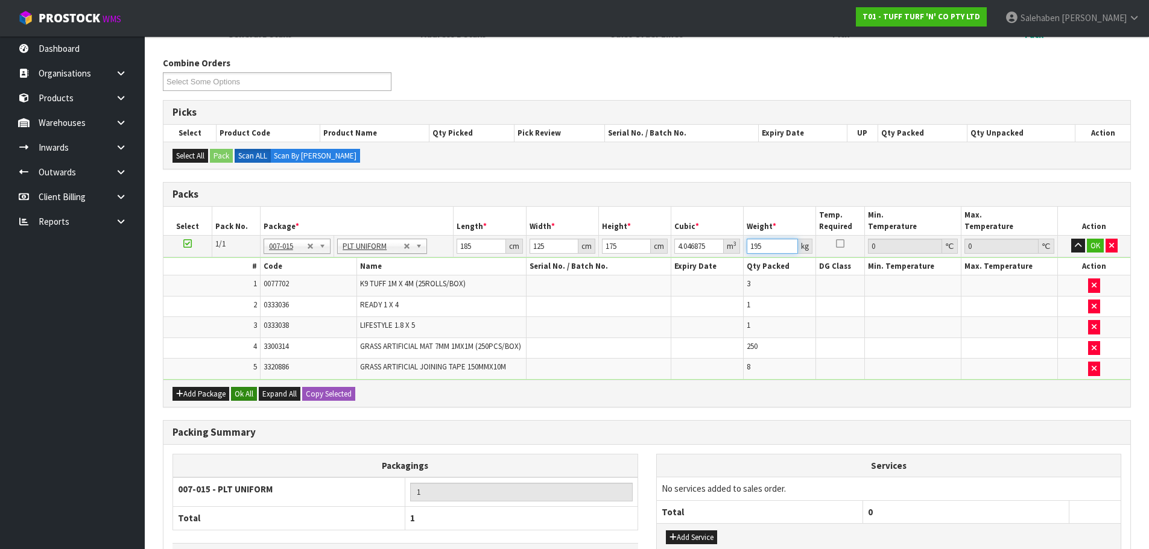
type input "195"
click at [243, 392] on button "Ok All" at bounding box center [244, 394] width 26 height 14
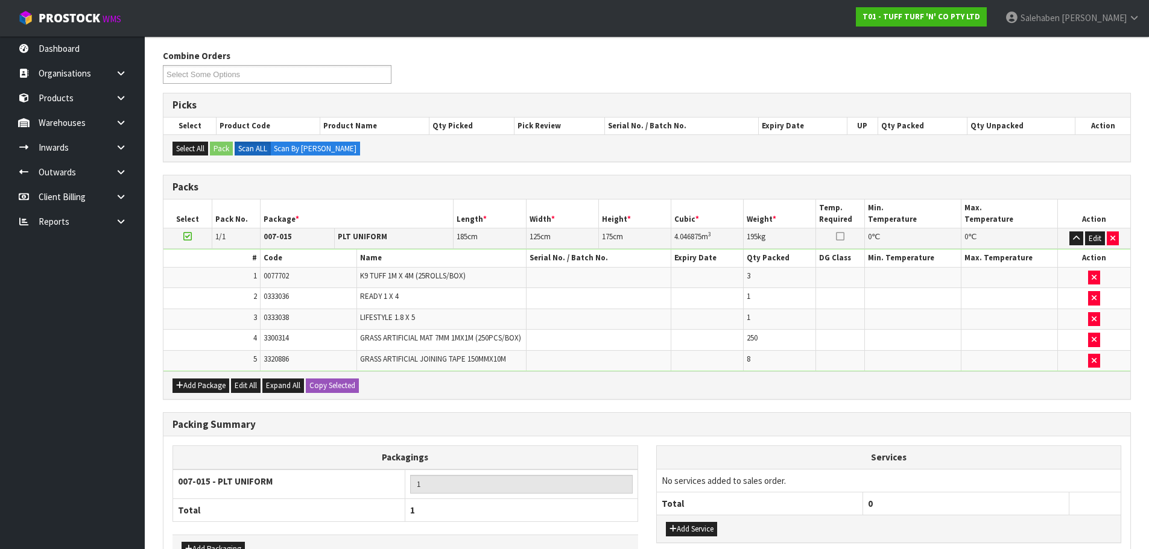
scroll to position [27, 0]
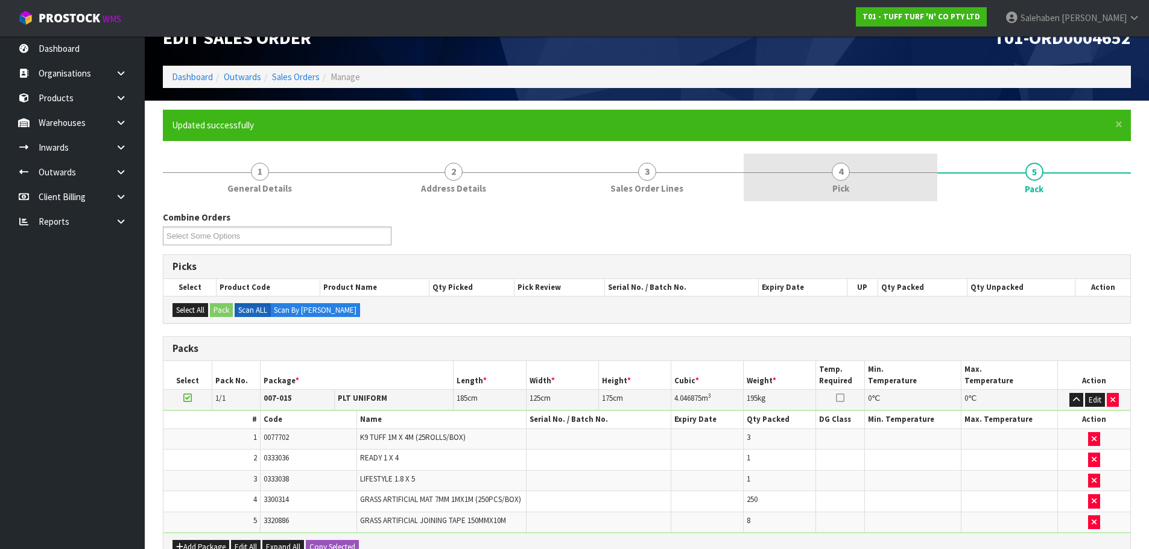
click at [842, 174] on span "4" at bounding box center [840, 172] width 18 height 18
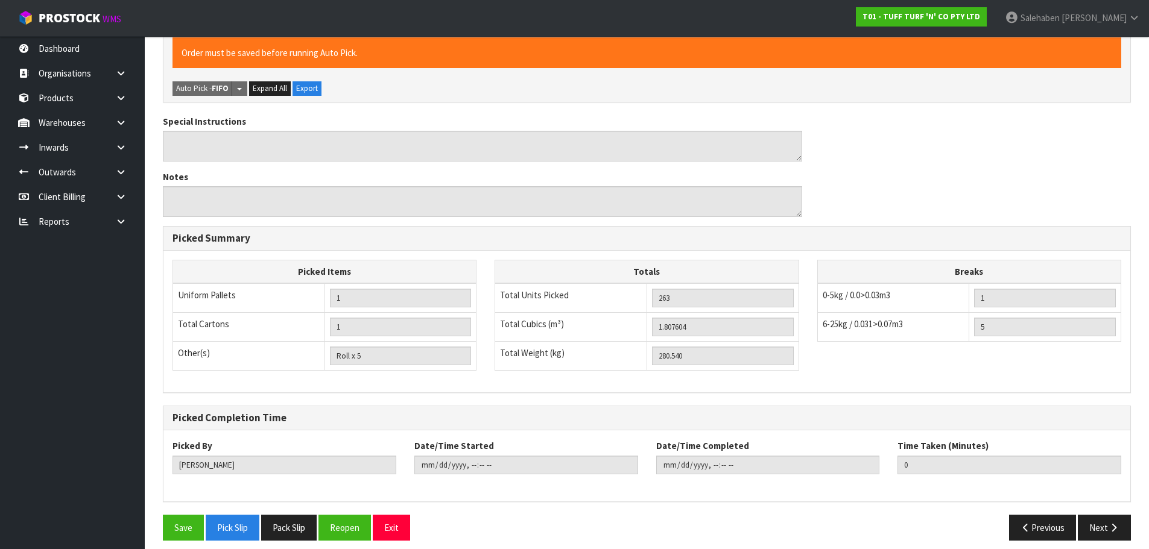
scroll to position [438, 0]
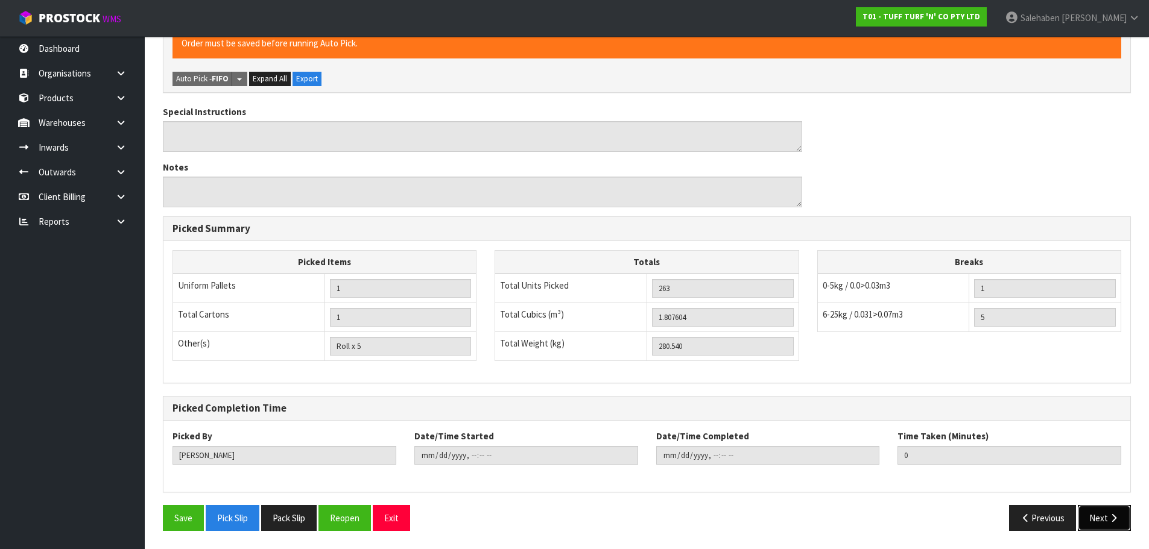
click at [1086, 514] on button "Next" at bounding box center [1103, 518] width 53 height 26
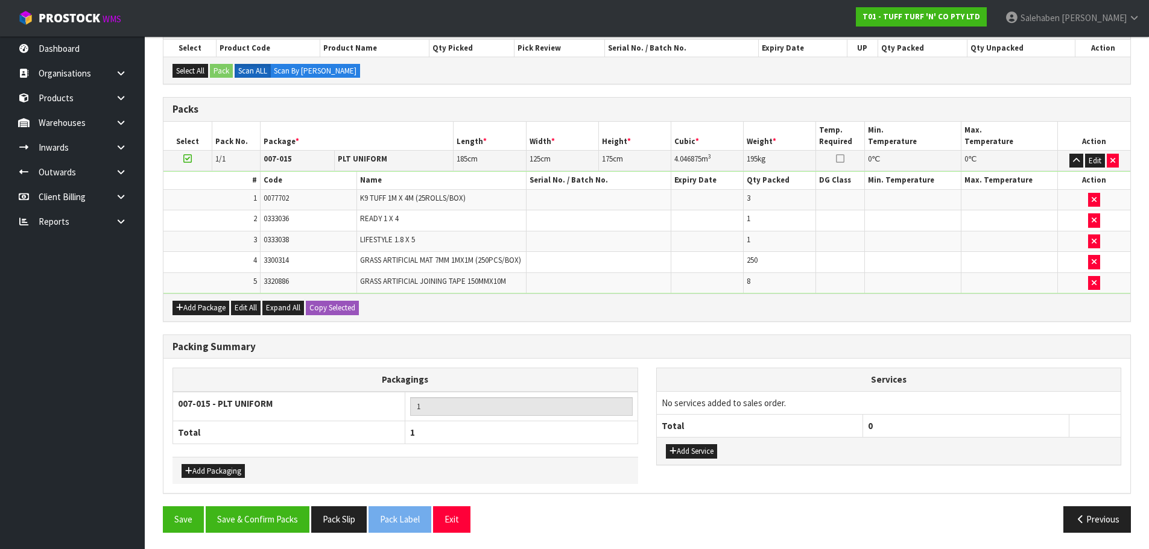
scroll to position [268, 0]
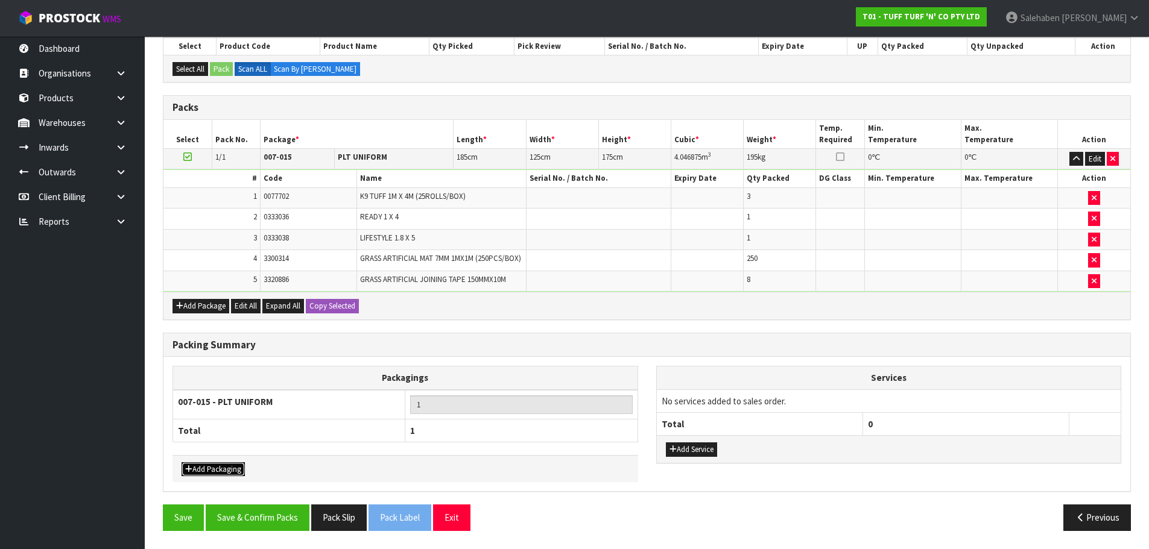
click at [218, 467] on button "Add Packaging" at bounding box center [212, 469] width 63 height 14
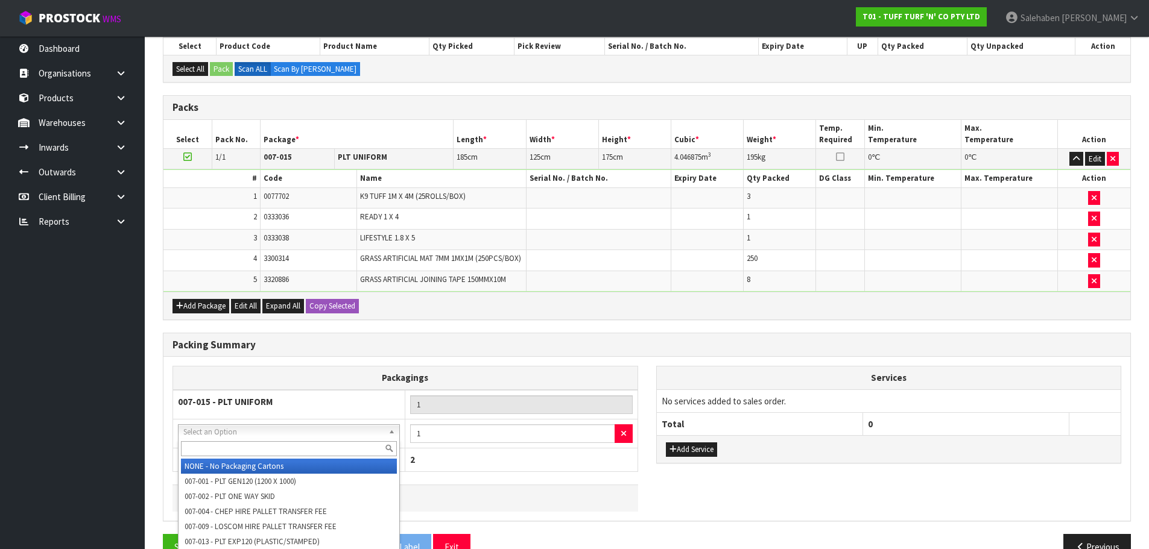
drag, startPoint x: 251, startPoint y: 429, endPoint x: 245, endPoint y: 439, distance: 11.1
click at [244, 445] on input "text" at bounding box center [289, 448] width 216 height 15
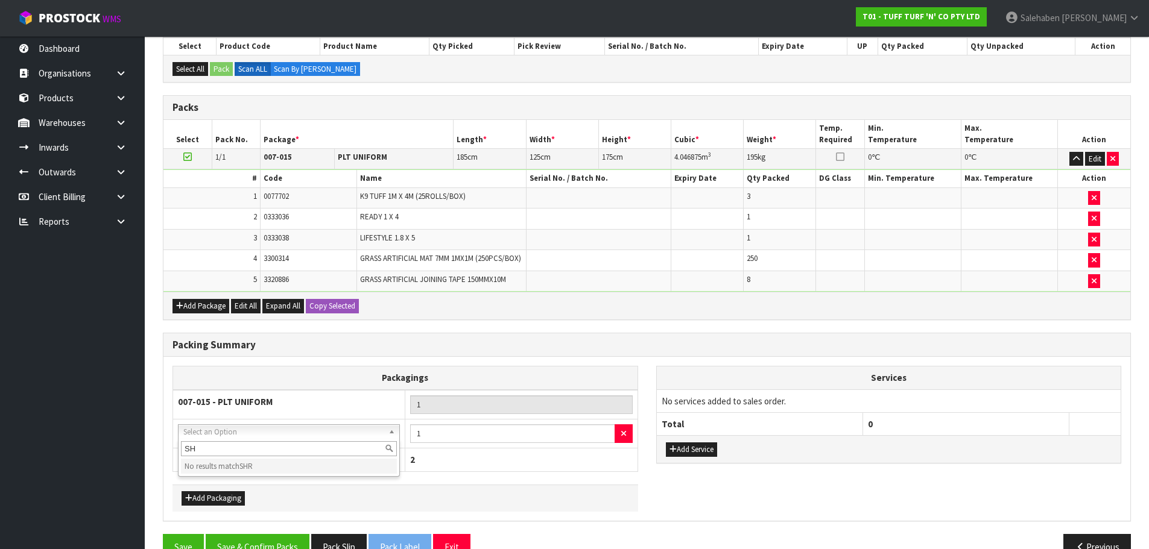
type input "S"
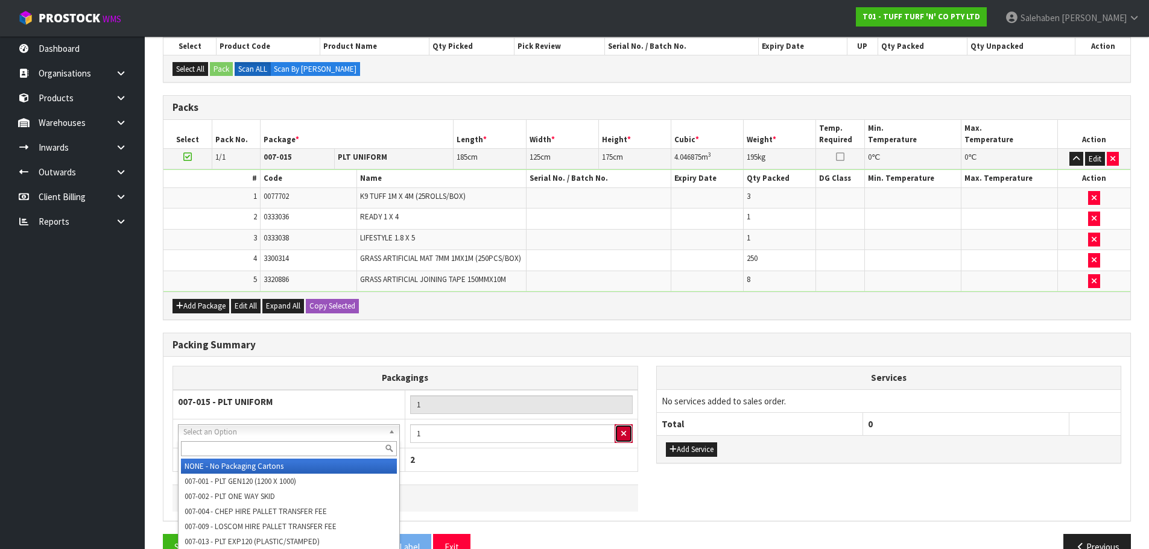
click at [628, 432] on button "button" at bounding box center [623, 433] width 18 height 19
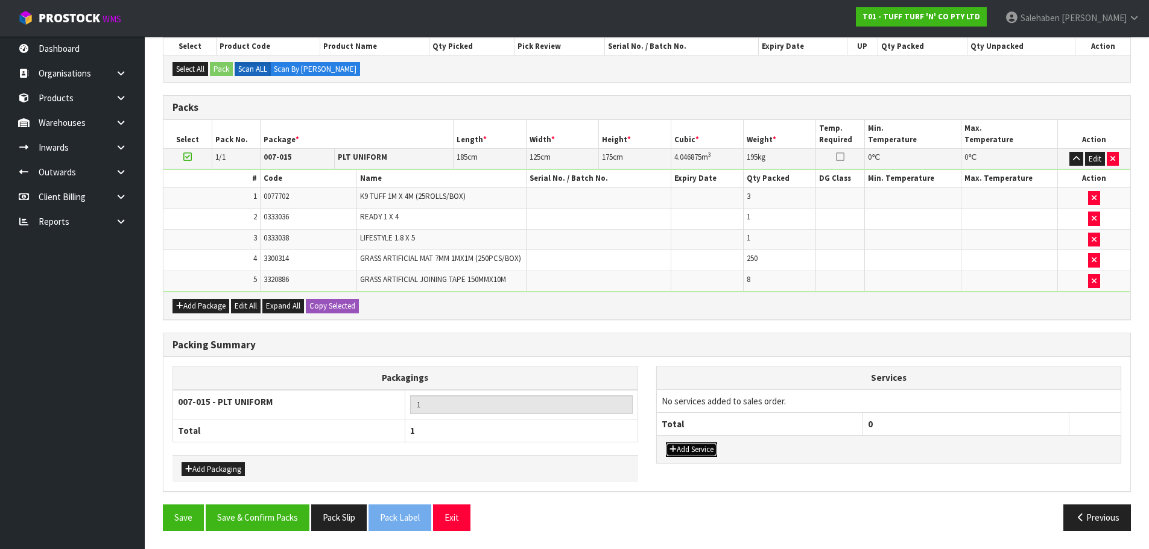
click at [696, 448] on button "Add Service" at bounding box center [691, 450] width 51 height 14
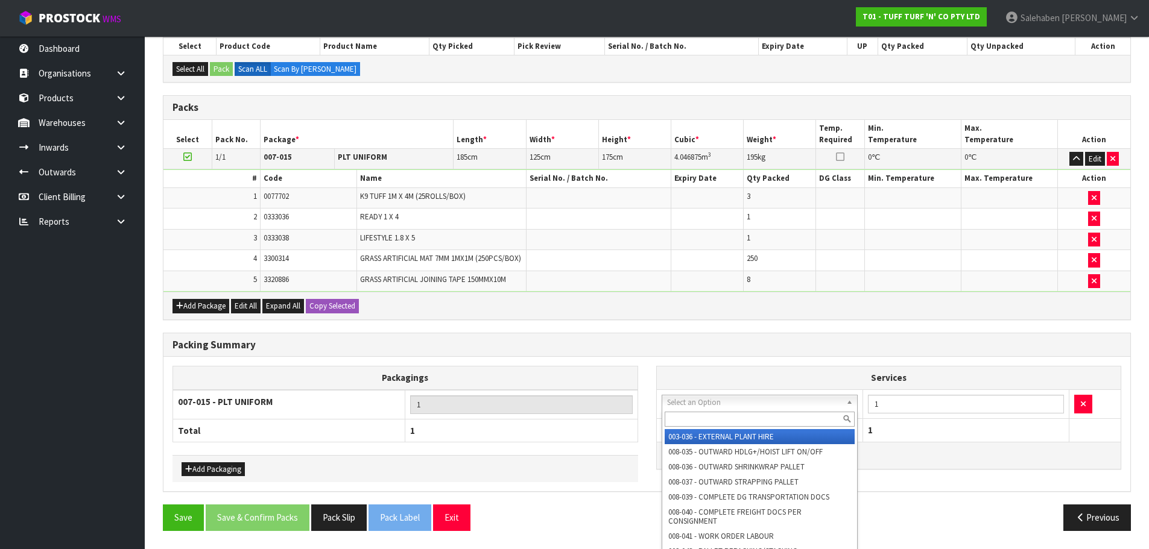
click at [682, 418] on input "text" at bounding box center [759, 419] width 191 height 15
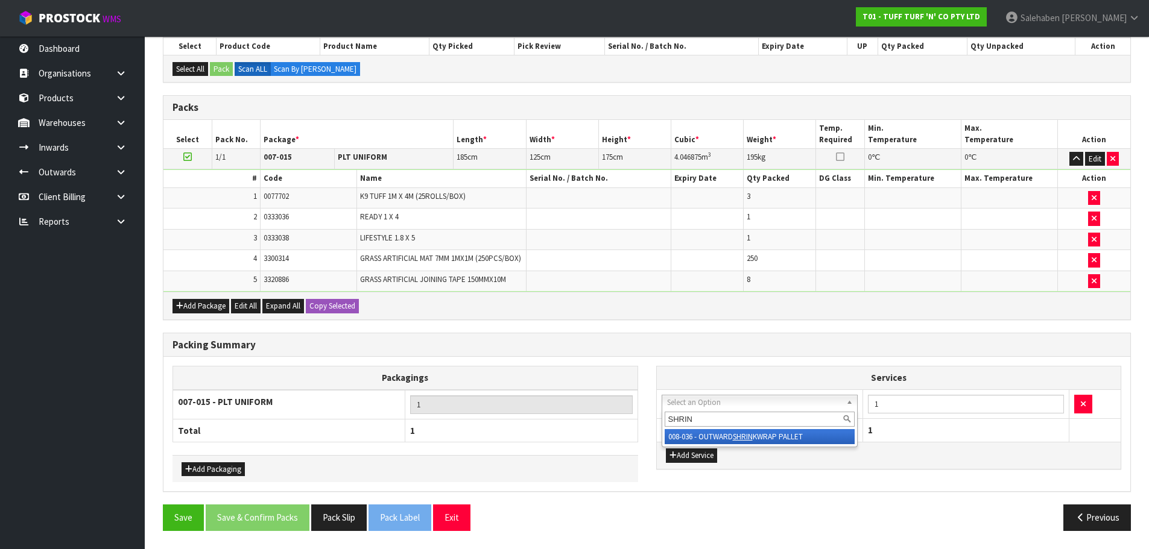
type input "SHRIN"
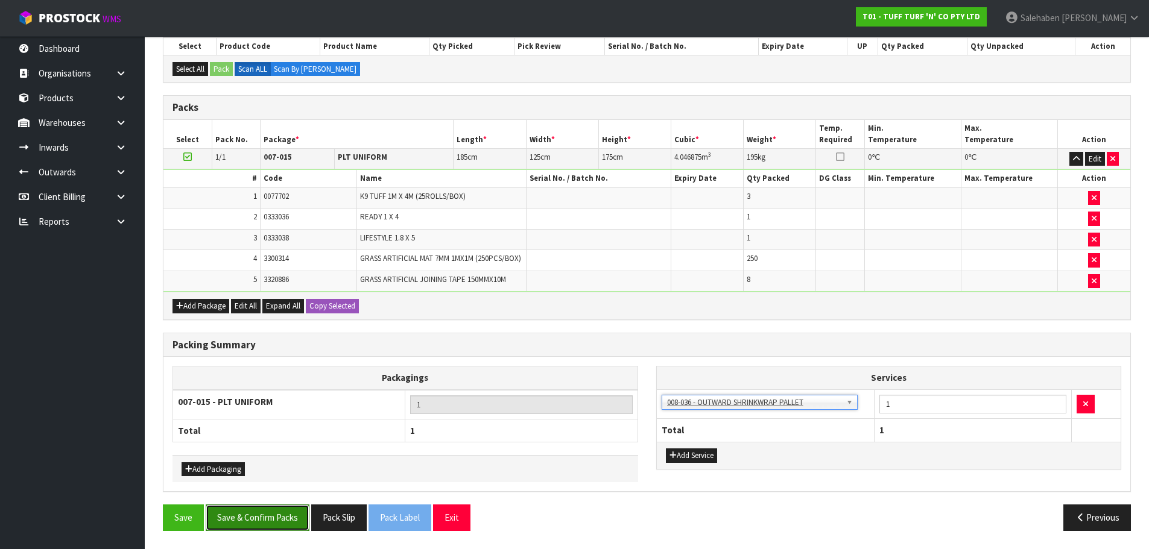
click at [282, 517] on button "Save & Confirm Packs" at bounding box center [258, 518] width 104 height 26
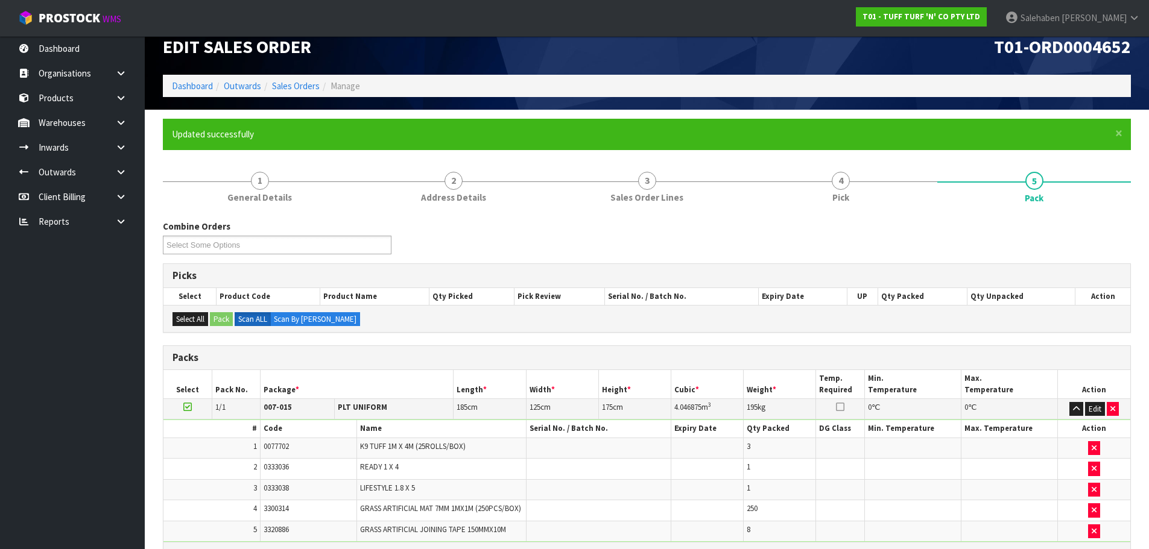
scroll to position [118, 0]
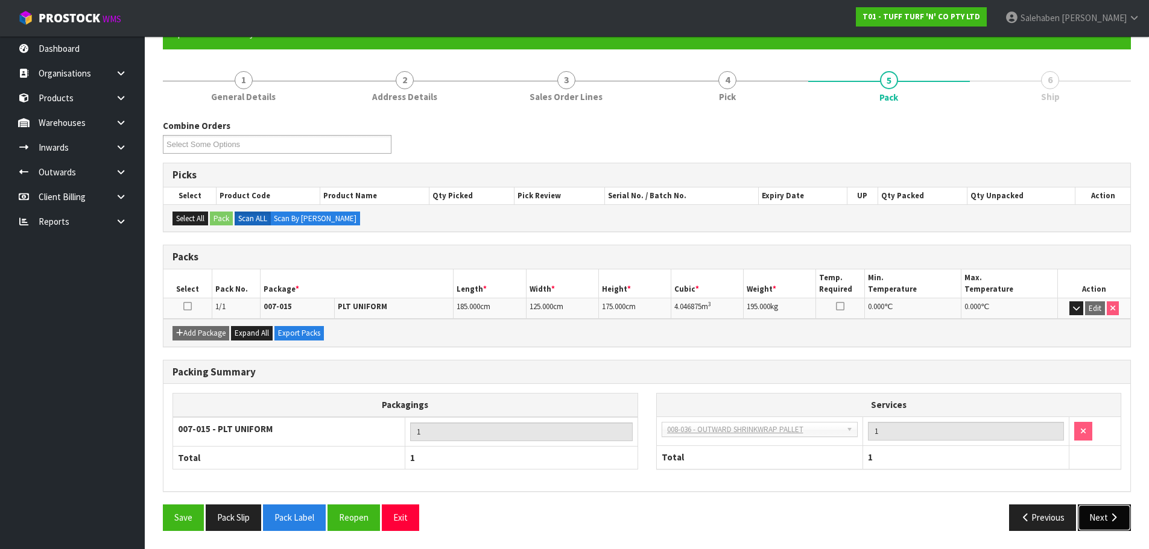
click at [1100, 522] on button "Next" at bounding box center [1103, 518] width 53 height 26
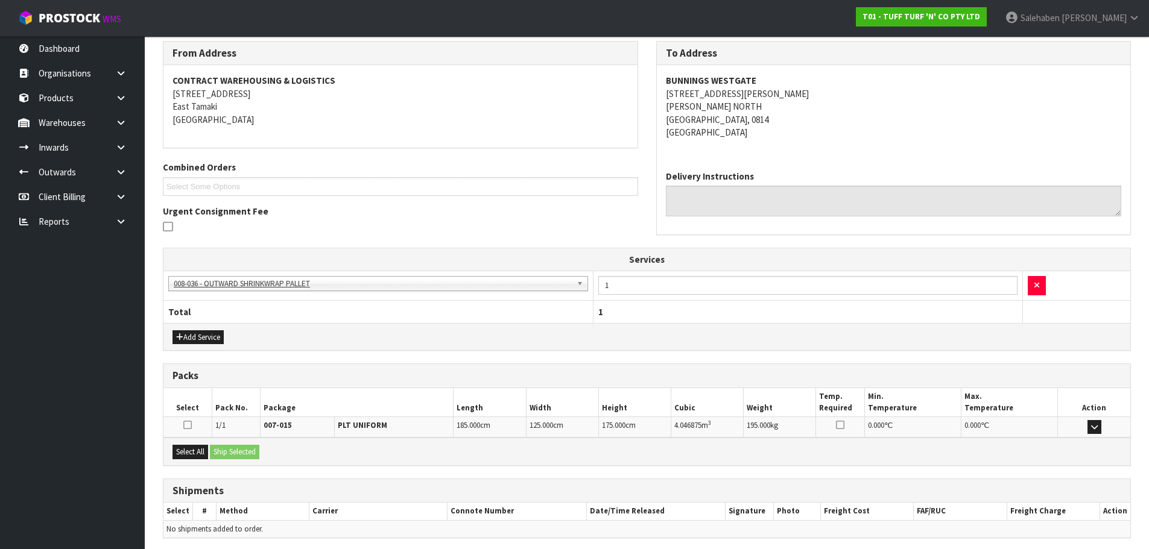
scroll to position [243, 0]
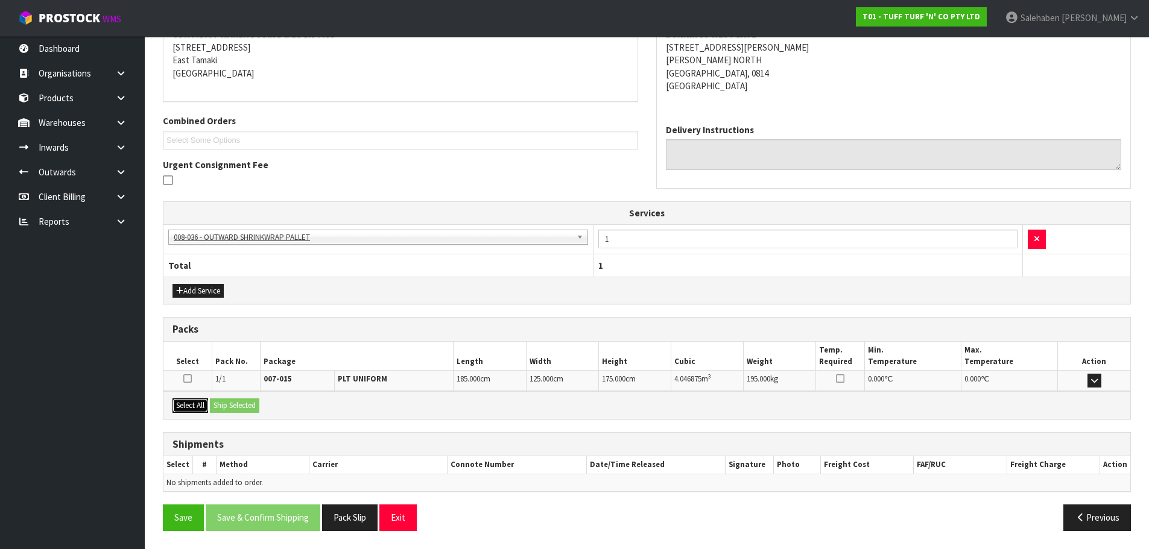
drag, startPoint x: 199, startPoint y: 406, endPoint x: 234, endPoint y: 406, distance: 35.0
click at [200, 406] on button "Select All" at bounding box center [190, 406] width 36 height 14
click at [240, 406] on button "Ship Selected" at bounding box center [234, 406] width 49 height 14
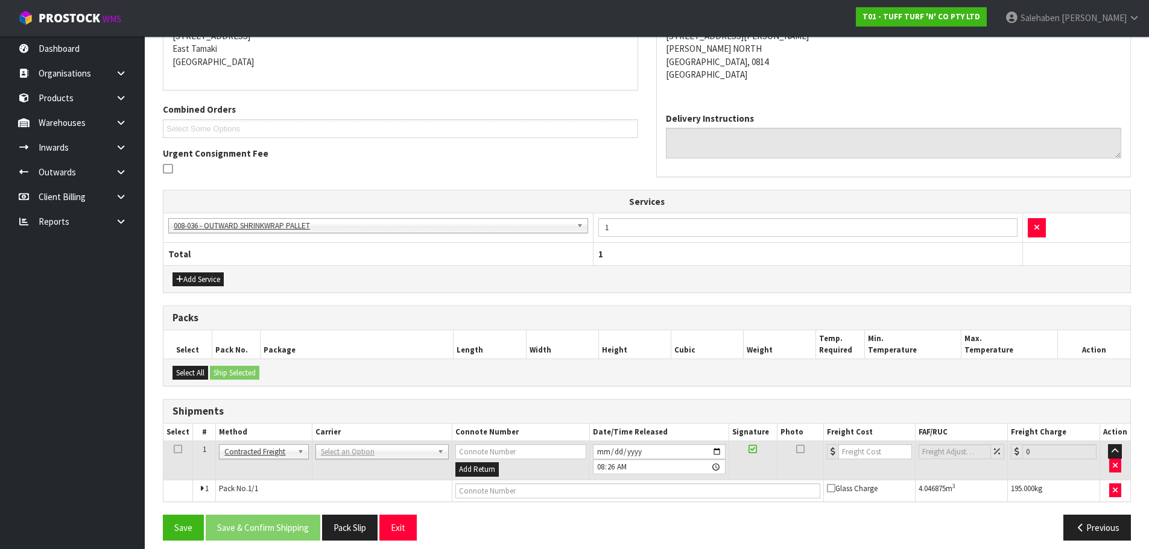
scroll to position [264, 0]
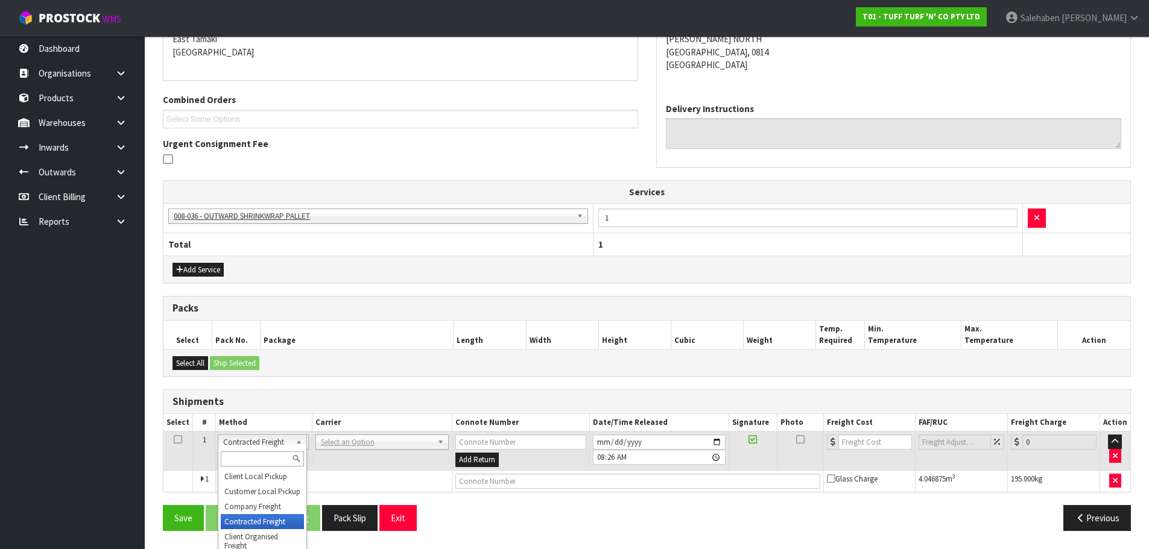
drag, startPoint x: 255, startPoint y: 439, endPoint x: 255, endPoint y: 446, distance: 7.2
click at [254, 464] on input "text" at bounding box center [262, 459] width 83 height 15
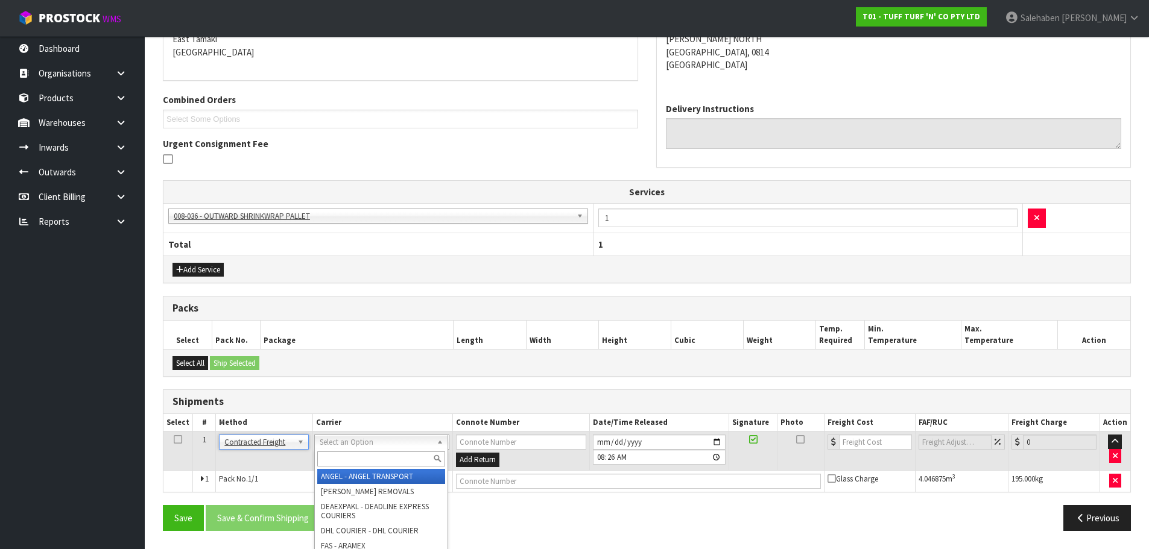
click at [344, 460] on input "text" at bounding box center [381, 459] width 128 height 15
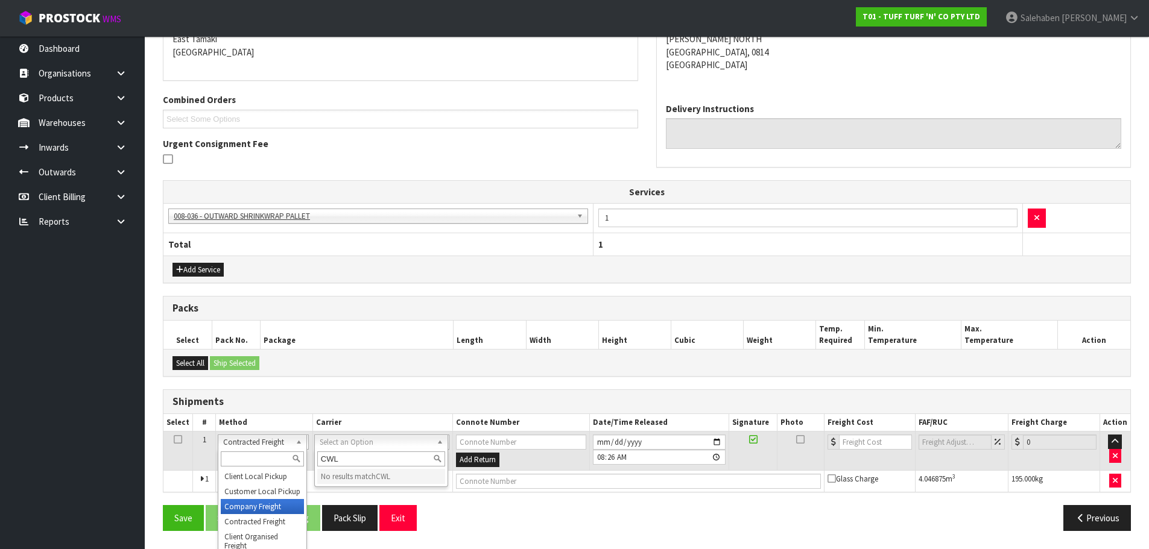
type input "CWL"
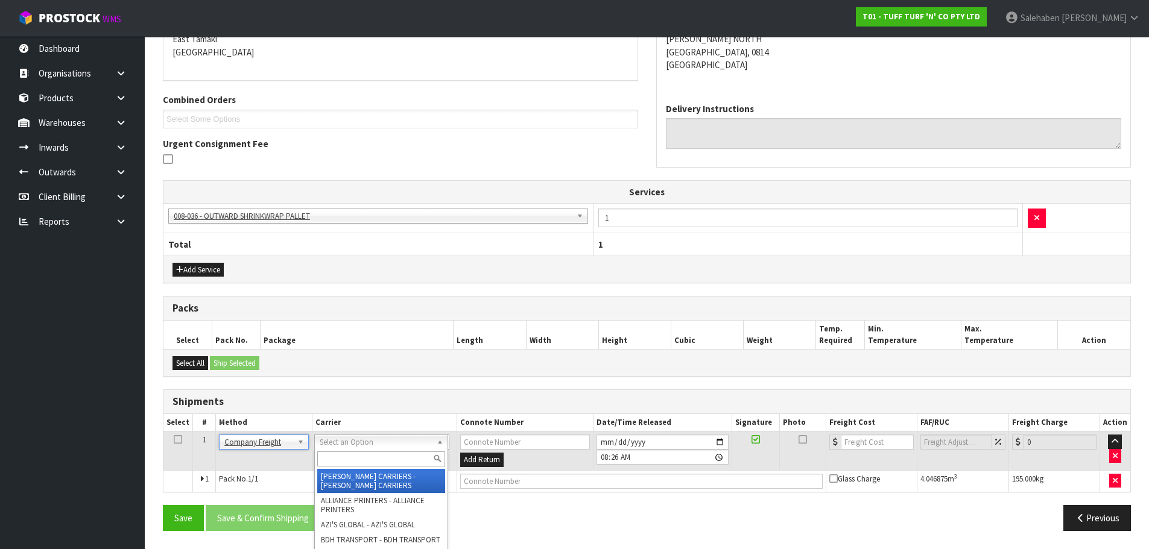
click at [336, 457] on input "text" at bounding box center [381, 459] width 128 height 15
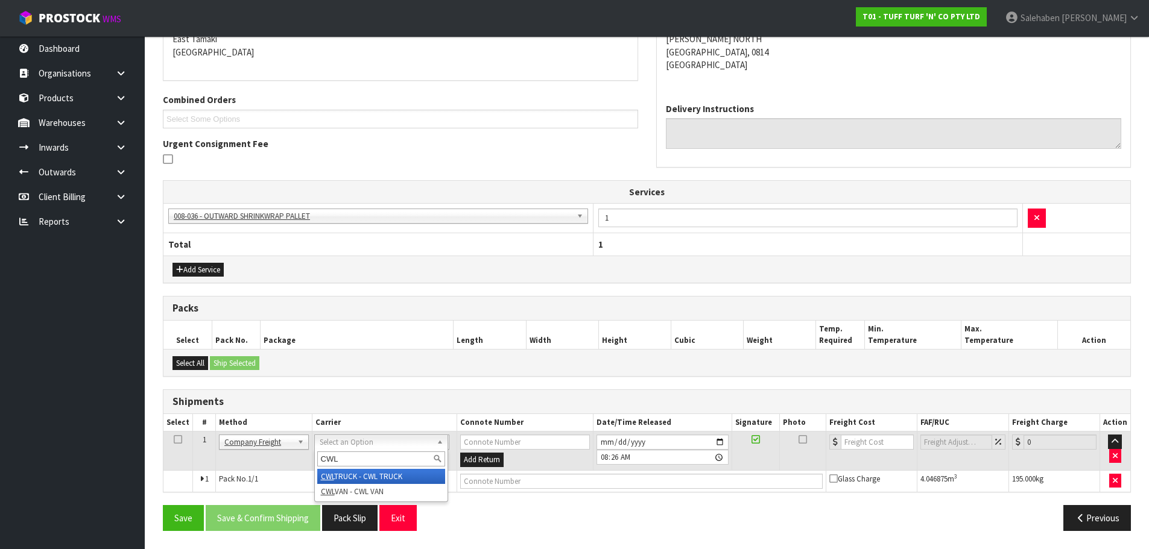
type input "CWL"
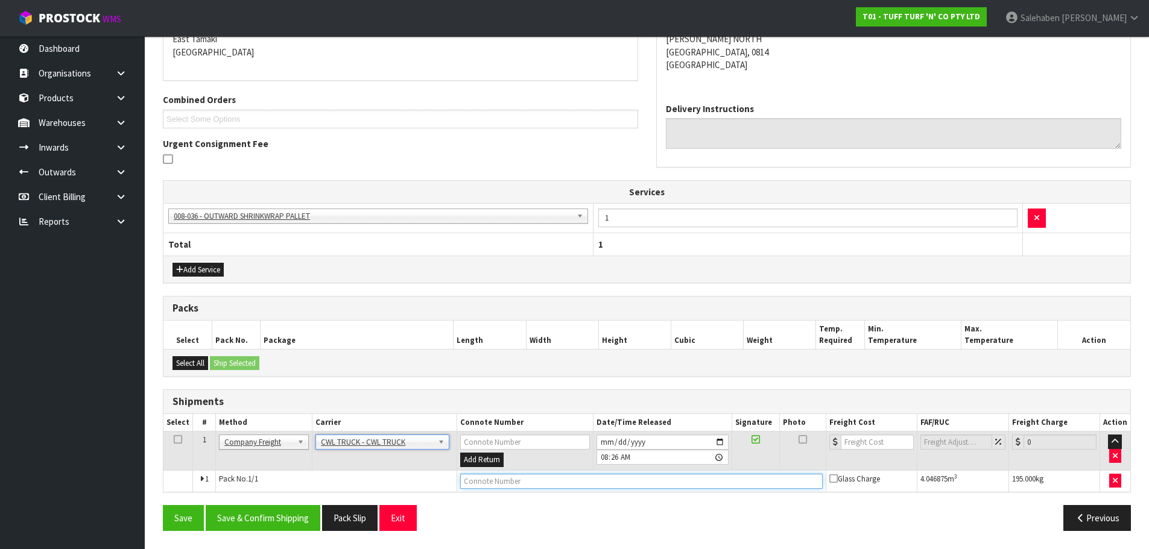
click at [479, 478] on input "text" at bounding box center [641, 481] width 362 height 15
type input "CWL TRUCK DELIVERY"
click at [292, 519] on button "Save & Confirm Shipping" at bounding box center [263, 518] width 115 height 26
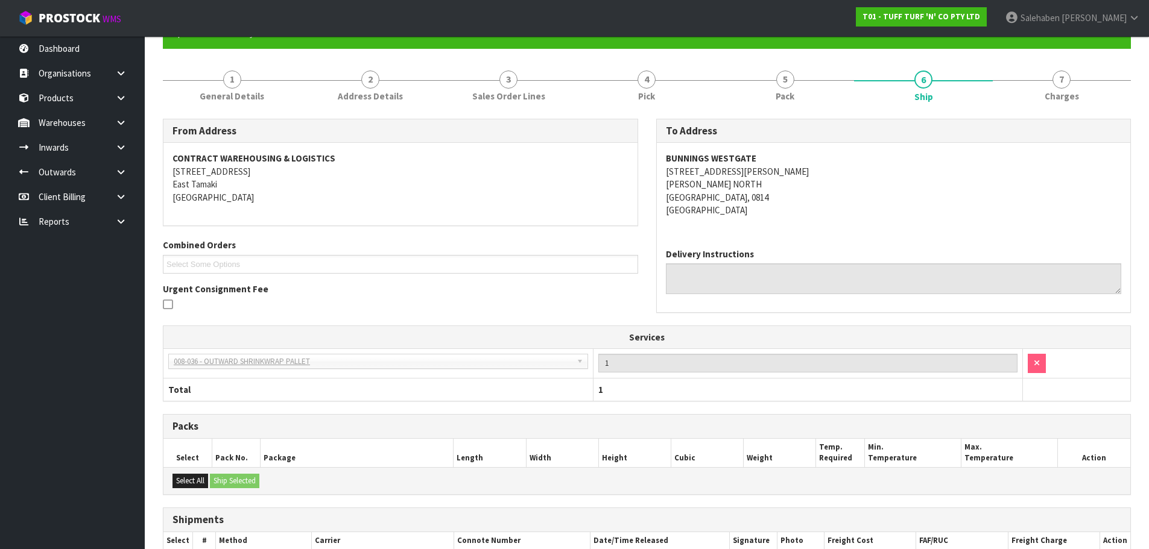
scroll to position [234, 0]
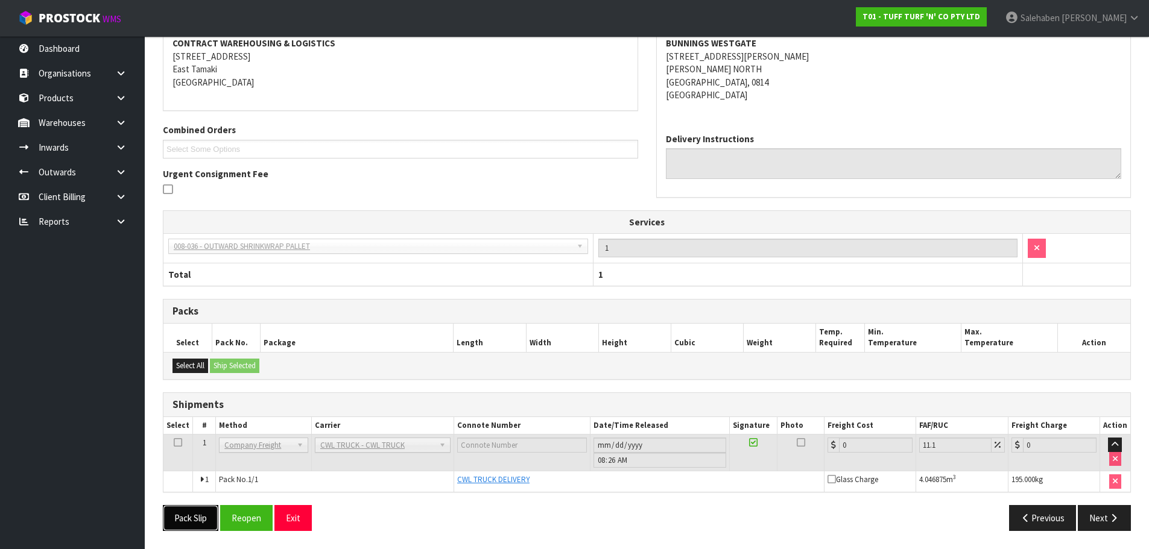
click at [187, 512] on button "Pack Slip" at bounding box center [190, 518] width 55 height 26
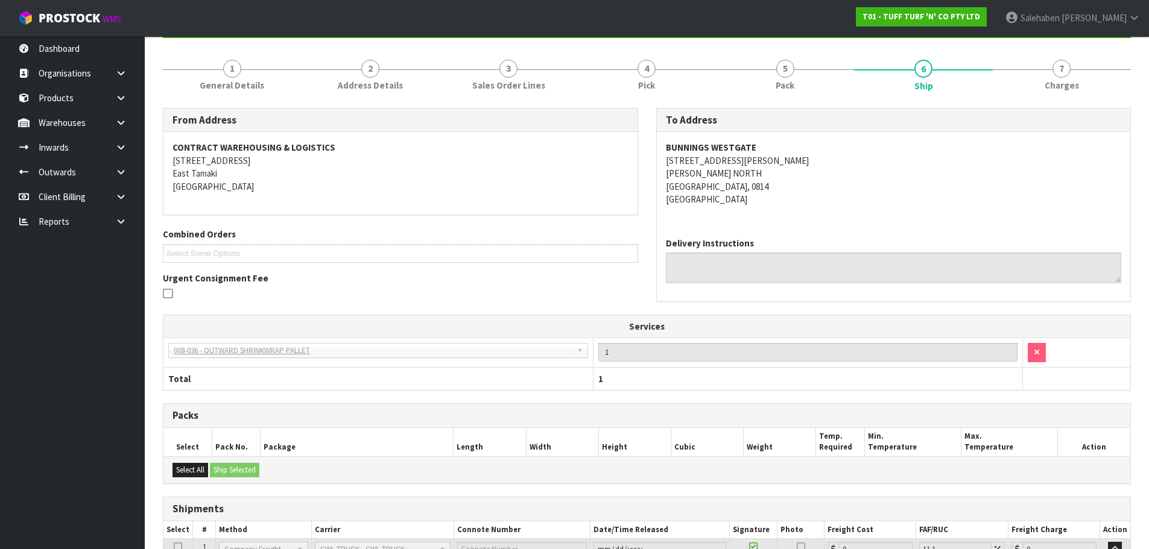
scroll to position [0, 0]
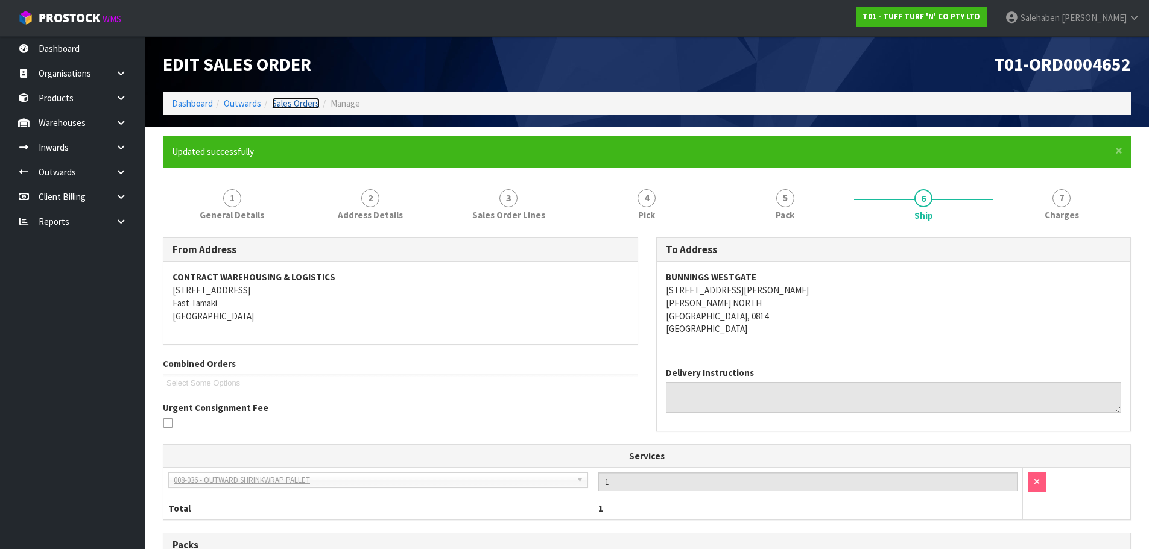
click at [293, 102] on link "Sales Orders" at bounding box center [296, 103] width 48 height 11
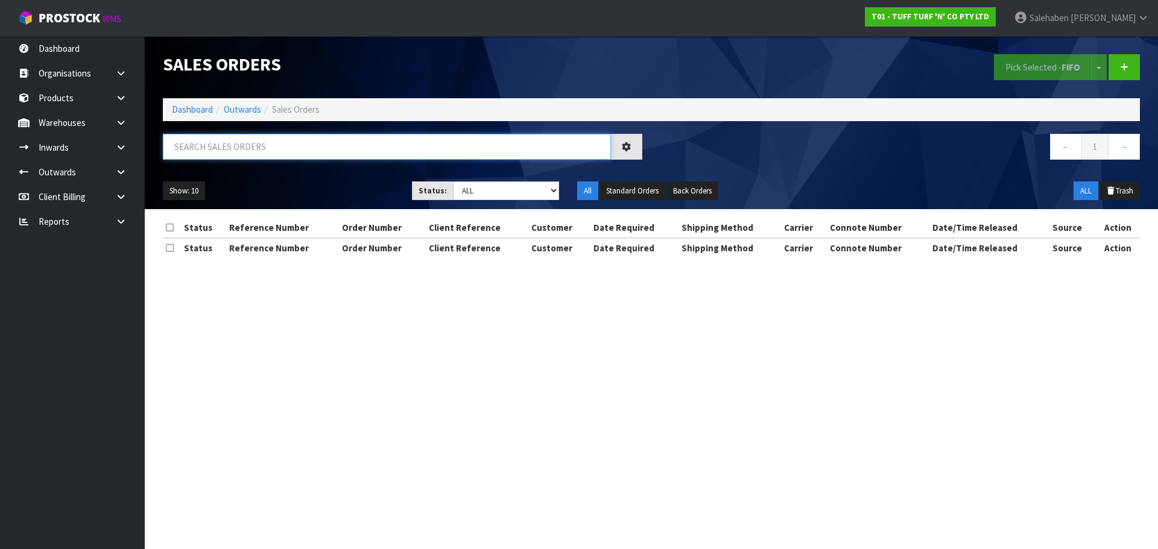
click at [359, 148] on input "text" at bounding box center [387, 147] width 448 height 26
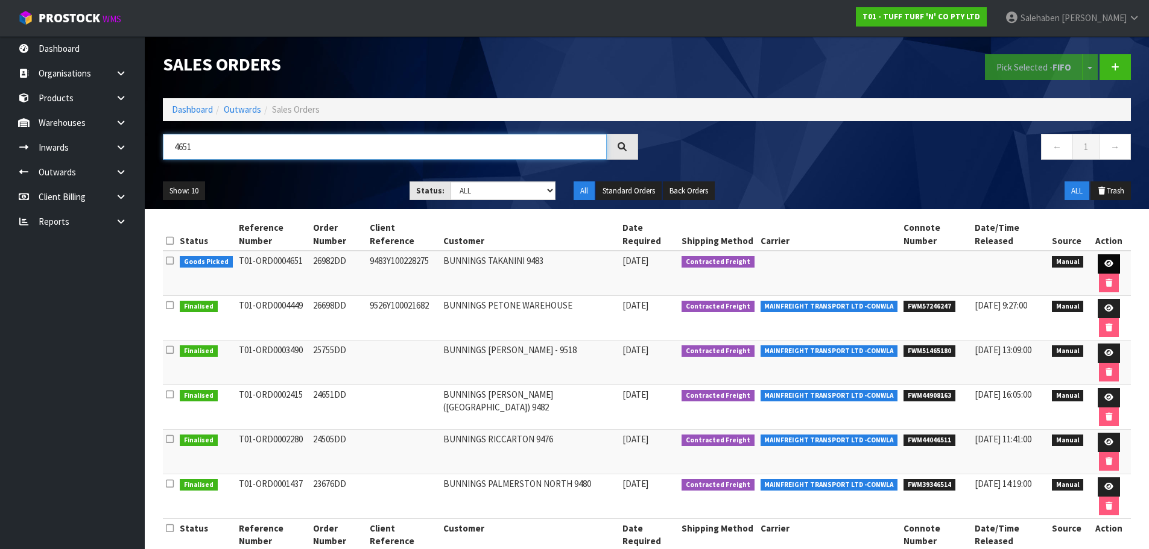
type input "4651"
drag, startPoint x: 1105, startPoint y: 266, endPoint x: 1089, endPoint y: 270, distance: 16.2
click at [1104, 266] on icon at bounding box center [1108, 264] width 9 height 8
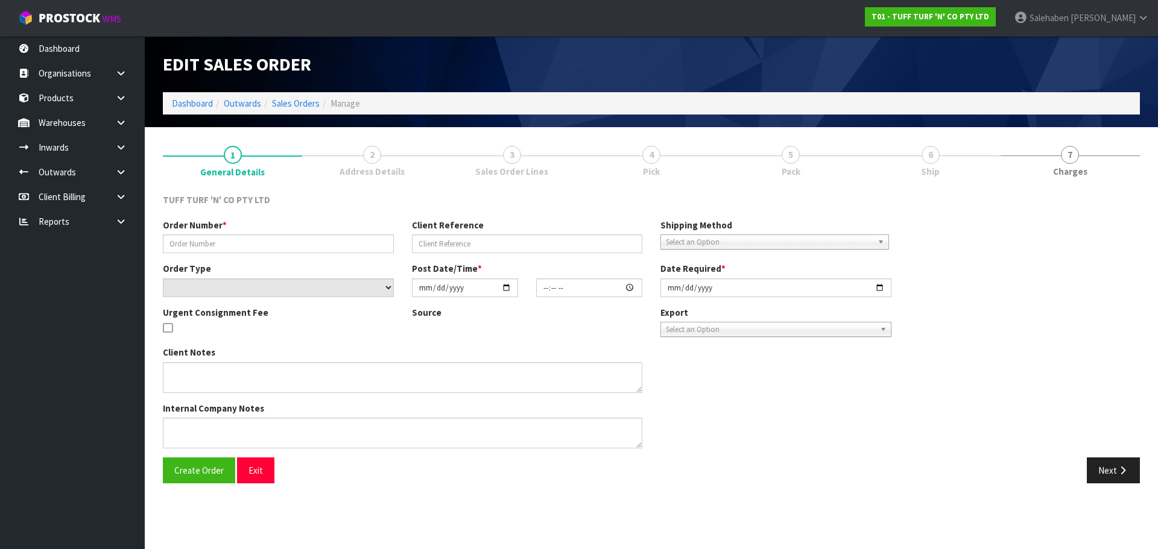
type input "26982DD"
type input "9483Y100228275"
select select "number:0"
type input "2025-09-01"
type input "13:09:00.000"
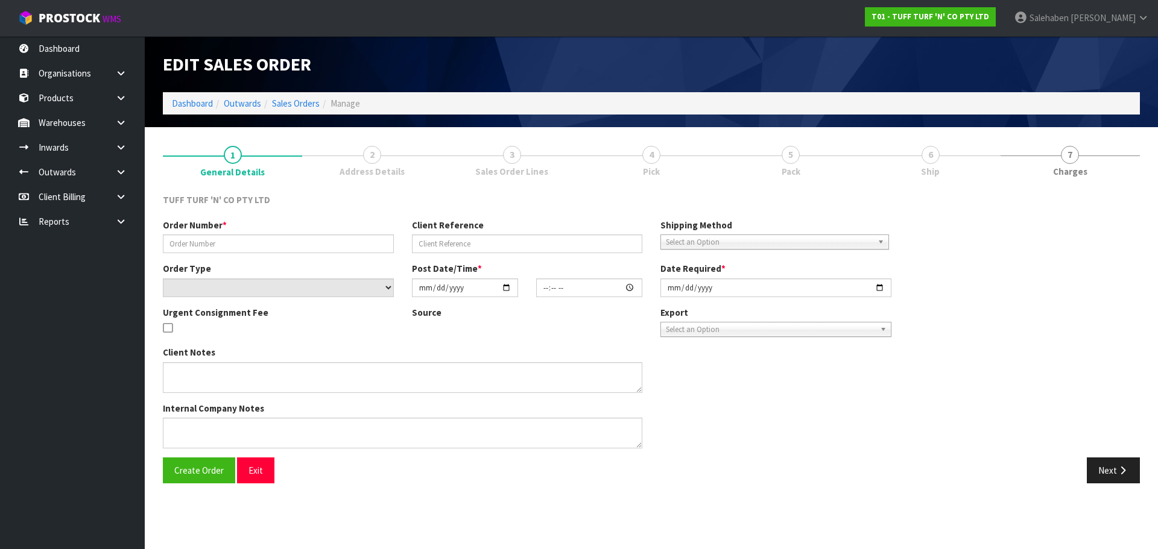
type input "2025-09-01"
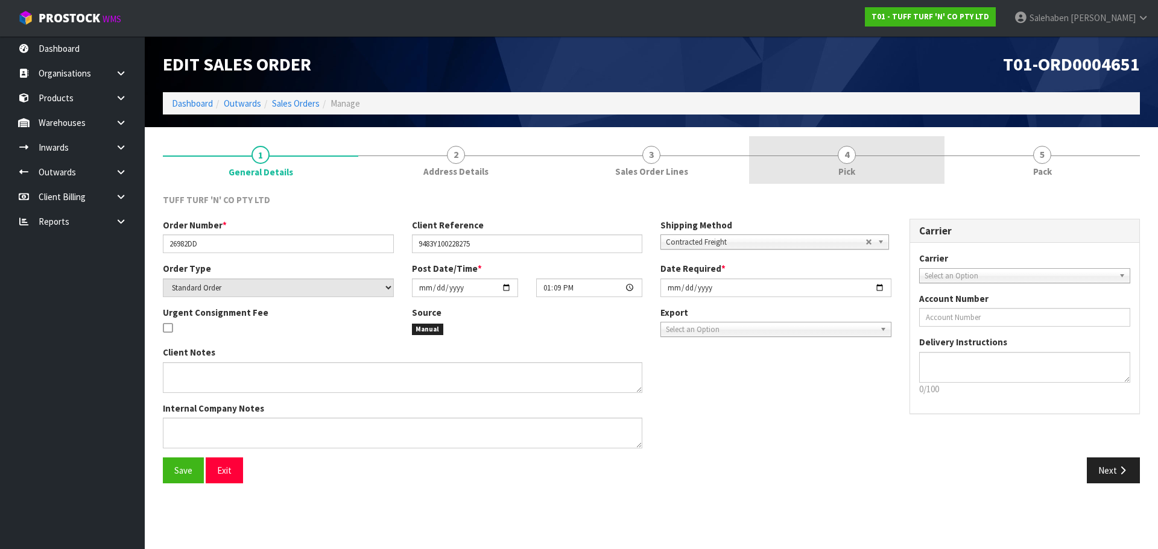
click at [846, 166] on span "Pick" at bounding box center [846, 171] width 17 height 13
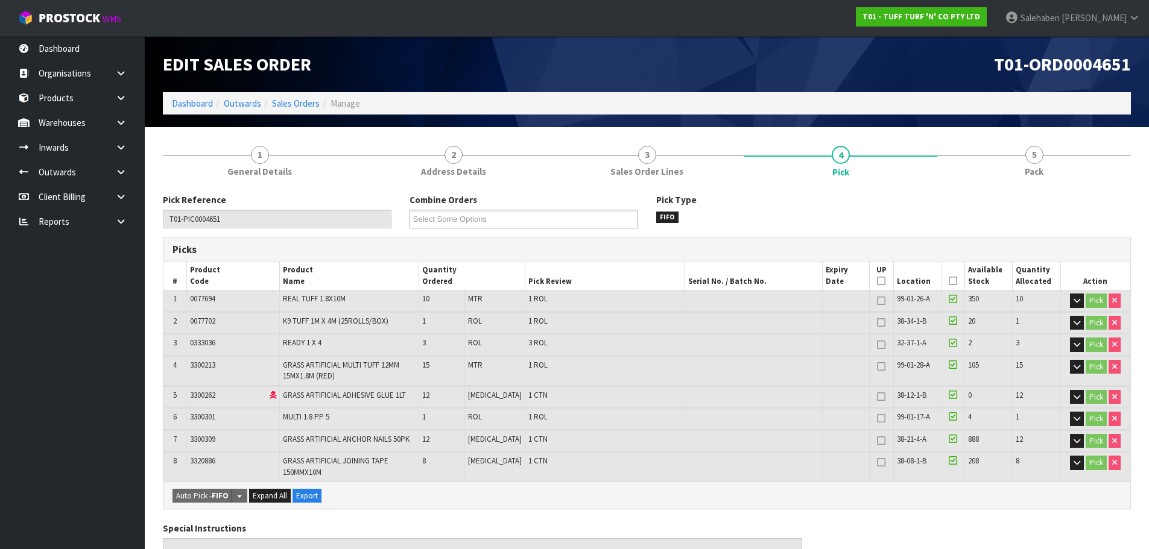
click at [950, 281] on icon at bounding box center [952, 281] width 8 height 1
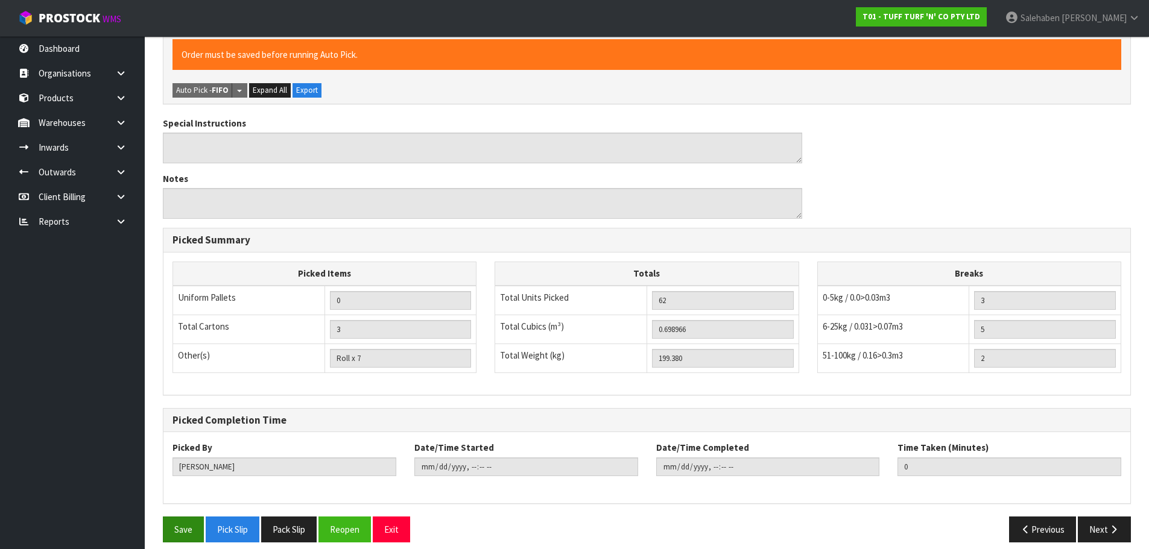
scroll to position [461, 0]
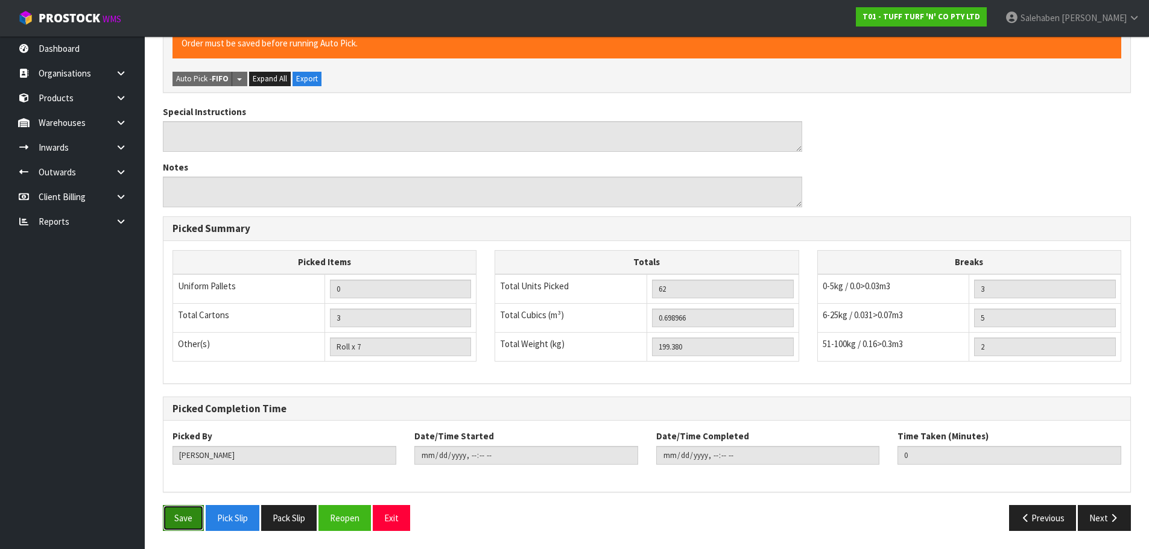
click at [189, 517] on button "Save" at bounding box center [183, 518] width 41 height 26
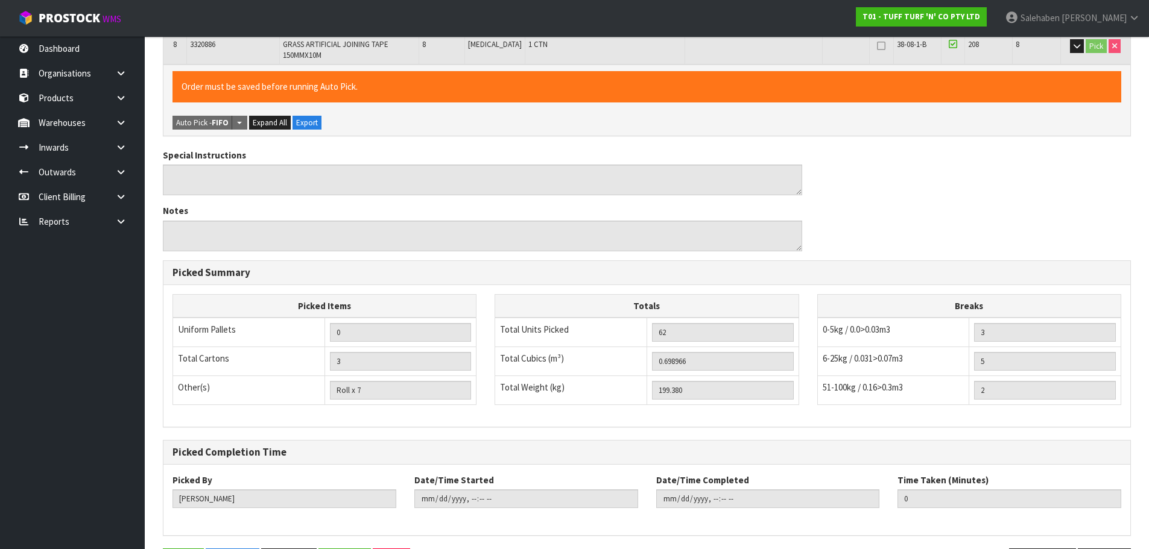
scroll to position [0, 0]
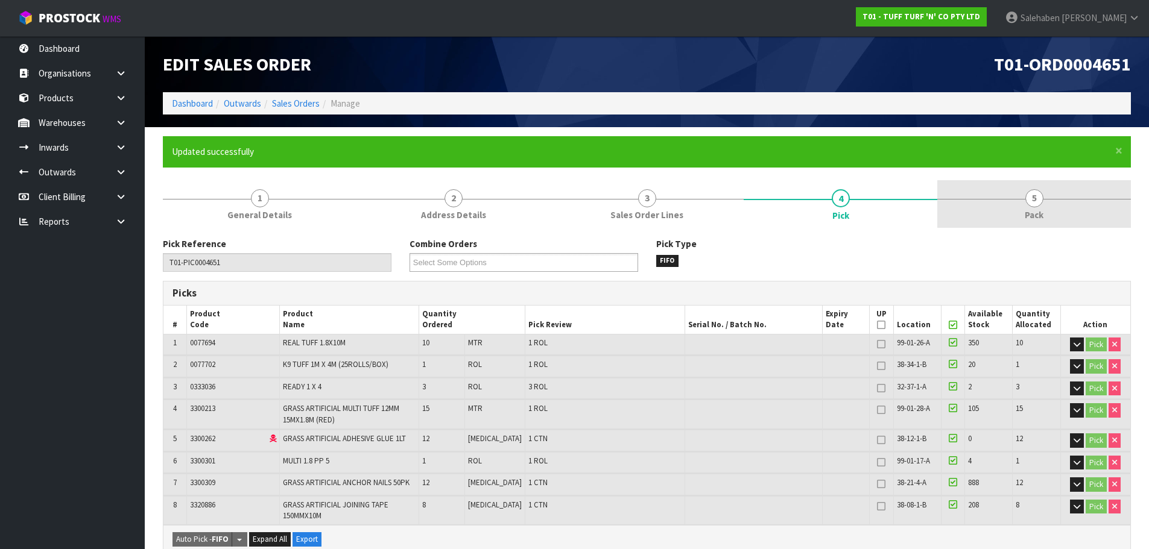
click at [1034, 198] on span "5" at bounding box center [1034, 198] width 18 height 18
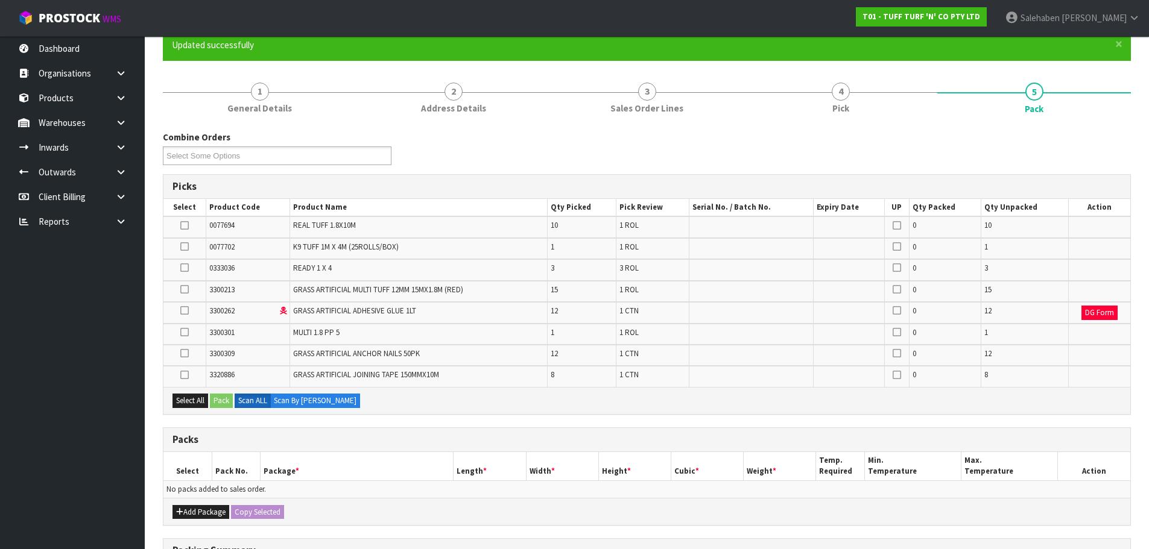
scroll to position [307, 0]
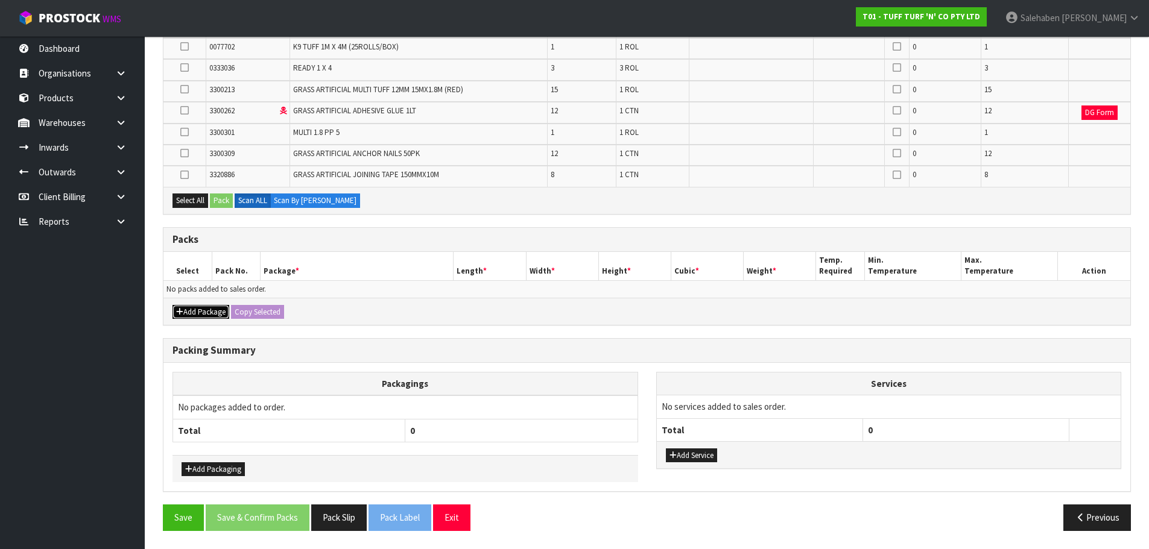
click at [208, 307] on button "Add Package" at bounding box center [200, 312] width 57 height 14
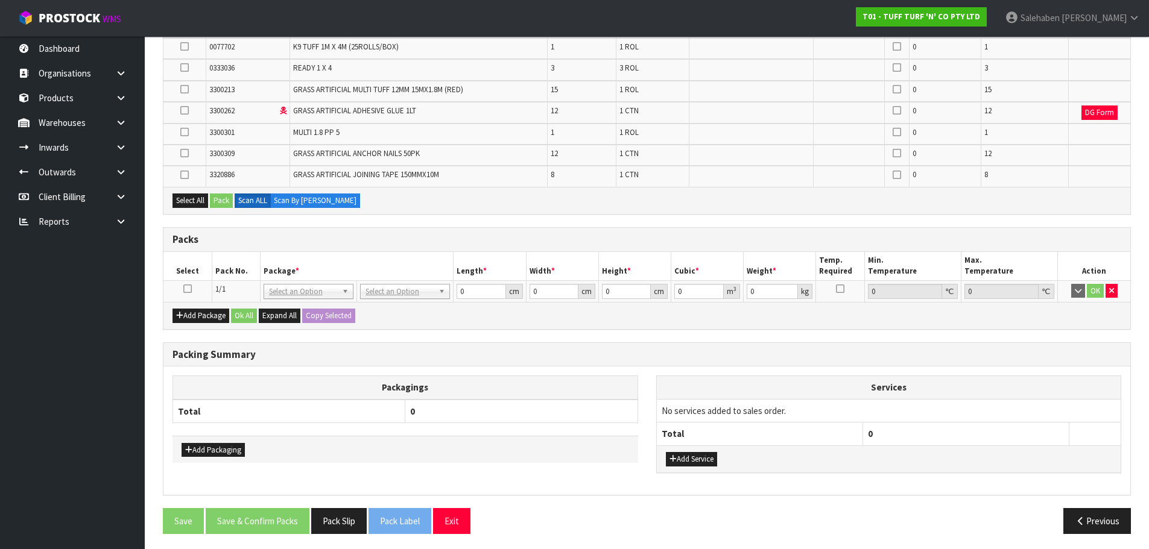
click at [190, 289] on icon at bounding box center [187, 289] width 8 height 1
click at [183, 204] on button "Select All" at bounding box center [190, 201] width 36 height 14
click at [222, 202] on button "Pack" at bounding box center [221, 201] width 23 height 14
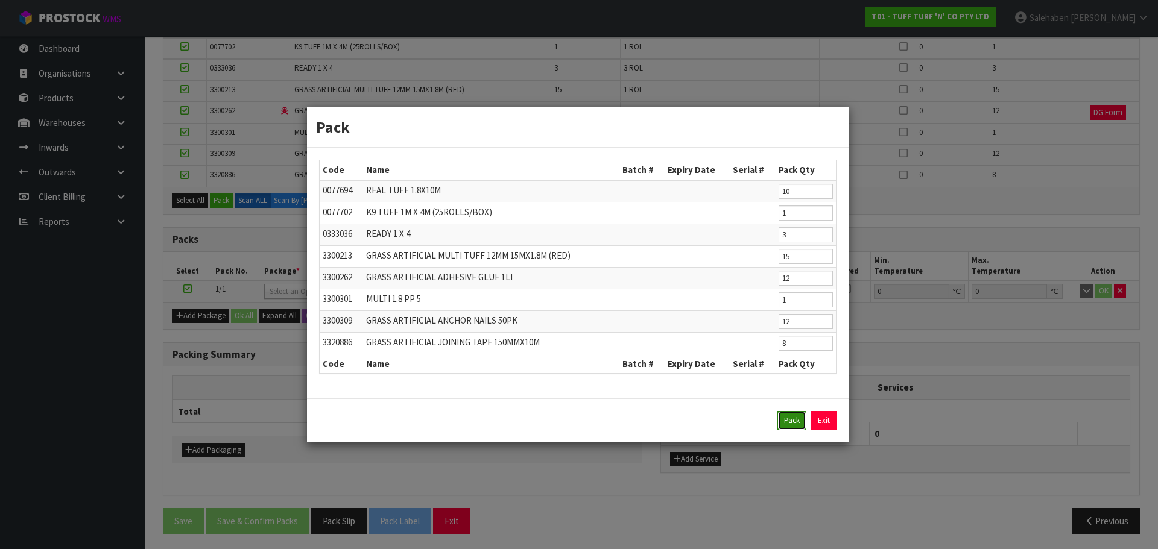
click at [789, 421] on button "Pack" at bounding box center [791, 420] width 29 height 19
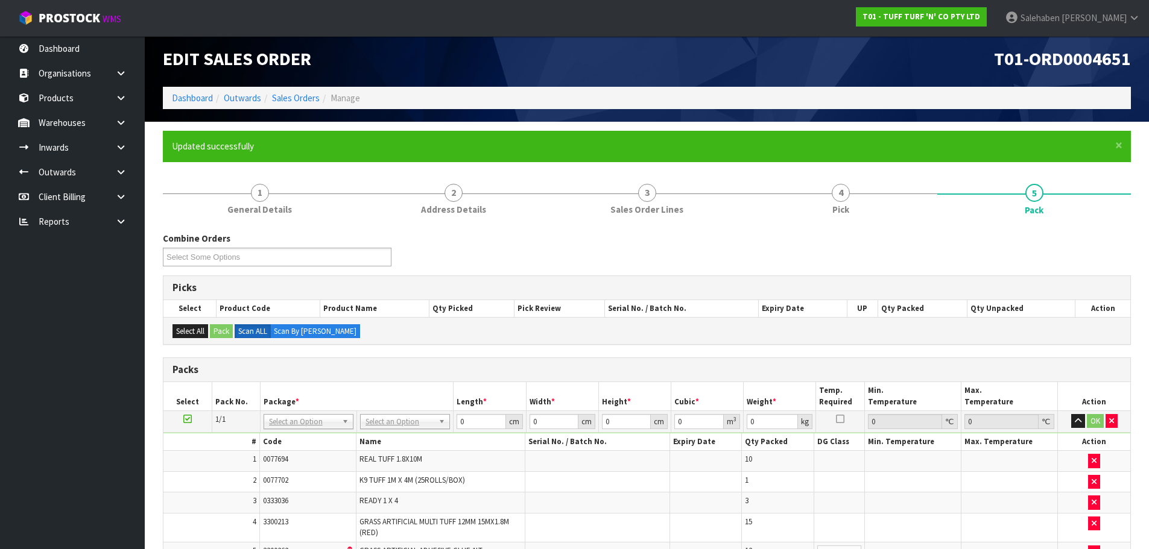
scroll to position [126, 0]
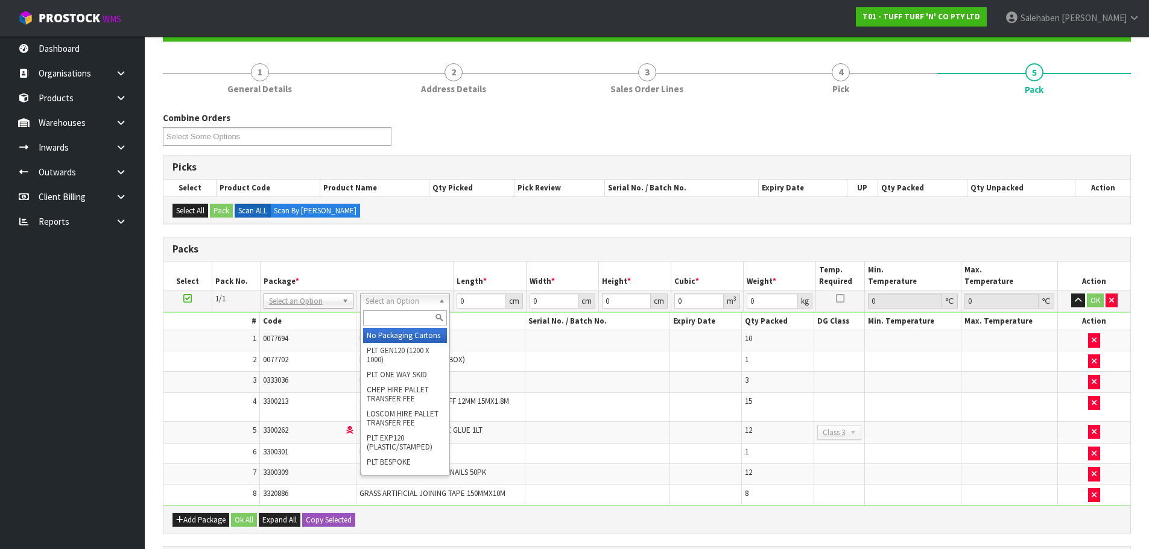
drag, startPoint x: 395, startPoint y: 298, endPoint x: 395, endPoint y: 306, distance: 8.4
click at [396, 314] on input "text" at bounding box center [405, 317] width 84 height 15
type input "GEN"
type input "120"
type input "100"
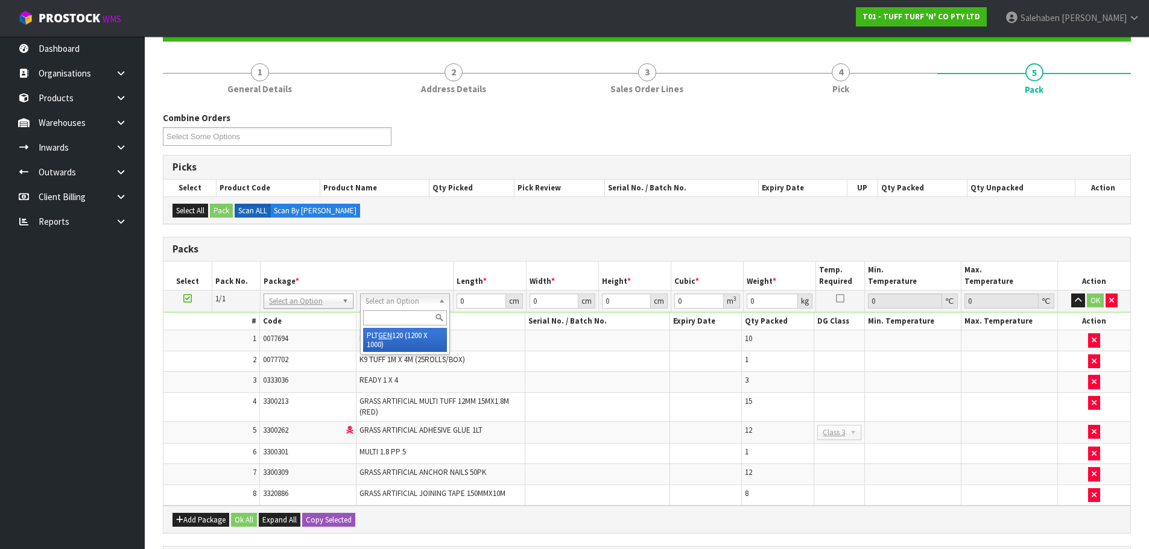
type input "199.38"
drag, startPoint x: 477, startPoint y: 297, endPoint x: 417, endPoint y: 310, distance: 62.5
click at [418, 310] on tr "1/1 NONE 007-001 007-002 007-004 007-009 007-013 007-014 007-015 007-017 007-01…" at bounding box center [646, 301] width 966 height 22
type input "185"
type input "120"
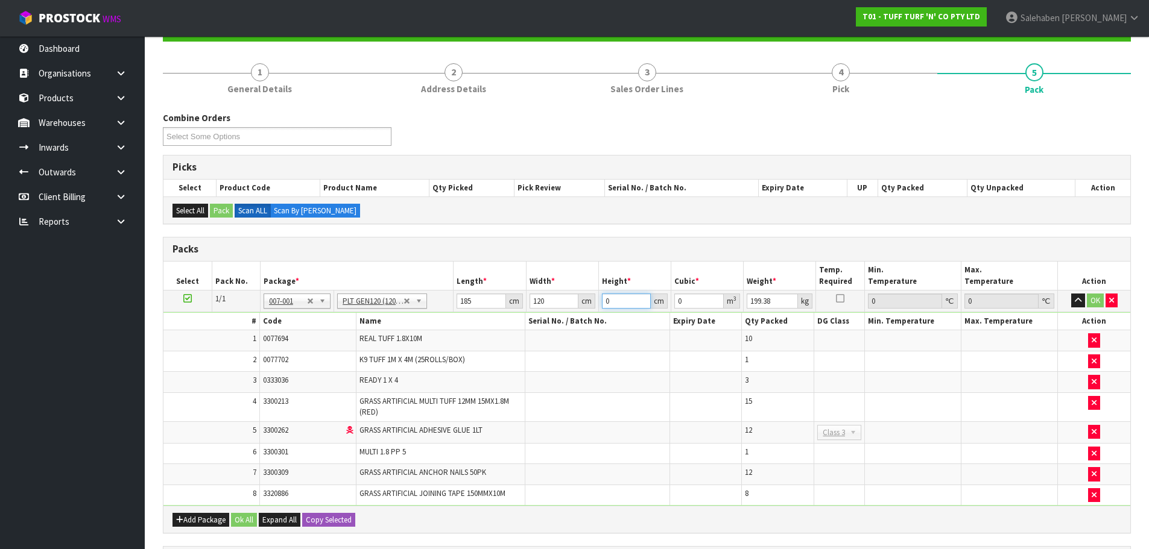
type input "1"
type input "0.0222"
type input "16"
type input "0.3552"
type input "165"
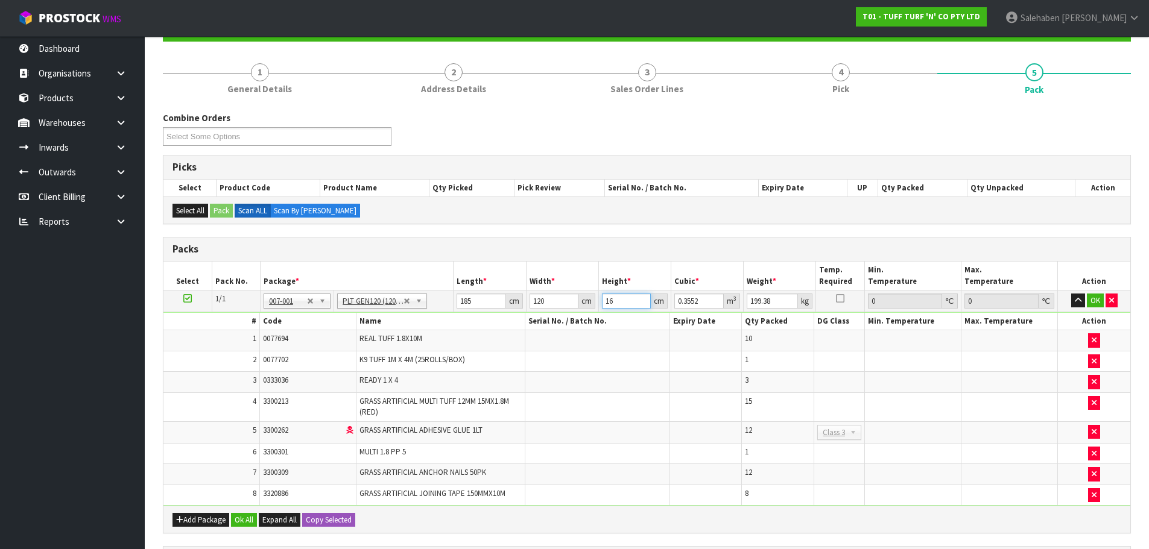
type input "3.663"
type input "165"
type input "210"
click at [246, 520] on button "Ok All" at bounding box center [244, 520] width 26 height 14
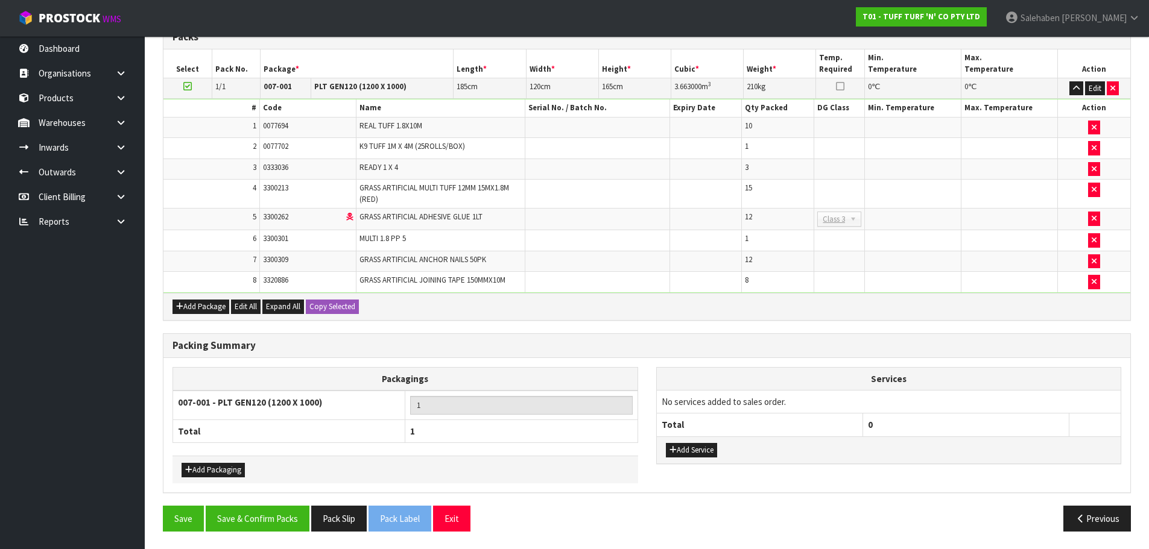
scroll to position [339, 0]
click at [280, 515] on button "Save & Confirm Packs" at bounding box center [258, 518] width 104 height 26
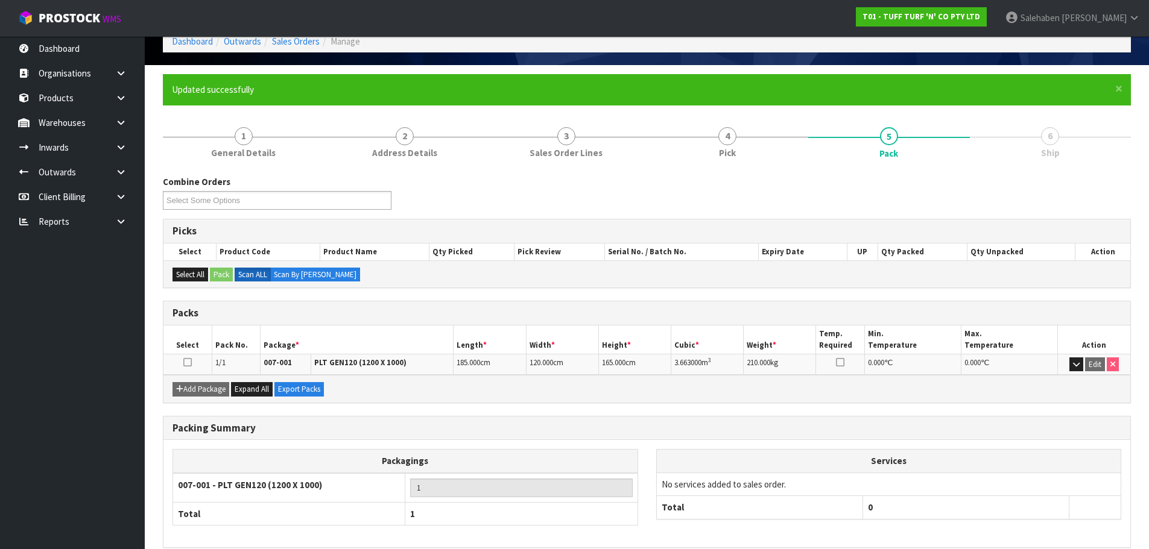
scroll to position [118, 0]
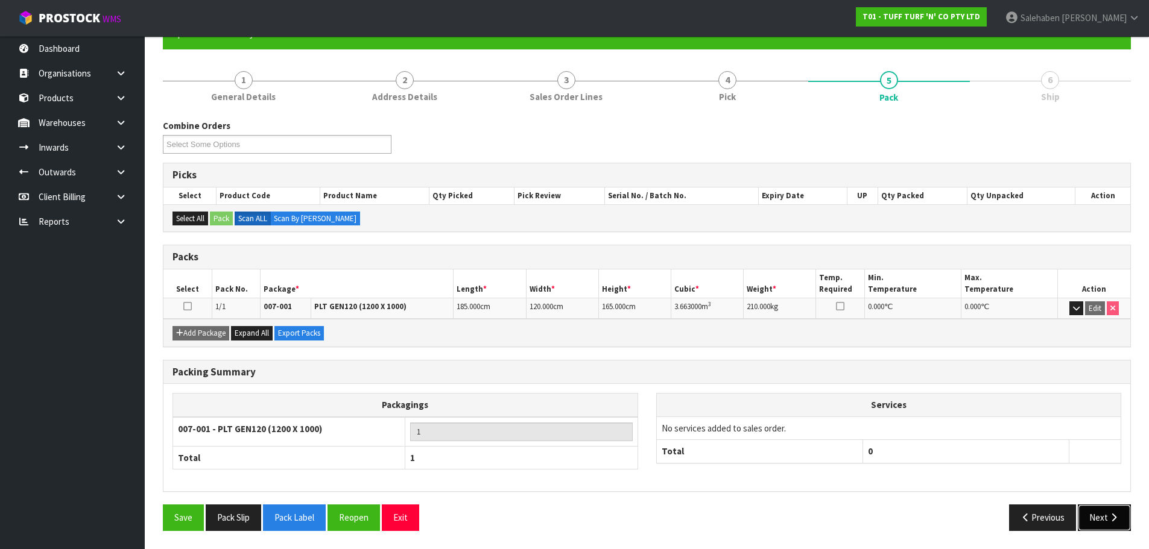
click at [1116, 530] on button "Next" at bounding box center [1103, 518] width 53 height 26
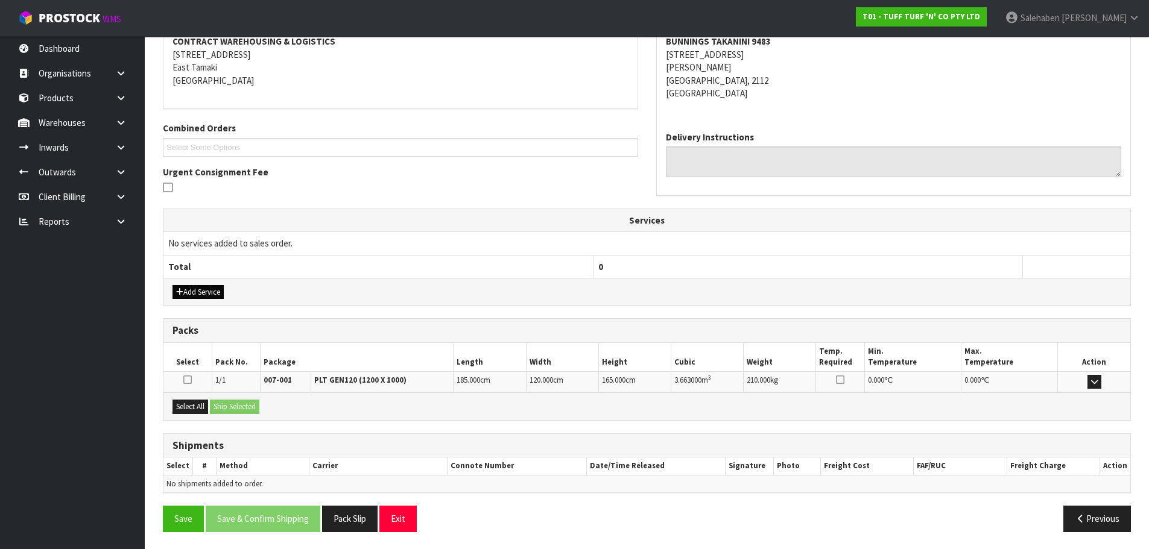
scroll to position [237, 0]
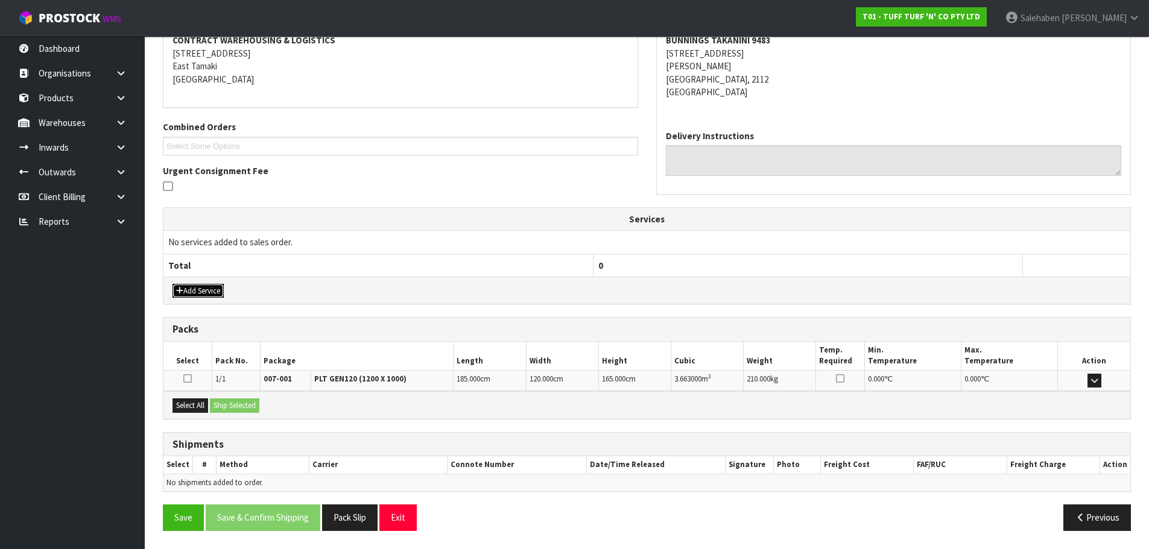
click at [190, 292] on button "Add Service" at bounding box center [197, 291] width 51 height 14
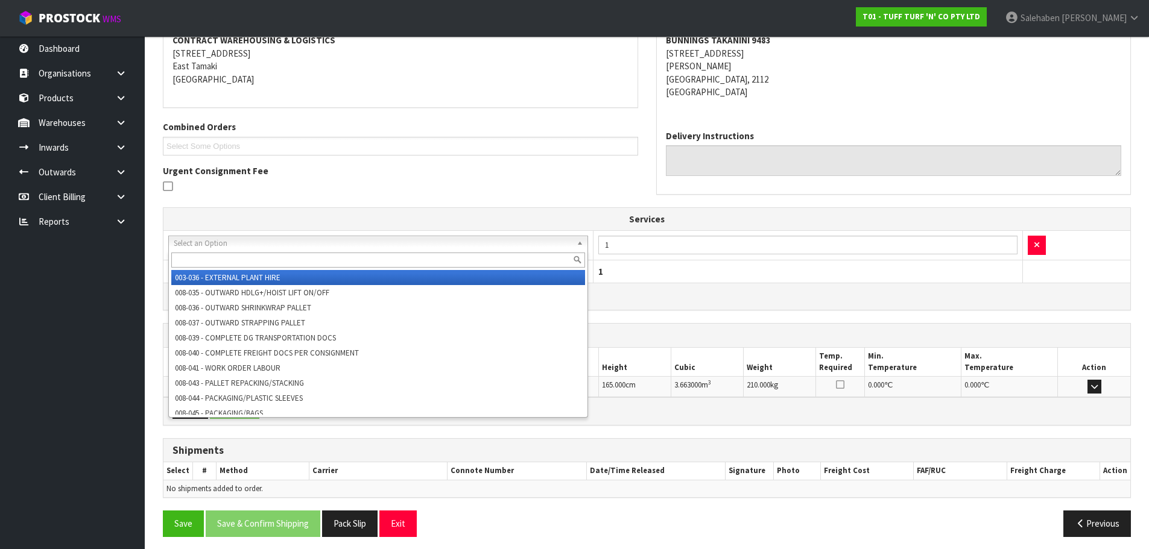
click at [235, 257] on input "text" at bounding box center [378, 260] width 414 height 15
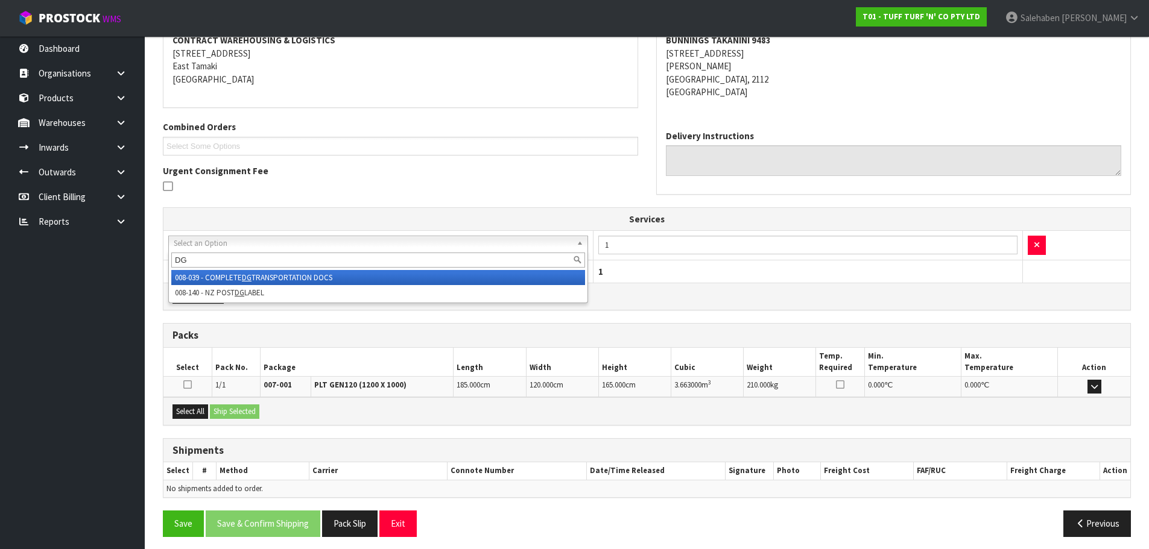
type input "DG"
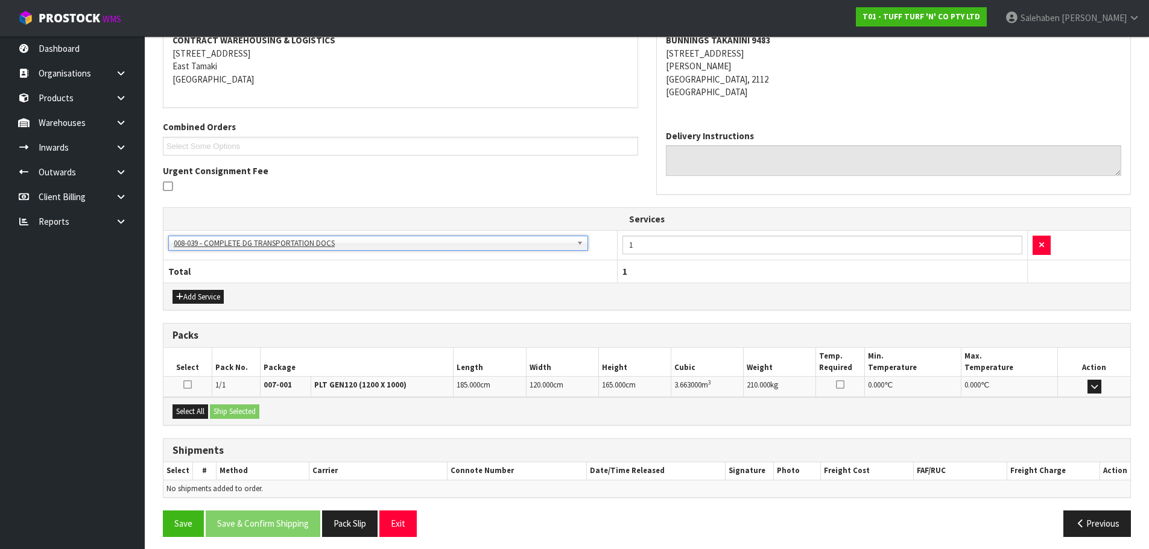
click at [176, 401] on div "Select All Ship Selected" at bounding box center [646, 410] width 966 height 27
drag, startPoint x: 186, startPoint y: 409, endPoint x: 216, endPoint y: 415, distance: 30.7
click at [186, 410] on button "Select All" at bounding box center [190, 412] width 36 height 14
click at [230, 416] on button "Ship Selected" at bounding box center [234, 412] width 49 height 14
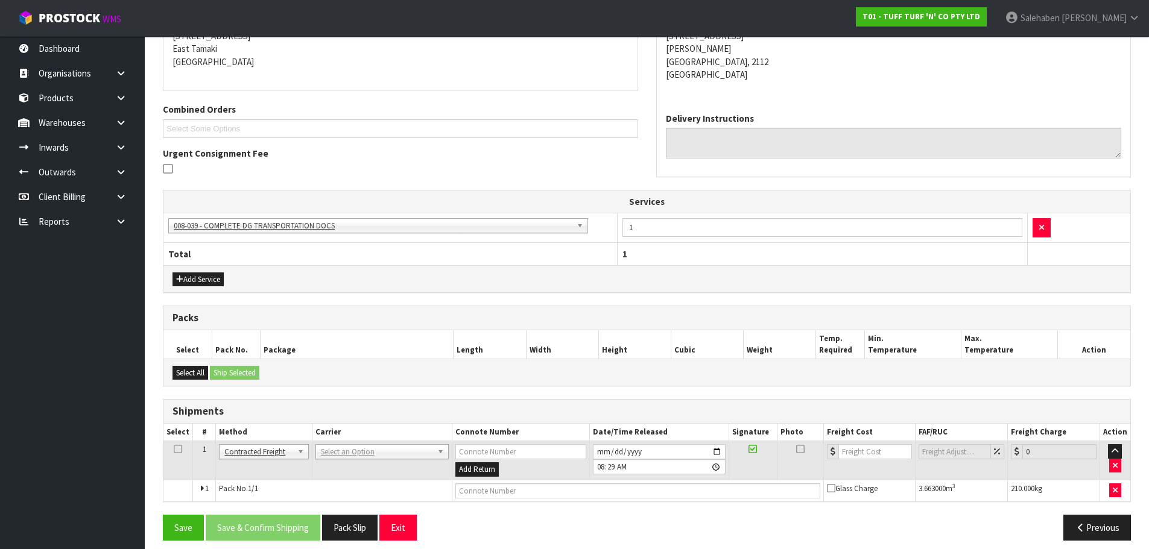
scroll to position [264, 0]
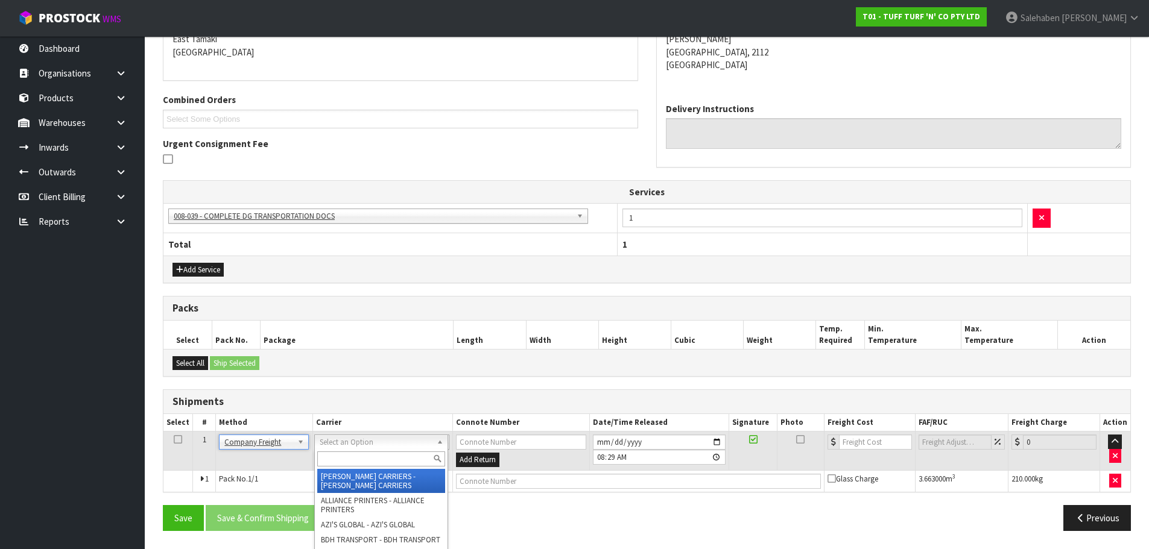
click at [340, 461] on input "text" at bounding box center [381, 459] width 128 height 15
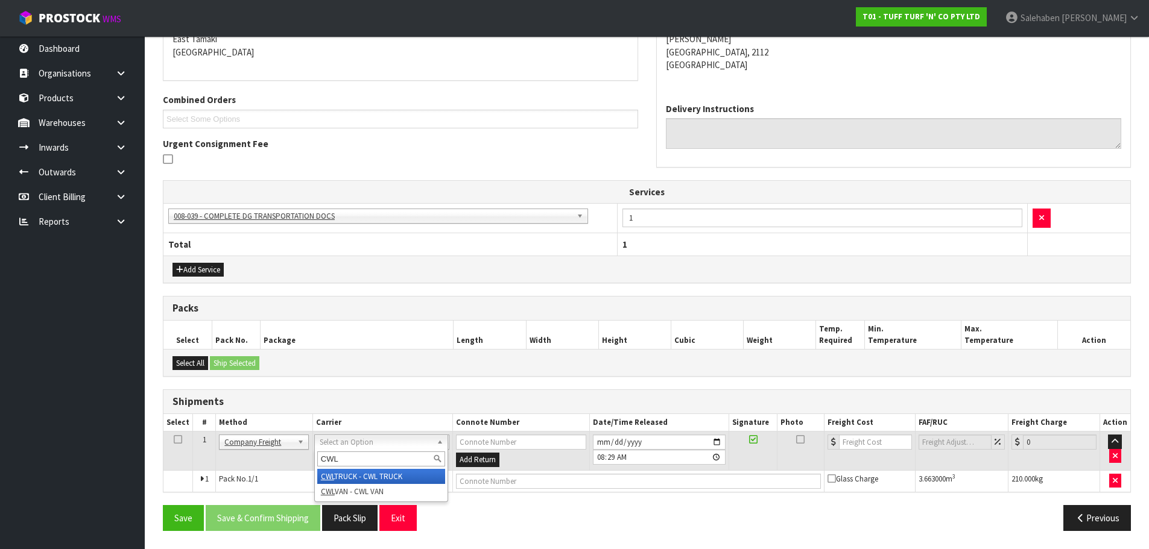
type input "CWL"
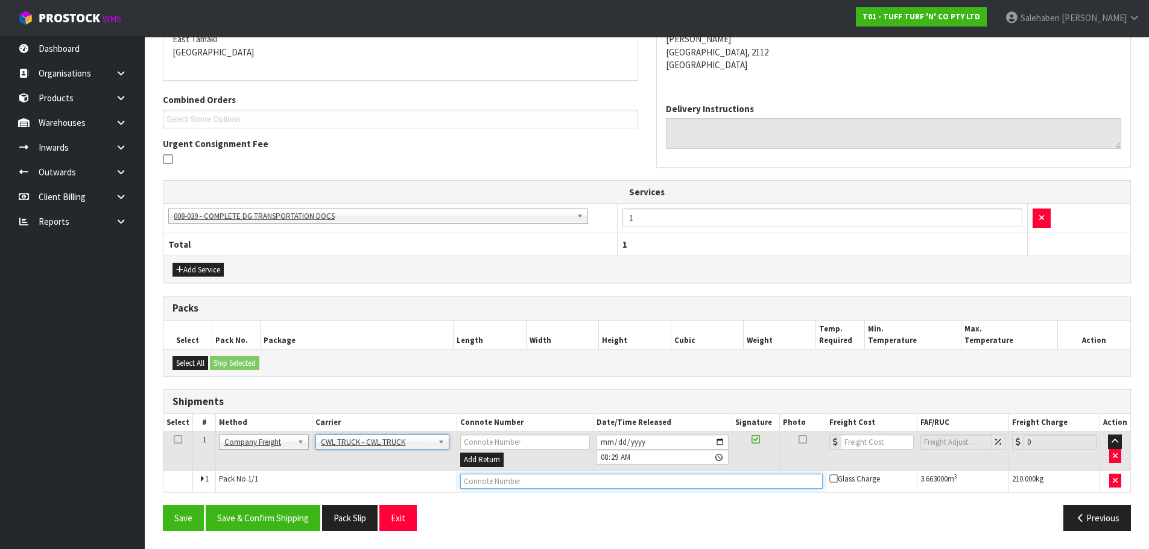
click at [477, 485] on input "text" at bounding box center [641, 481] width 362 height 15
type input "CWL TRUCK DELIVERY"
click at [277, 517] on button "Save & Confirm Shipping" at bounding box center [263, 518] width 115 height 26
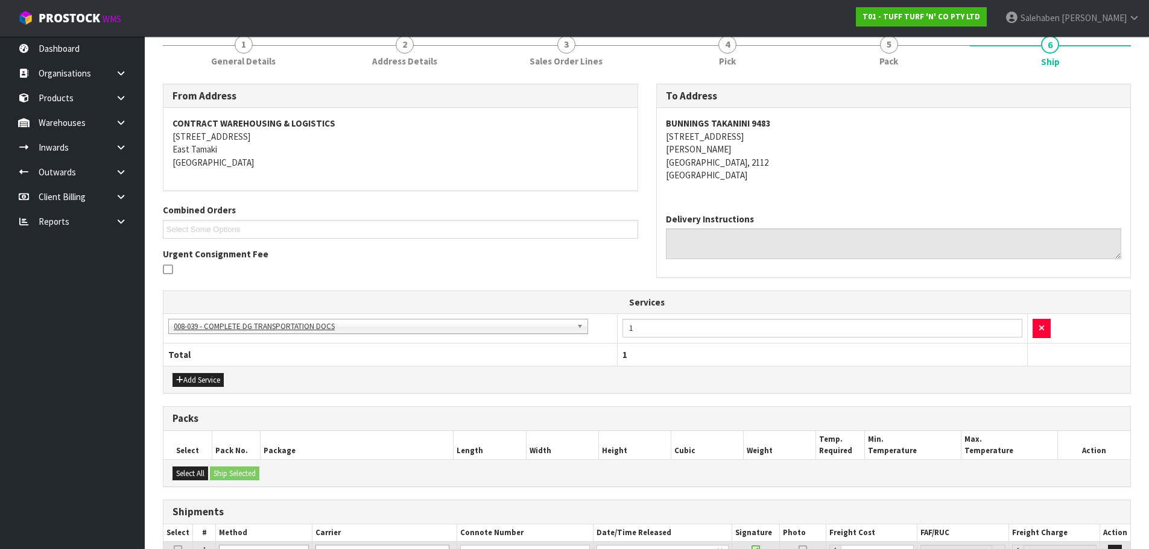
scroll to position [234, 0]
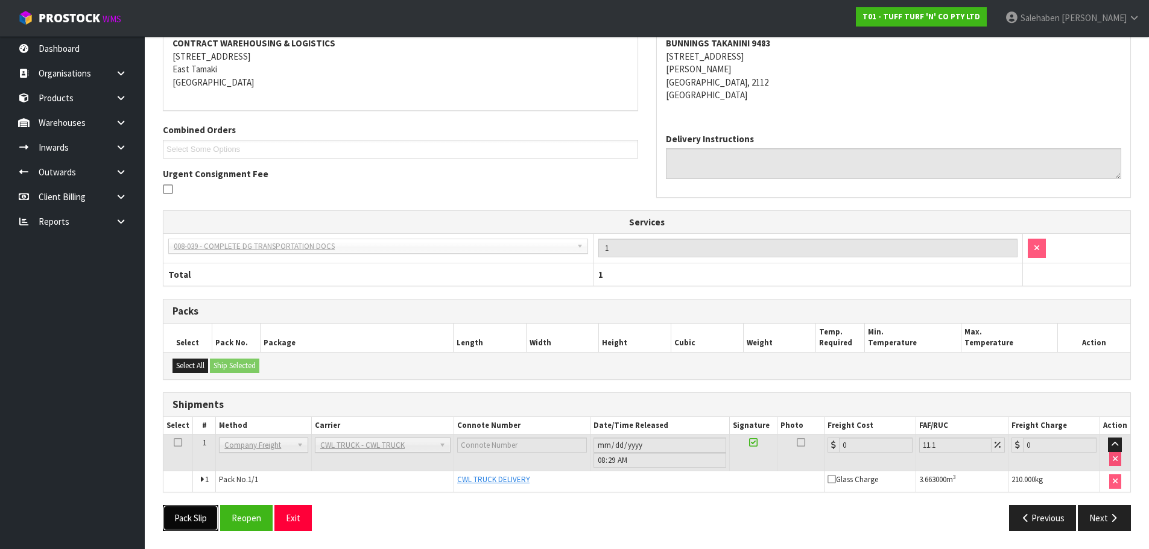
click at [200, 517] on button "Pack Slip" at bounding box center [190, 518] width 55 height 26
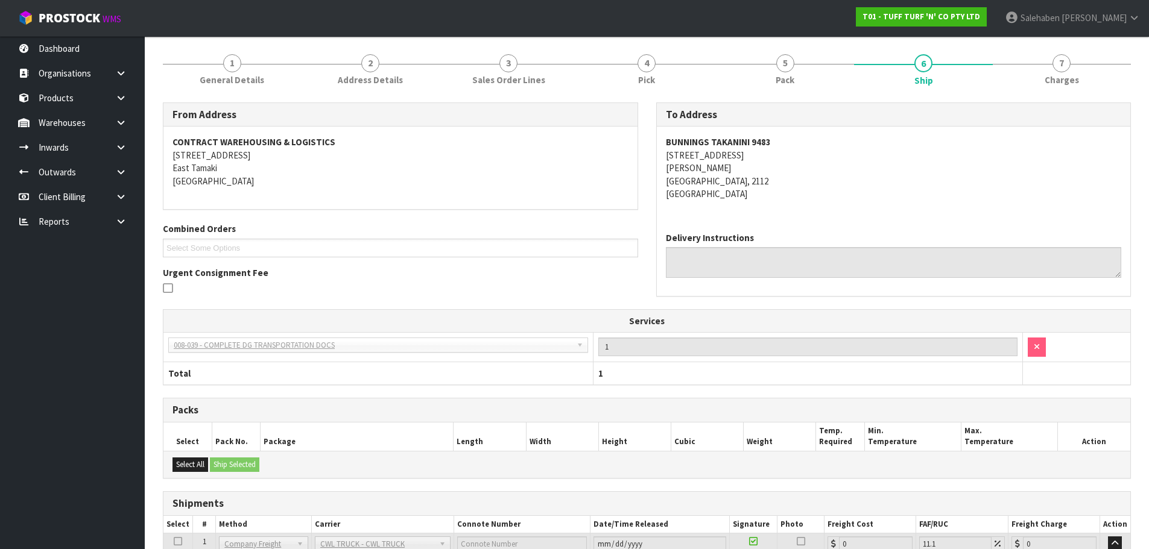
scroll to position [0, 0]
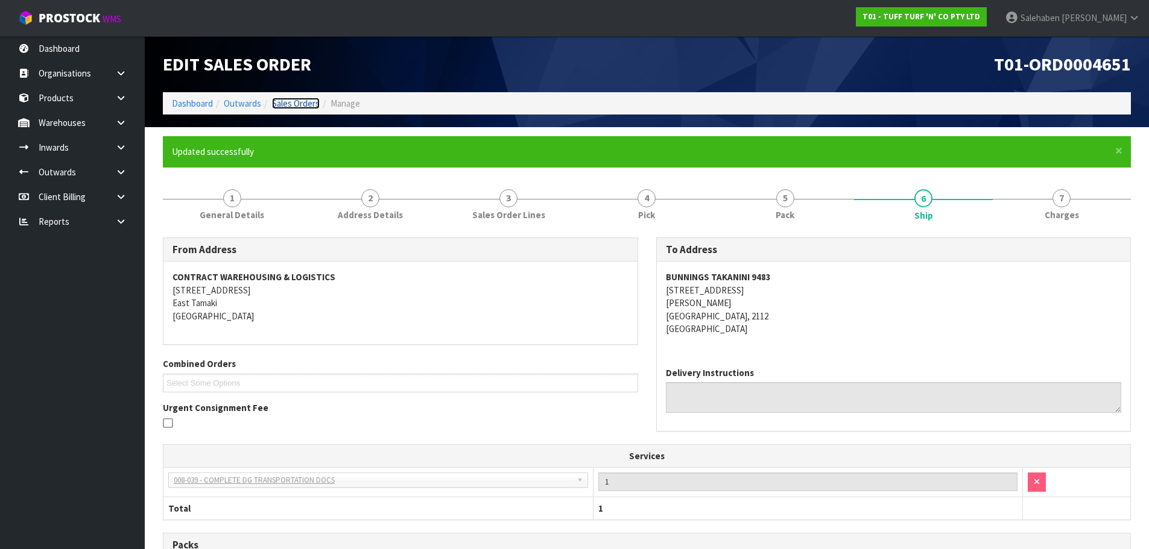
click at [297, 101] on link "Sales Orders" at bounding box center [296, 103] width 48 height 11
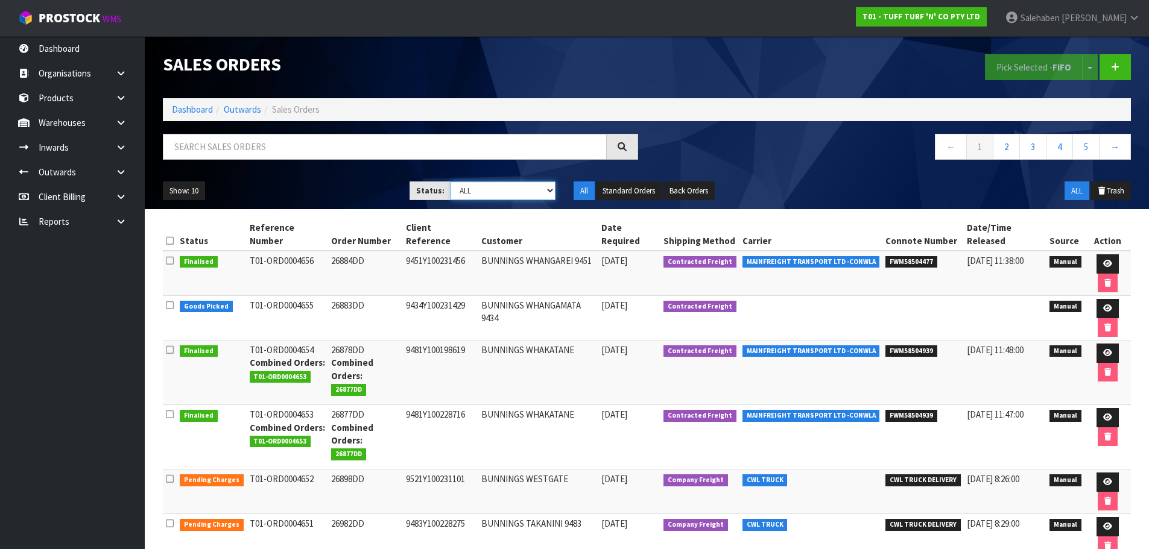
drag, startPoint x: 470, startPoint y: 192, endPoint x: 477, endPoint y: 200, distance: 10.3
click at [470, 192] on select "Draft Pending Allocated Pending Pick Goods Picked Goods Packed Pending Charges …" at bounding box center [502, 190] width 105 height 19
click at [450, 181] on select "Draft Pending Allocated Pending Pick Goods Picked Goods Packed Pending Charges …" at bounding box center [502, 190] width 105 height 19
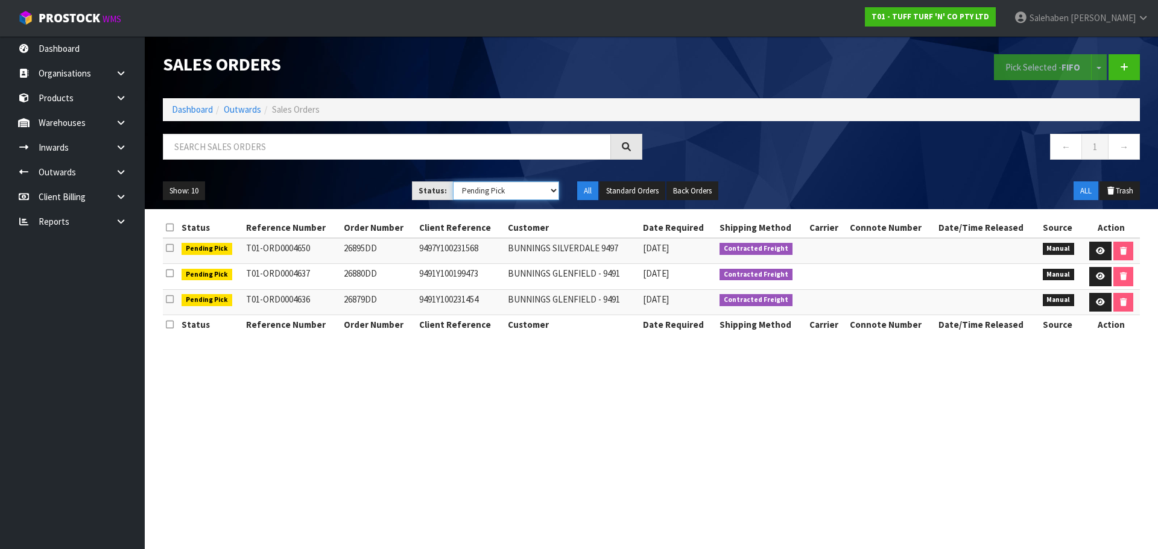
click at [548, 188] on select "Draft Pending Allocated Pending Pick Goods Picked Goods Packed Pending Charges …" at bounding box center [506, 190] width 107 height 19
click at [453, 181] on select "Draft Pending Allocated Pending Pick Goods Picked Goods Packed Pending Charges …" at bounding box center [506, 190] width 107 height 19
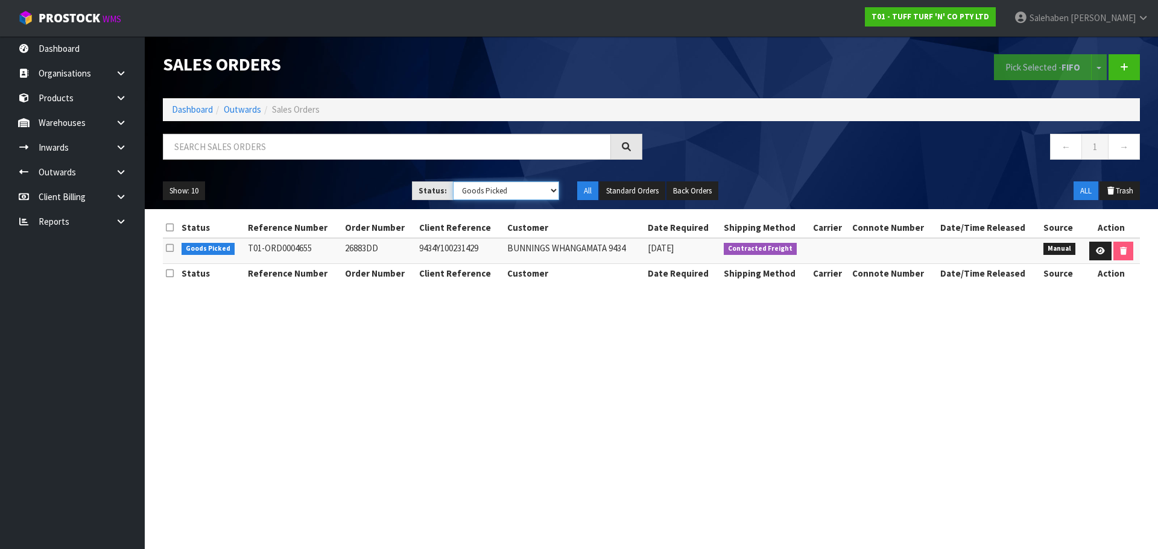
drag, startPoint x: 548, startPoint y: 189, endPoint x: 534, endPoint y: 180, distance: 17.1
click at [548, 189] on select "Draft Pending Allocated Pending Pick Goods Picked Goods Packed Pending Charges …" at bounding box center [506, 190] width 107 height 19
click at [453, 181] on select "Draft Pending Allocated Pending Pick Goods Picked Goods Packed Pending Charges …" at bounding box center [506, 190] width 107 height 19
click at [534, 190] on select "Draft Pending Allocated Pending Pick Goods Picked Goods Packed Pending Charges …" at bounding box center [506, 190] width 107 height 19
select select "string:3"
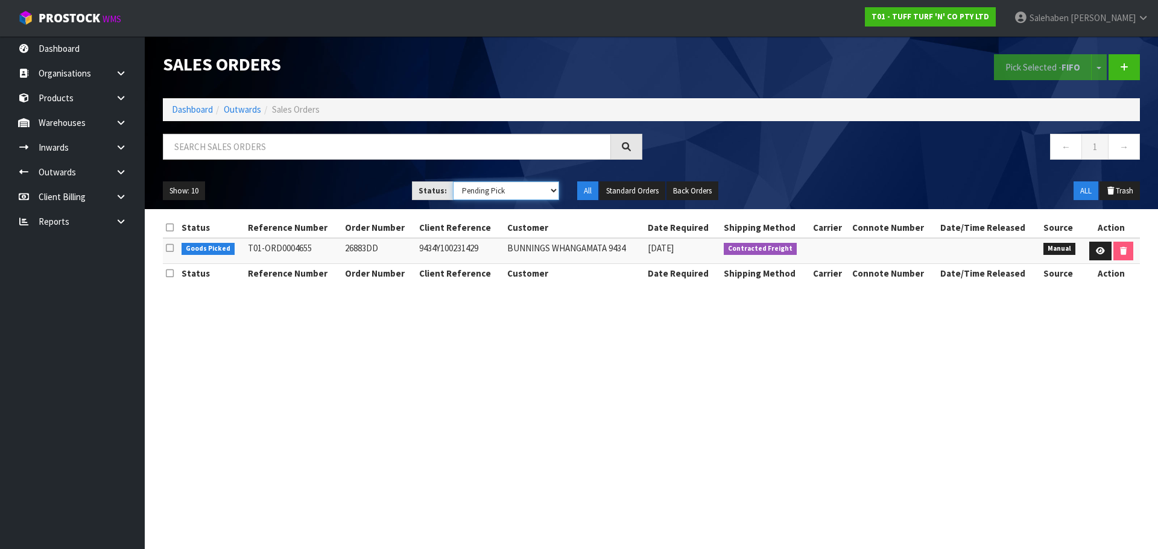
click at [453, 181] on select "Draft Pending Allocated Pending Pick Goods Picked Goods Packed Pending Charges …" at bounding box center [506, 190] width 107 height 19
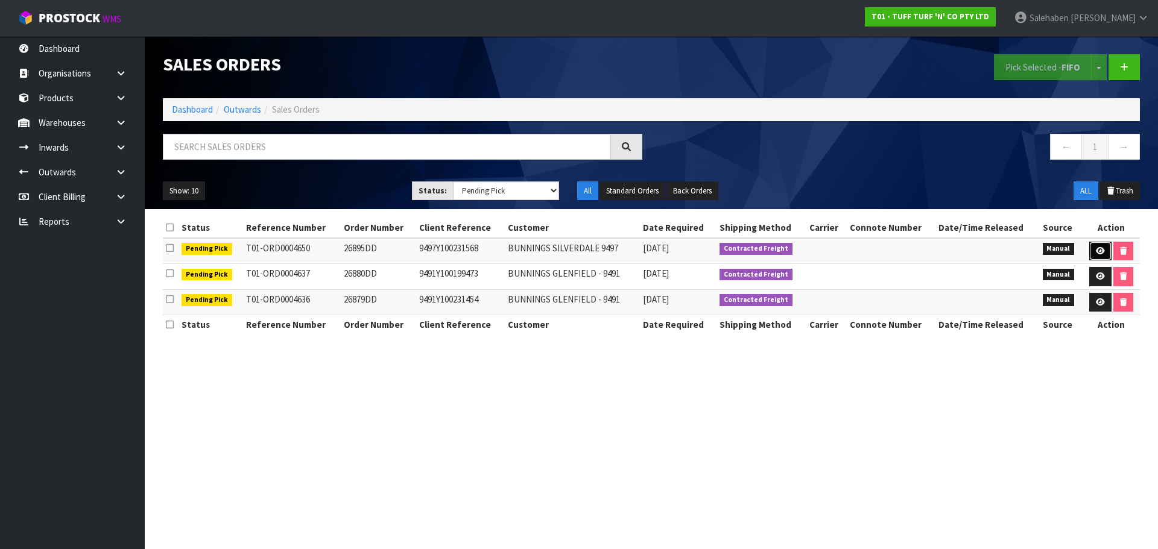
click at [1097, 251] on icon at bounding box center [1099, 251] width 9 height 8
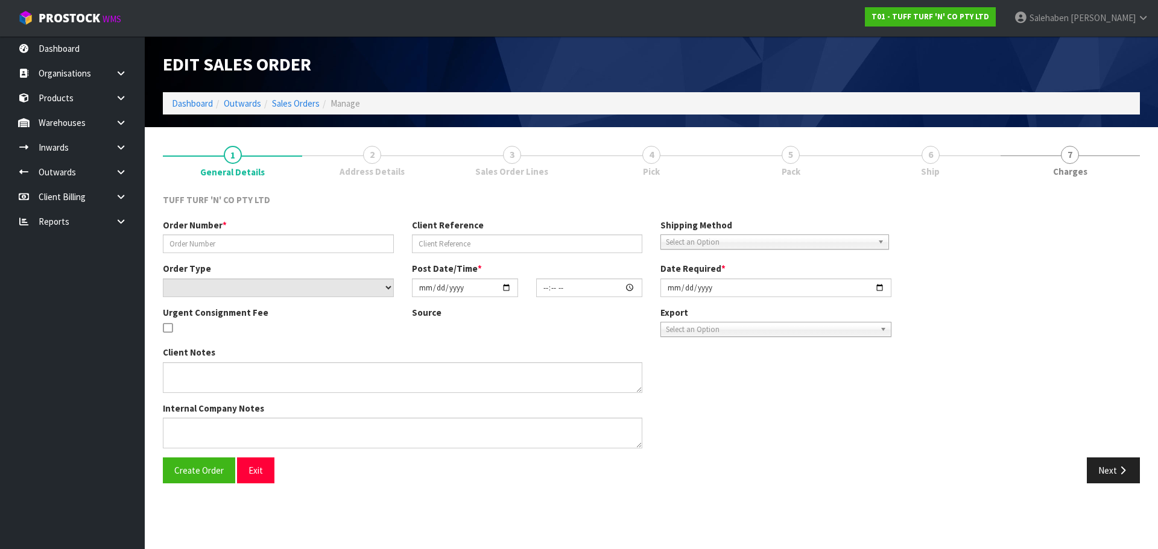
type input "26895DD"
type input "9497Y100231568"
select select "number:0"
type input "2025-09-01"
type input "13:08:00.000"
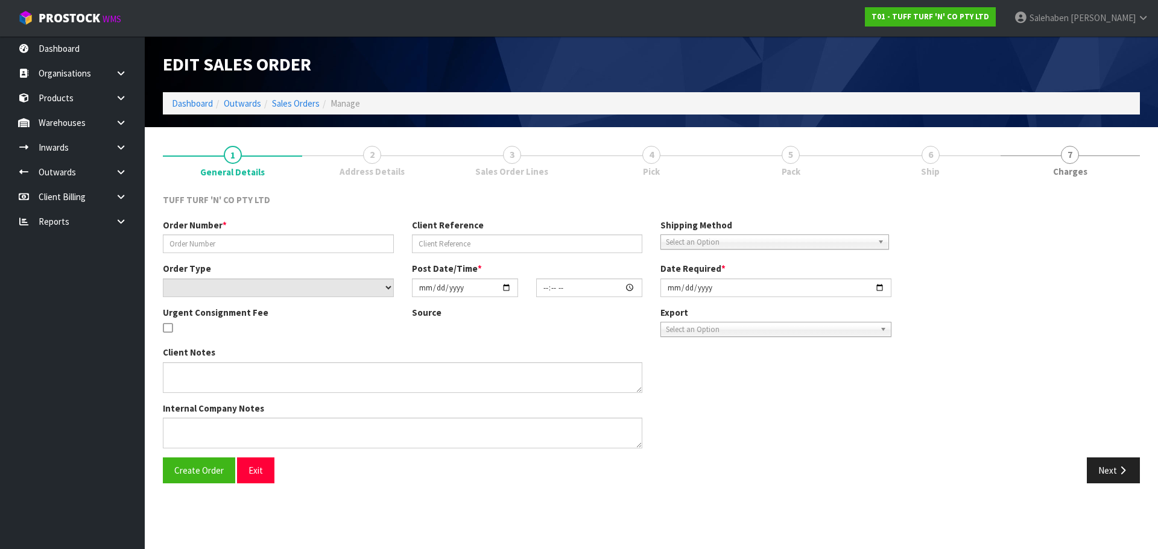
type input "2025-09-01"
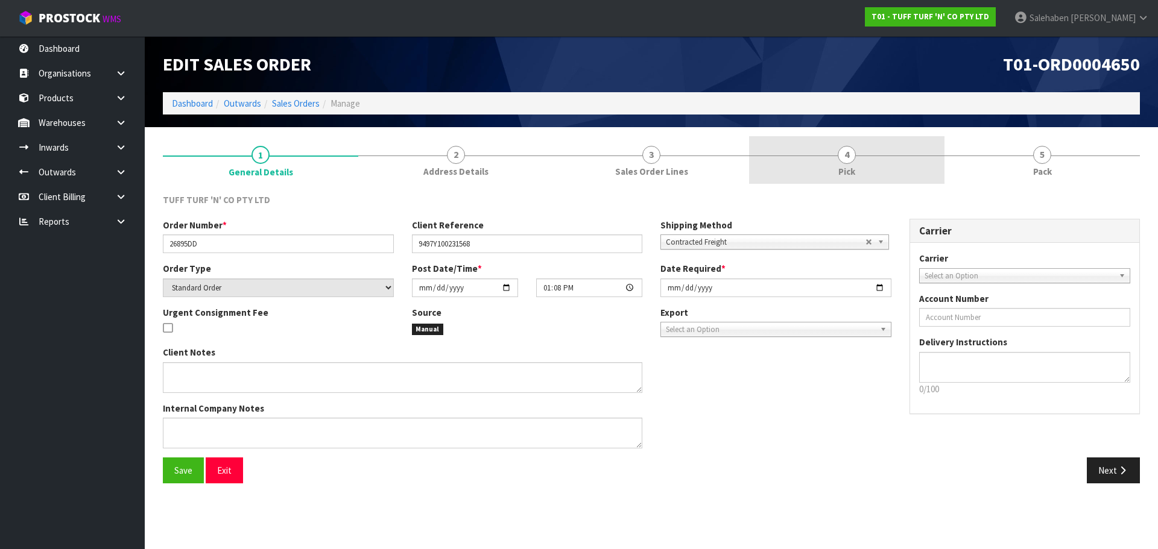
click at [846, 162] on span "4" at bounding box center [846, 155] width 18 height 18
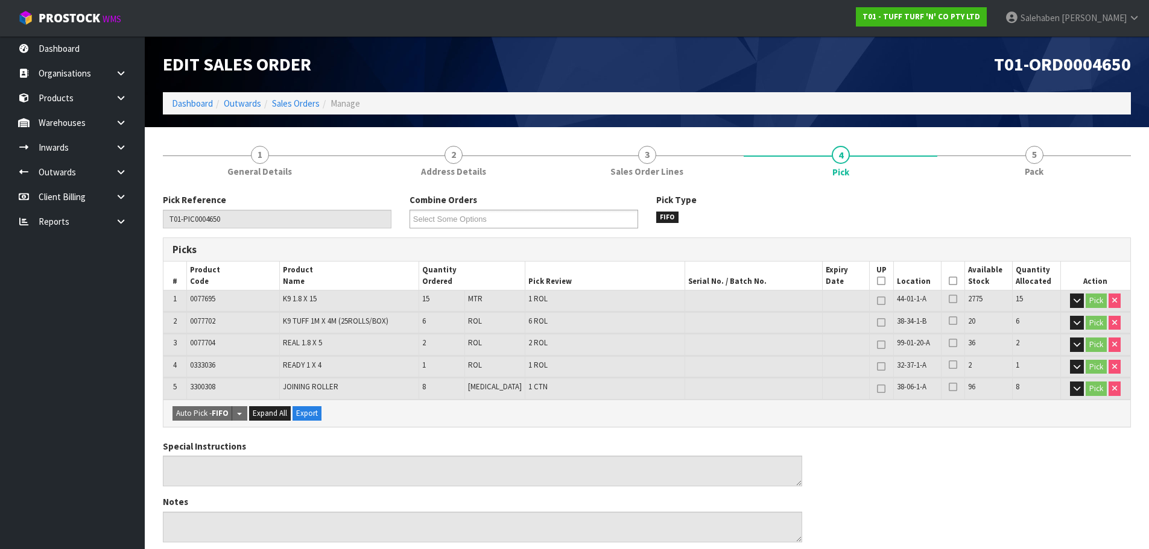
click at [950, 281] on icon at bounding box center [952, 281] width 8 height 1
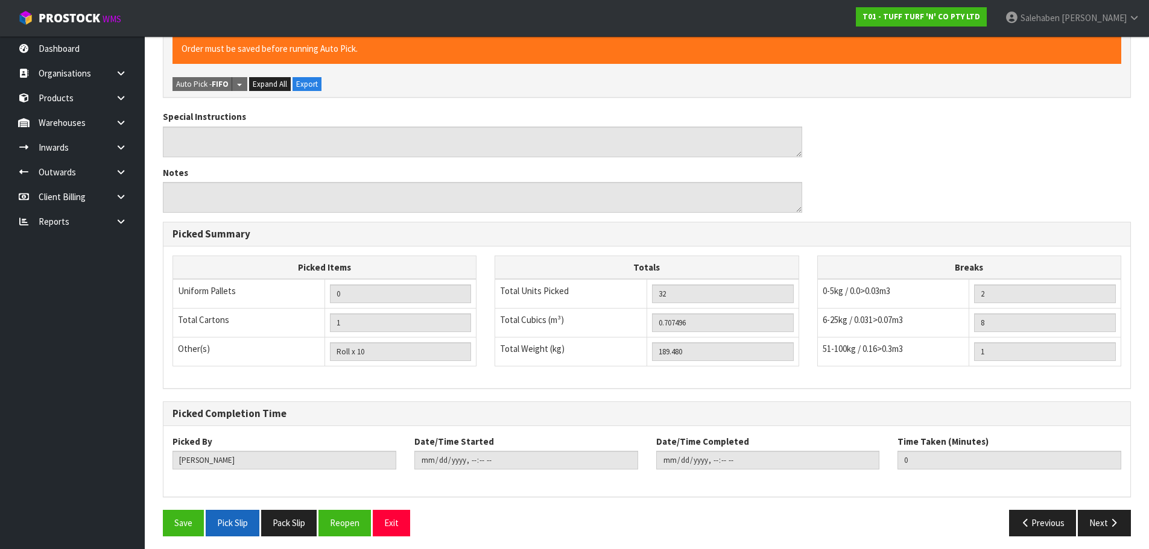
scroll to position [379, 0]
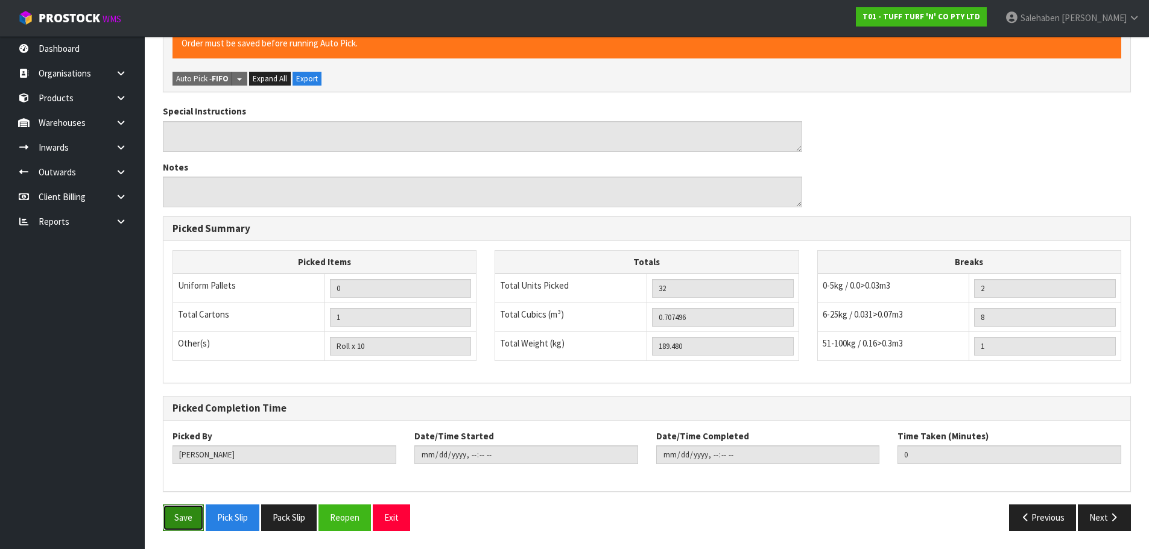
click at [181, 517] on button "Save" at bounding box center [183, 518] width 41 height 26
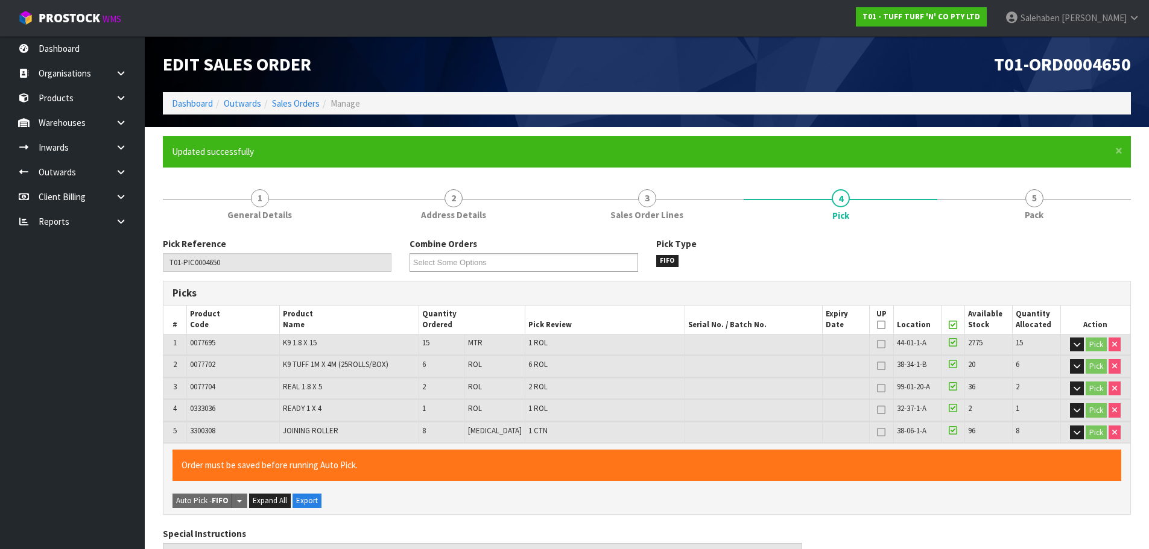
type input "Salehaben Patel"
type input "2025-09-03T08:31:47"
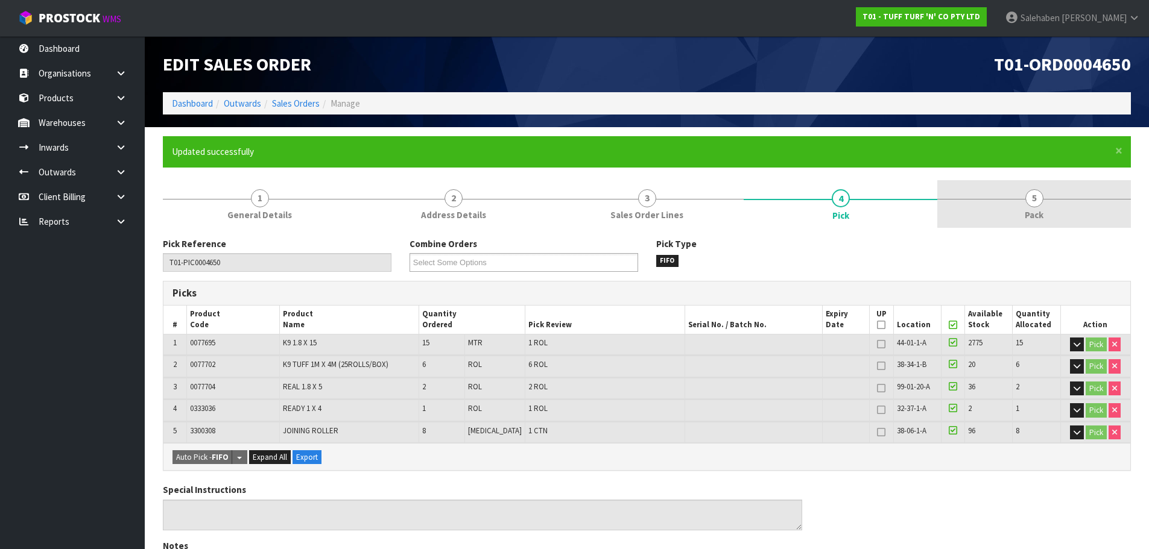
click at [1030, 212] on span "Pack" at bounding box center [1033, 215] width 19 height 13
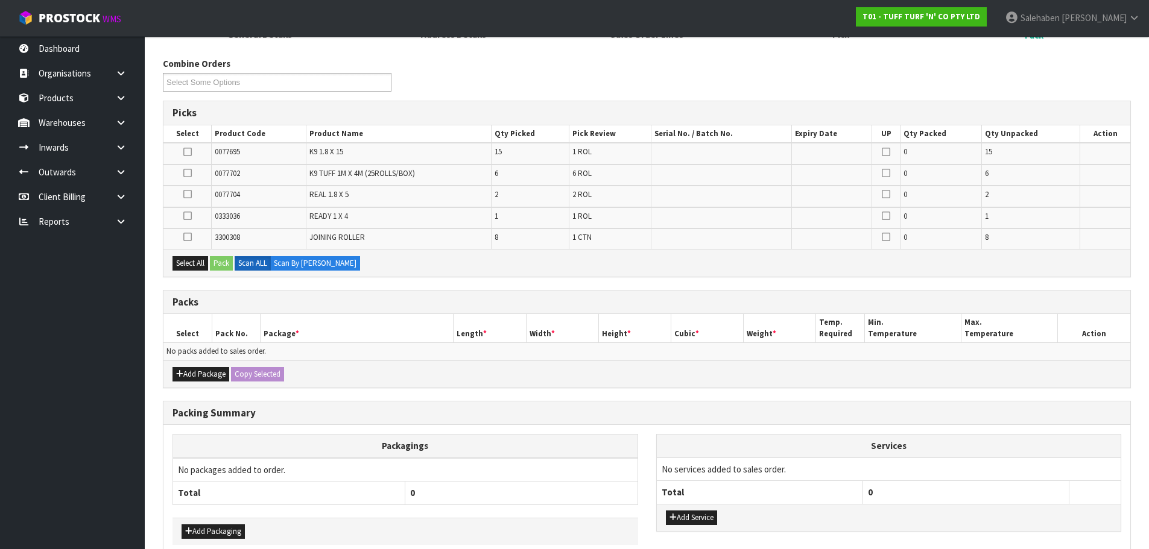
scroll to position [181, 0]
click at [212, 376] on button "Add Package" at bounding box center [200, 374] width 57 height 14
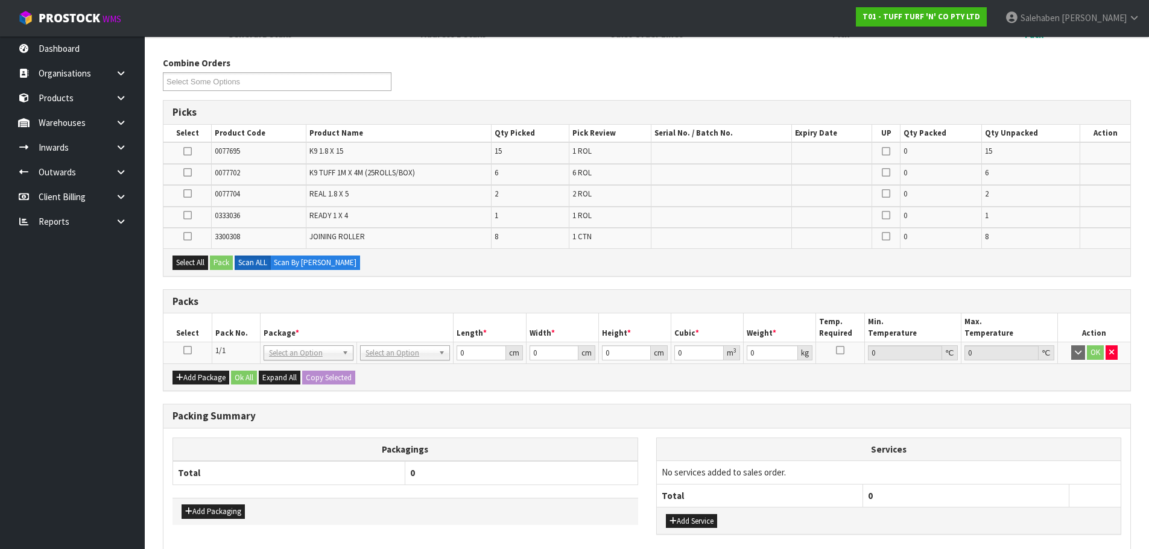
click at [191, 350] on icon at bounding box center [187, 350] width 8 height 1
click at [191, 250] on div "Select All Pack Scan ALL Scan By Quantity" at bounding box center [646, 261] width 966 height 27
click at [190, 263] on button "Select All" at bounding box center [190, 263] width 36 height 14
click at [224, 263] on button "Pack" at bounding box center [221, 263] width 23 height 14
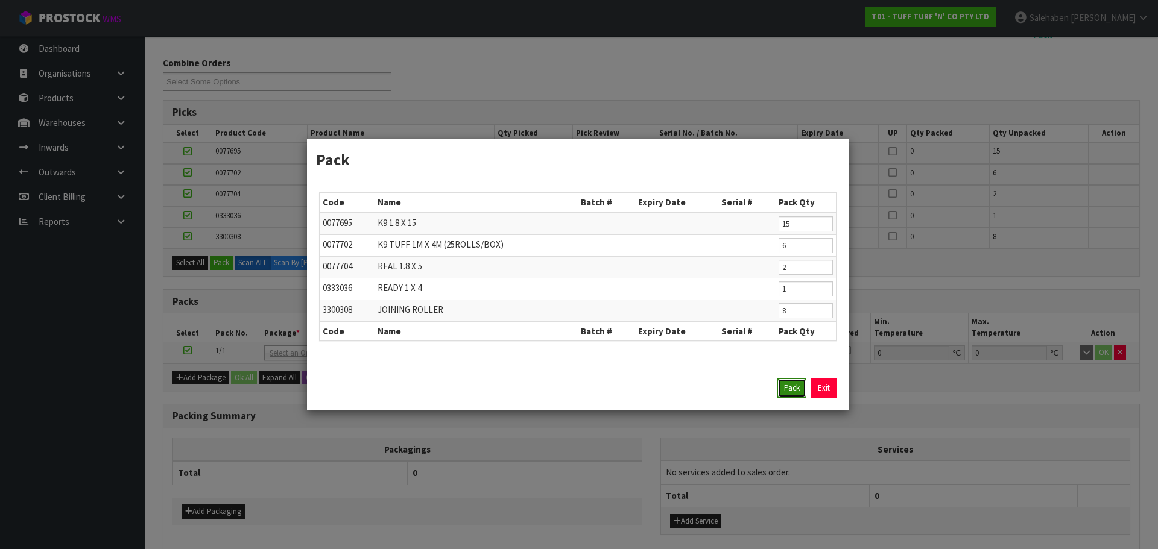
click at [789, 391] on button "Pack" at bounding box center [791, 388] width 29 height 19
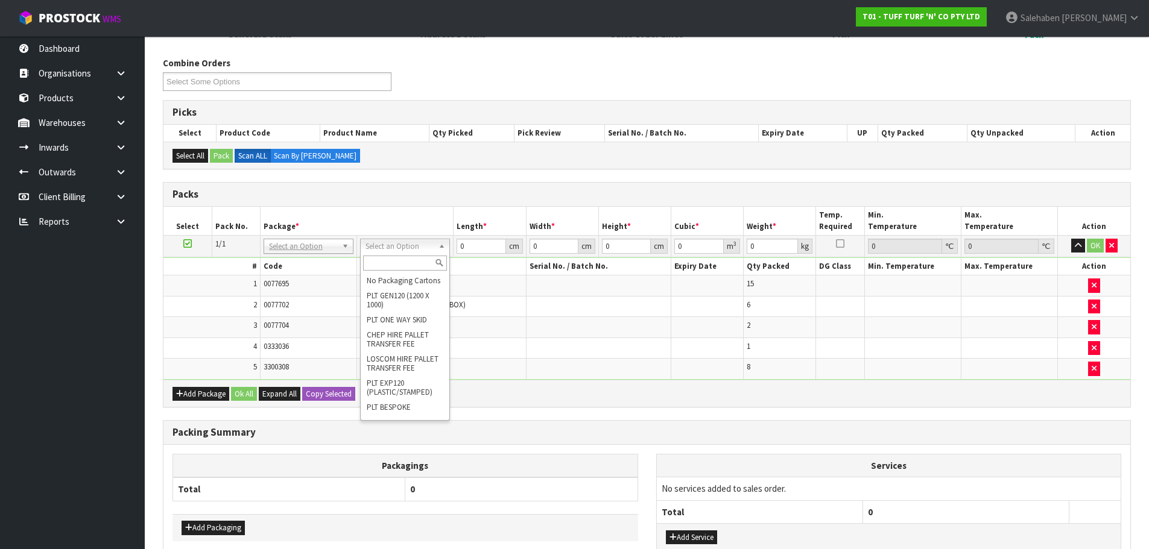
click at [400, 260] on input "text" at bounding box center [405, 263] width 84 height 15
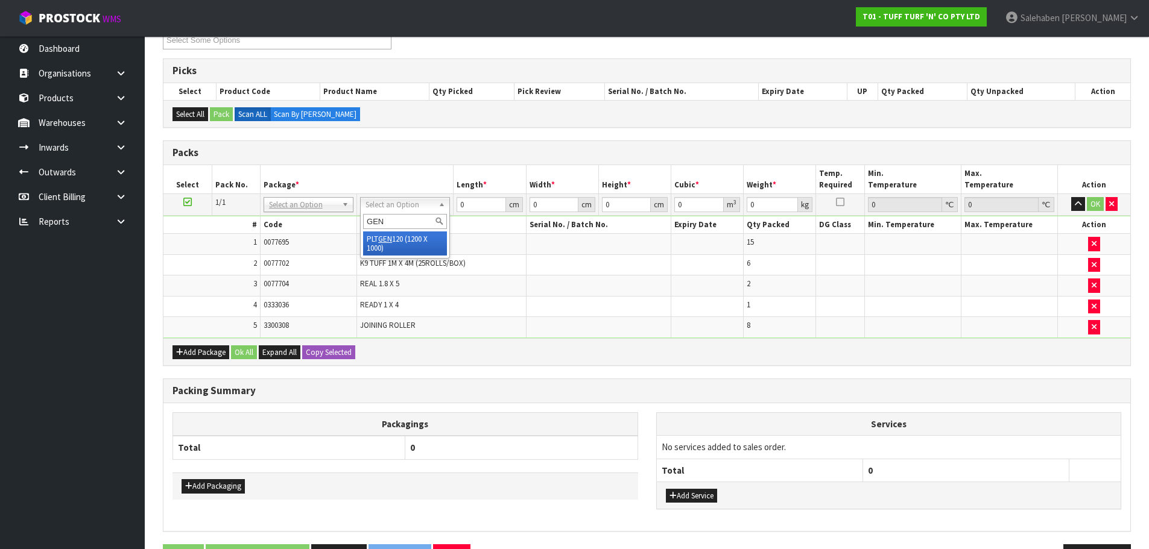
scroll to position [241, 0]
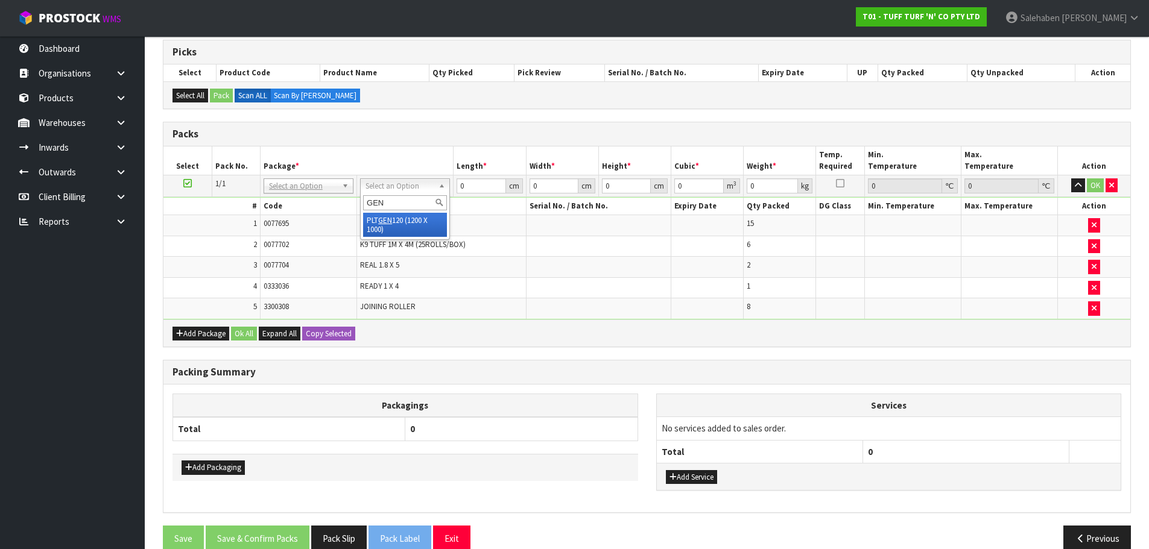
type input "GEN"
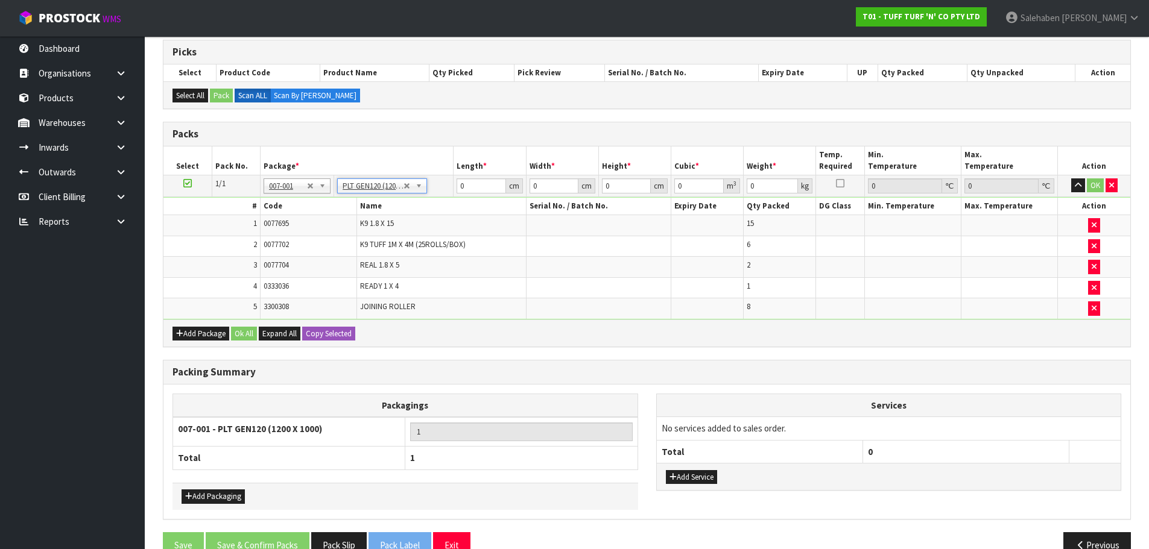
type input "120"
type input "100"
type input "189.48"
drag, startPoint x: 405, startPoint y: 189, endPoint x: 374, endPoint y: 191, distance: 30.2
click at [385, 191] on tr "1/1 NONE 007-001 007-002 007-004 007-009 007-013 007-014 007-015 007-017 007-01…" at bounding box center [646, 186] width 966 height 22
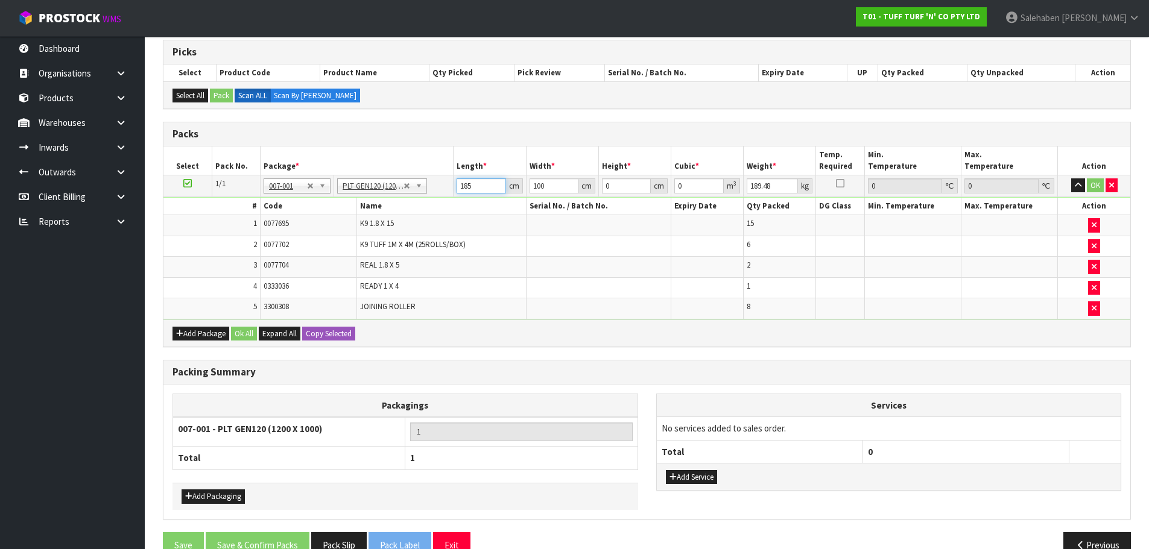
type input "185"
type input "120"
type input "1"
type input "0.0222"
type input "17"
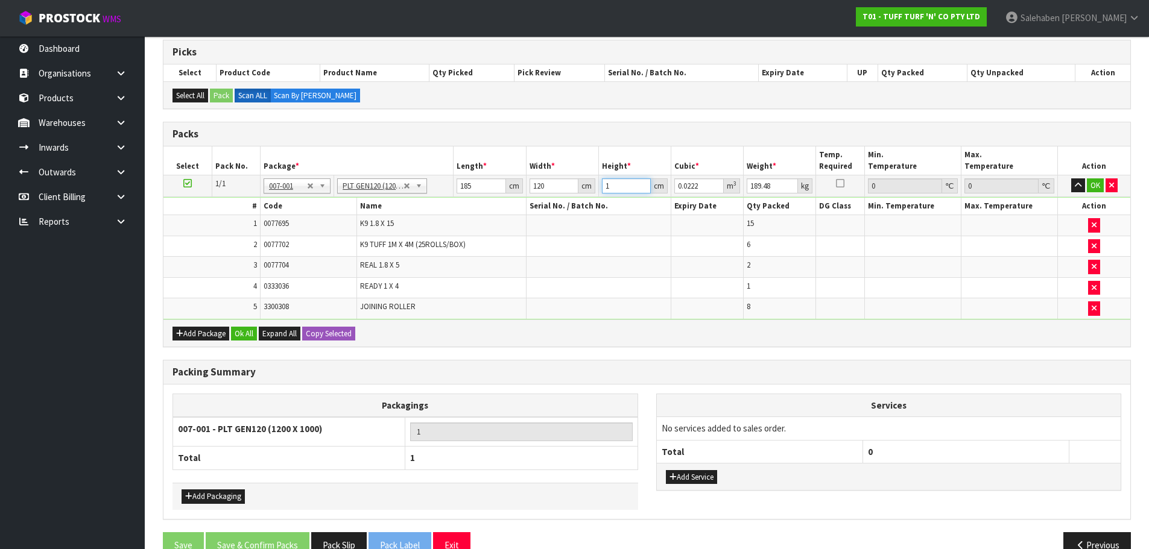
type input "0.3774"
type input "175"
type input "3.885"
type input "175"
type input "205"
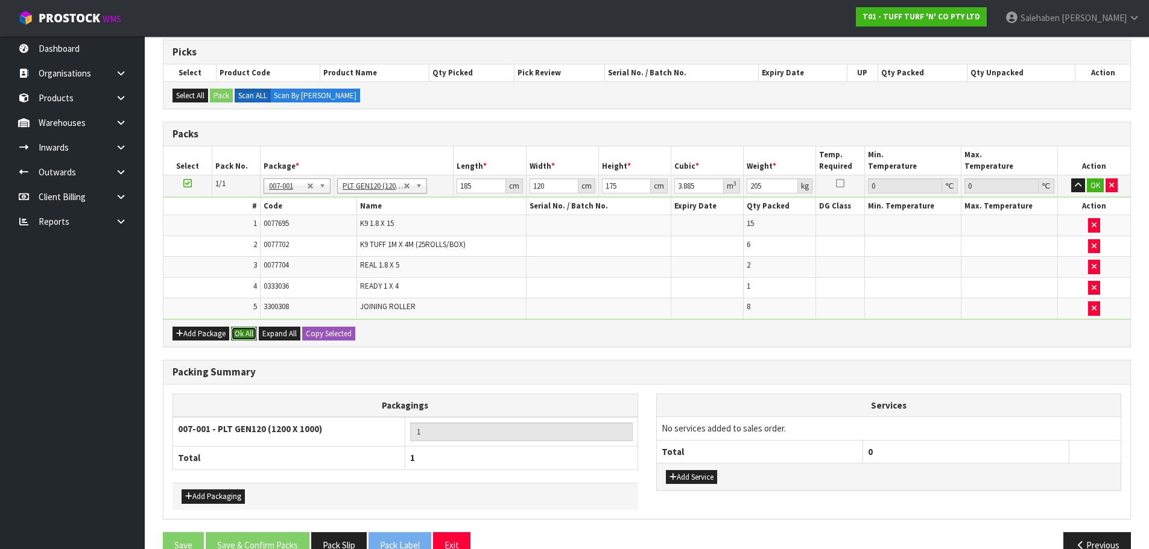
click at [247, 331] on button "Ok All" at bounding box center [244, 334] width 26 height 14
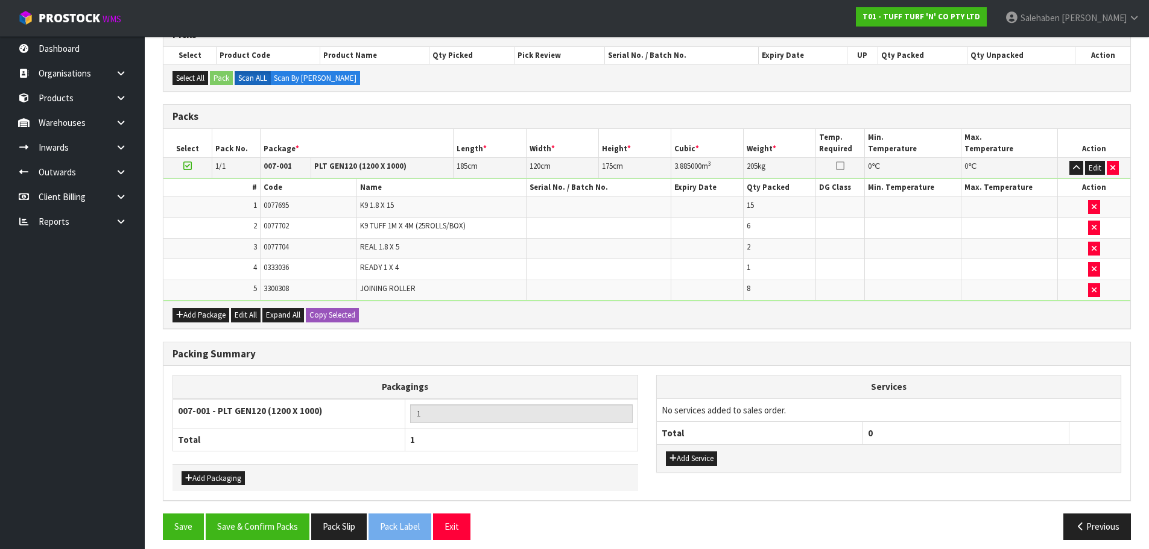
scroll to position [268, 0]
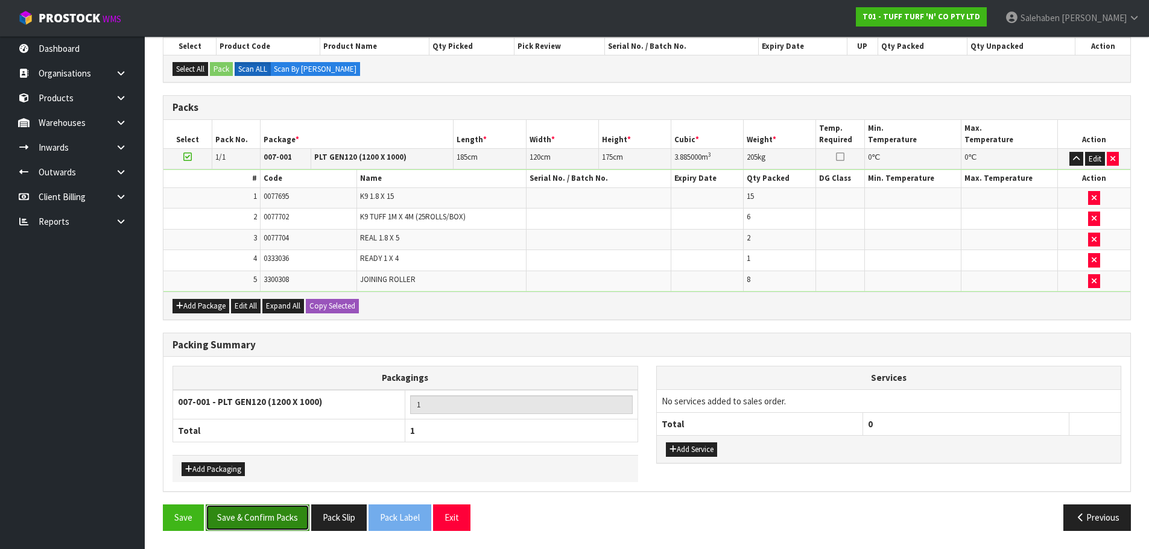
drag, startPoint x: 262, startPoint y: 516, endPoint x: 266, endPoint y: 523, distance: 7.6
click at [262, 518] on button "Save & Confirm Packs" at bounding box center [258, 518] width 104 height 26
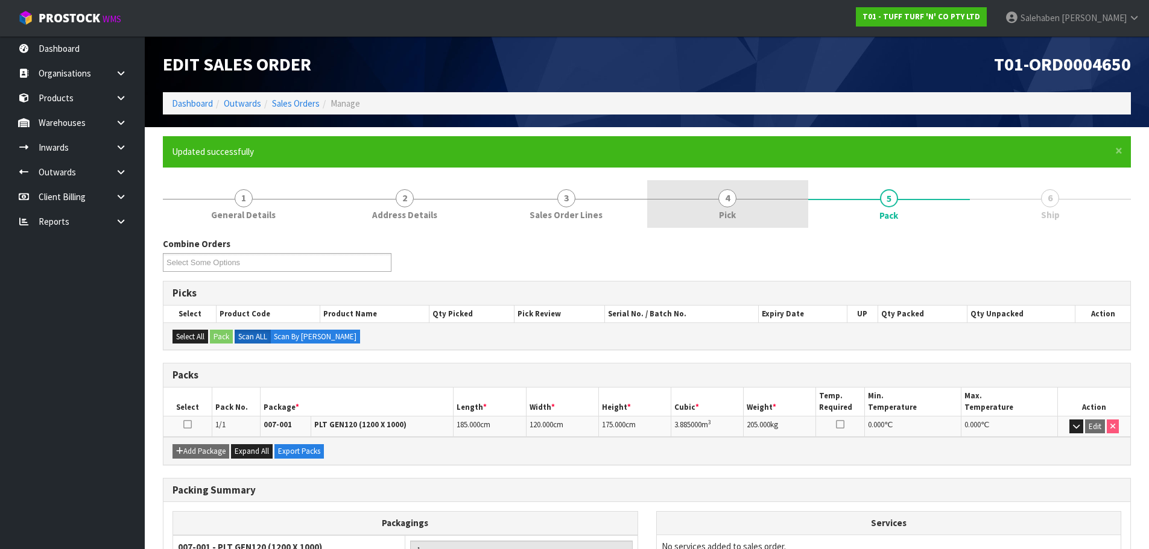
click at [725, 204] on span "4" at bounding box center [727, 198] width 18 height 18
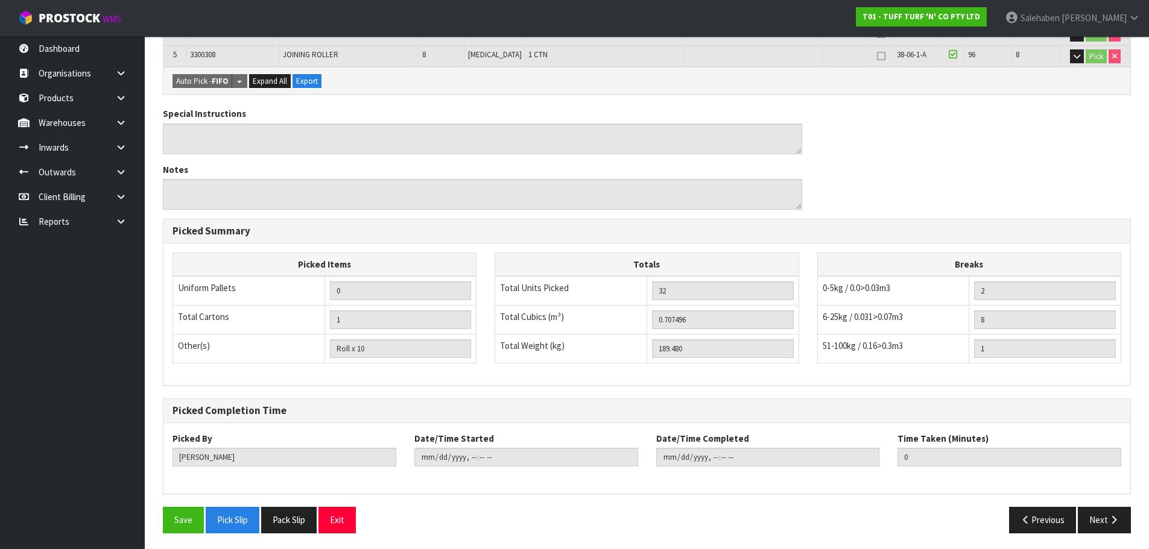
scroll to position [379, 0]
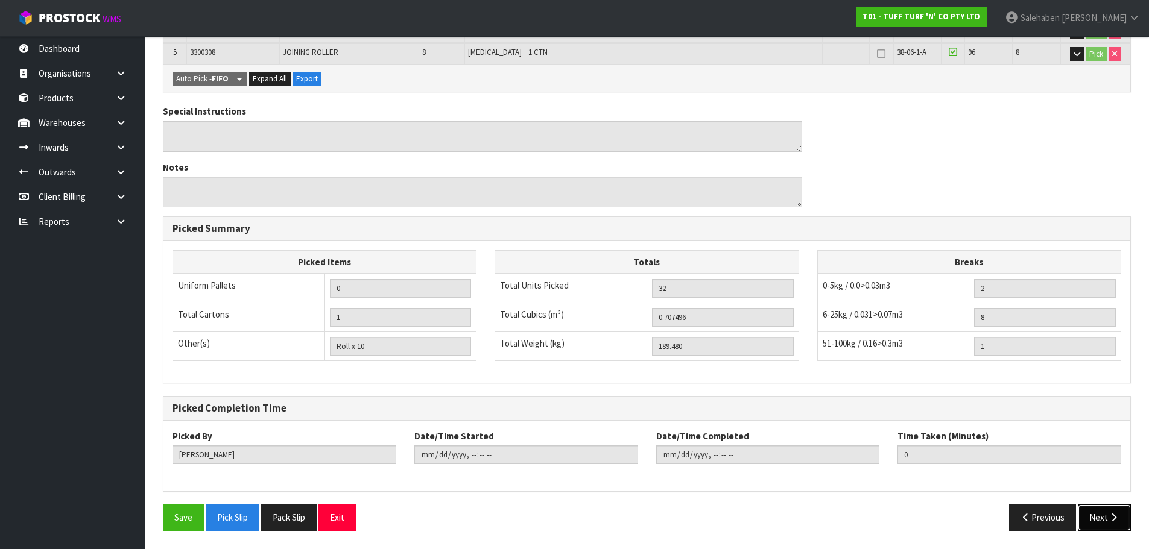
click at [1097, 511] on button "Next" at bounding box center [1103, 518] width 53 height 26
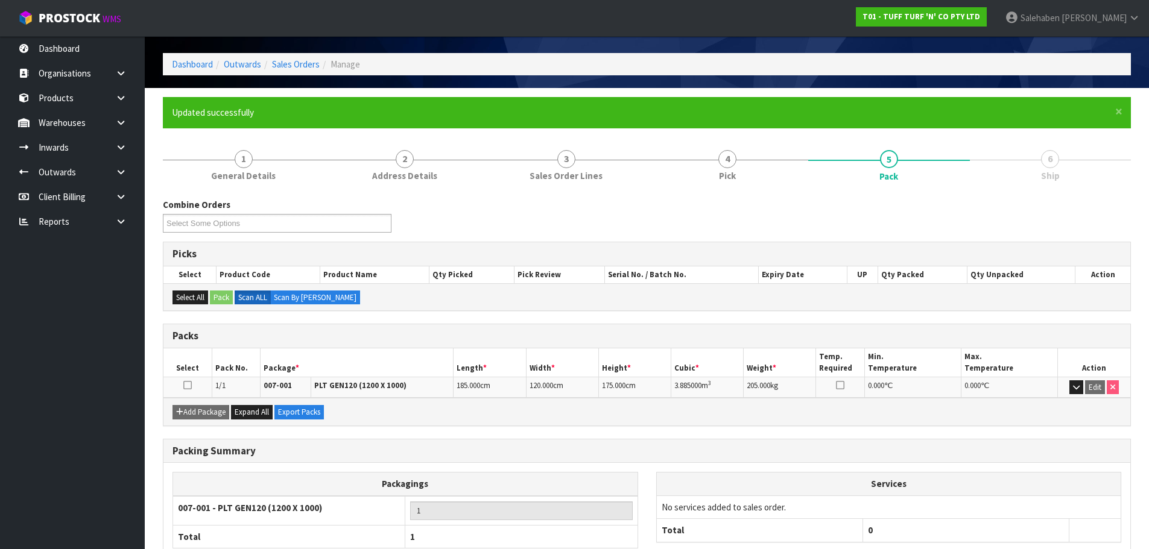
scroll to position [118, 0]
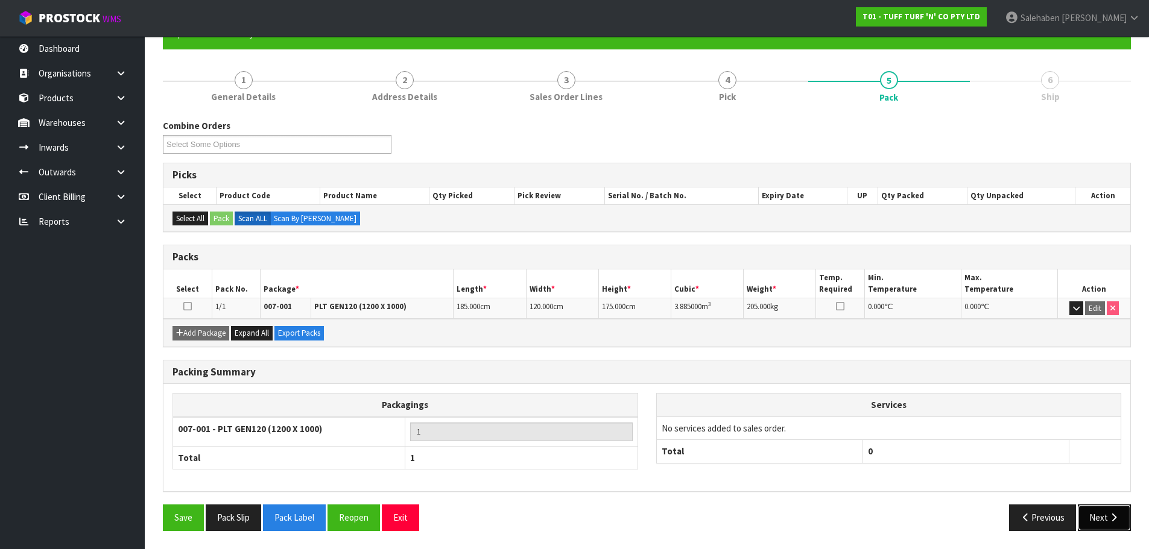
click at [1102, 517] on button "Next" at bounding box center [1103, 518] width 53 height 26
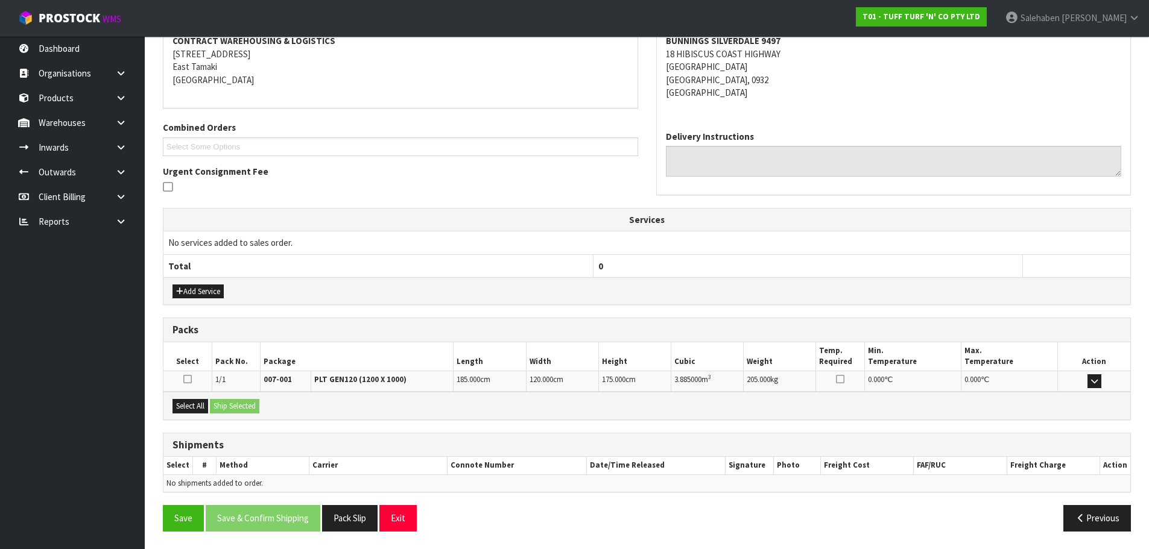
scroll to position [237, 0]
click at [198, 407] on button "Select All" at bounding box center [190, 406] width 36 height 14
click at [229, 406] on button "Ship Selected" at bounding box center [234, 406] width 49 height 14
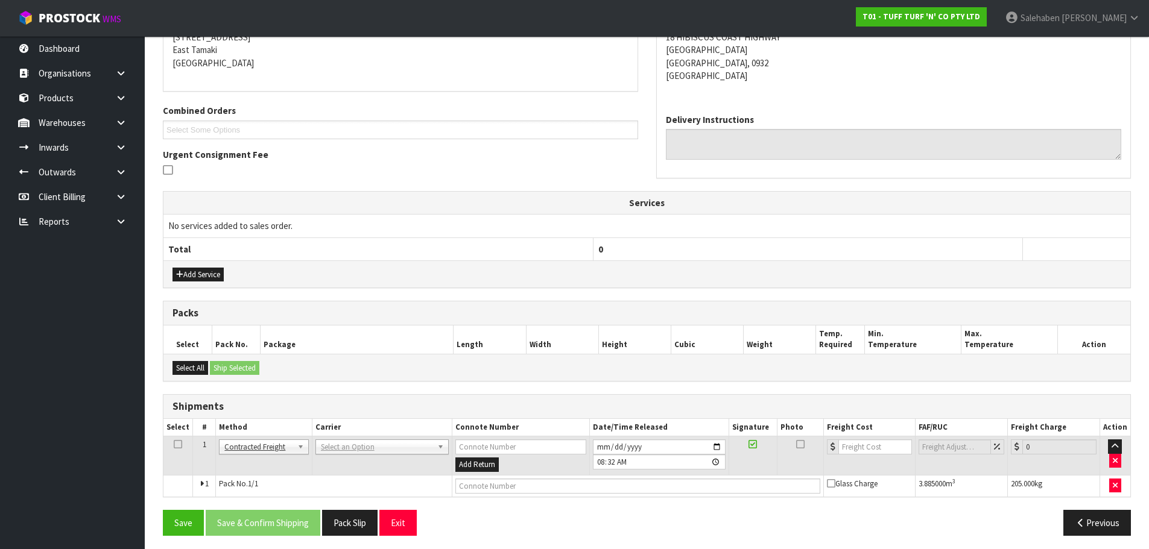
scroll to position [258, 0]
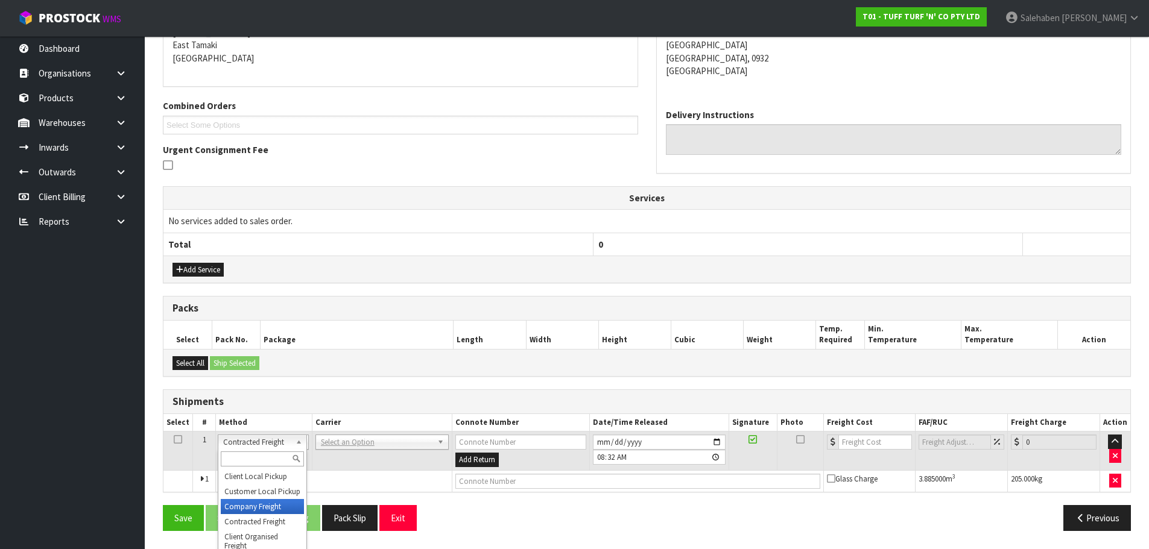
drag, startPoint x: 263, startPoint y: 506, endPoint x: 292, endPoint y: 480, distance: 39.3
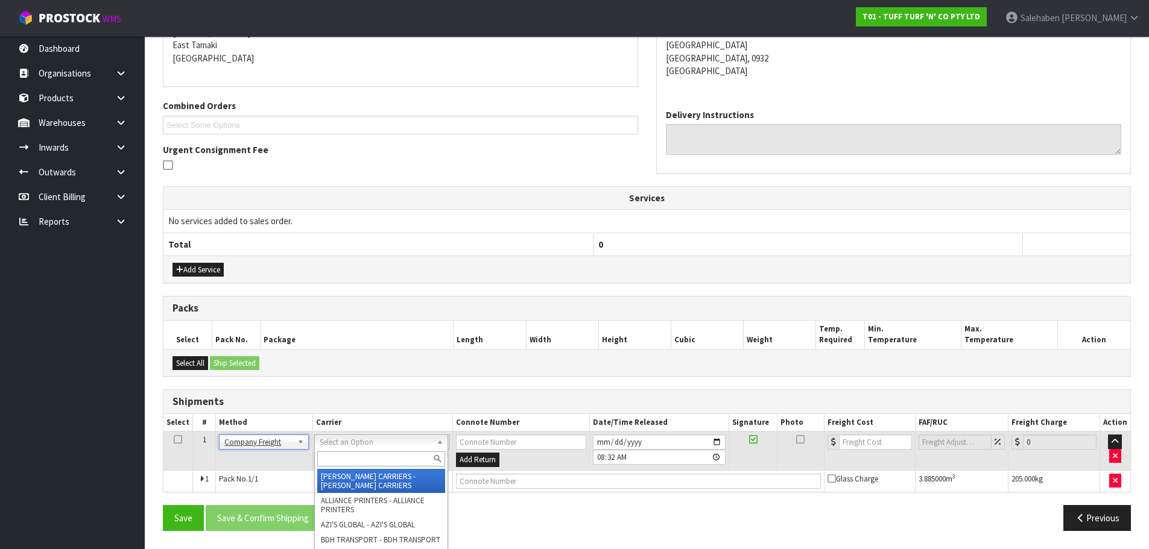
click at [333, 462] on input "text" at bounding box center [381, 459] width 128 height 15
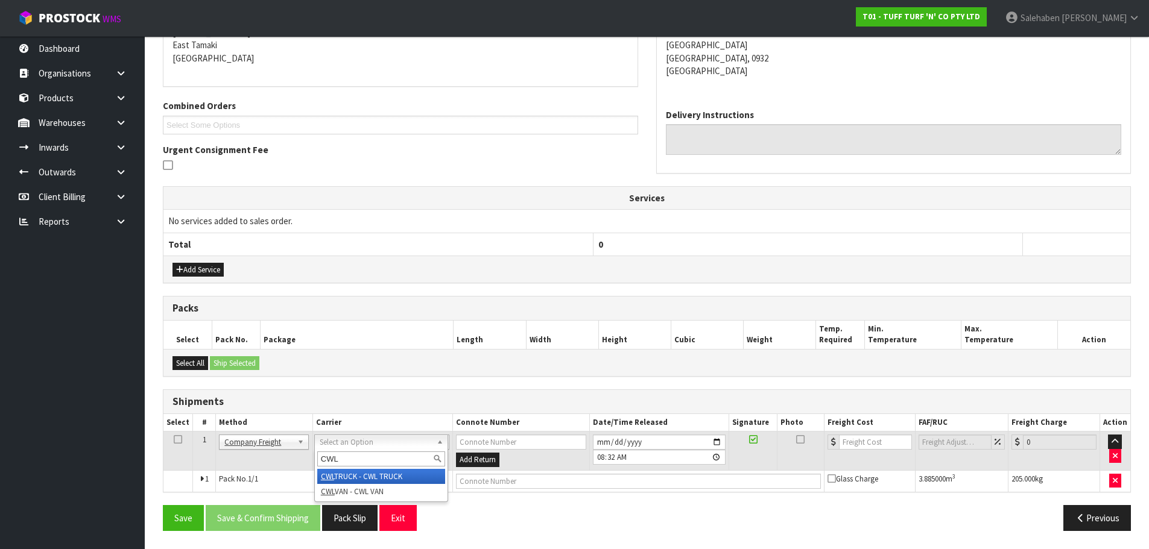
type input "CWL"
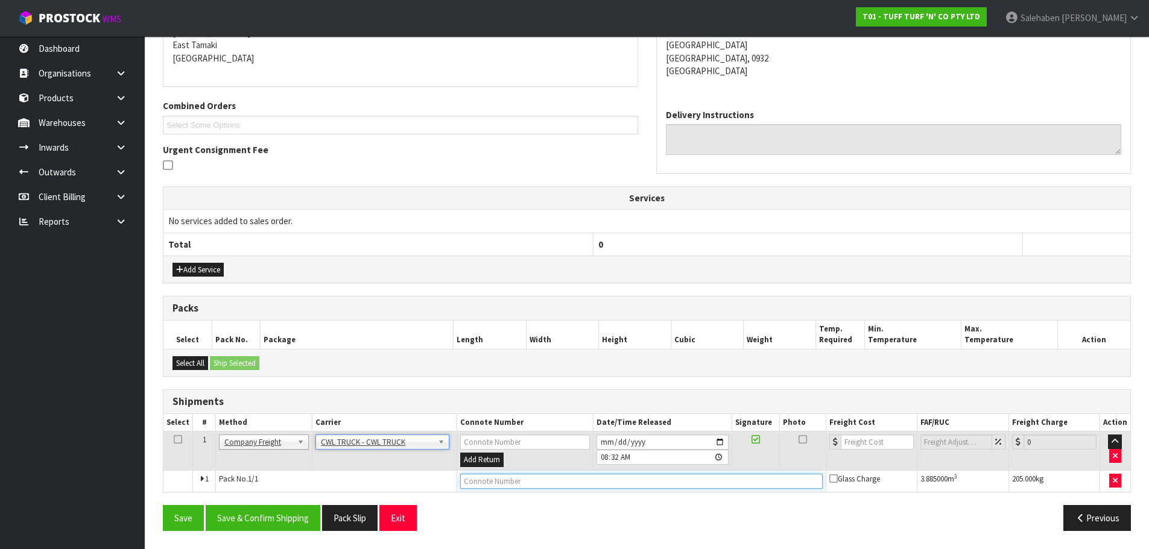
click at [474, 486] on input "text" at bounding box center [641, 481] width 362 height 15
type input "CWL TYRUCK DELIVERY"
click at [282, 519] on button "Save & Confirm Shipping" at bounding box center [263, 518] width 115 height 26
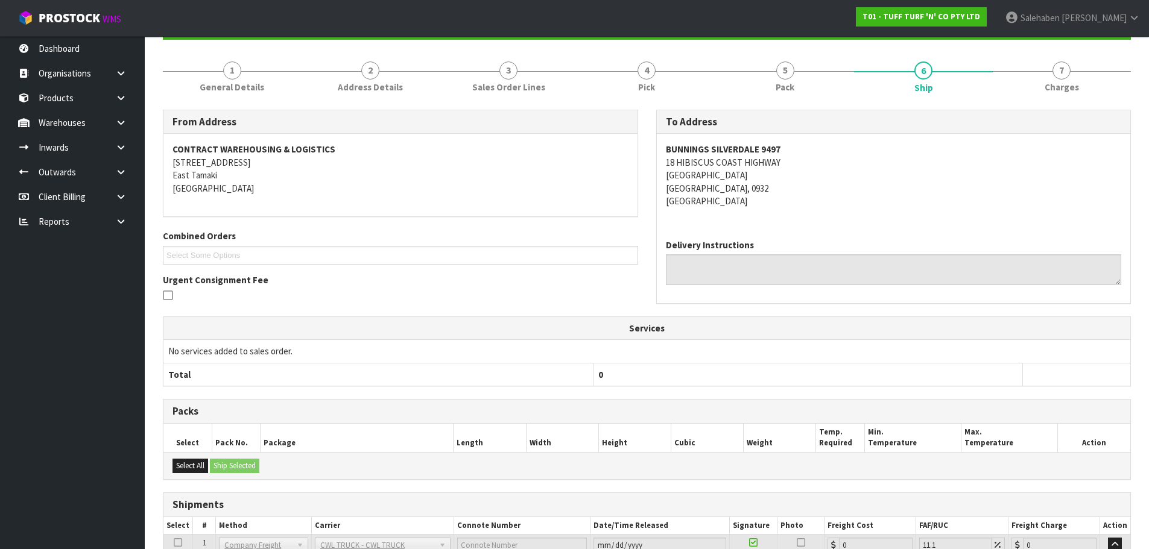
scroll to position [228, 0]
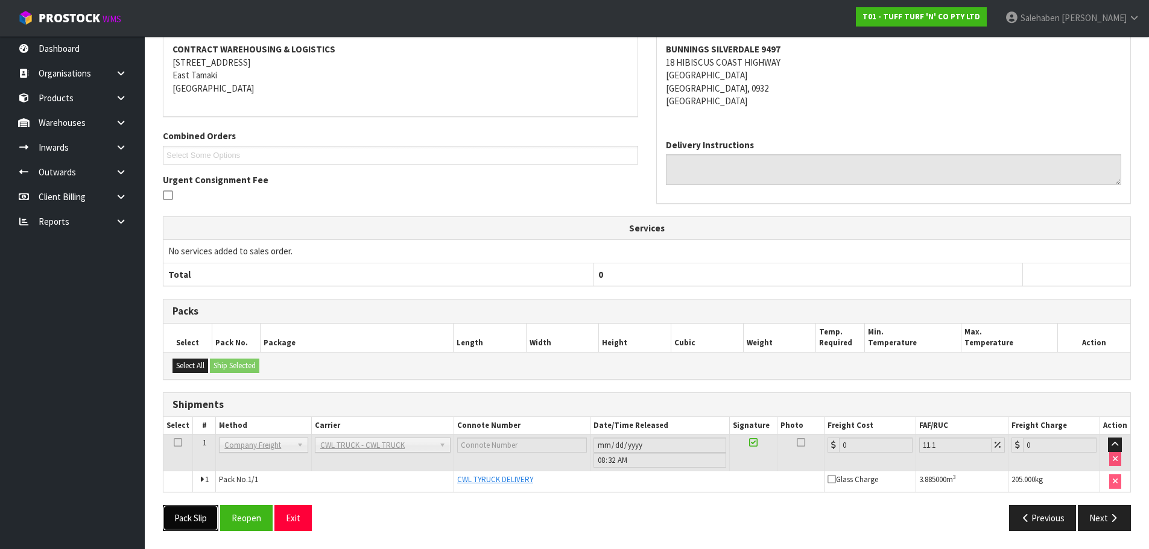
click at [194, 523] on button "Pack Slip" at bounding box center [190, 518] width 55 height 26
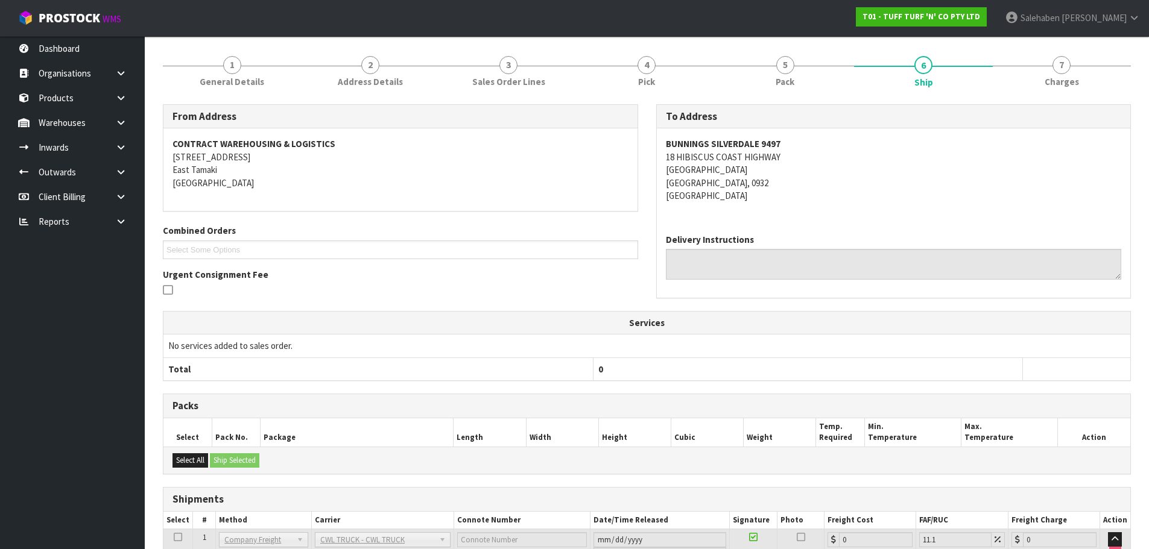
scroll to position [0, 0]
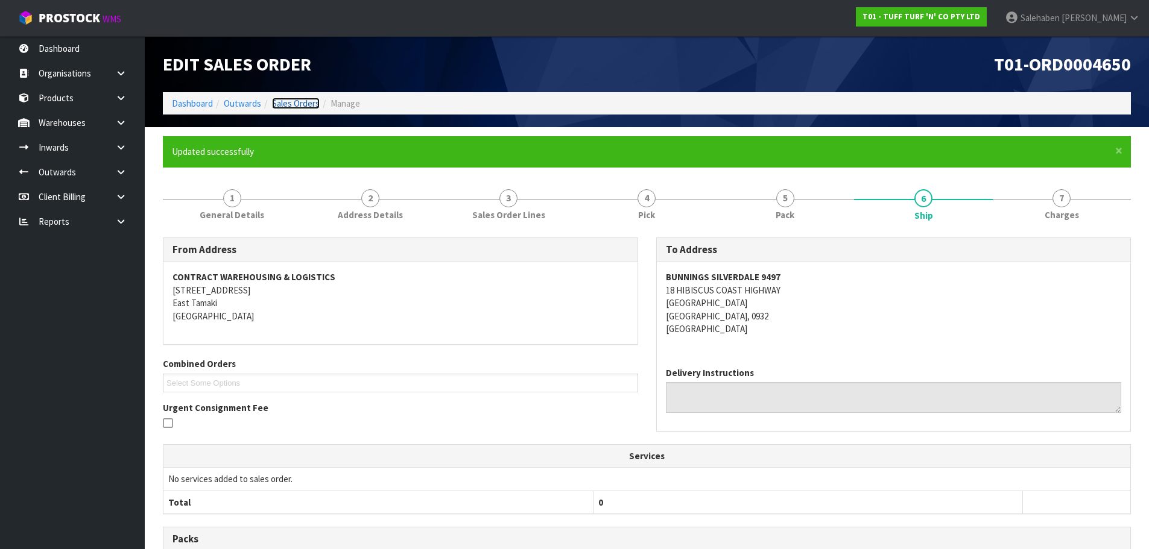
click at [303, 102] on link "Sales Orders" at bounding box center [296, 103] width 48 height 11
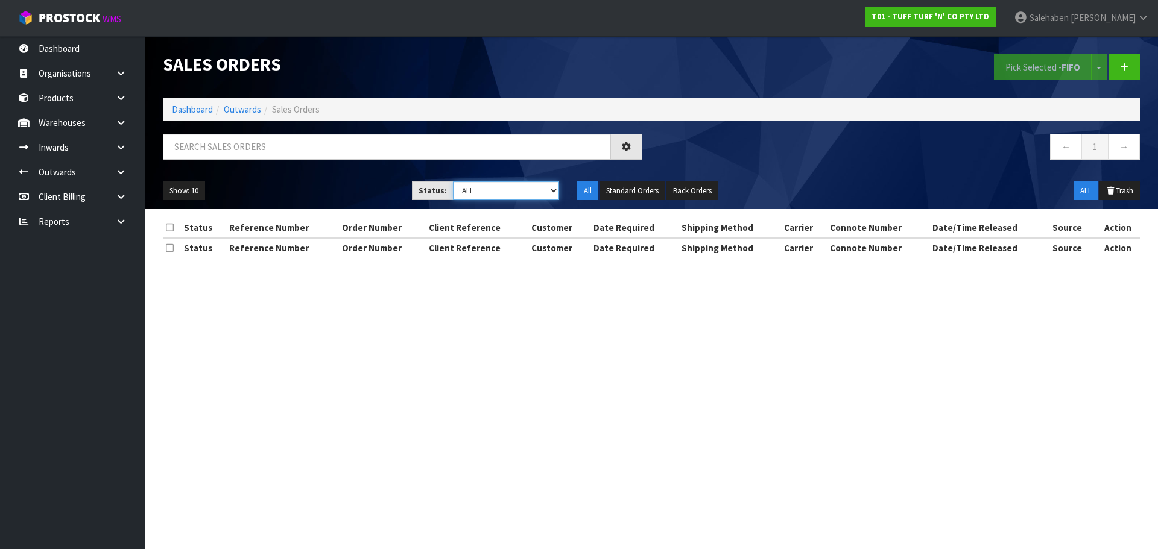
click at [514, 197] on select "Draft Pending Allocated Pending Pick Goods Picked Goods Packed Pending Charges …" at bounding box center [506, 190] width 107 height 19
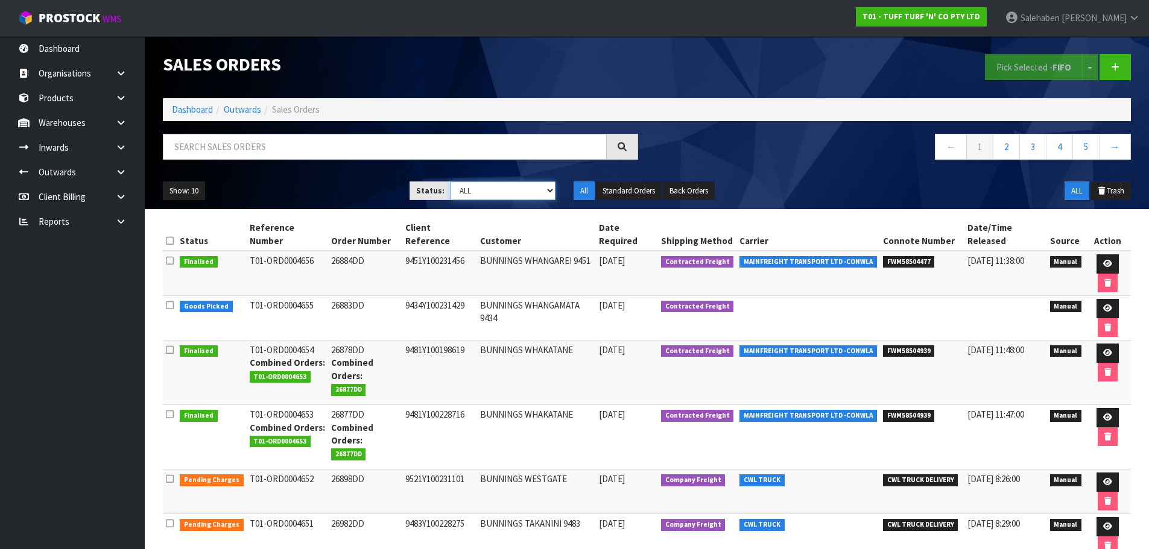
select select "string:6"
click at [450, 181] on select "Draft Pending Allocated Pending Pick Goods Picked Goods Packed Pending Charges …" at bounding box center [502, 190] width 105 height 19
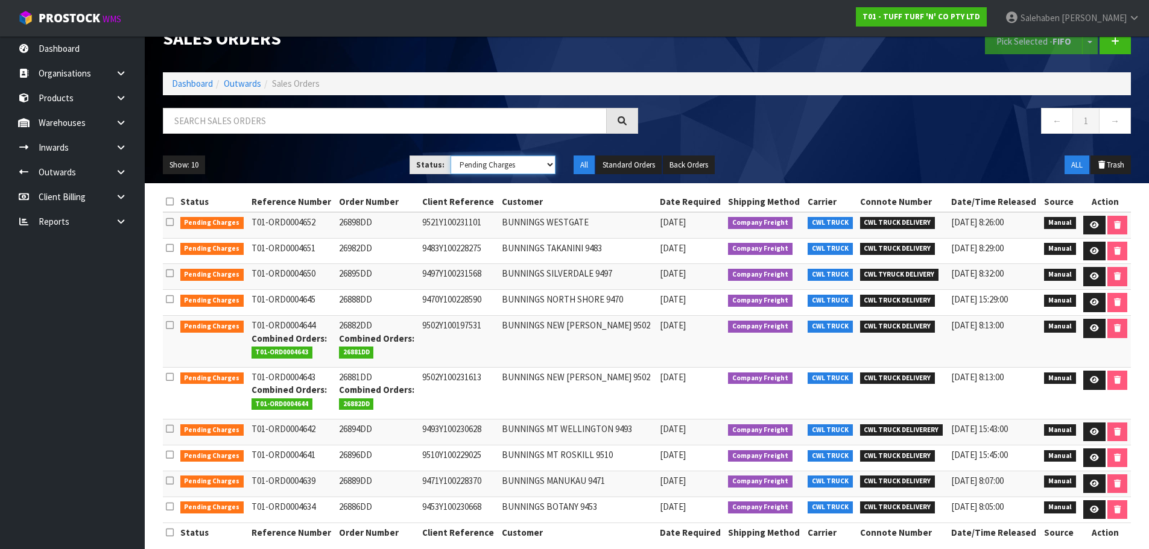
scroll to position [40, 0]
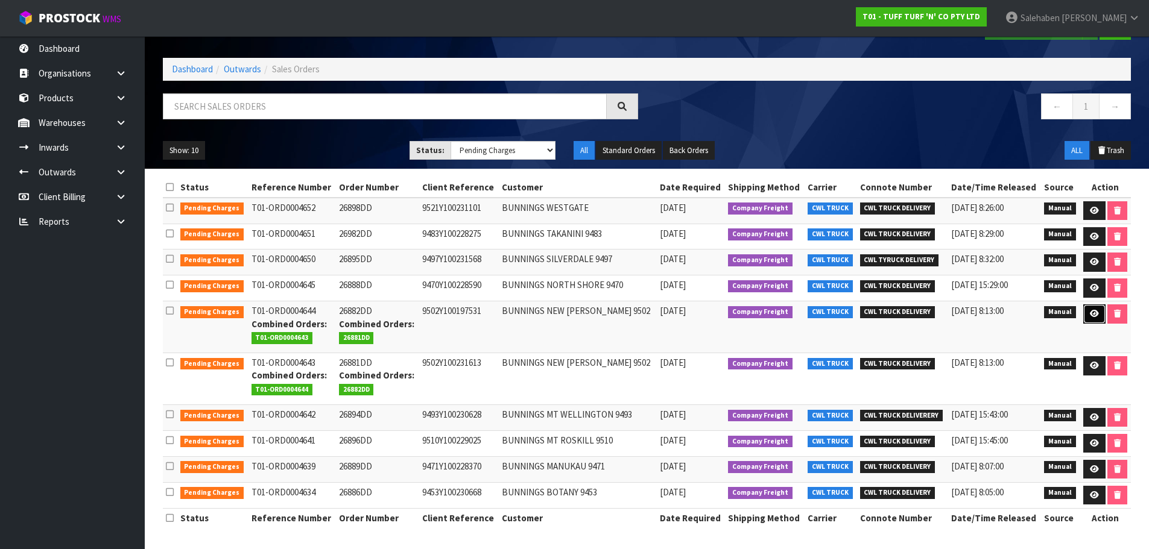
click at [1086, 315] on link at bounding box center [1094, 313] width 22 height 19
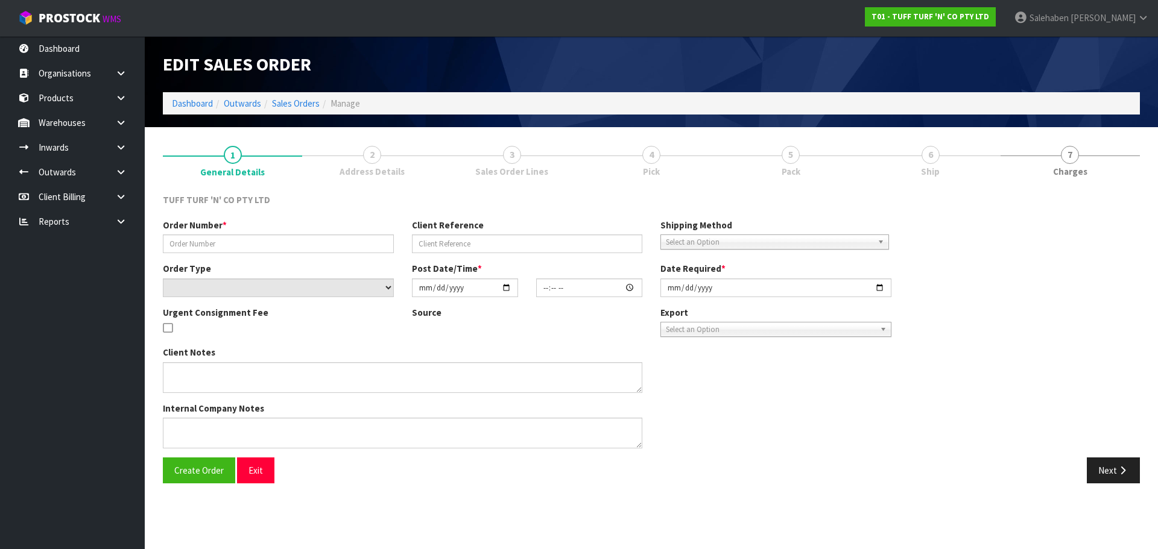
type input "26882DD"
type input "9502Y100197531"
select select "number:0"
type input "2025-09-01"
type input "12:42:00.000"
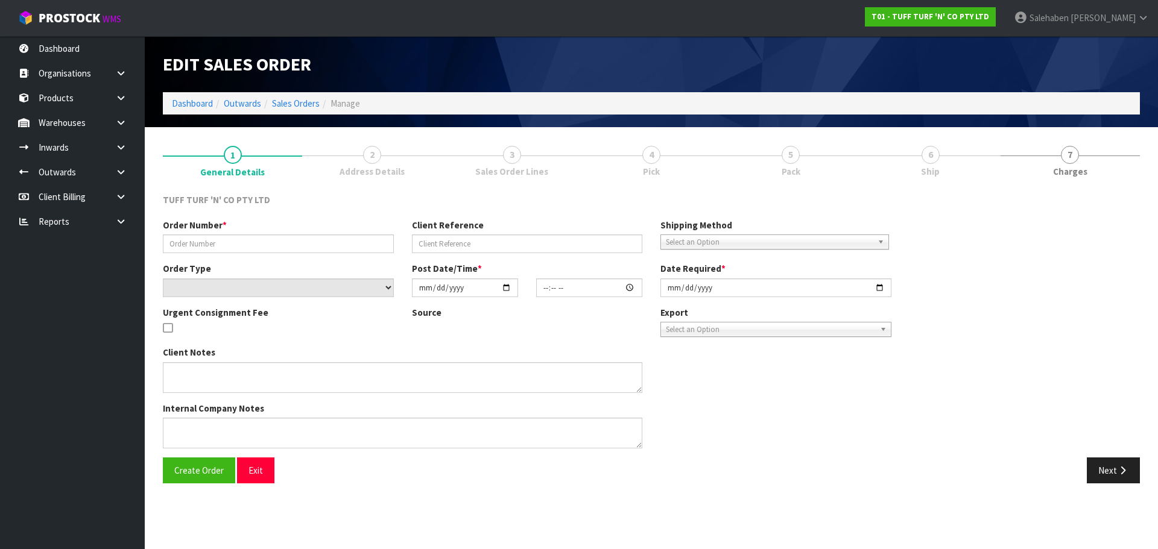
type input "2025-09-01"
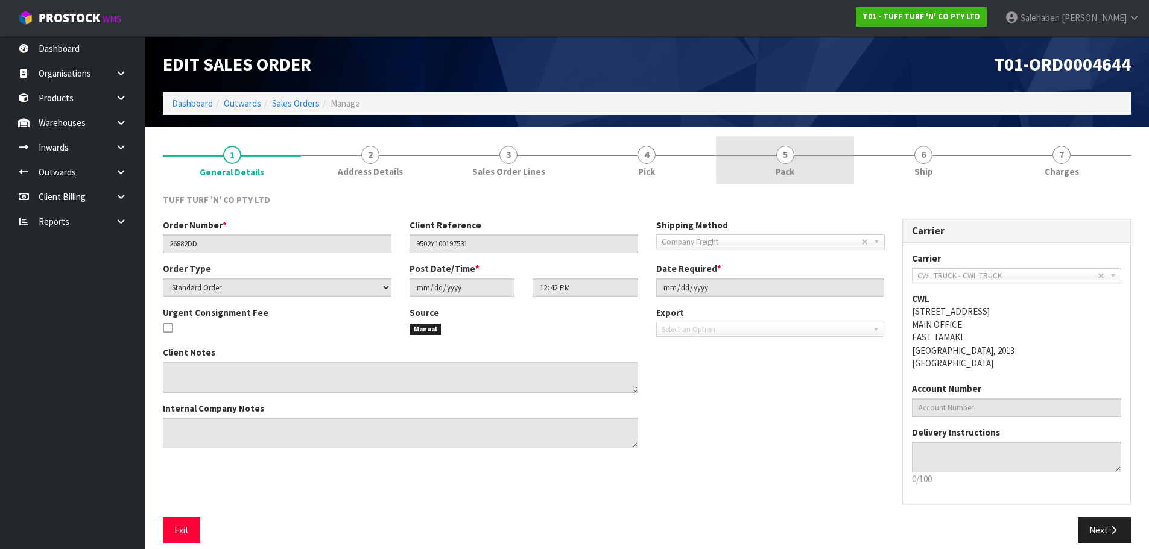
click at [789, 166] on span "Pack" at bounding box center [784, 171] width 19 height 13
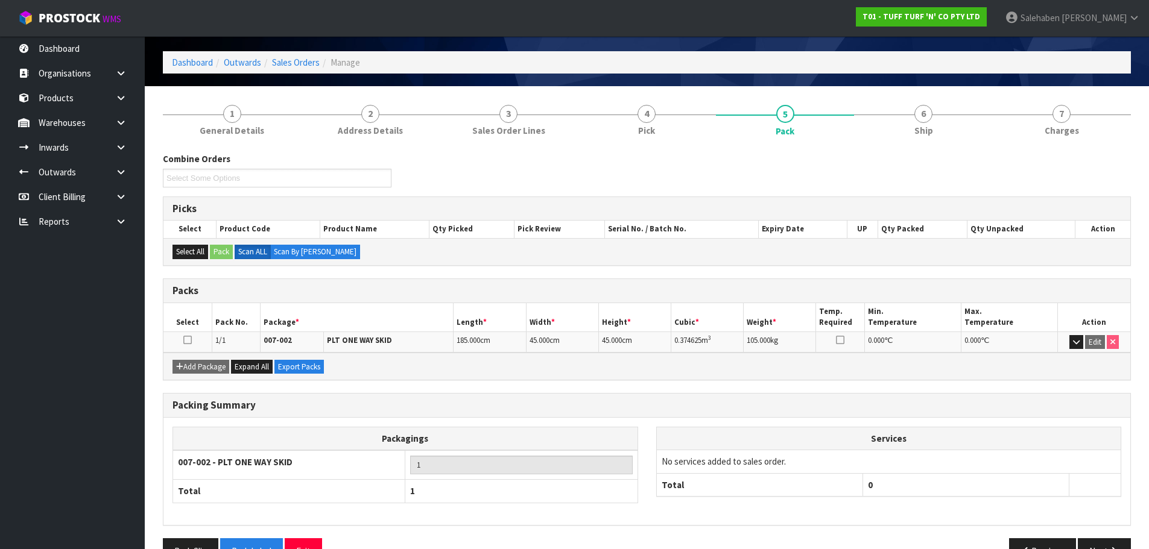
scroll to position [74, 0]
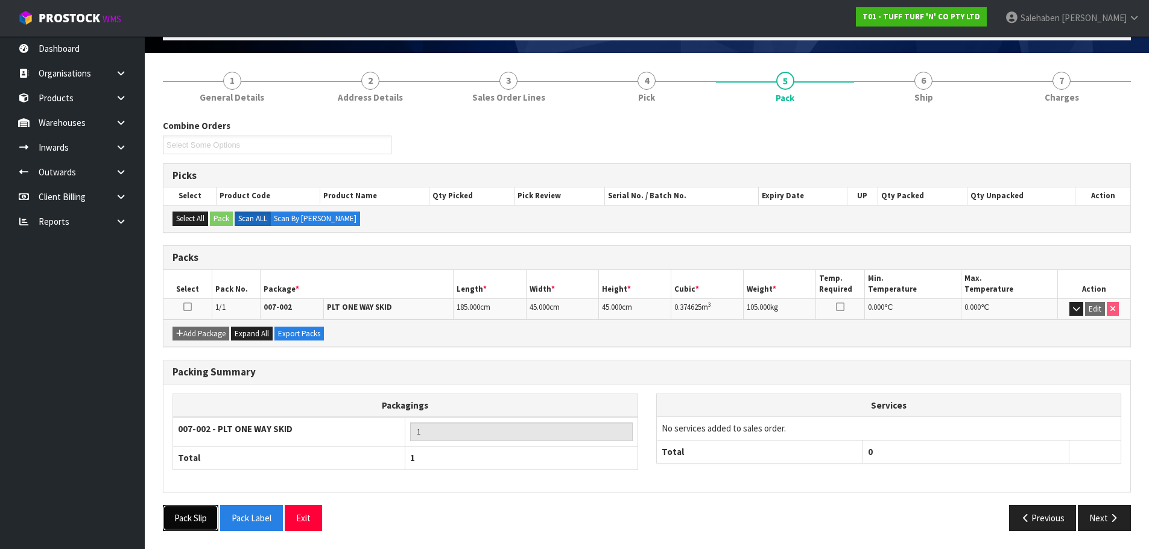
click at [186, 519] on button "Pack Slip" at bounding box center [190, 518] width 55 height 26
click at [248, 520] on button "Pack Label" at bounding box center [251, 518] width 63 height 26
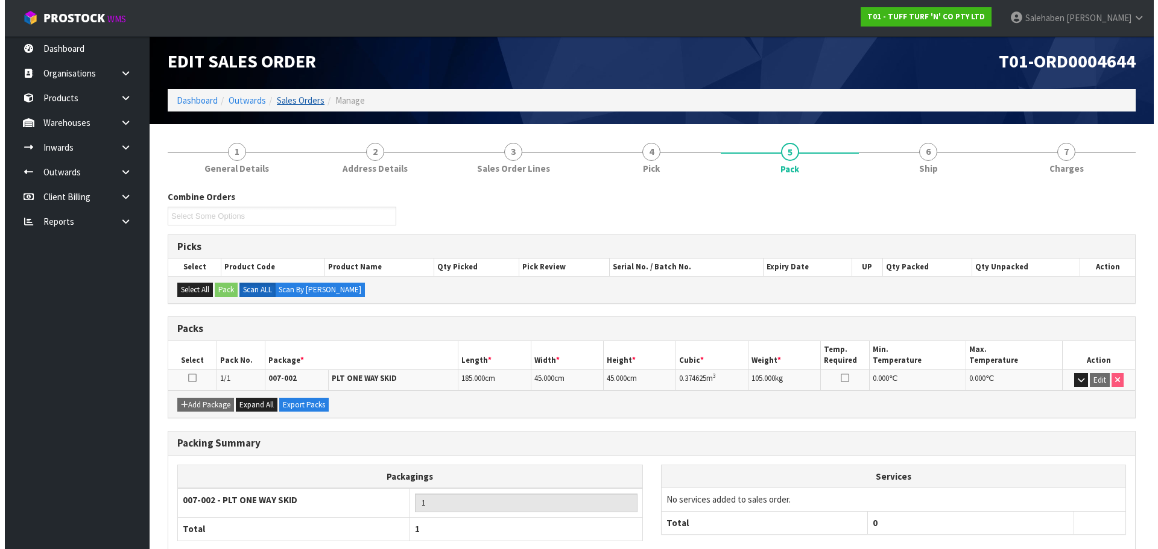
scroll to position [0, 0]
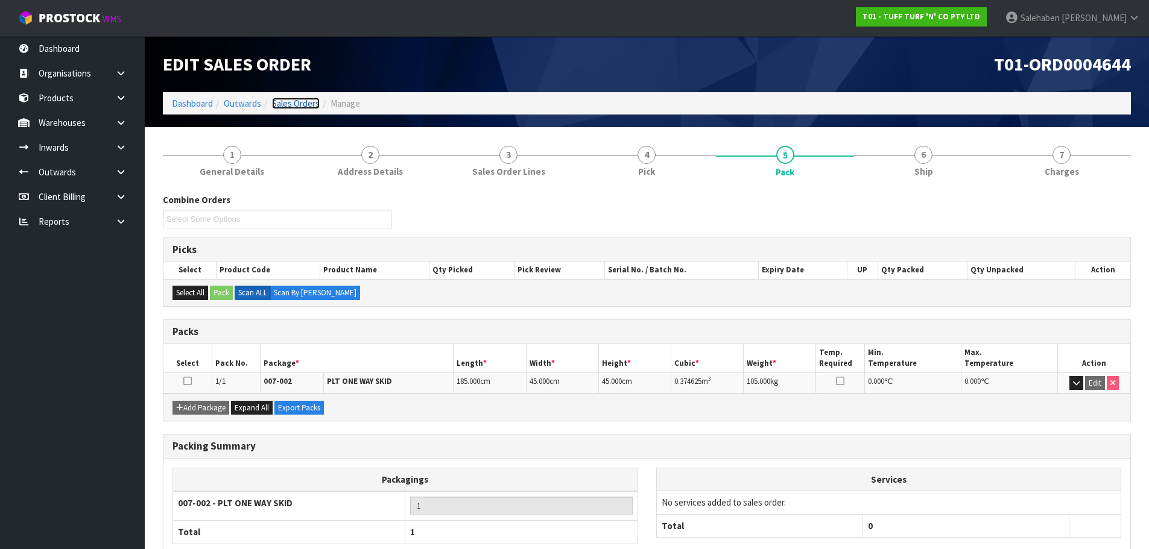
click at [295, 101] on link "Sales Orders" at bounding box center [296, 103] width 48 height 11
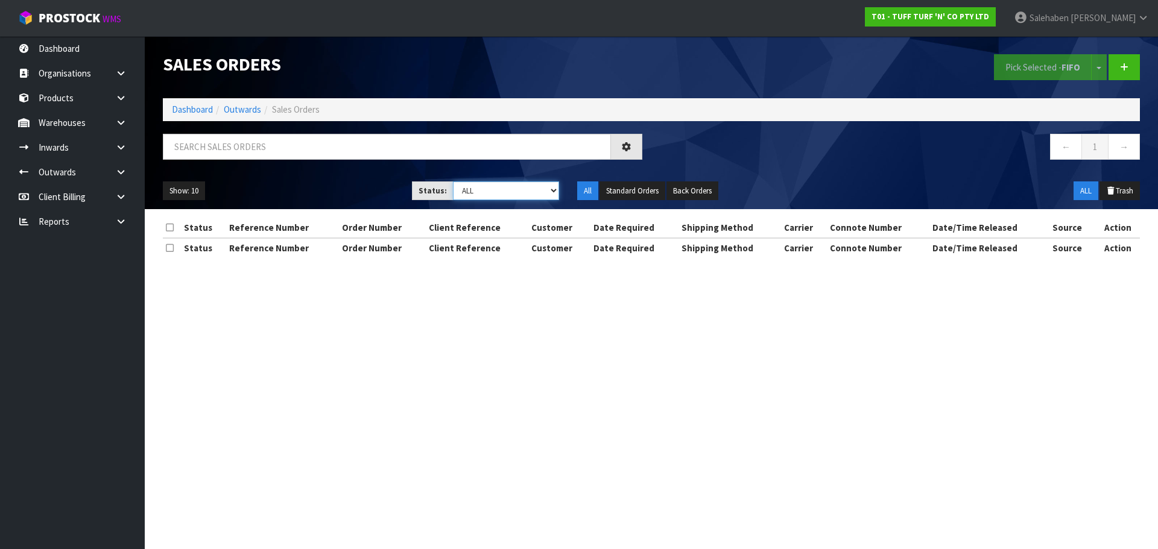
click at [506, 194] on select "Draft Pending Allocated Pending Pick Goods Picked Goods Packed Pending Charges …" at bounding box center [506, 190] width 107 height 19
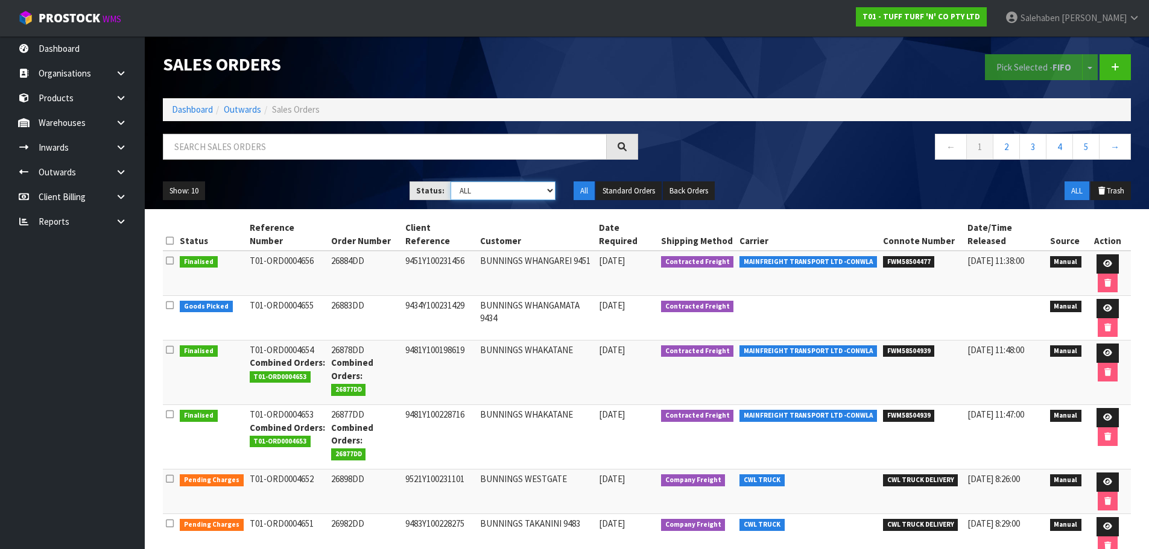
select select "string:3"
click at [450, 181] on select "Draft Pending Allocated Pending Pick Goods Picked Goods Packed Pending Charges …" at bounding box center [502, 190] width 105 height 19
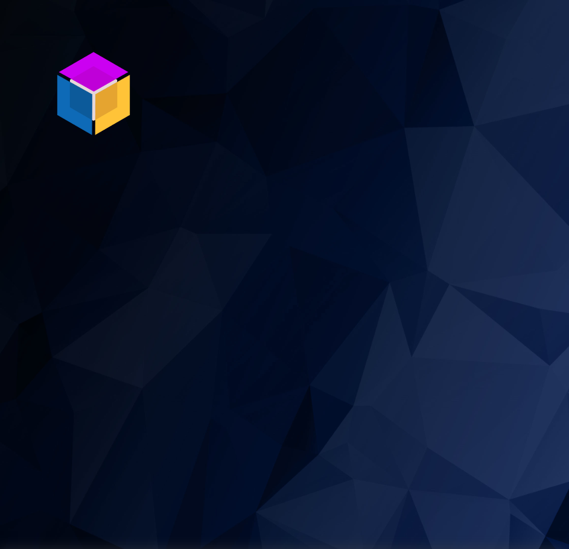
drag, startPoint x: 265, startPoint y: 60, endPoint x: 266, endPoint y: 46, distance: 13.3
click at [265, 60] on section "P ro S tock WMS" at bounding box center [284, 274] width 569 height 549
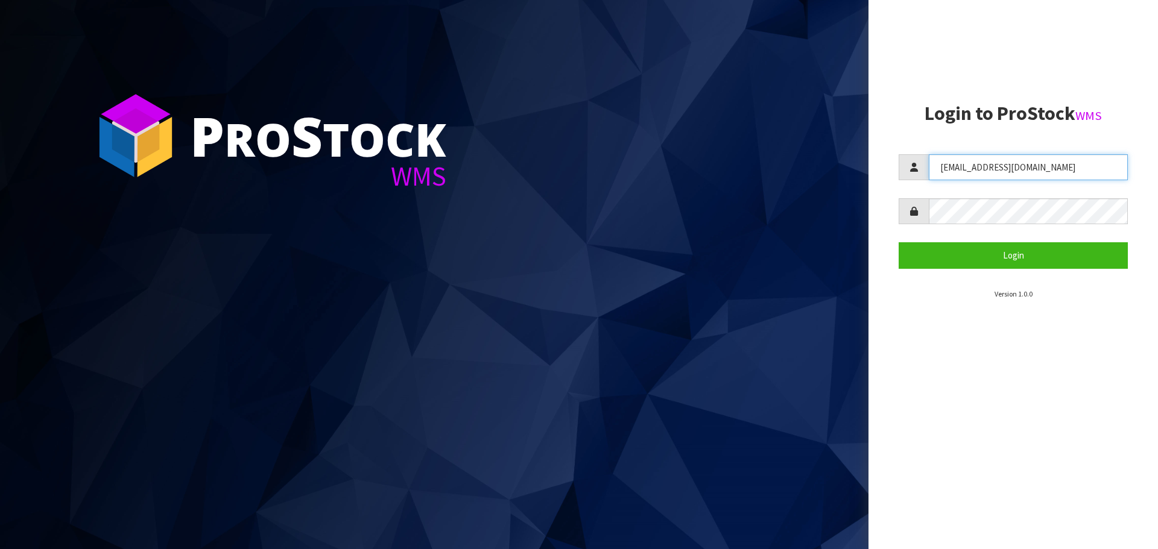
click at [1041, 166] on input "[EMAIL_ADDRESS][DOMAIN_NAME]" at bounding box center [1027, 167] width 199 height 26
type input "priya"
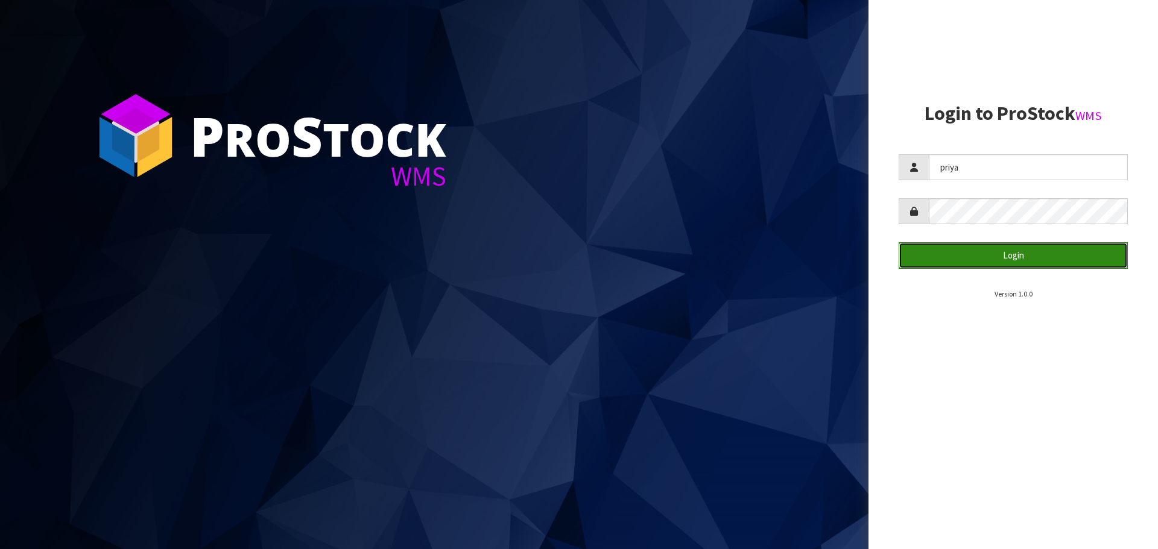
click at [1019, 251] on button "Login" at bounding box center [1012, 255] width 229 height 26
